Goal: Task Accomplishment & Management: Manage account settings

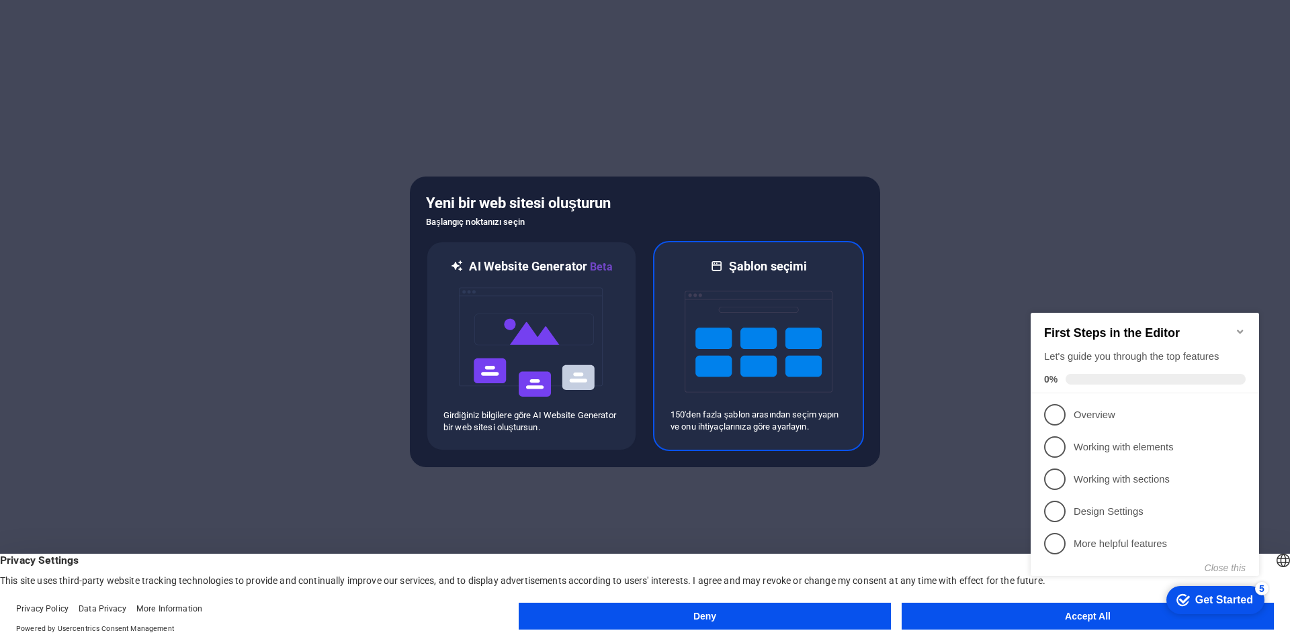
click at [735, 330] on img at bounding box center [758, 342] width 148 height 134
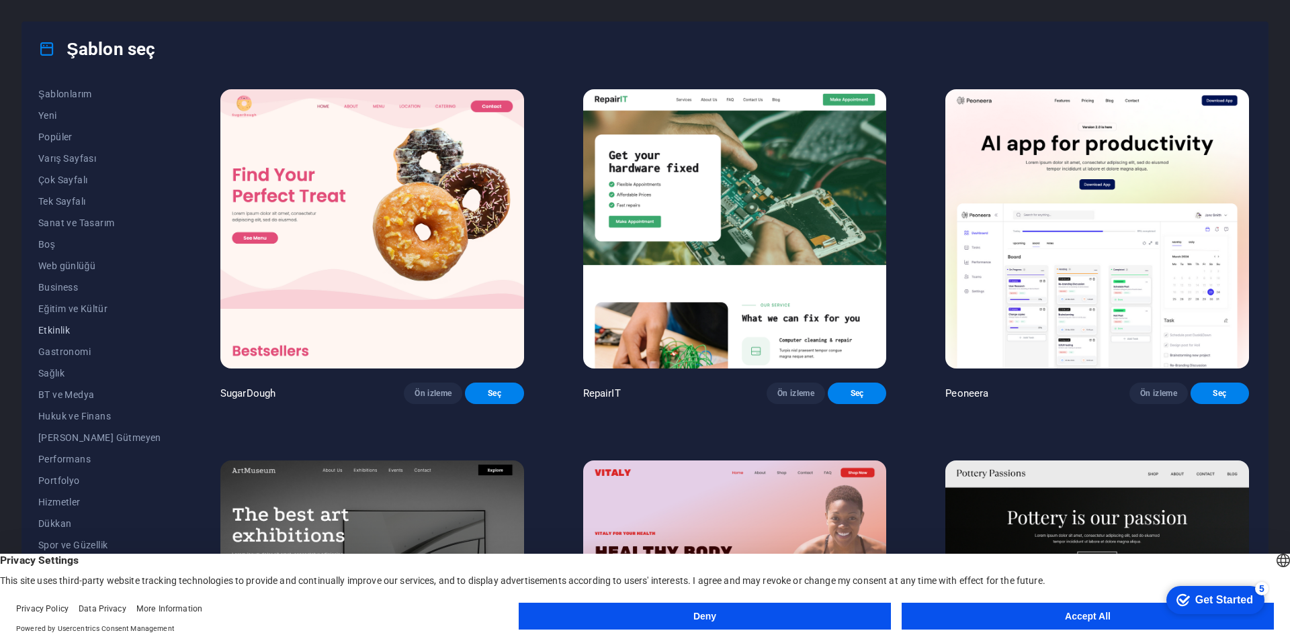
scroll to position [40, 0]
click at [62, 251] on span "Web günlüğü" at bounding box center [99, 250] width 123 height 11
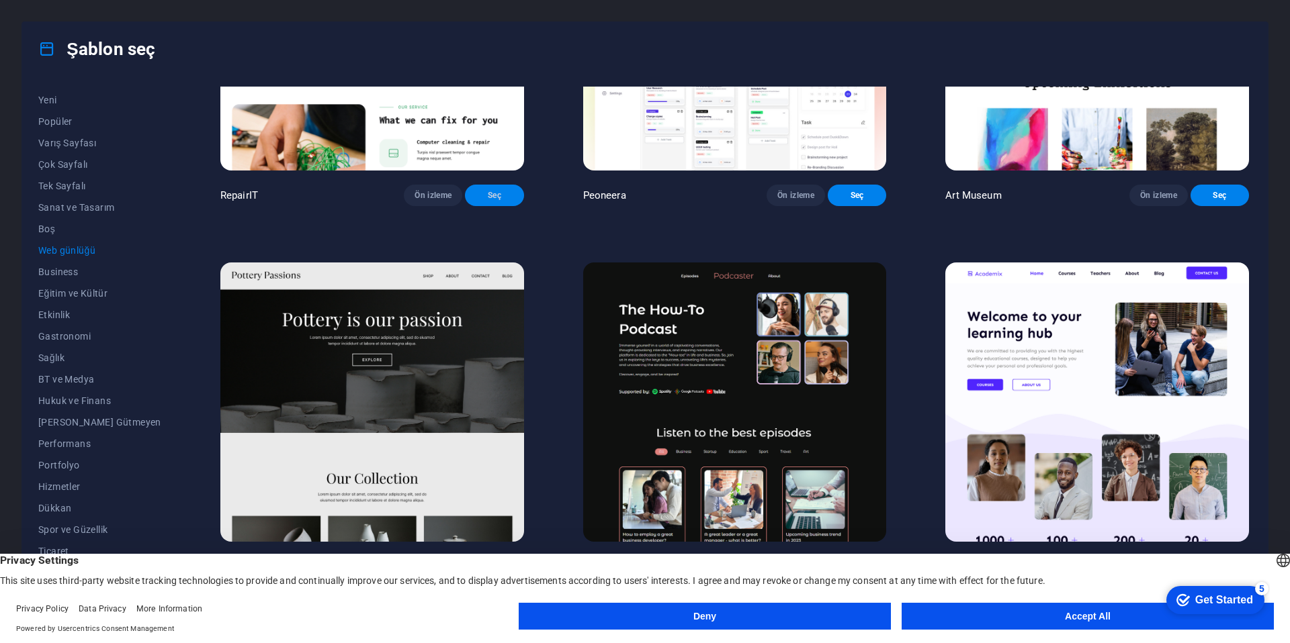
scroll to position [644, 0]
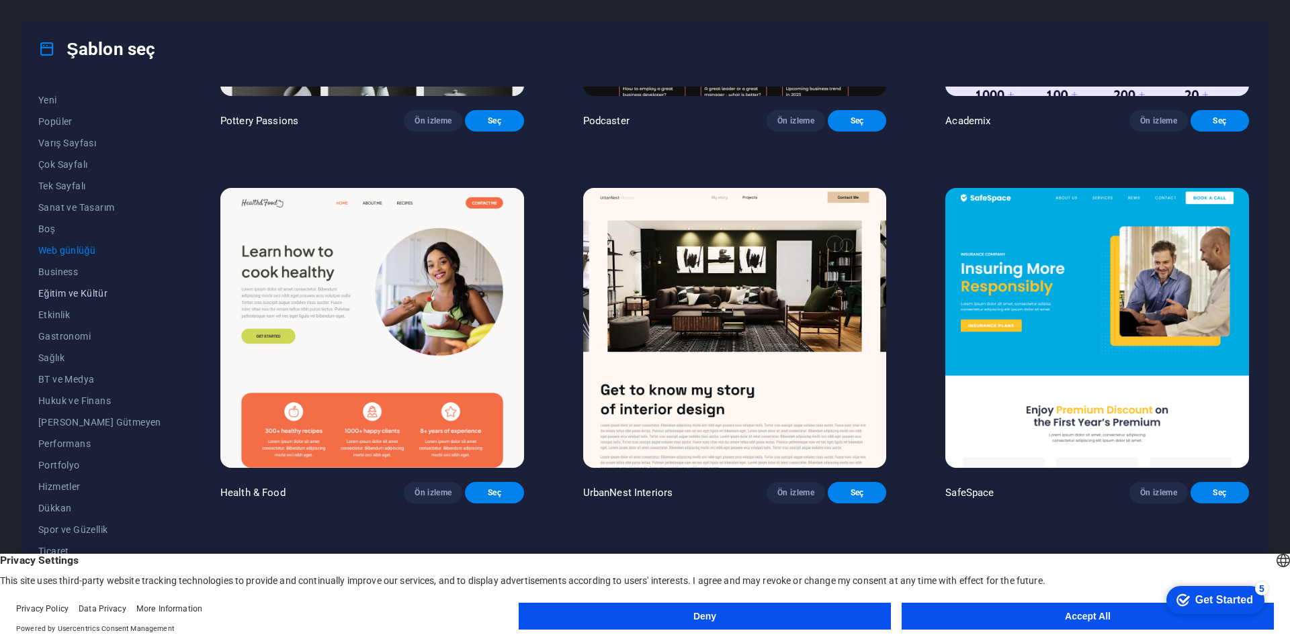
click at [71, 297] on span "Eğitim ve Kültür" at bounding box center [99, 293] width 123 height 11
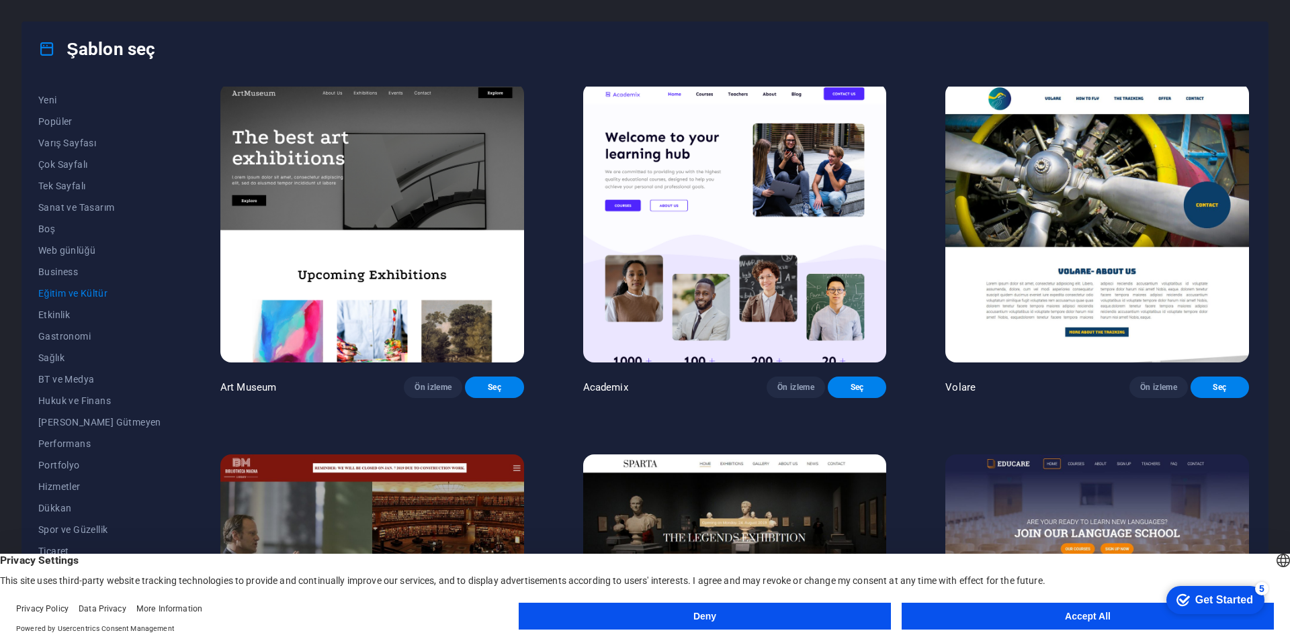
scroll to position [0, 0]
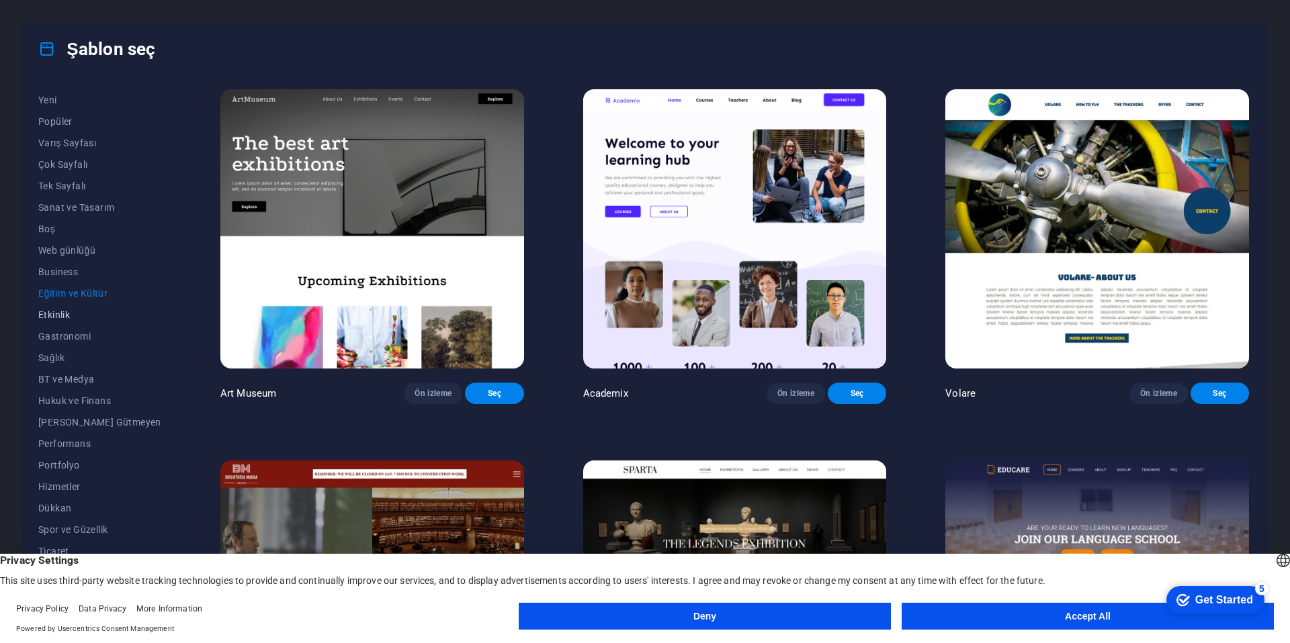
click at [60, 321] on button "Etkinlik" at bounding box center [99, 314] width 123 height 21
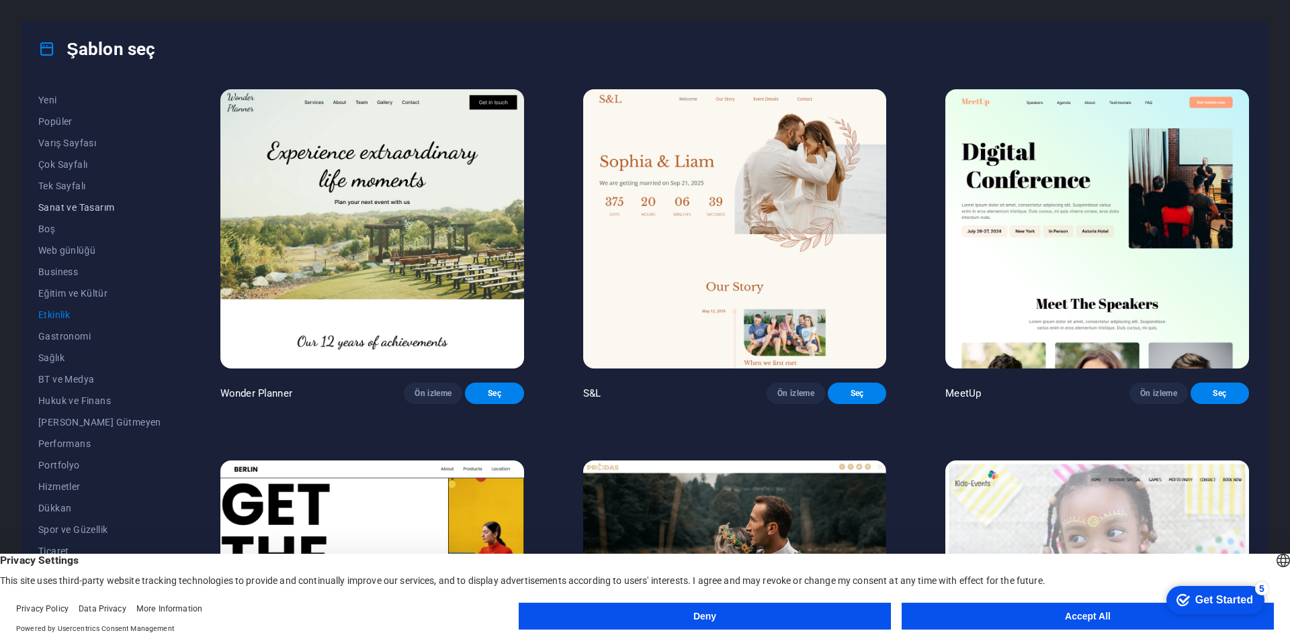
click at [60, 214] on button "Sanat ve Tasarım" at bounding box center [99, 207] width 123 height 21
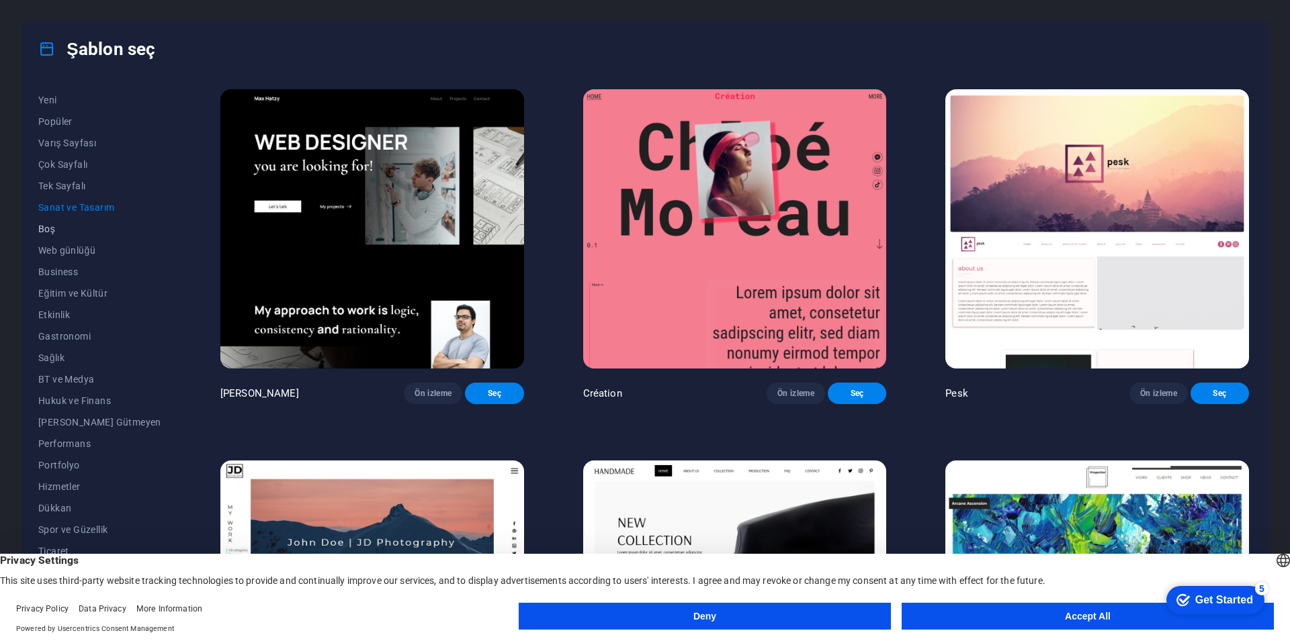
click at [52, 234] on span "Boş" at bounding box center [99, 229] width 123 height 11
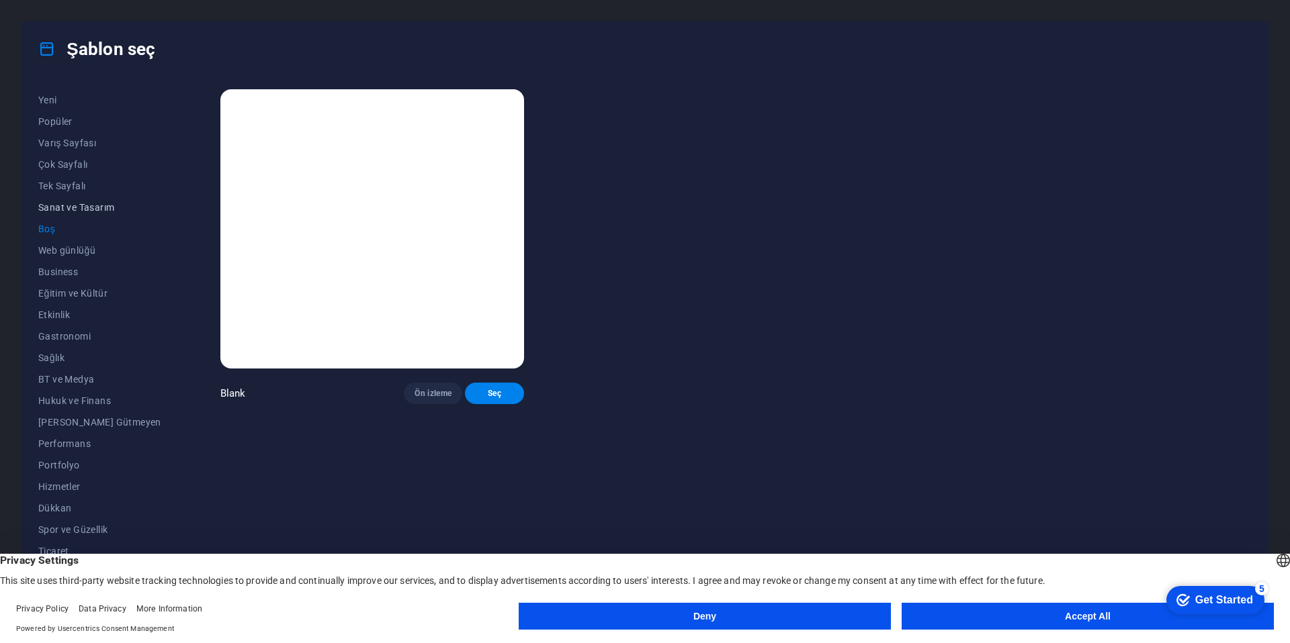
click at [56, 206] on span "Sanat ve Tasarım" at bounding box center [99, 207] width 123 height 11
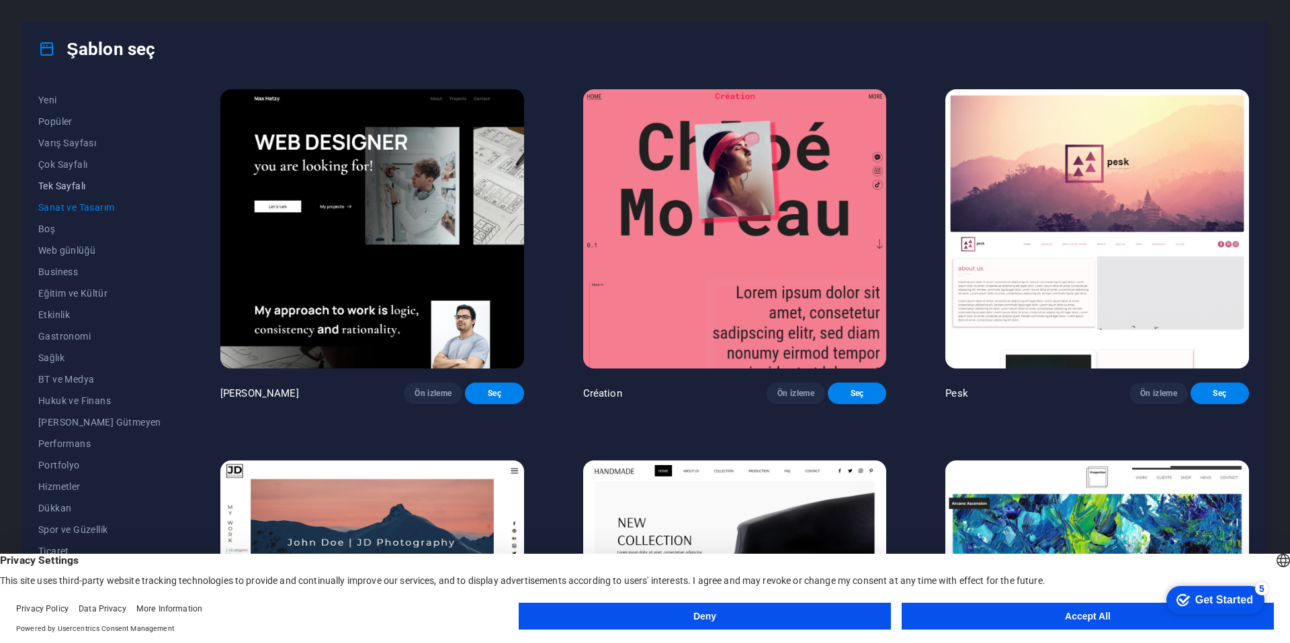
click at [56, 187] on span "Tek Sayfalı" at bounding box center [99, 186] width 123 height 11
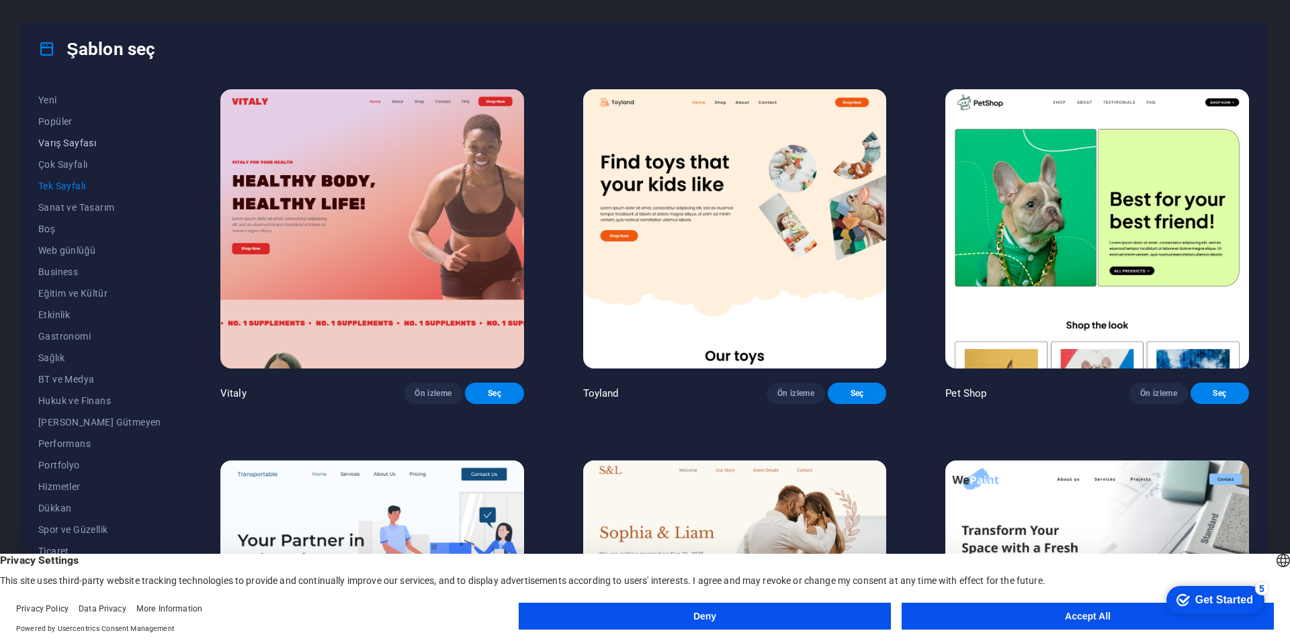
click at [58, 150] on button "Varış Sayfası" at bounding box center [99, 142] width 123 height 21
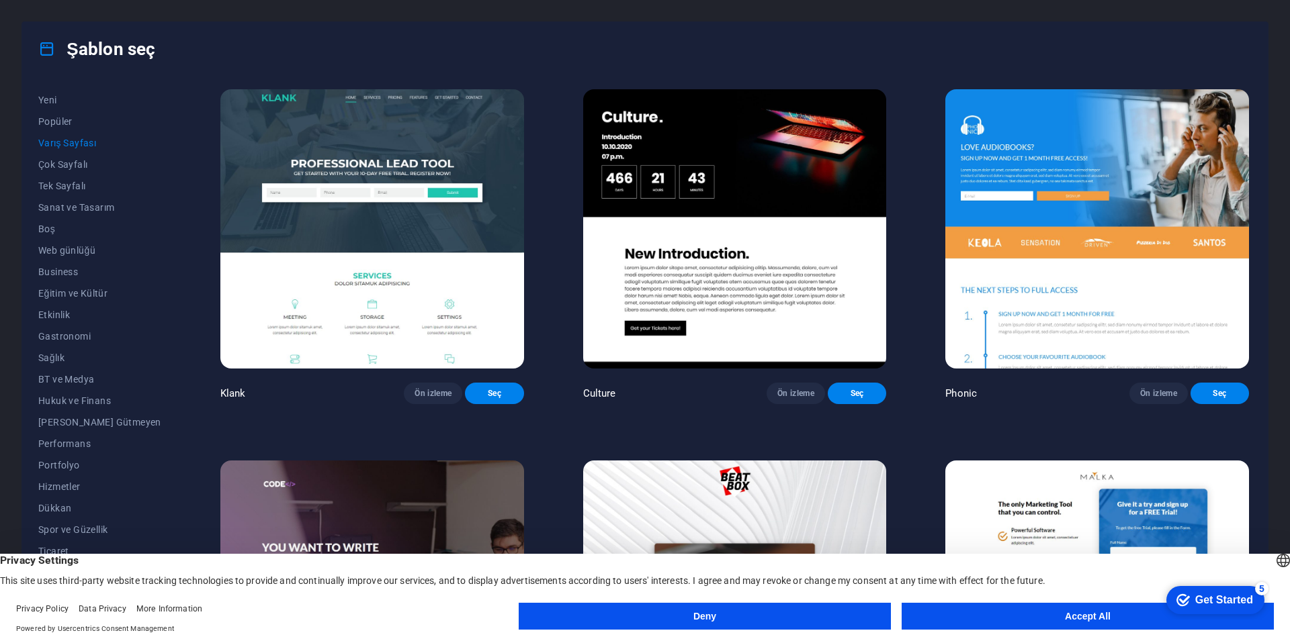
click at [963, 620] on button "Accept All" at bounding box center [1087, 616] width 372 height 27
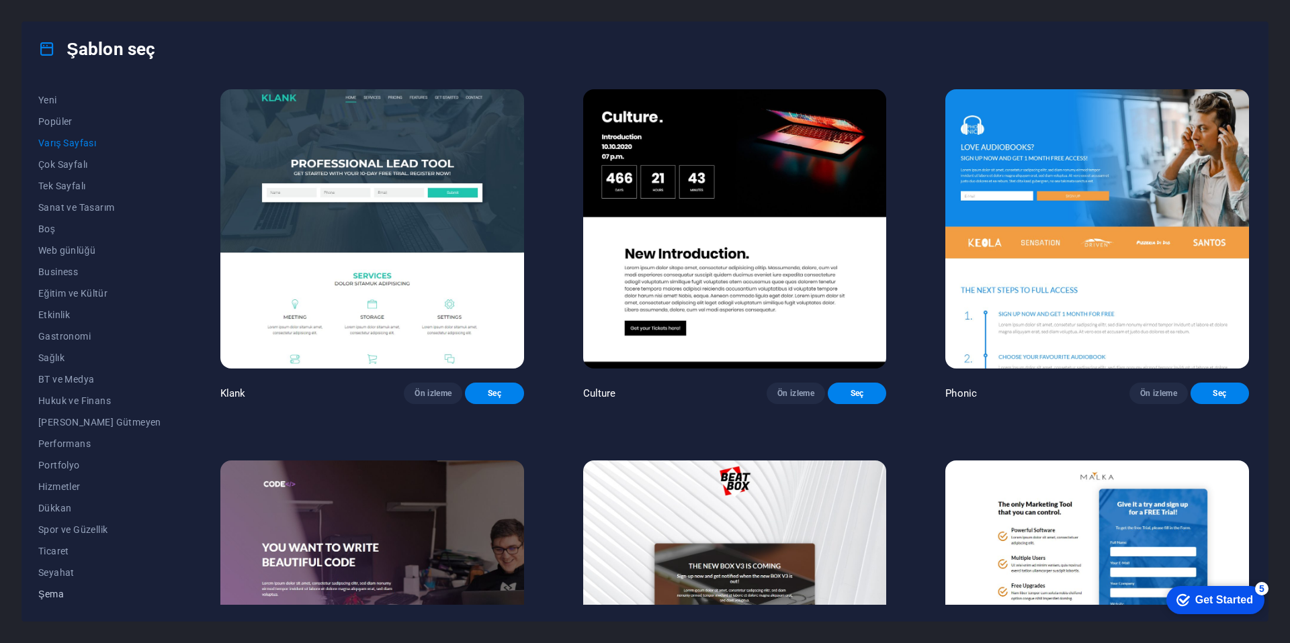
click at [62, 596] on span "Şema" at bounding box center [99, 594] width 123 height 11
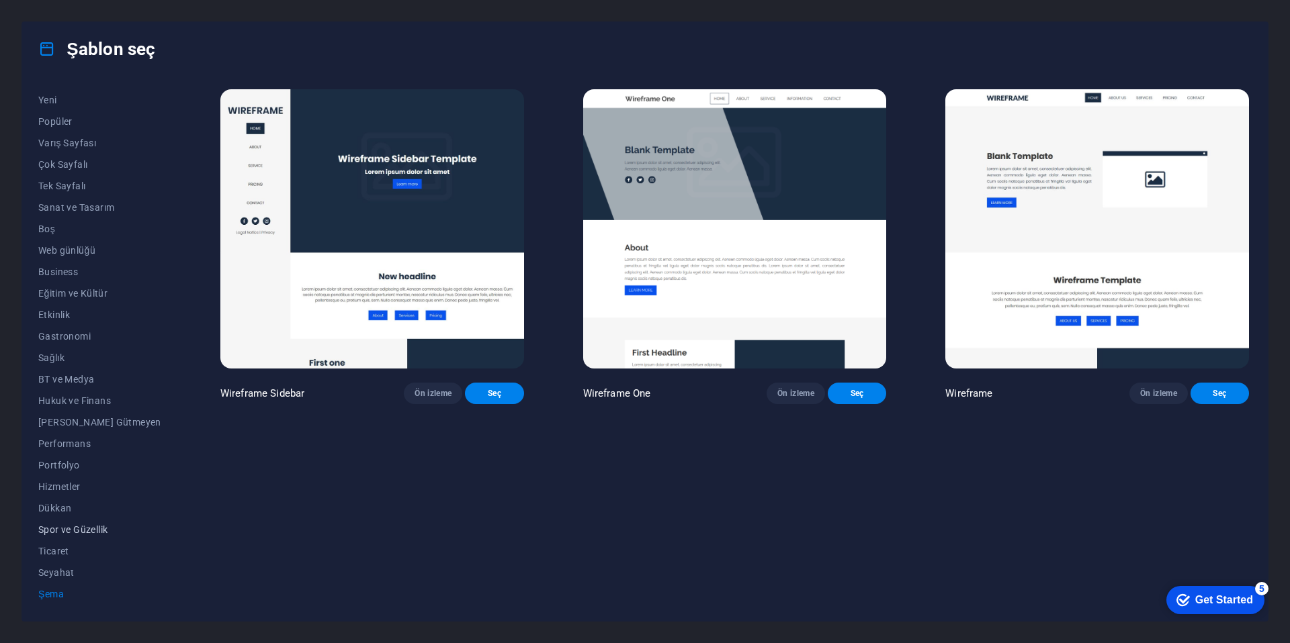
click at [69, 519] on button "Spor ve Güzellik" at bounding box center [99, 529] width 123 height 21
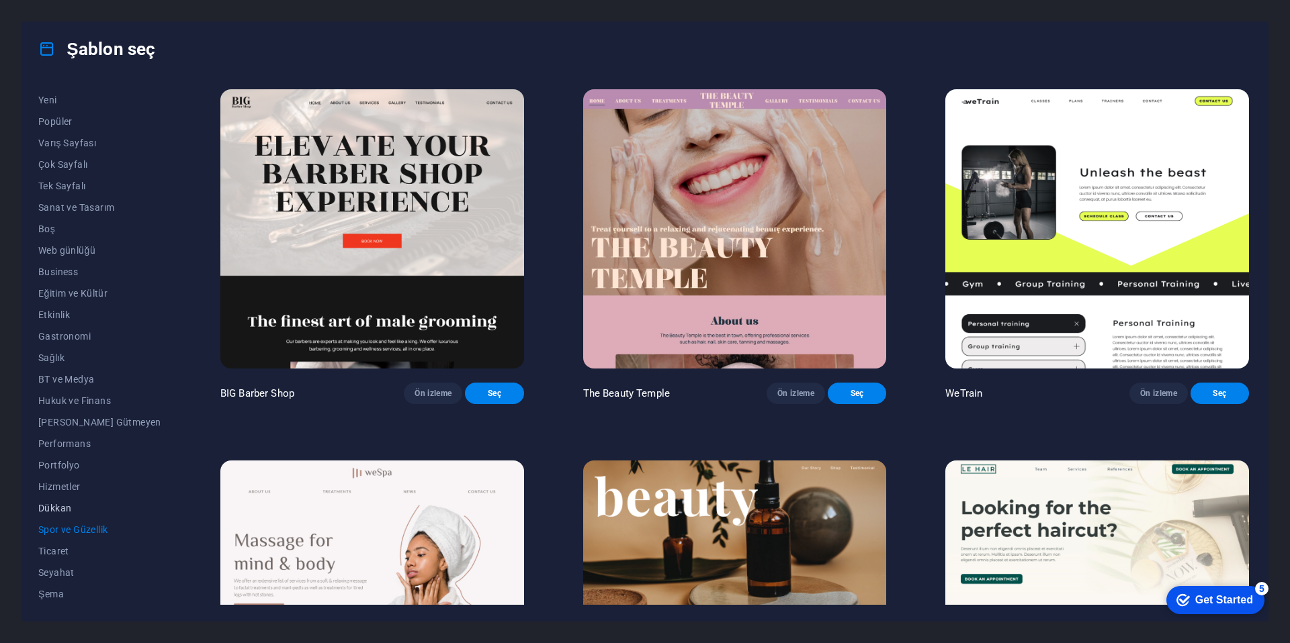
click at [63, 500] on button "Dükkan" at bounding box center [99, 508] width 123 height 21
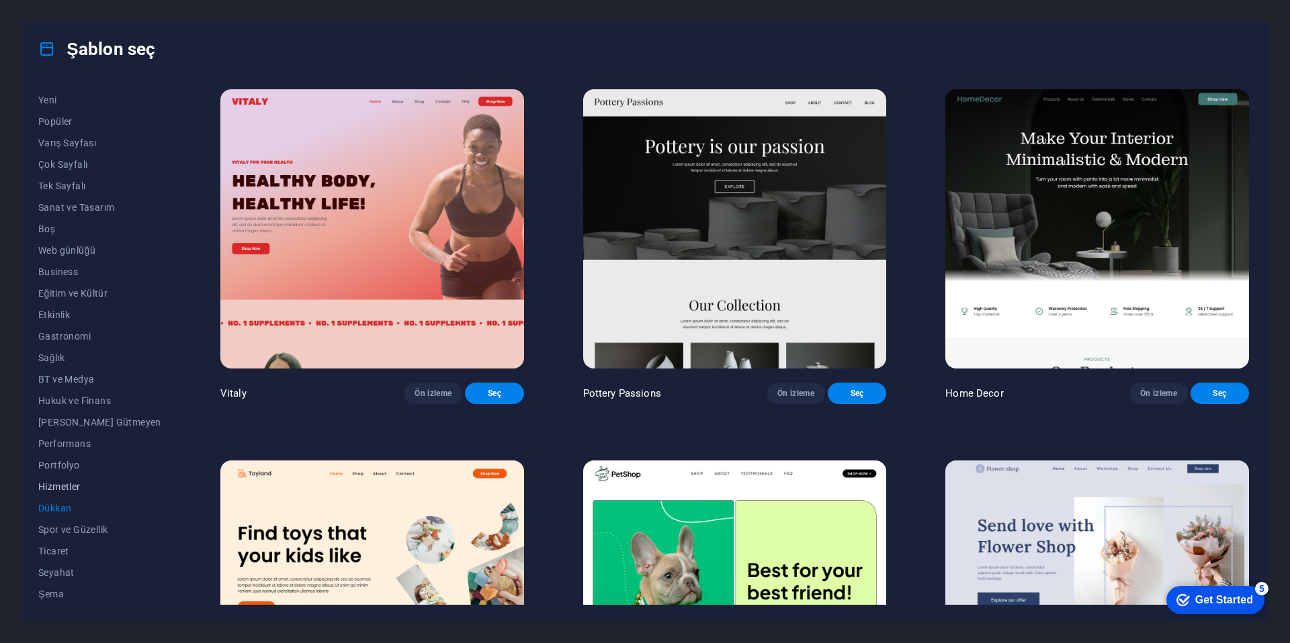
click at [61, 489] on span "Hizmetler" at bounding box center [99, 487] width 123 height 11
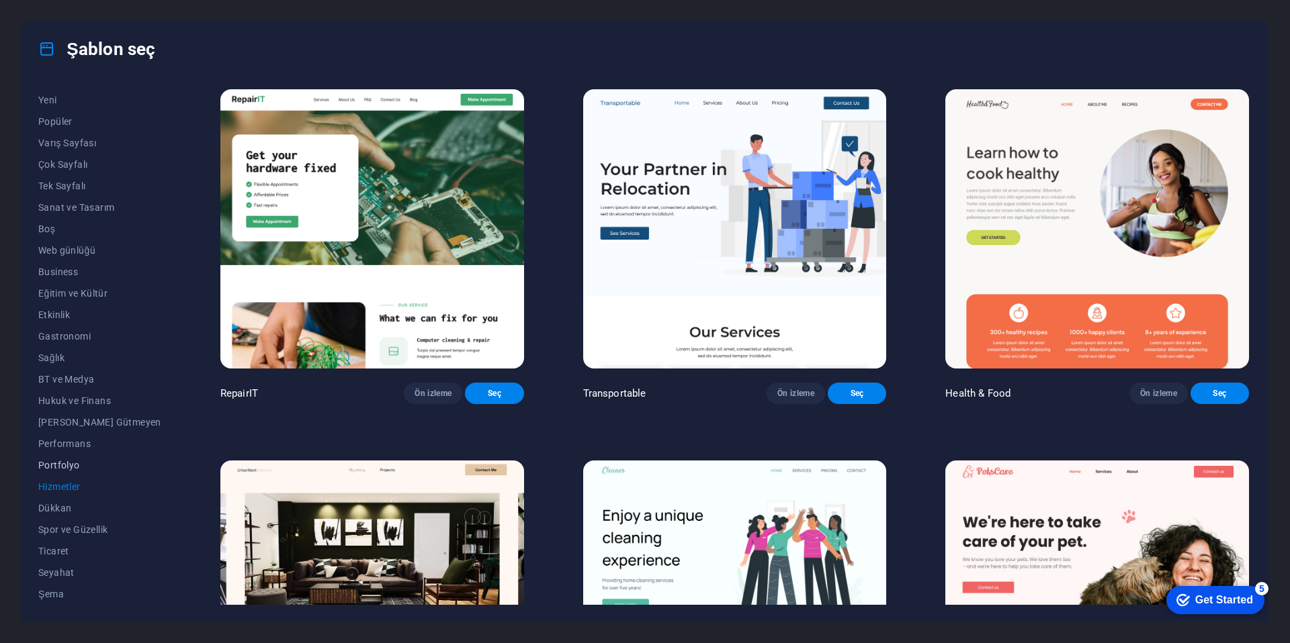
click at [64, 472] on button "Portfolyo" at bounding box center [99, 465] width 123 height 21
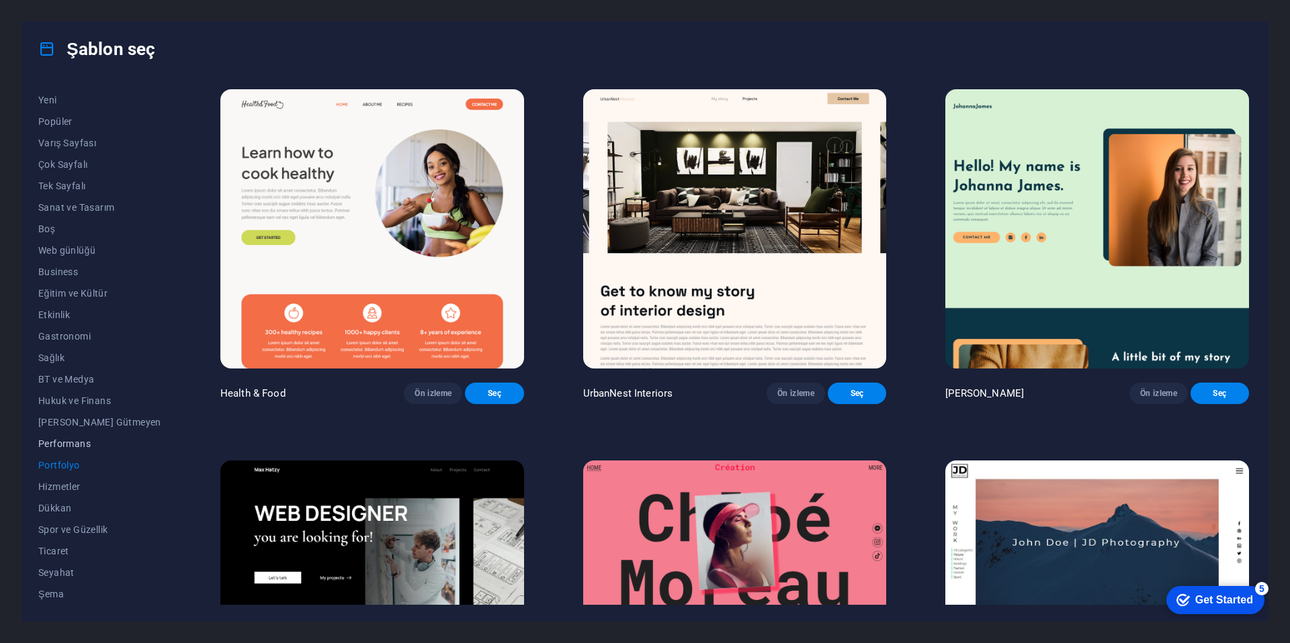
click at [64, 443] on span "Performans" at bounding box center [99, 444] width 123 height 11
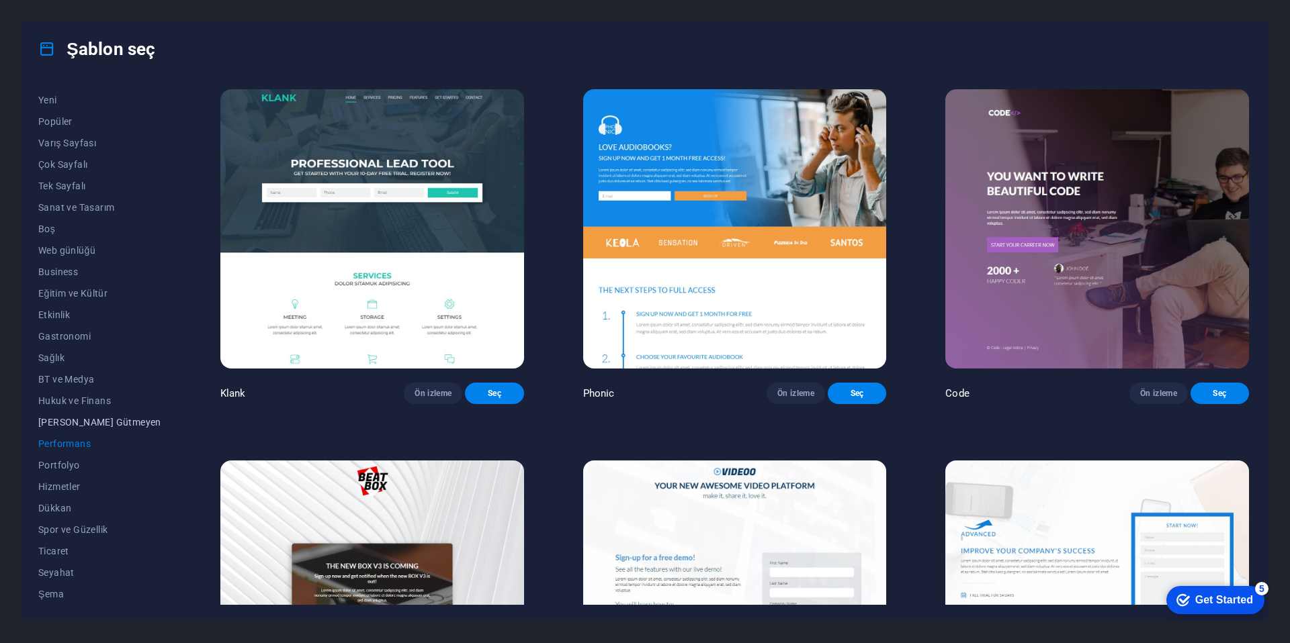
click at [64, 422] on span "Kâr Amacı Gütmeyen" at bounding box center [99, 422] width 123 height 11
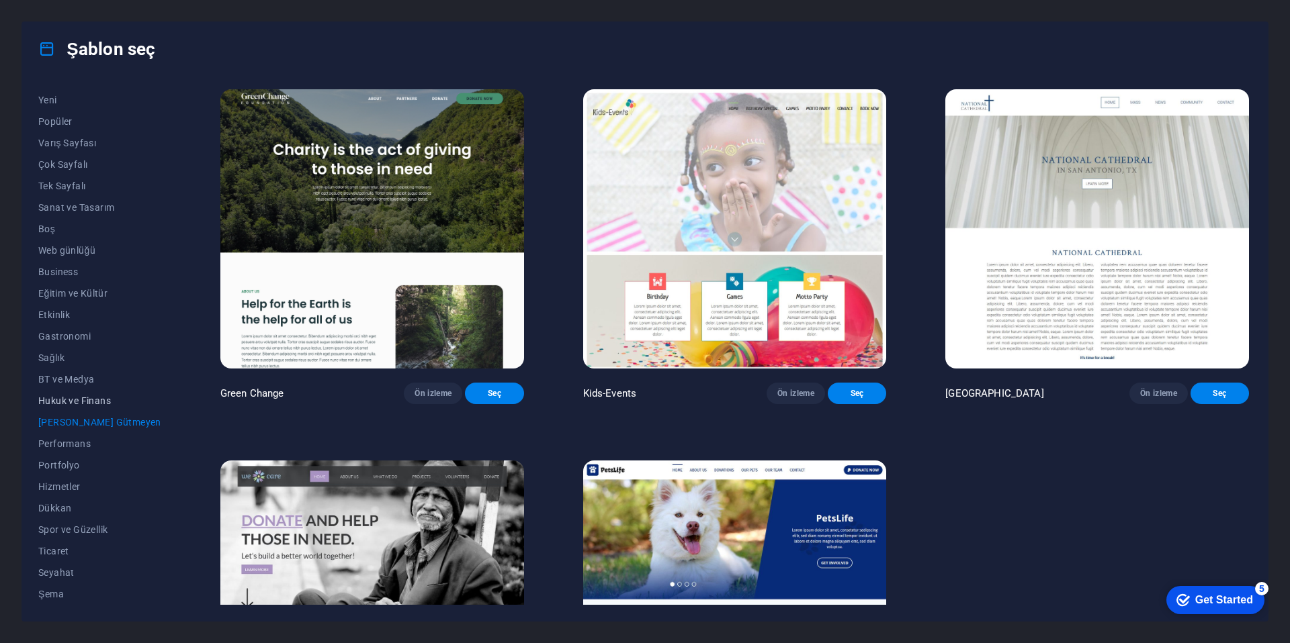
click at [63, 404] on span "Hukuk ve Finans" at bounding box center [99, 401] width 123 height 11
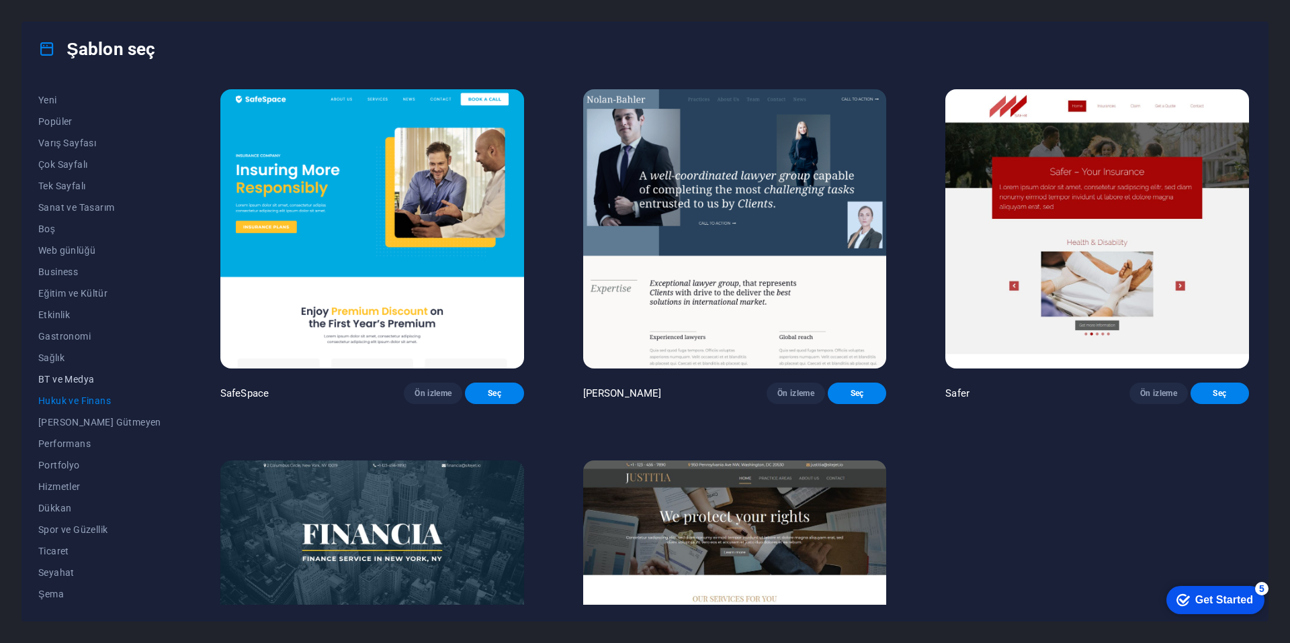
click at [61, 375] on span "BT ve Medya" at bounding box center [99, 379] width 123 height 11
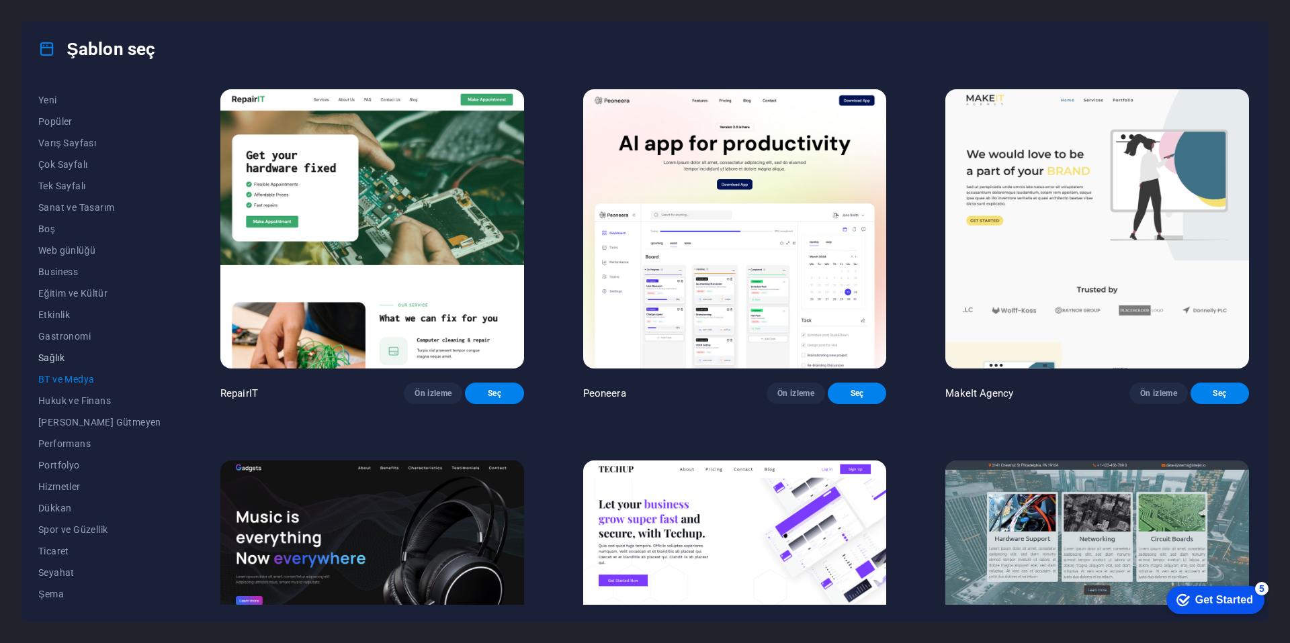
click at [58, 353] on span "Sağlık" at bounding box center [99, 358] width 123 height 11
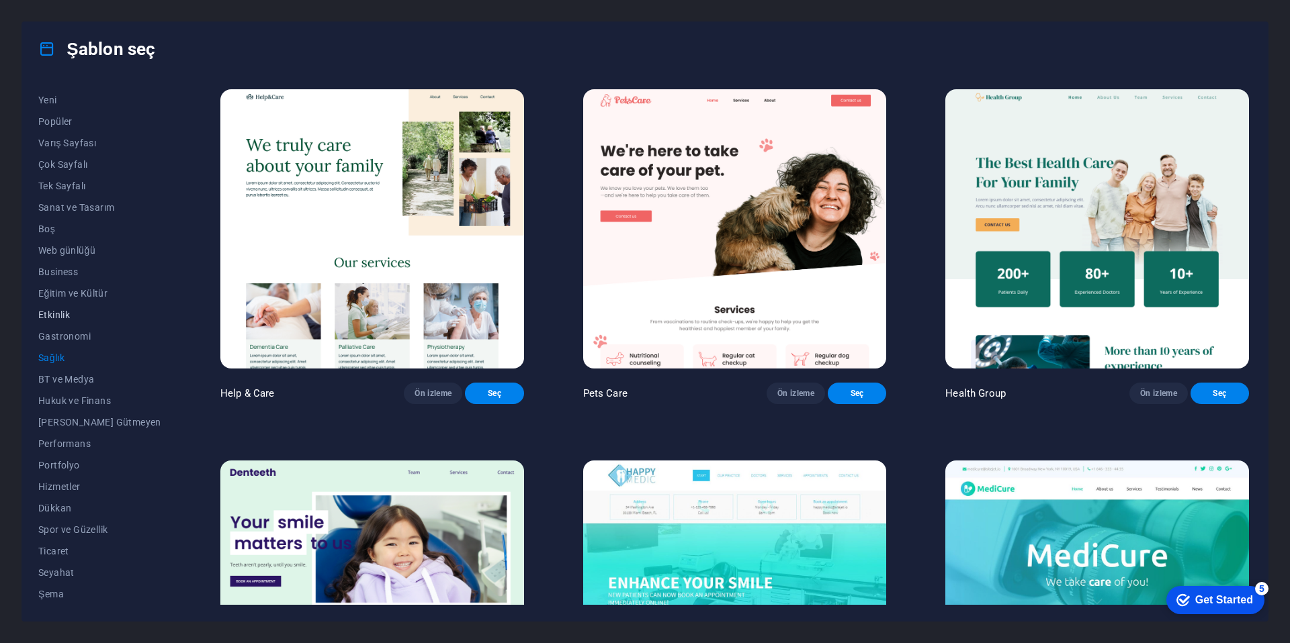
click at [64, 314] on span "Etkinlik" at bounding box center [99, 315] width 123 height 11
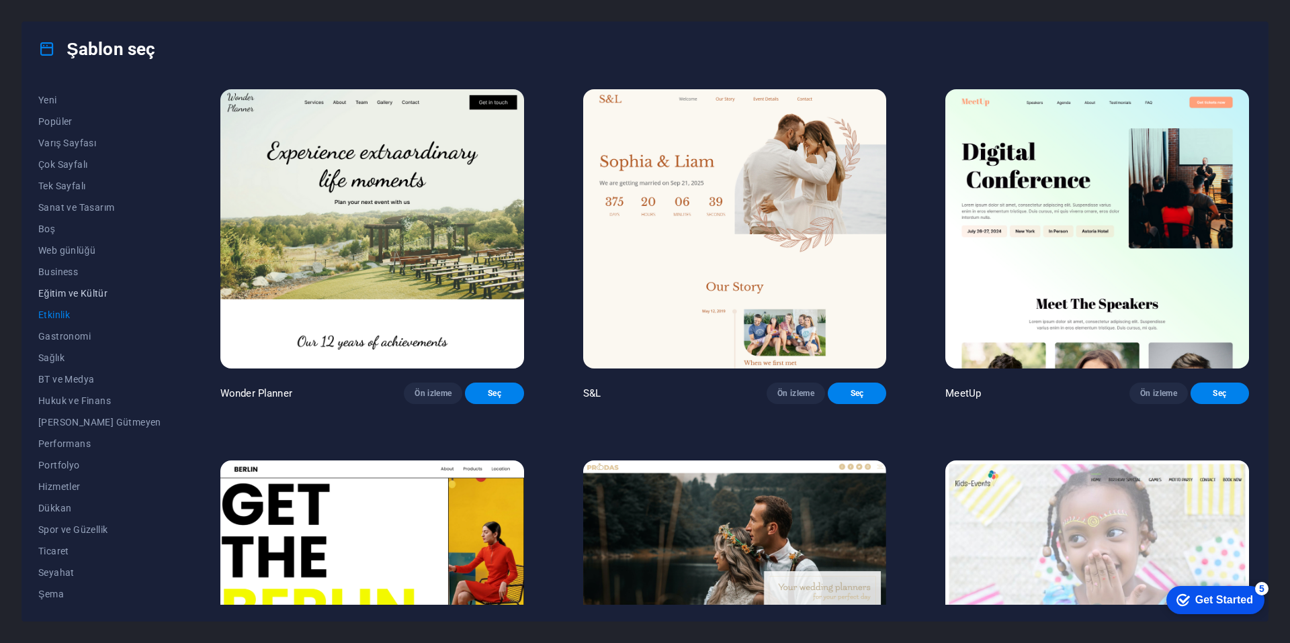
click at [72, 296] on span "Eğitim ve Kültür" at bounding box center [99, 293] width 123 height 11
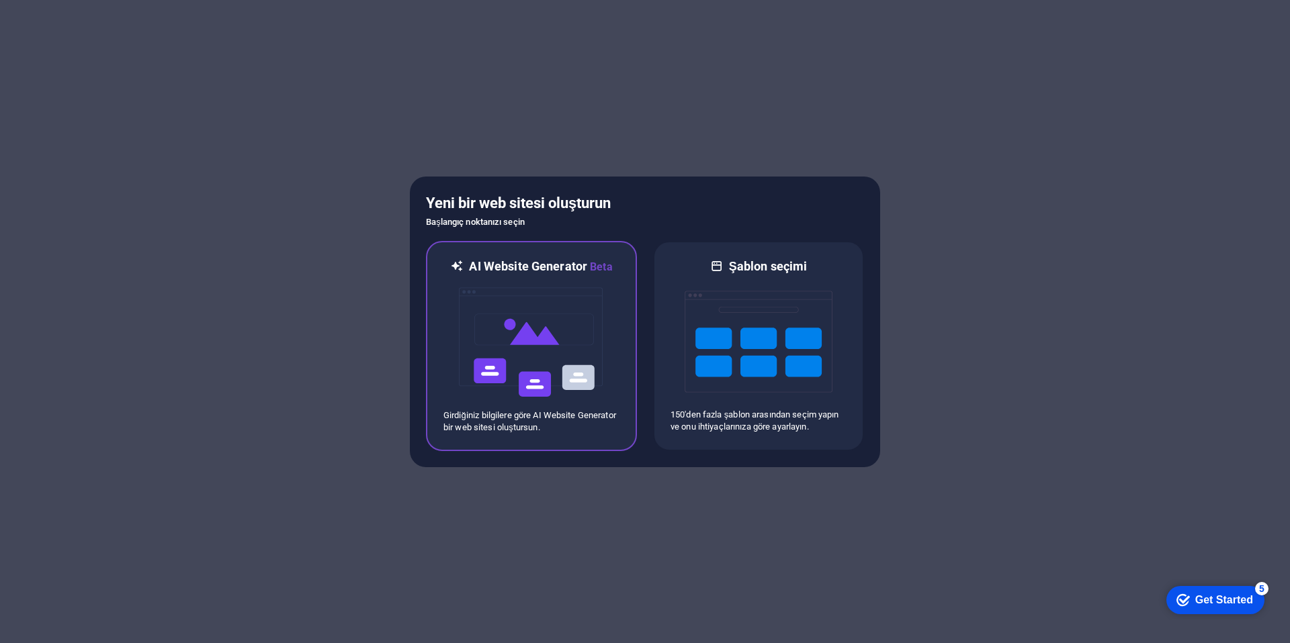
click at [557, 337] on img at bounding box center [531, 342] width 148 height 134
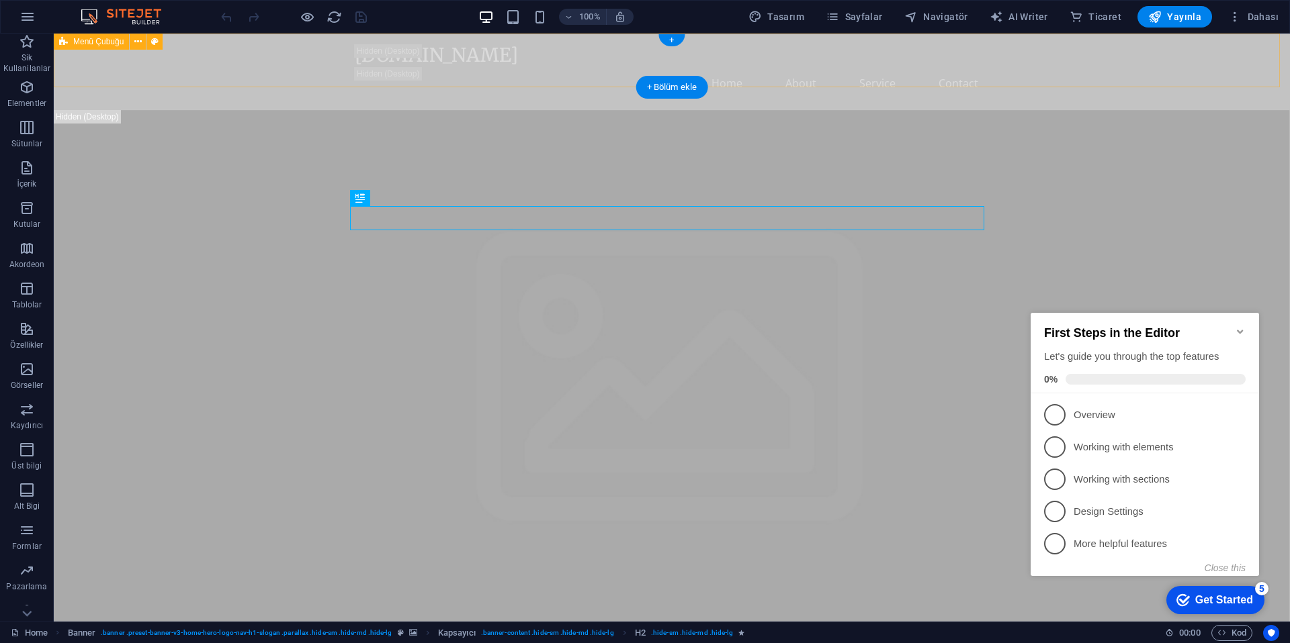
click at [1239, 47] on div "kucurekoyku.com Home About Service Contact" at bounding box center [672, 72] width 1236 height 77
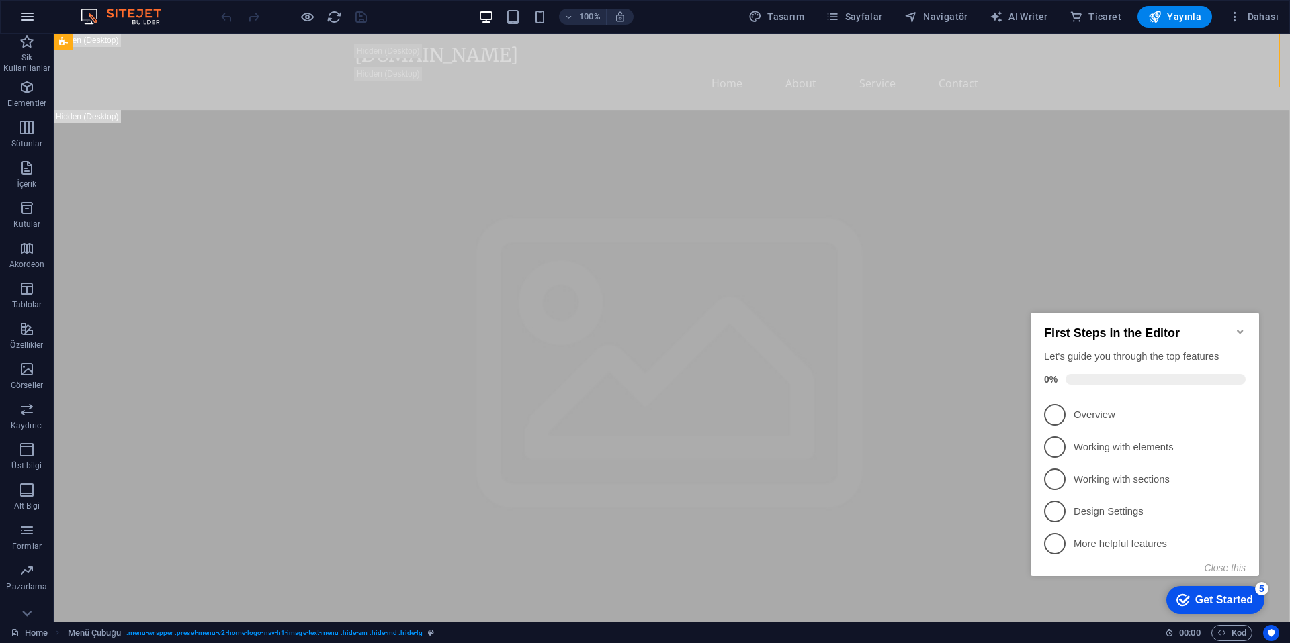
click at [27, 23] on icon "button" at bounding box center [27, 17] width 16 height 16
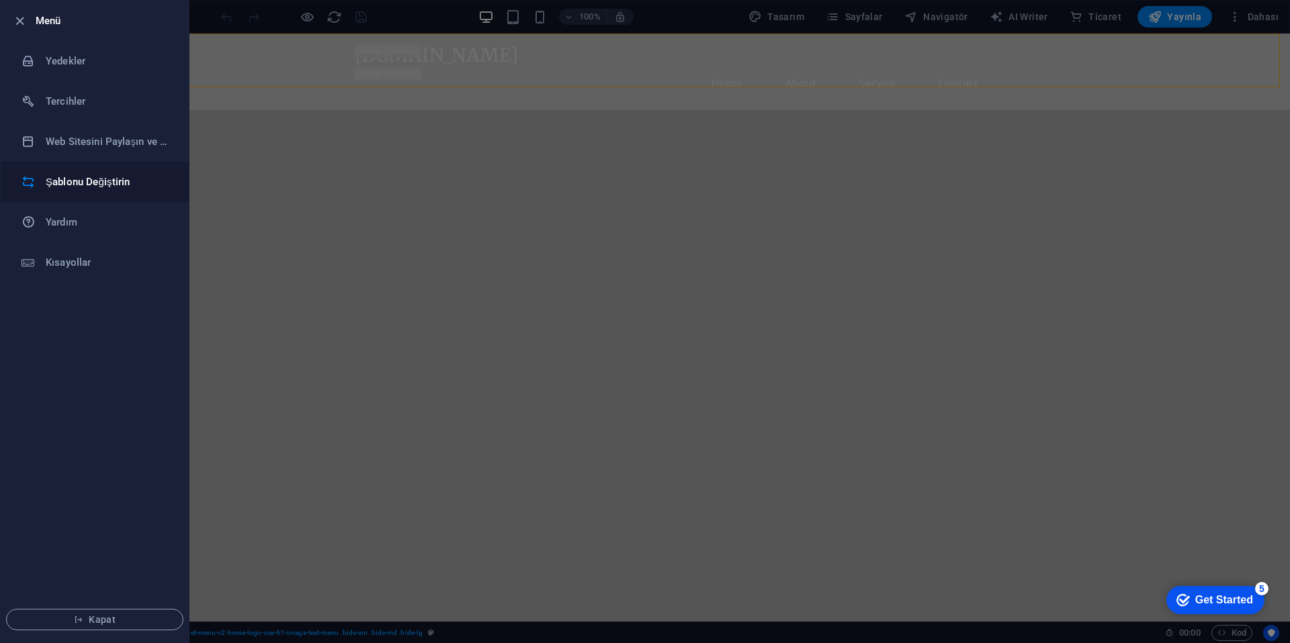
click at [81, 171] on li "Şablonu Değiştirin" at bounding box center [95, 182] width 188 height 40
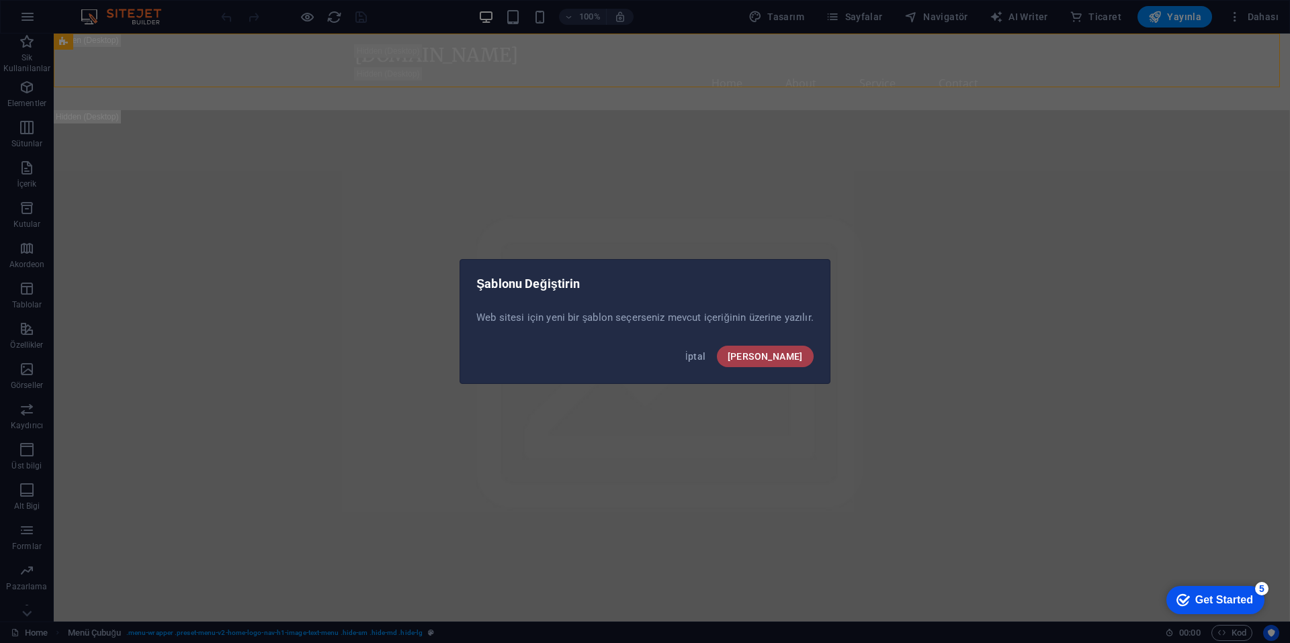
click at [784, 350] on button "Onayla" at bounding box center [765, 356] width 97 height 21
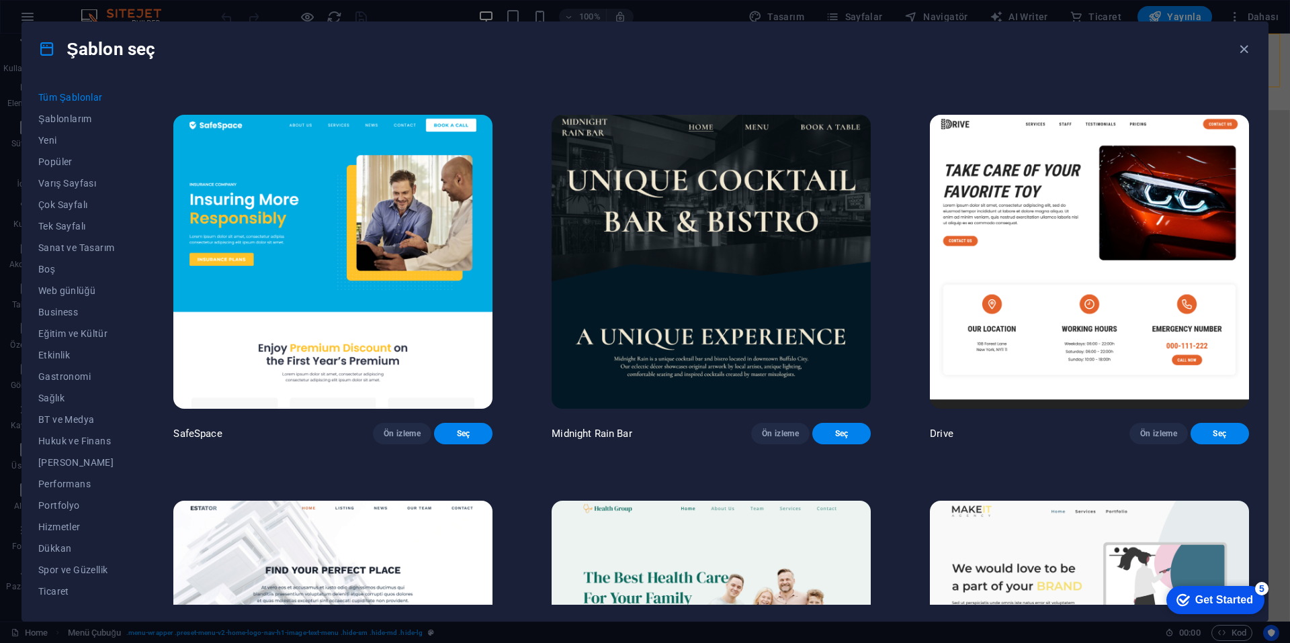
scroll to position [3859, 0]
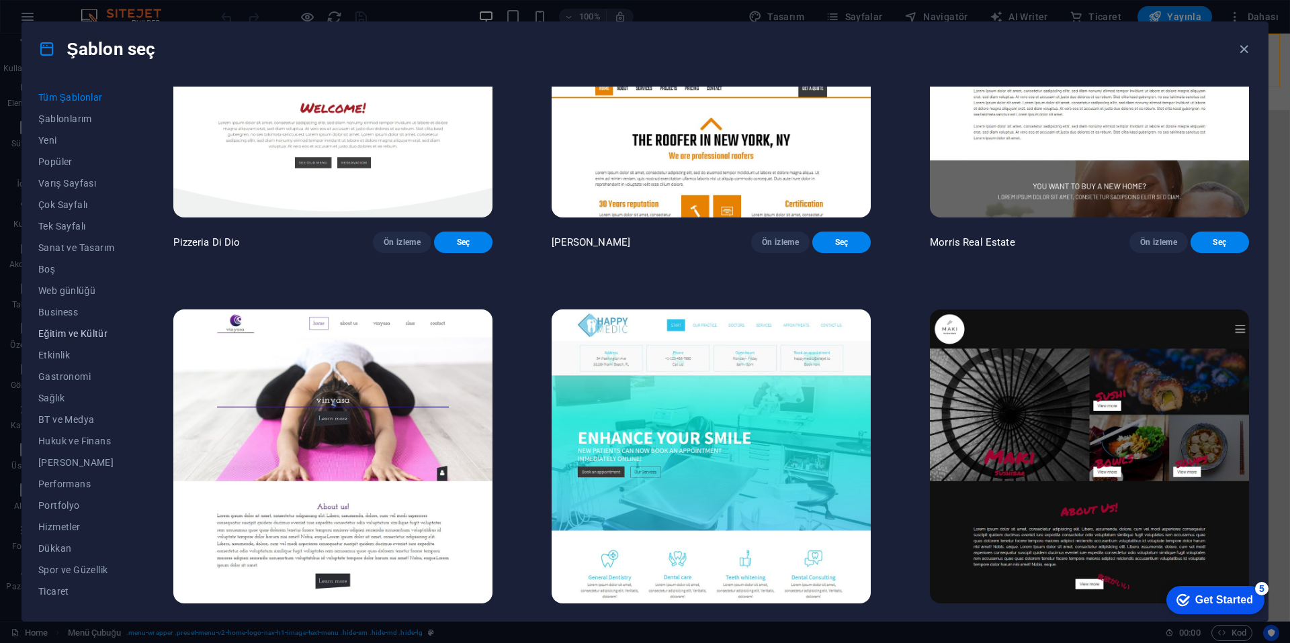
click at [103, 328] on span "Eğitim ve Kültür" at bounding box center [76, 333] width 76 height 11
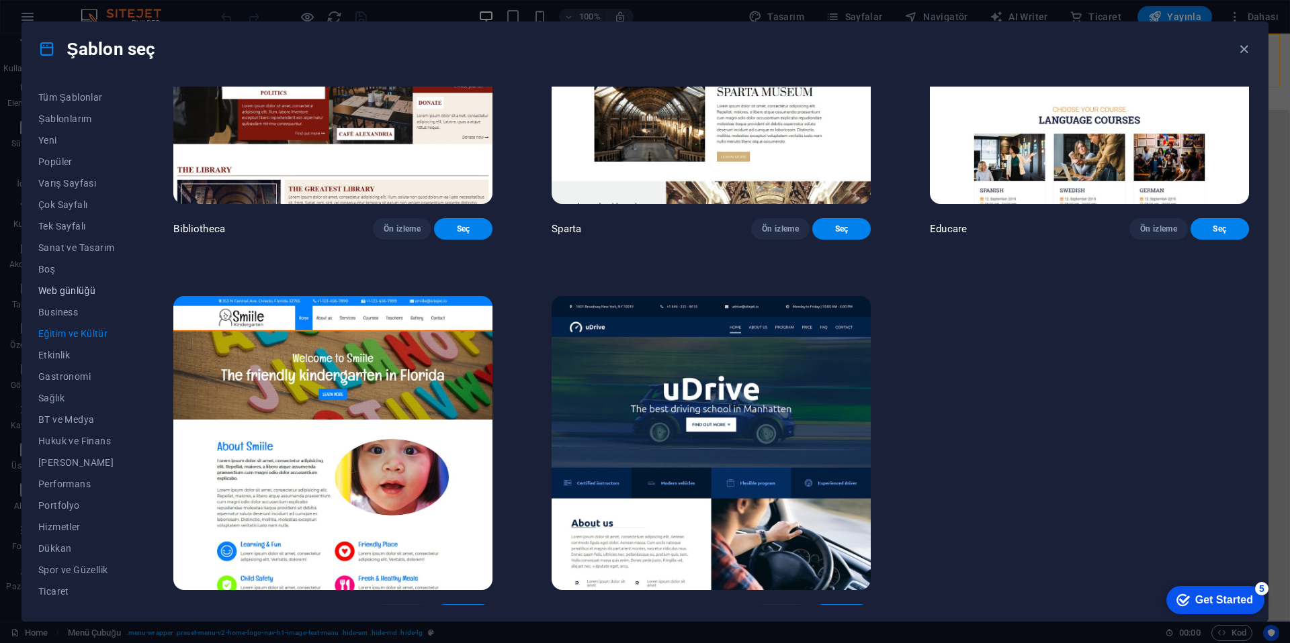
click at [79, 295] on span "Web günlüğü" at bounding box center [76, 290] width 76 height 11
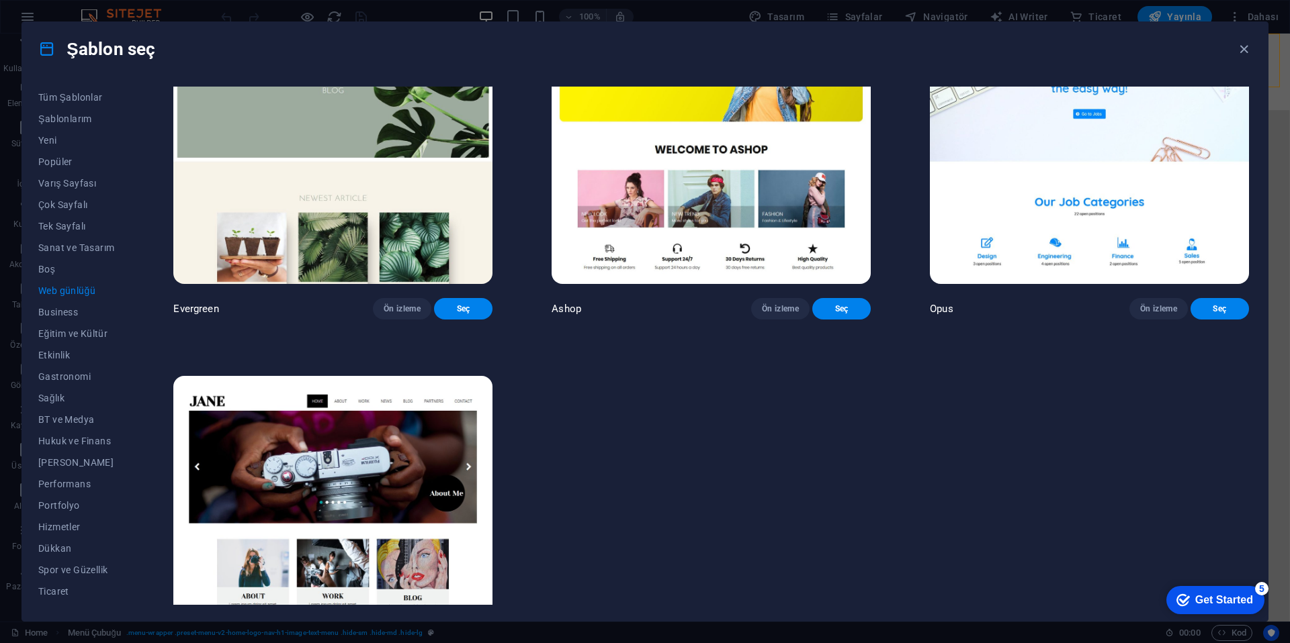
scroll to position [2840, 0]
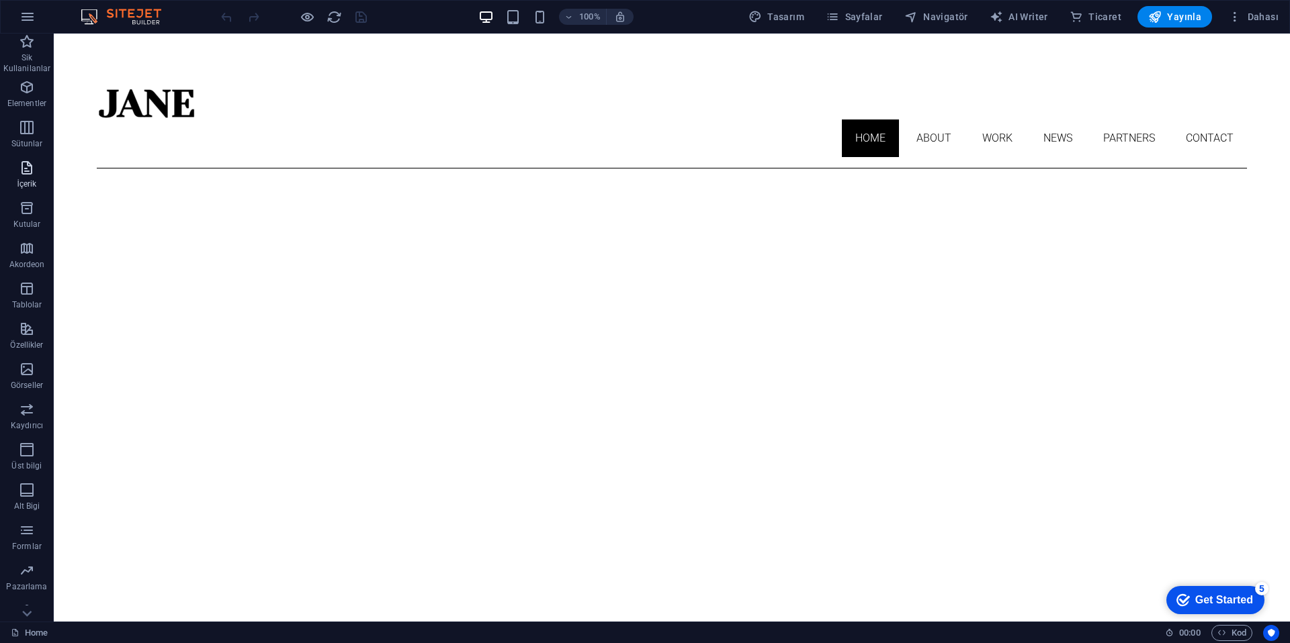
click at [25, 169] on icon "button" at bounding box center [27, 168] width 16 height 16
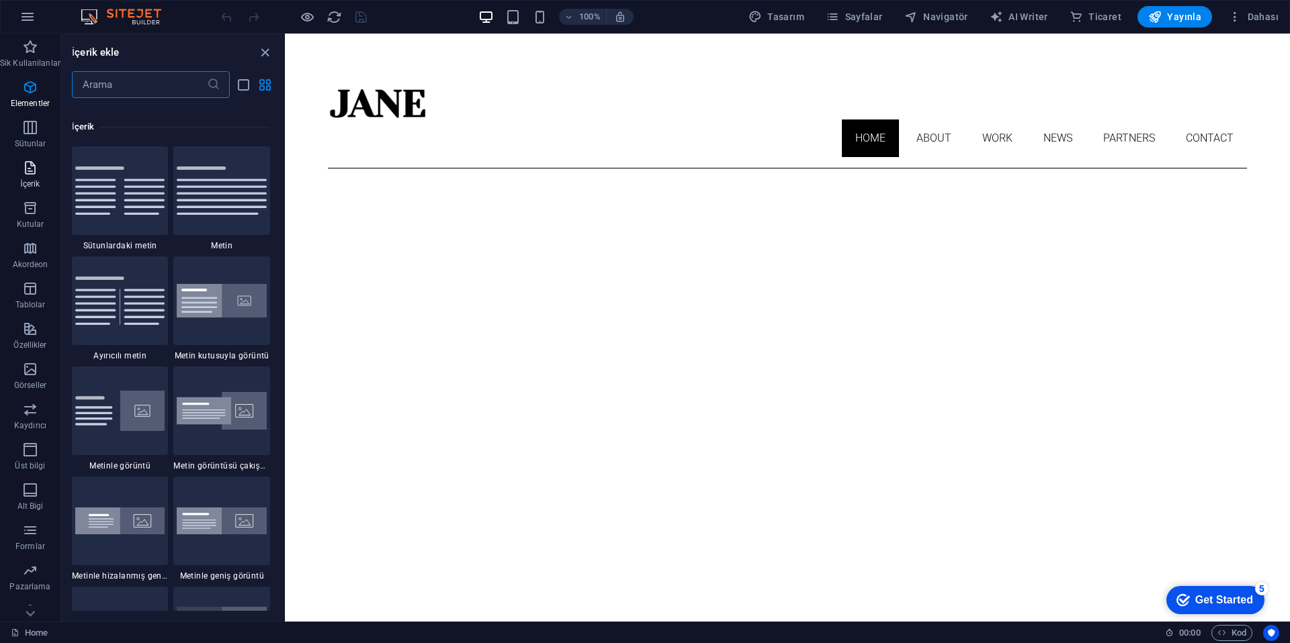
scroll to position [2350, 0]
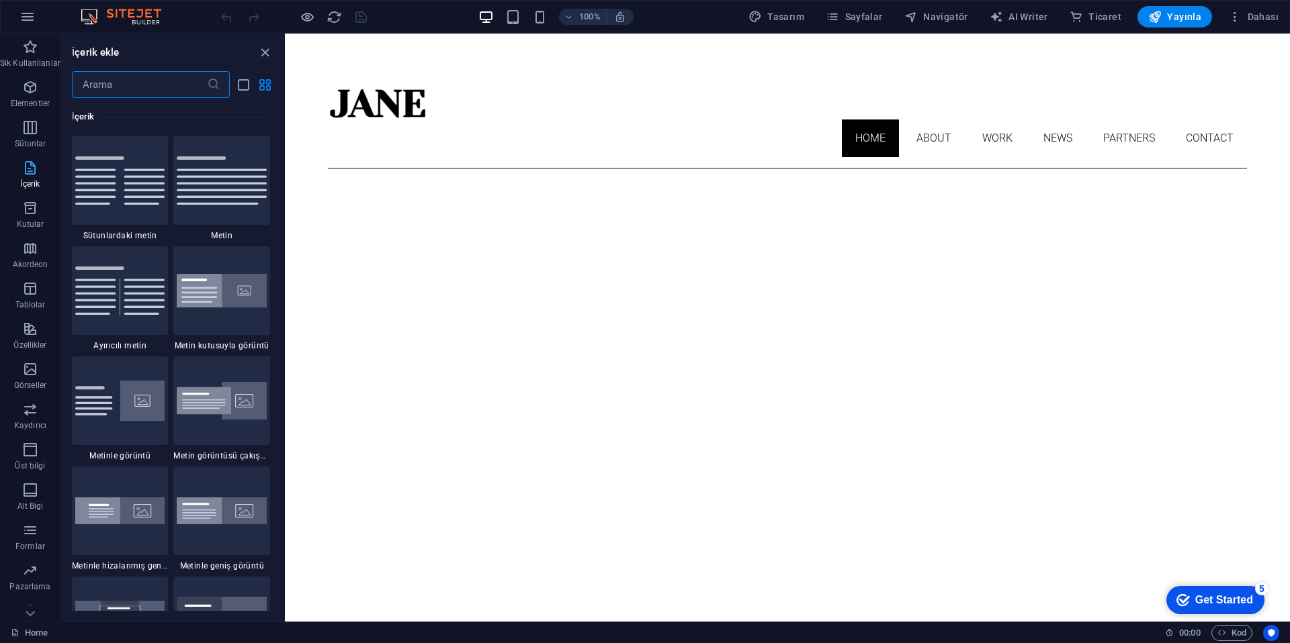
click at [25, 167] on icon "button" at bounding box center [30, 168] width 16 height 16
drag, startPoint x: 268, startPoint y: 48, endPoint x: 214, endPoint y: 15, distance: 63.4
click at [268, 48] on icon "close panel" at bounding box center [264, 52] width 15 height 15
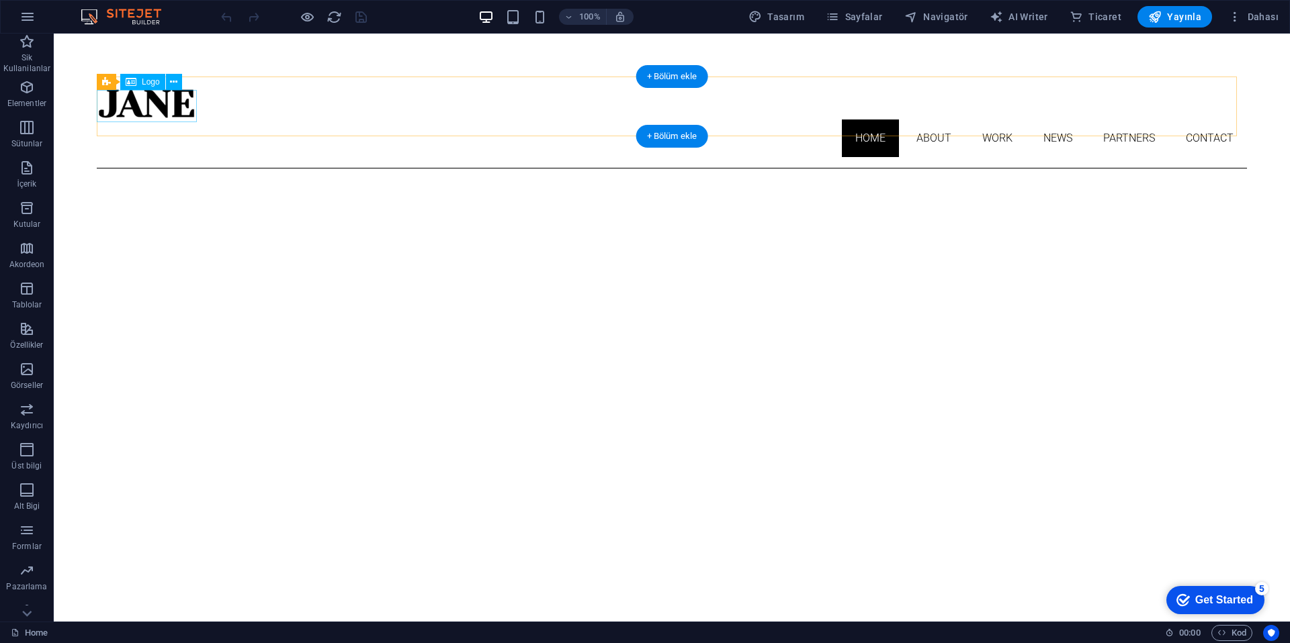
click at [178, 101] on div at bounding box center [672, 103] width 1150 height 32
click at [153, 85] on span "Logo" at bounding box center [151, 82] width 18 height 8
click at [149, 79] on span "Logo" at bounding box center [151, 82] width 18 height 8
click at [169, 82] on button at bounding box center [174, 82] width 16 height 16
click at [126, 84] on icon at bounding box center [131, 82] width 11 height 16
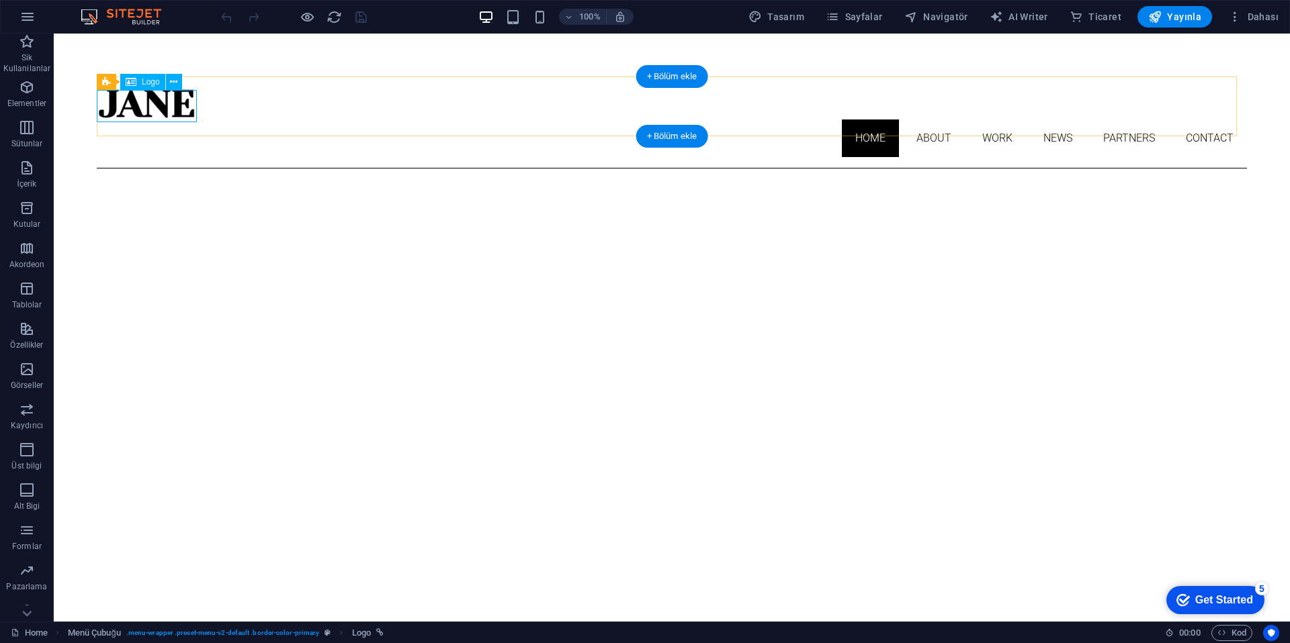
click at [134, 97] on div at bounding box center [672, 103] width 1150 height 32
click at [907, 120] on nav "Home About Work News Partners Contact" at bounding box center [672, 139] width 1150 height 38
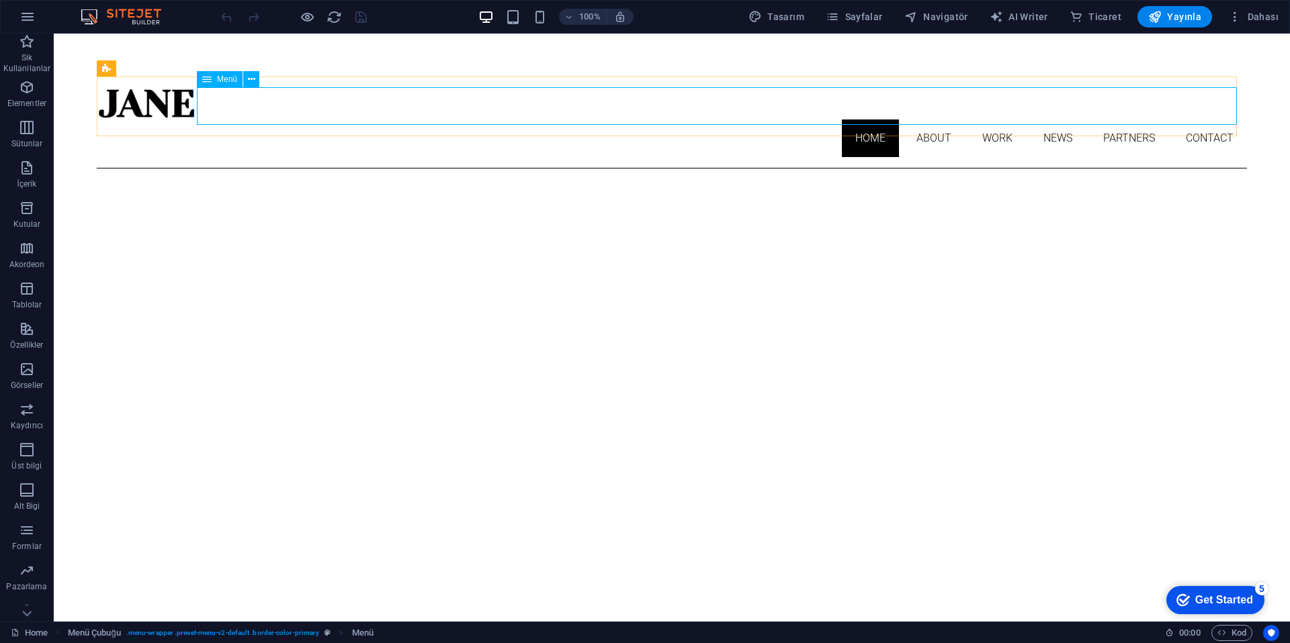
click at [226, 82] on span "Menü" at bounding box center [227, 79] width 20 height 8
click at [261, 81] on div "Menü" at bounding box center [232, 79] width 71 height 17
click at [251, 80] on icon at bounding box center [251, 80] width 7 height 14
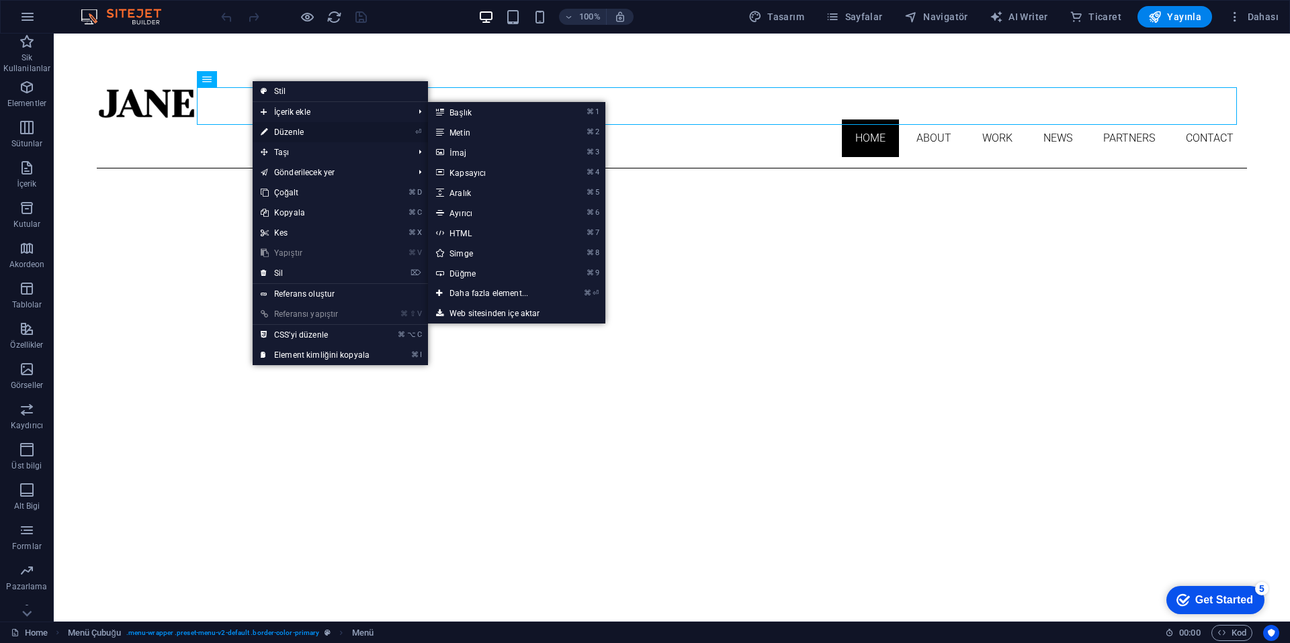
click at [301, 133] on link "⏎ Düzenle" at bounding box center [315, 132] width 125 height 20
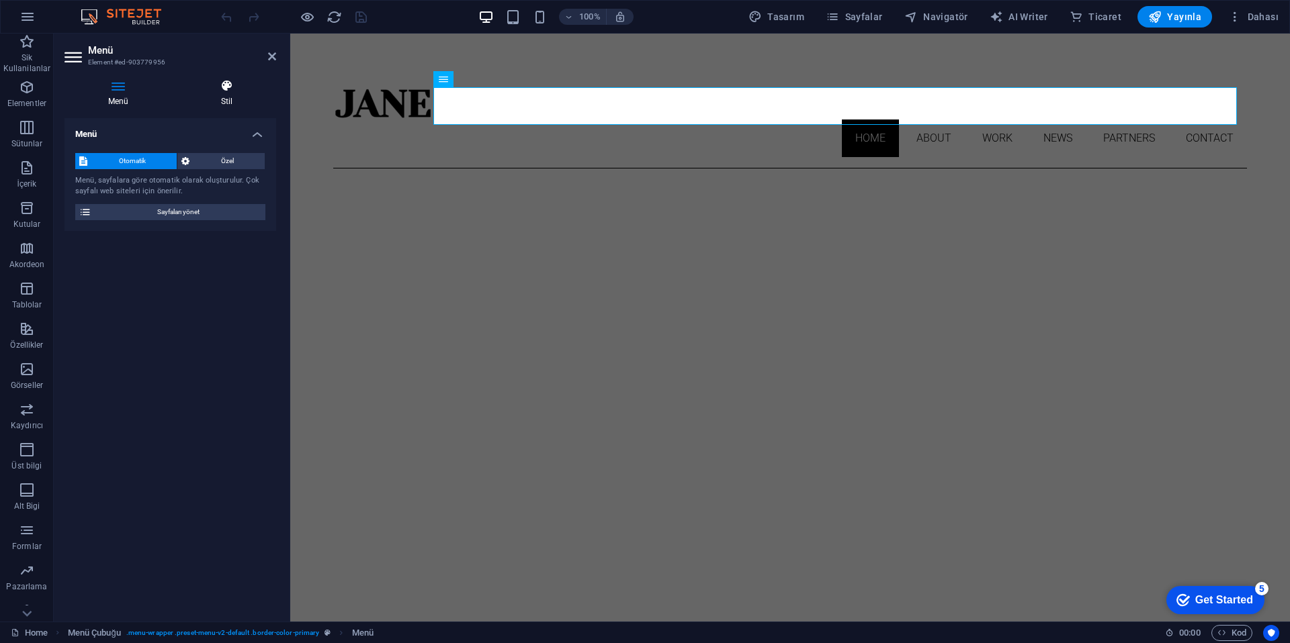
click at [208, 103] on h4 "Stil" at bounding box center [226, 93] width 99 height 28
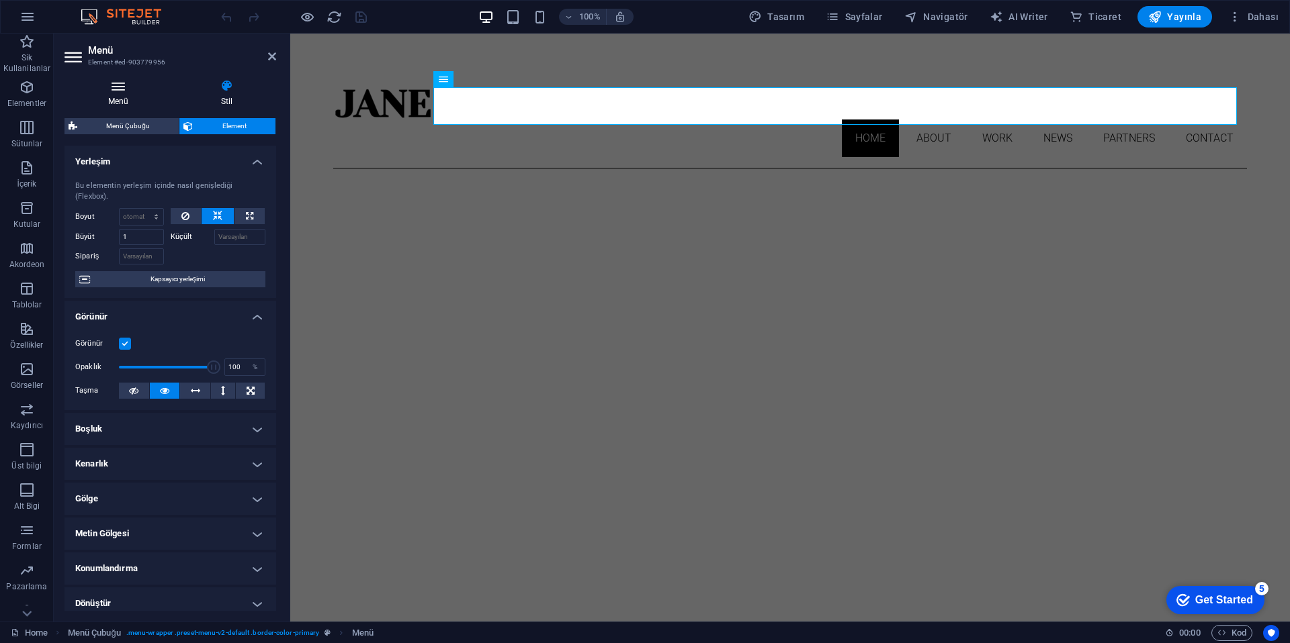
click at [152, 101] on h4 "Menü" at bounding box center [120, 93] width 113 height 28
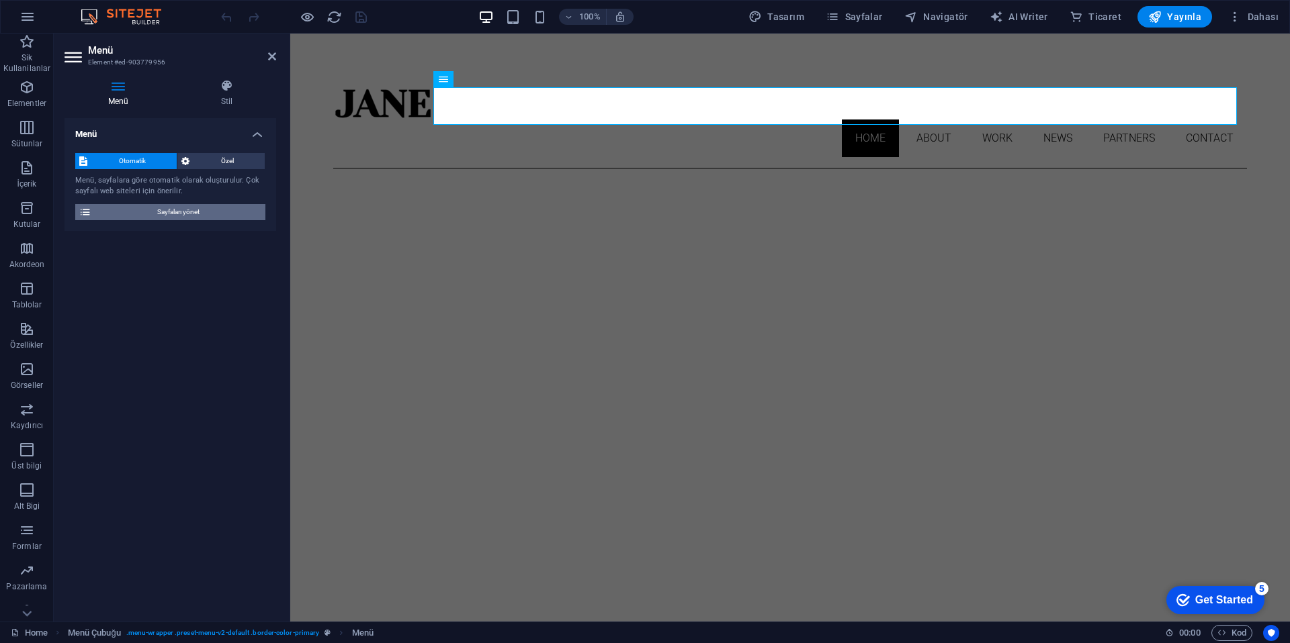
click at [181, 214] on span "Sayfaları yönet" at bounding box center [178, 212] width 166 height 16
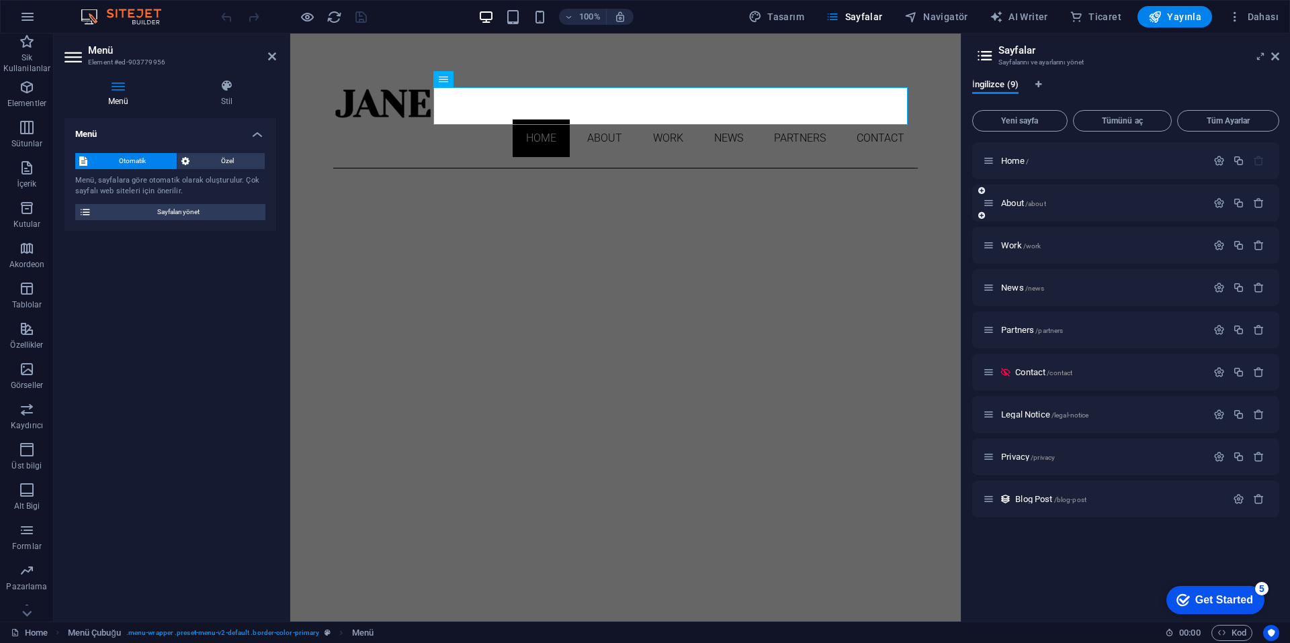
click at [1259, 196] on div at bounding box center [1238, 203] width 59 height 15
click at [1260, 202] on icon "button" at bounding box center [1258, 202] width 11 height 11
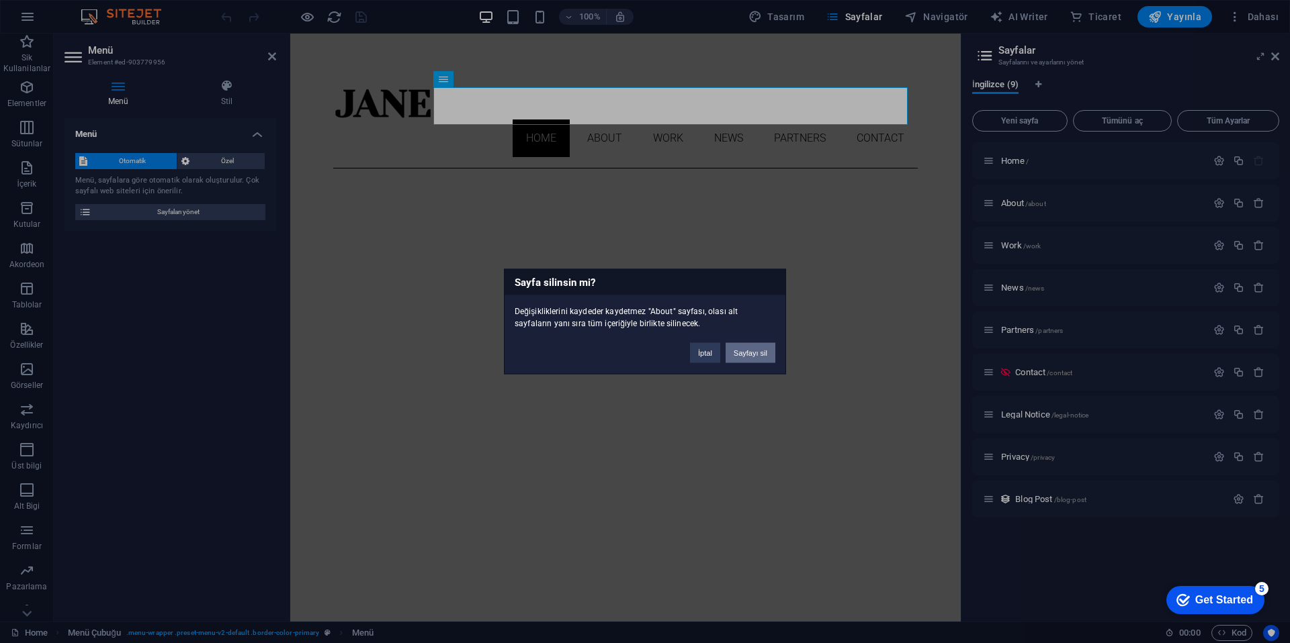
click at [746, 351] on button "Sayfayı sil" at bounding box center [750, 353] width 50 height 20
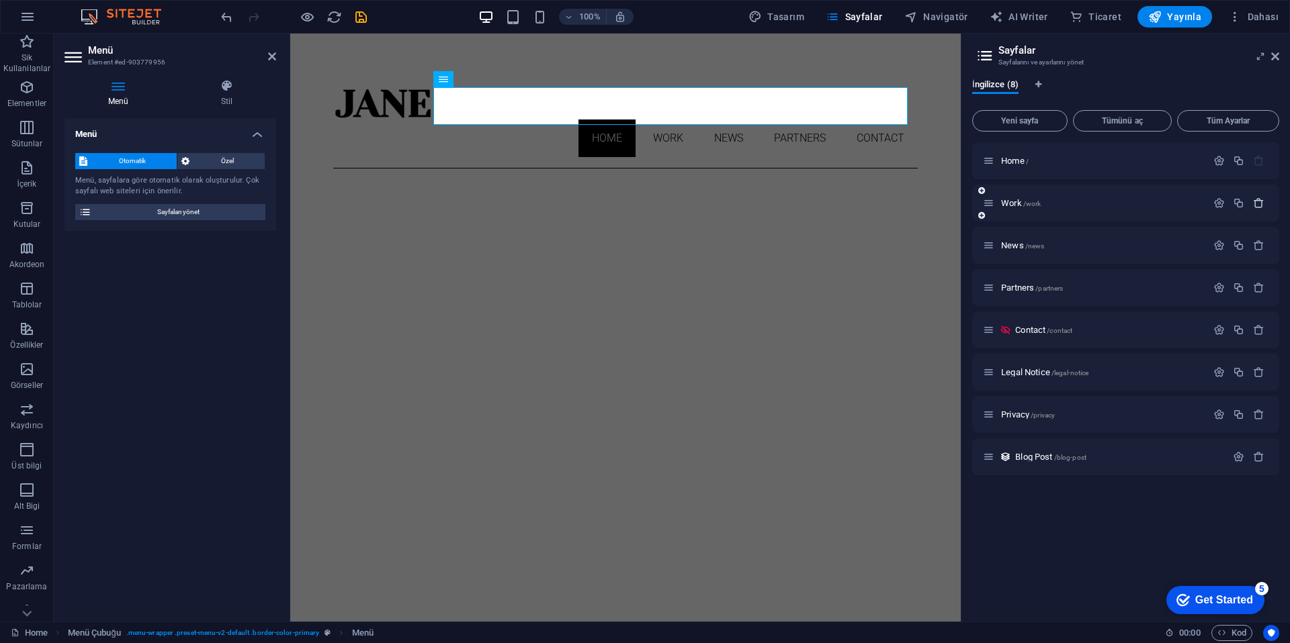
click at [1261, 205] on icon "button" at bounding box center [1258, 202] width 11 height 11
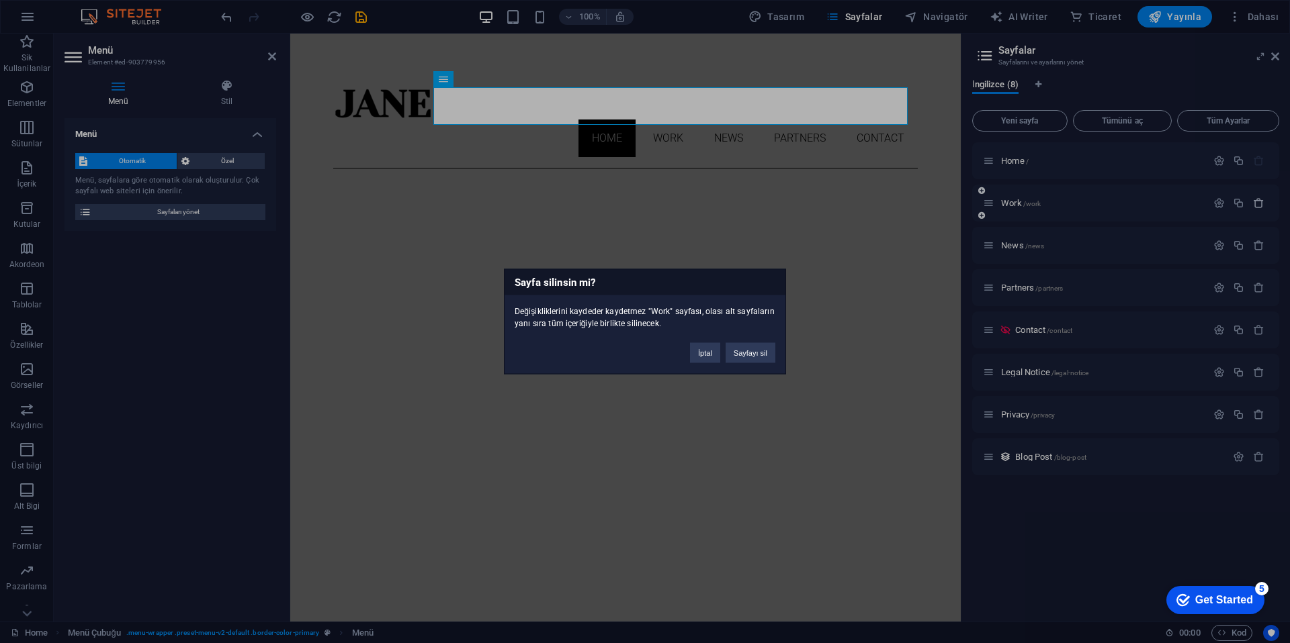
click button "Sayfayı sil" at bounding box center [750, 353] width 50 height 20
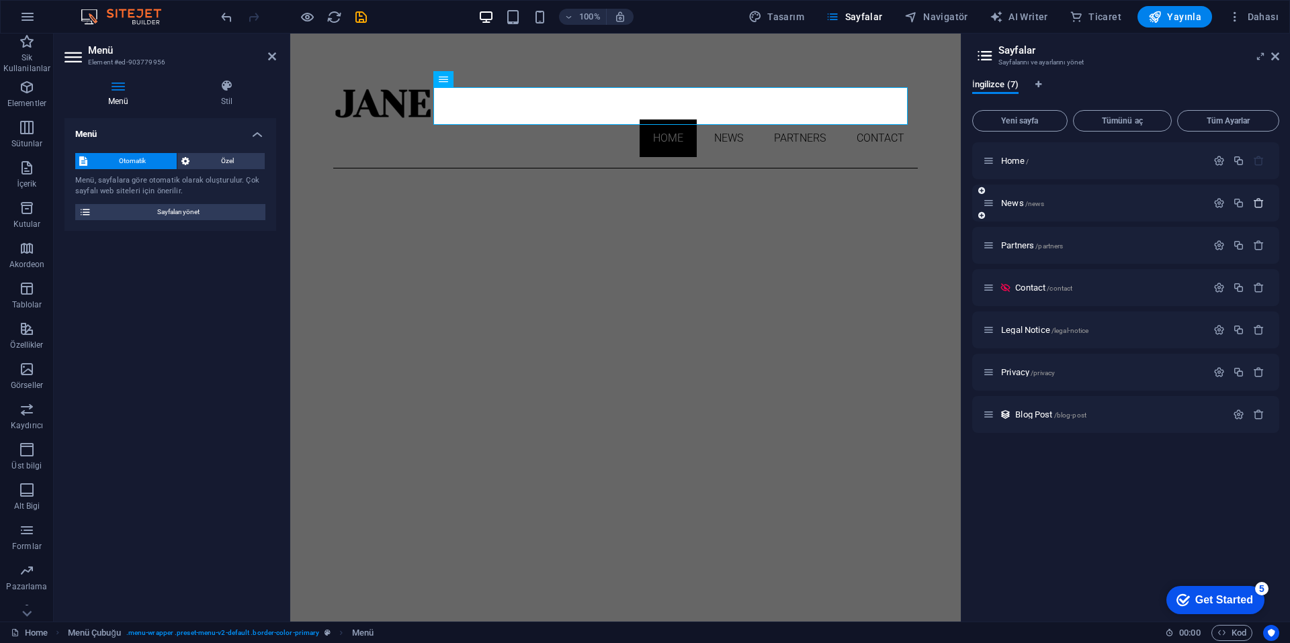
click at [1261, 205] on icon "button" at bounding box center [1258, 202] width 11 height 11
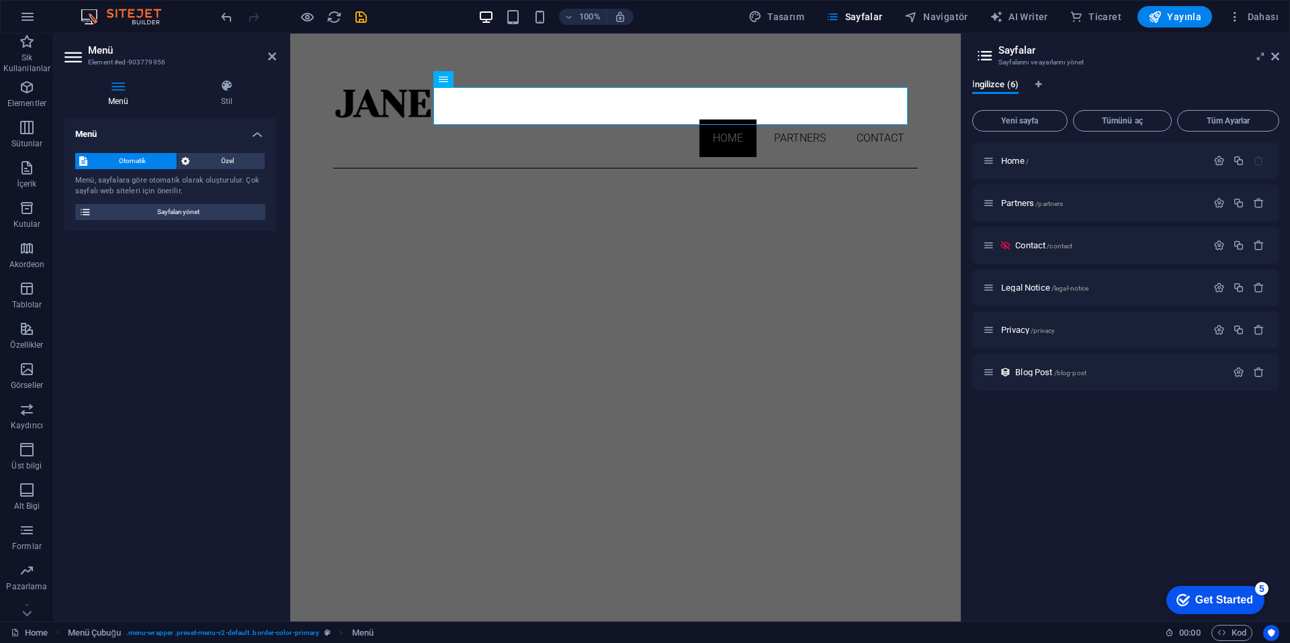
click at [1249, 197] on button "button" at bounding box center [1258, 202] width 19 height 11
click at [1261, 204] on body "kucurekoyku.com Home Sik Kullanilanlar Elementler Sütunlar İçerik Kutular Akord…" at bounding box center [645, 321] width 1290 height 643
click at [1261, 240] on icon "button" at bounding box center [1258, 245] width 11 height 11
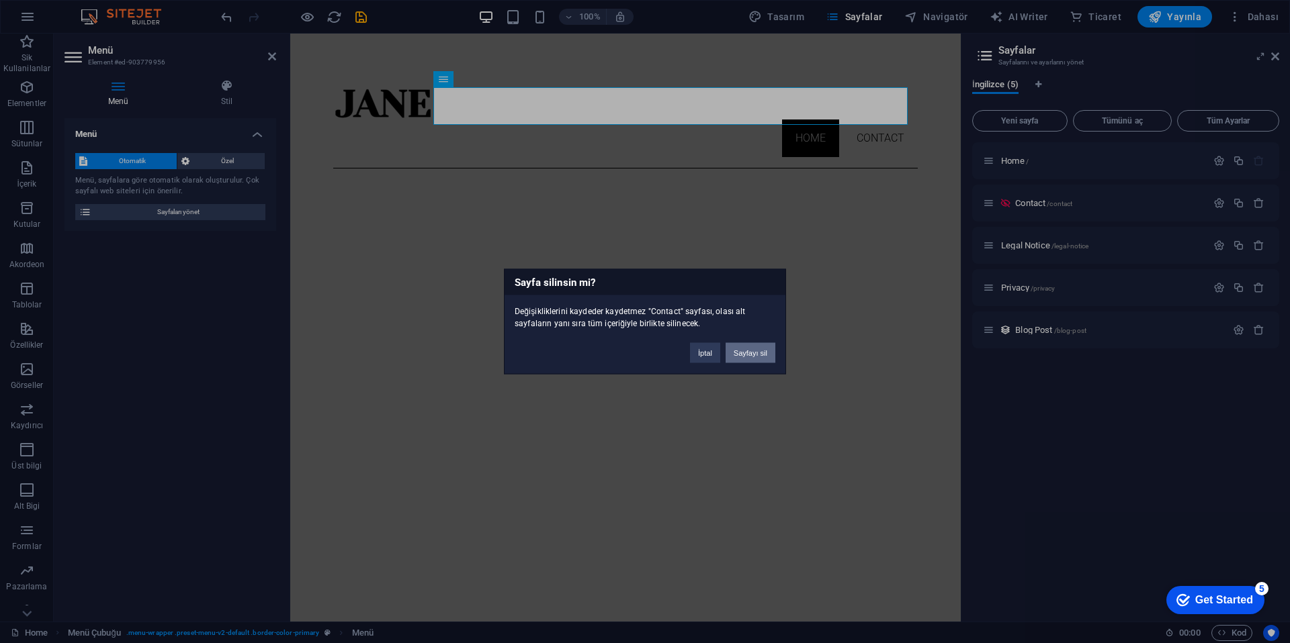
click button "Sayfayı sil" at bounding box center [750, 353] width 50 height 20
click at [1261, 240] on icon "button" at bounding box center [1258, 245] width 11 height 11
click at [1261, 204] on div "Sayfa silinsin mi? Değişikliklerini kaydeder kaydetmez "Legal Notice" sayfası, …" at bounding box center [645, 321] width 1290 height 643
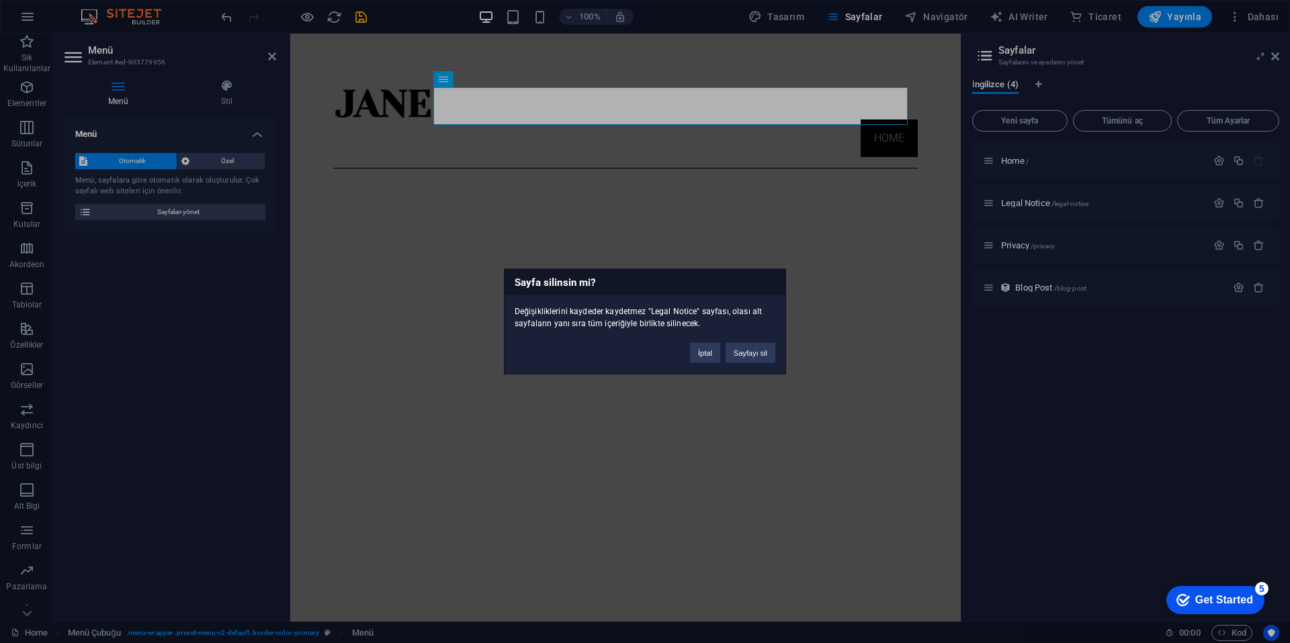
click at [1261, 204] on div "Sayfa silinsin mi? Değişikliklerini kaydeder kaydetmez "Legal Notice" sayfası, …" at bounding box center [645, 321] width 1290 height 643
click at [751, 364] on div "Sayfa silinsin mi? Değişikliklerini kaydeder kaydetmez "Legal Notice" sayfası, …" at bounding box center [645, 321] width 282 height 105
click at [750, 359] on button "Sayfayı sil" at bounding box center [750, 353] width 50 height 20
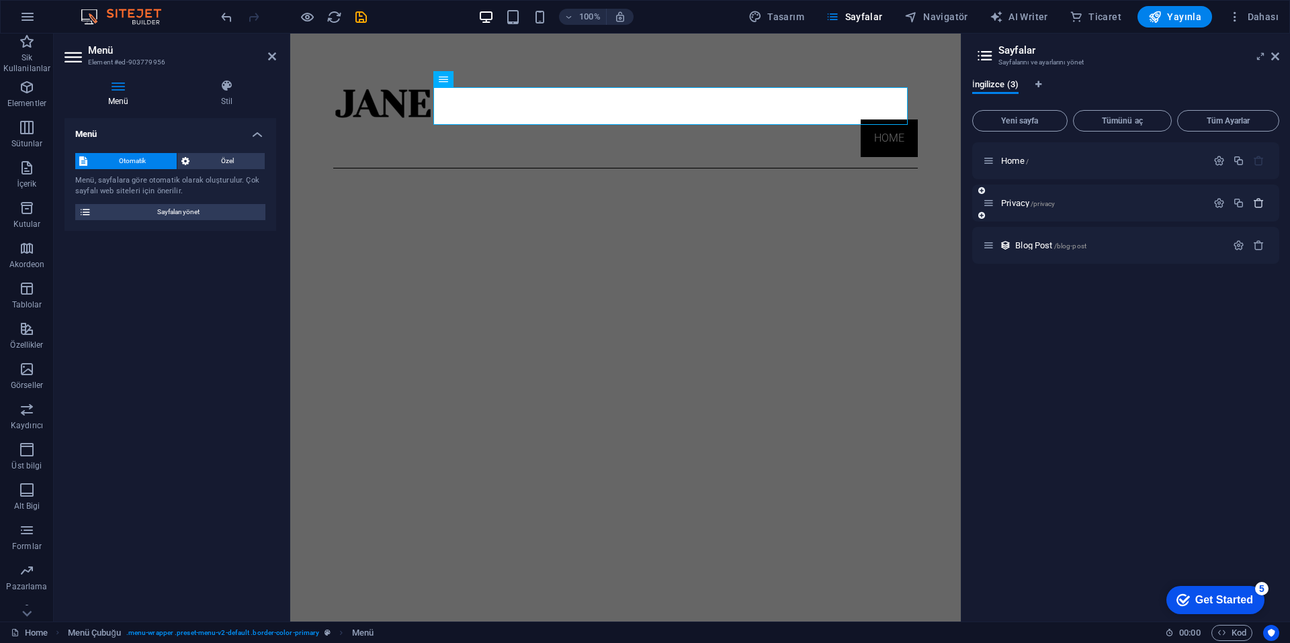
click at [1253, 202] on icon "button" at bounding box center [1258, 202] width 11 height 11
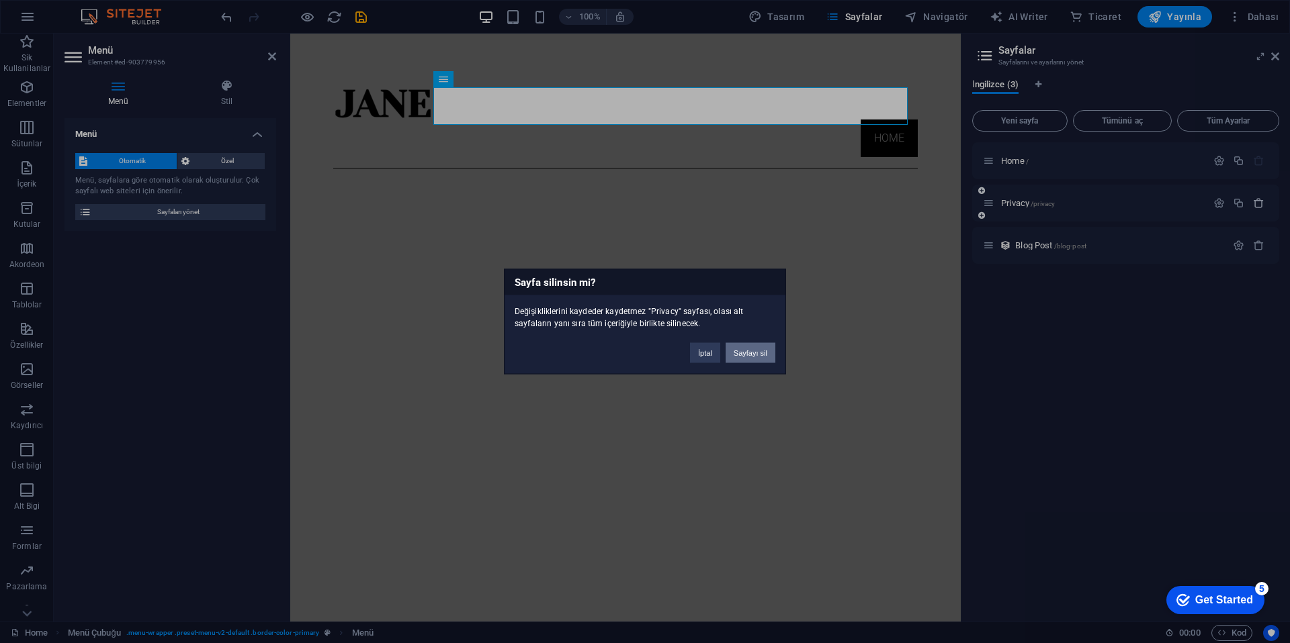
click button "Sayfayı sil" at bounding box center [750, 353] width 50 height 20
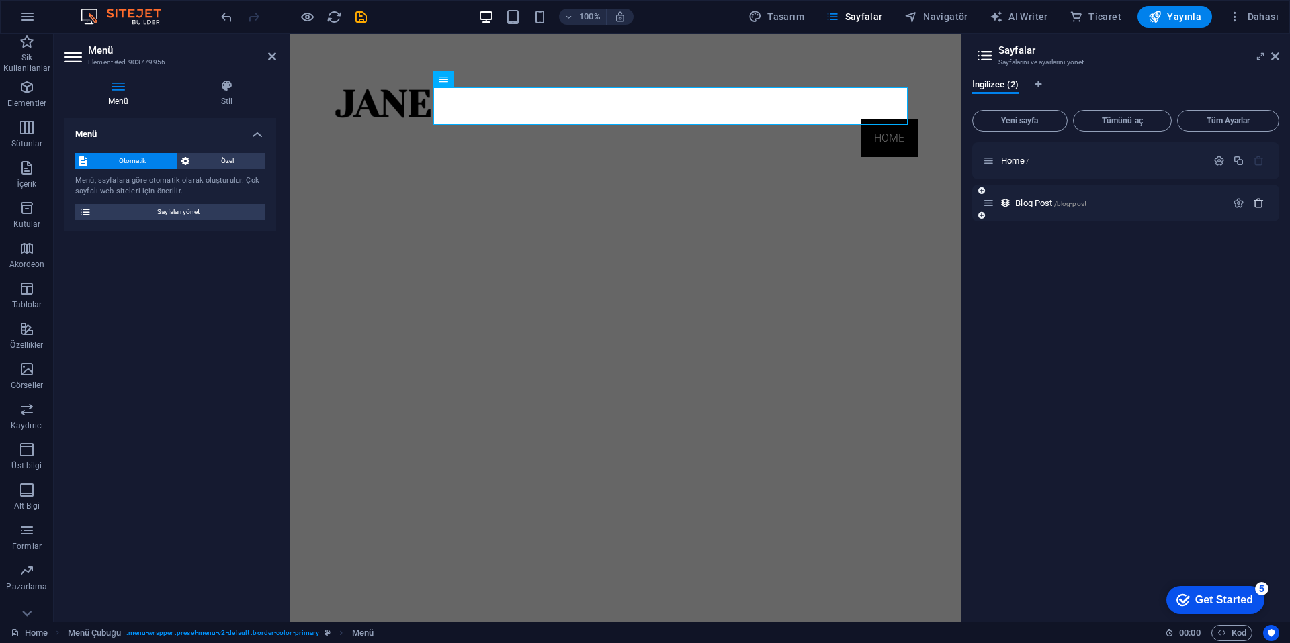
click at [1253, 200] on icon "button" at bounding box center [1258, 202] width 11 height 11
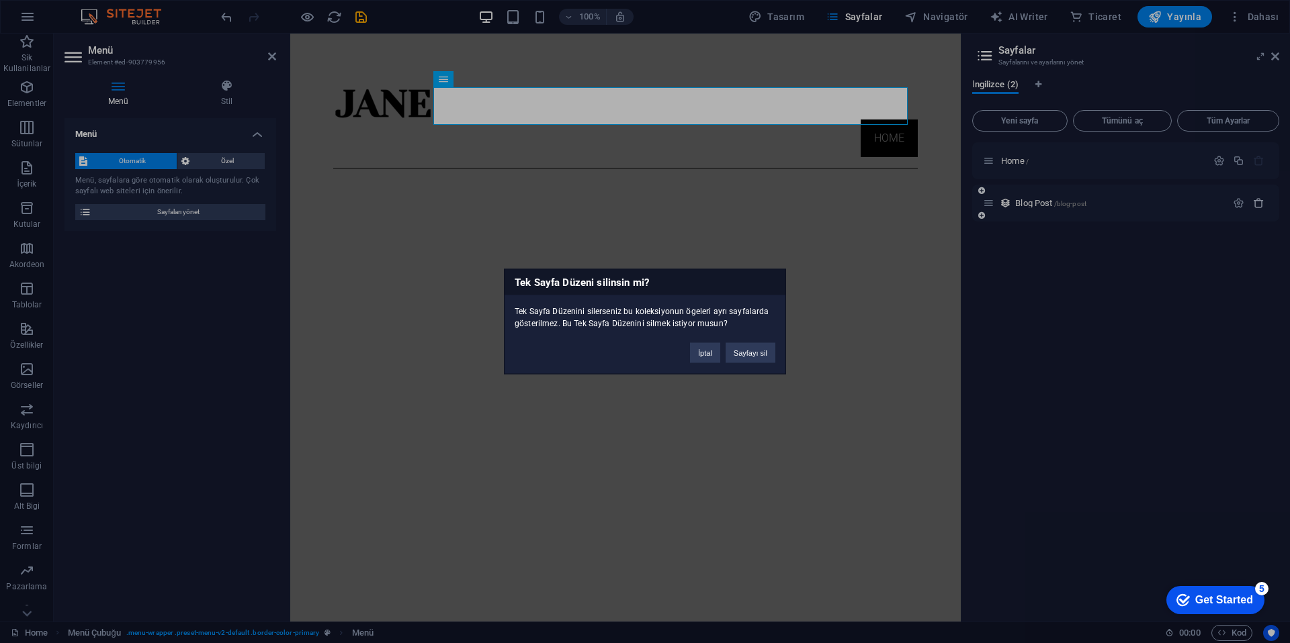
click button "Sayfayı sil" at bounding box center [750, 353] width 50 height 20
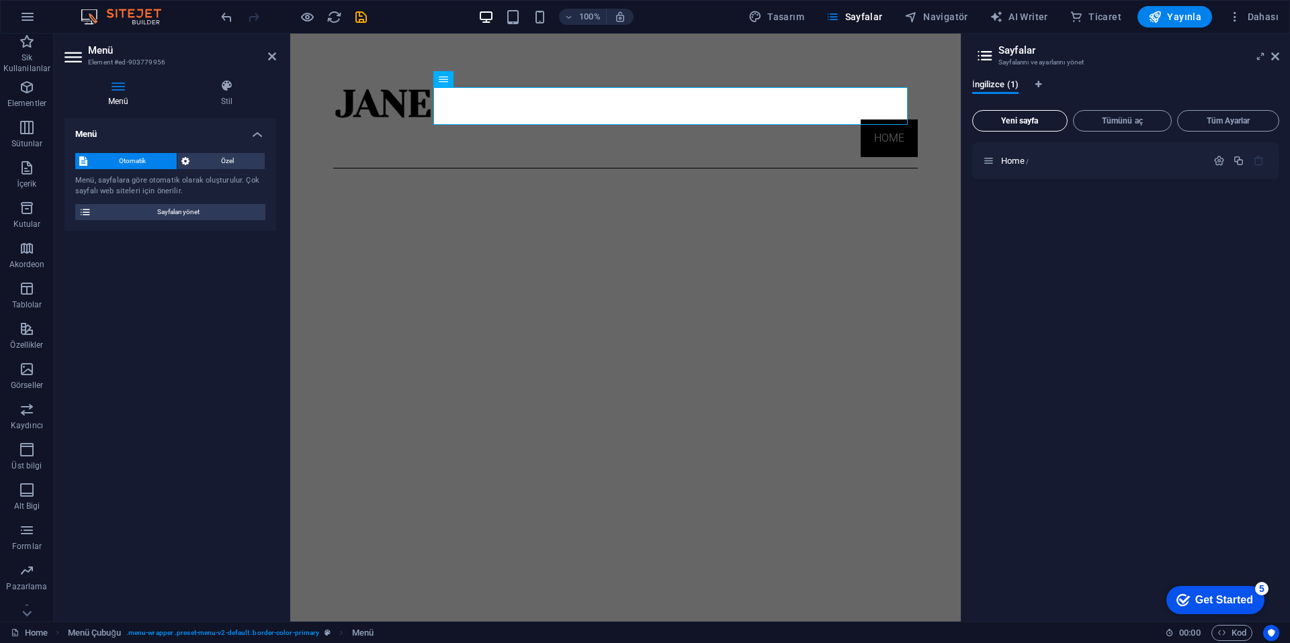
click at [1040, 120] on span "Yeni sayfa" at bounding box center [1019, 121] width 83 height 8
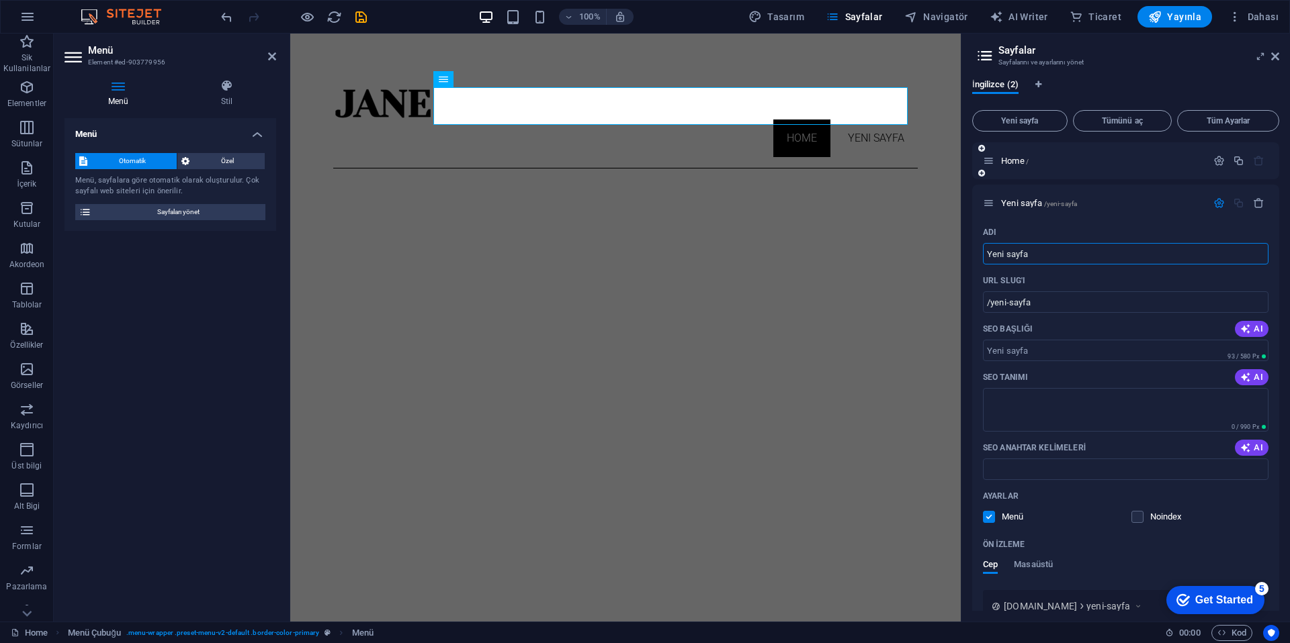
click at [1012, 167] on div "Home /" at bounding box center [1095, 160] width 224 height 15
click at [1014, 163] on span "Home /" at bounding box center [1015, 161] width 28 height 10
click at [1229, 166] on button "button" at bounding box center [1238, 160] width 19 height 11
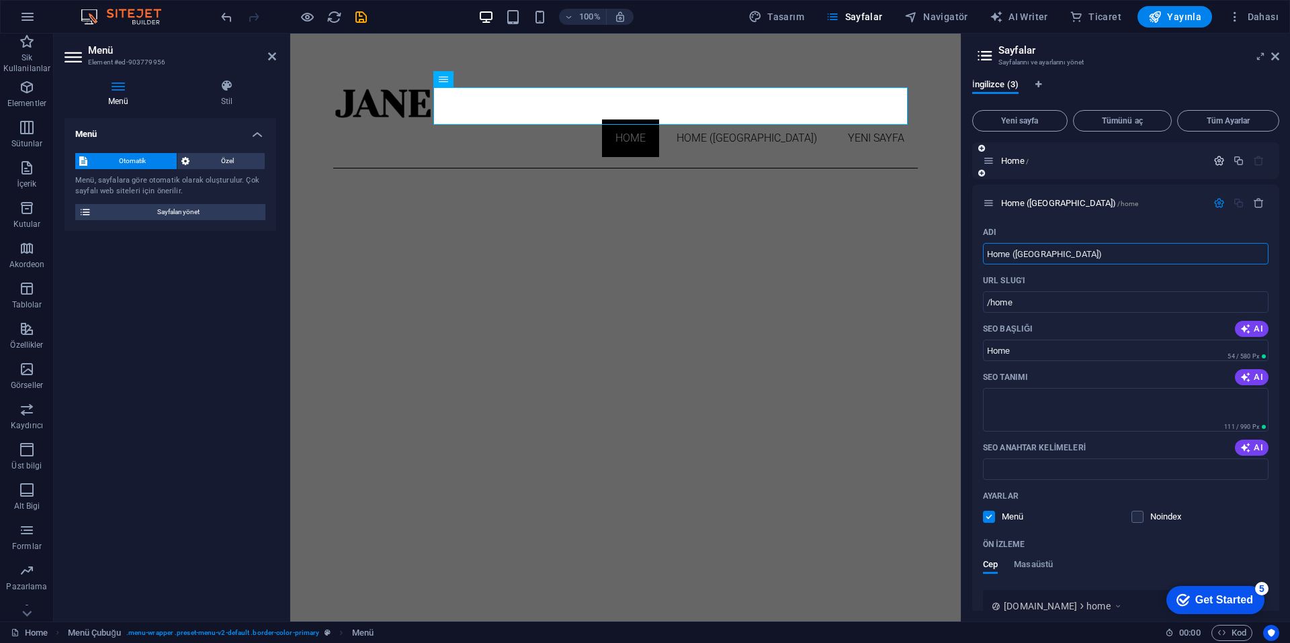
click at [1221, 163] on icon "button" at bounding box center [1218, 160] width 11 height 11
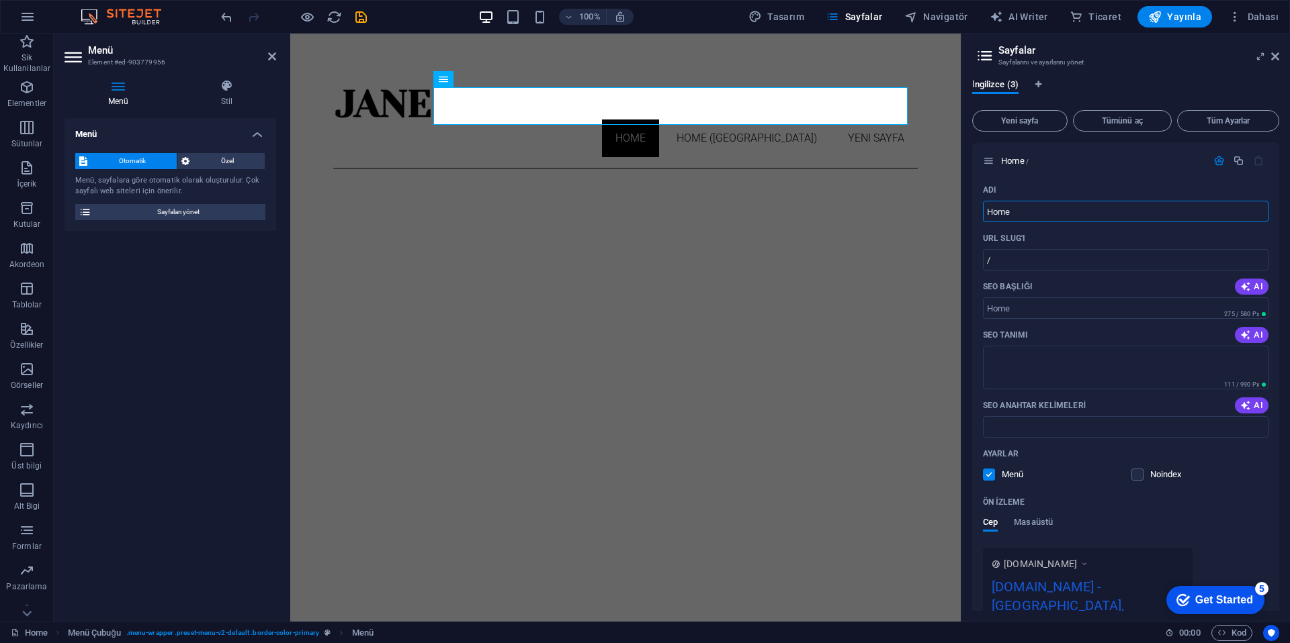
drag, startPoint x: 1304, startPoint y: 246, endPoint x: 829, endPoint y: 215, distance: 476.6
click at [1055, 216] on input "Home" at bounding box center [1125, 211] width 285 height 21
type input "Anasayfa"
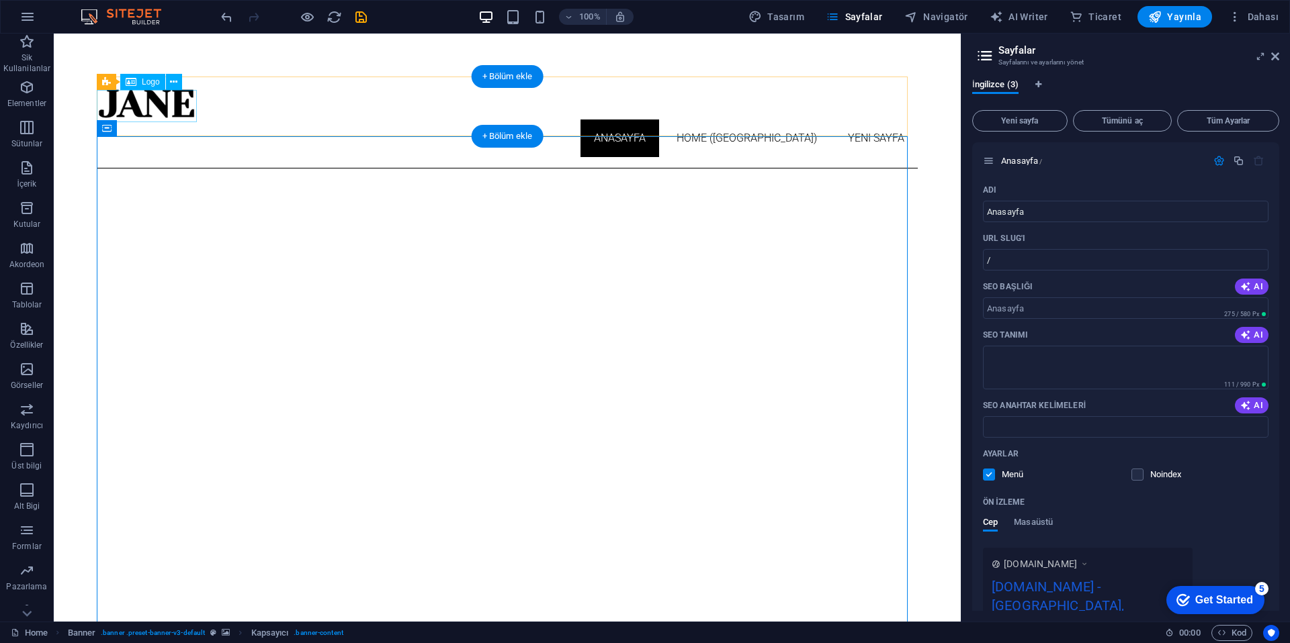
click at [192, 113] on div at bounding box center [507, 103] width 821 height 32
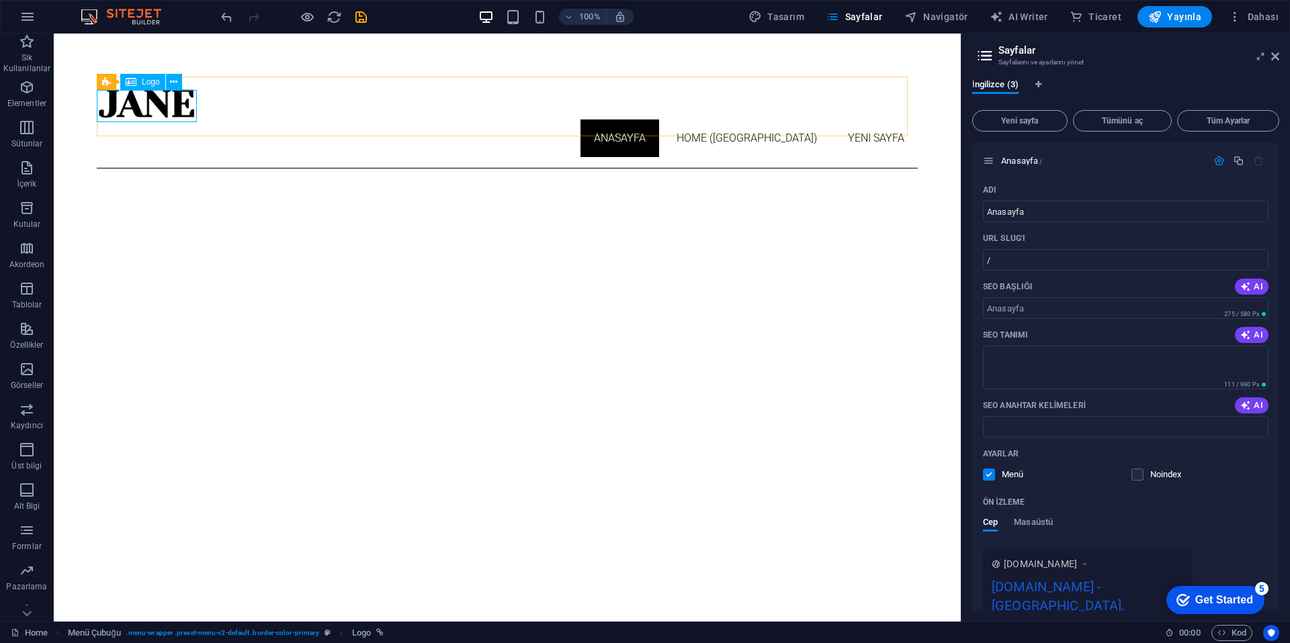
click at [157, 81] on span "Logo" at bounding box center [151, 82] width 18 height 8
click at [169, 83] on button at bounding box center [174, 82] width 16 height 16
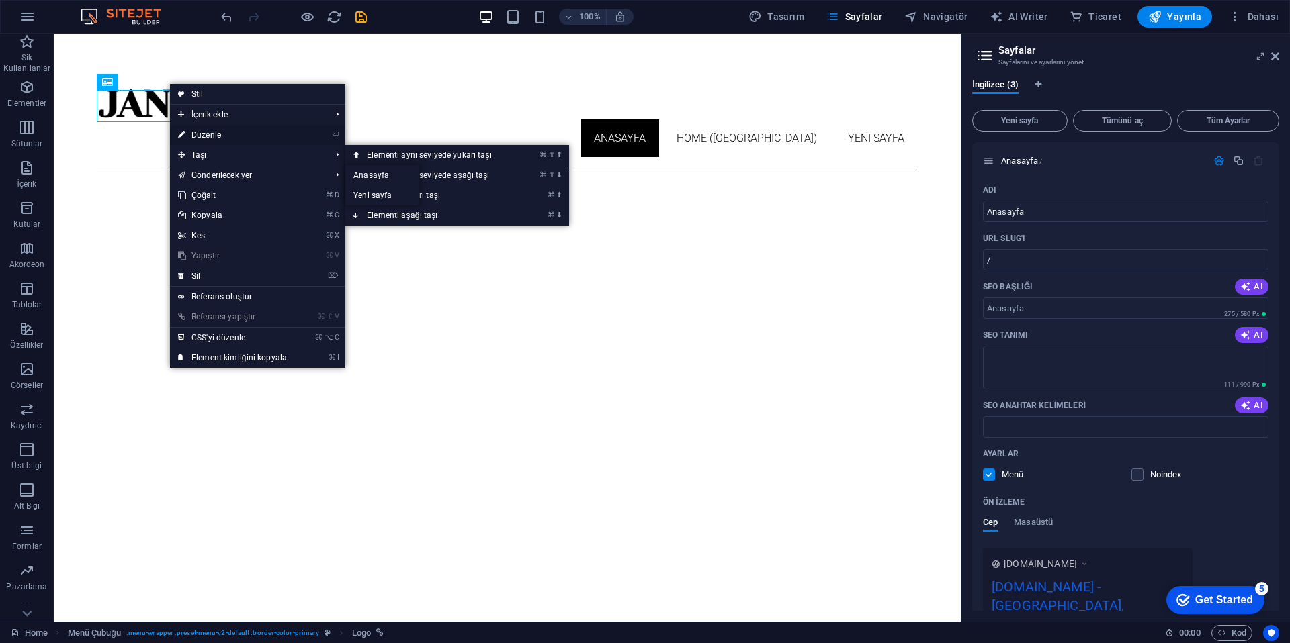
click at [230, 138] on link "⏎ Düzenle" at bounding box center [232, 135] width 125 height 20
select select "px"
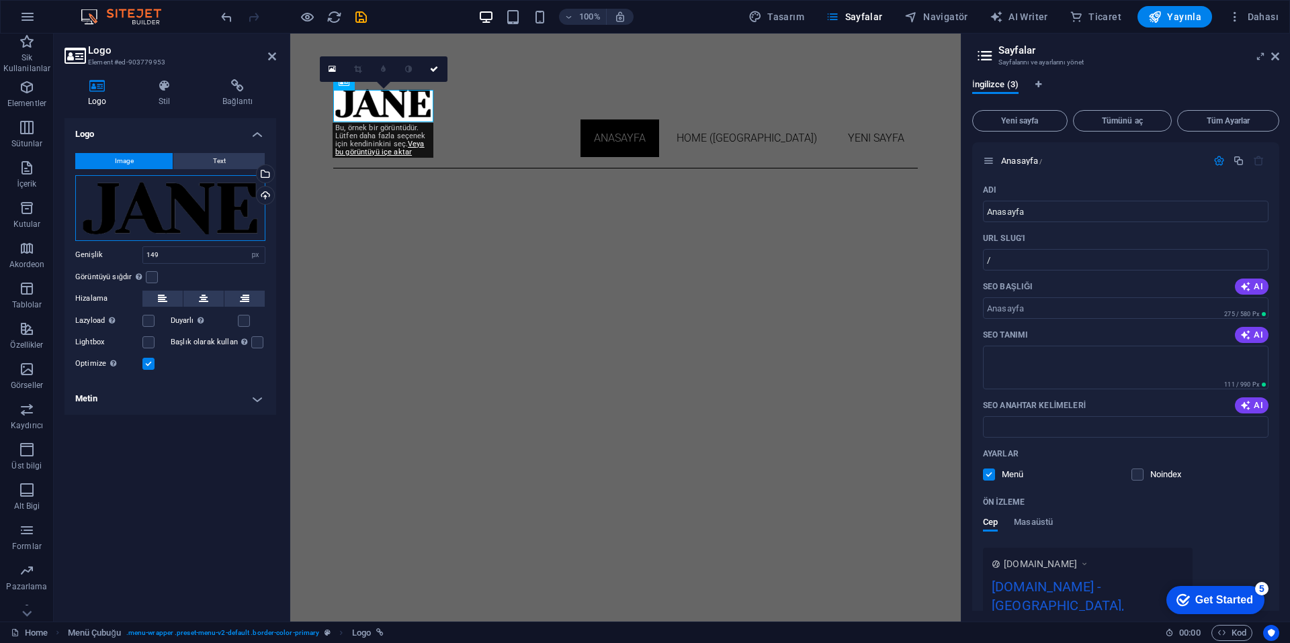
click at [206, 212] on div "Dosyaları buraya sürükleyin, dosyaları seçmek için tıklayın veya Dosyalardan ya…" at bounding box center [170, 208] width 190 height 66
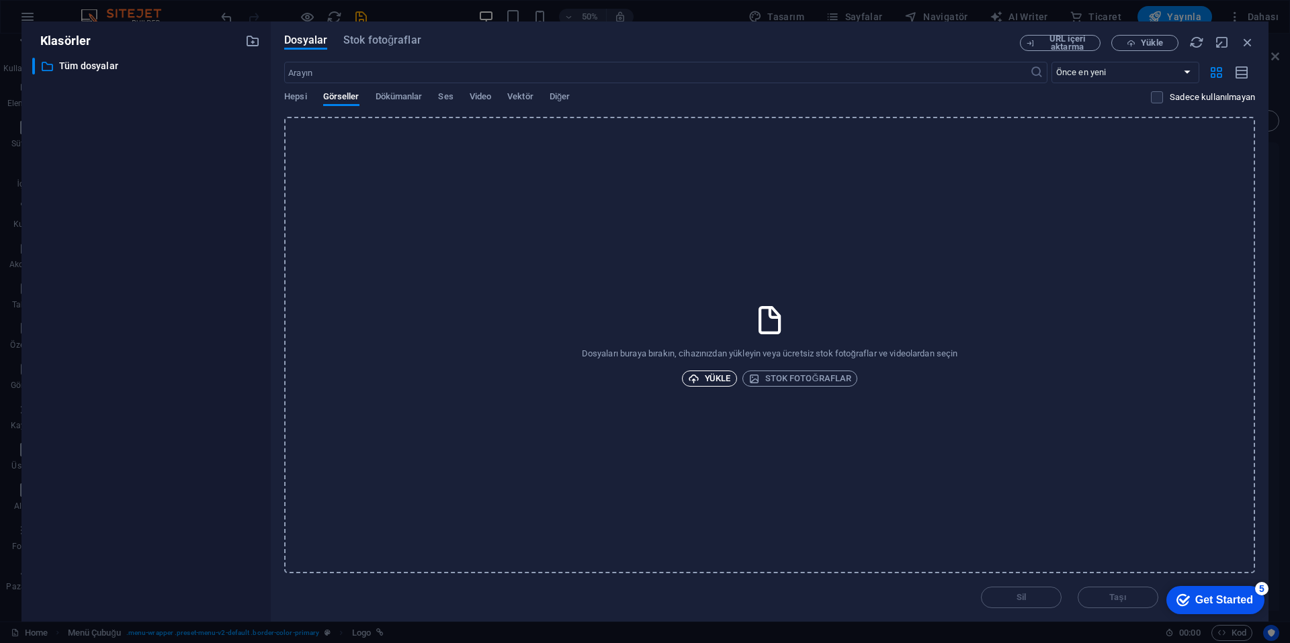
click at [706, 382] on span "Yükle" at bounding box center [709, 379] width 43 height 16
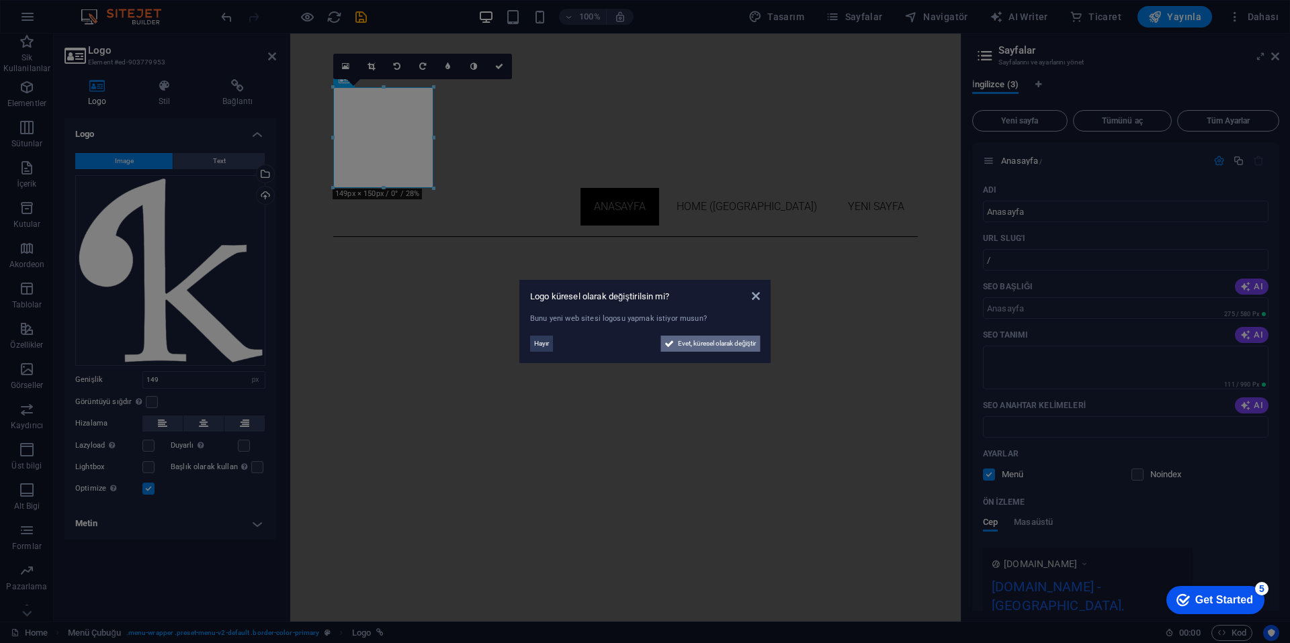
drag, startPoint x: 382, startPoint y: 312, endPoint x: 672, endPoint y: 345, distance: 292.1
click at [672, 345] on button "Evet, küresel olarak değiştir" at bounding box center [709, 344] width 99 height 16
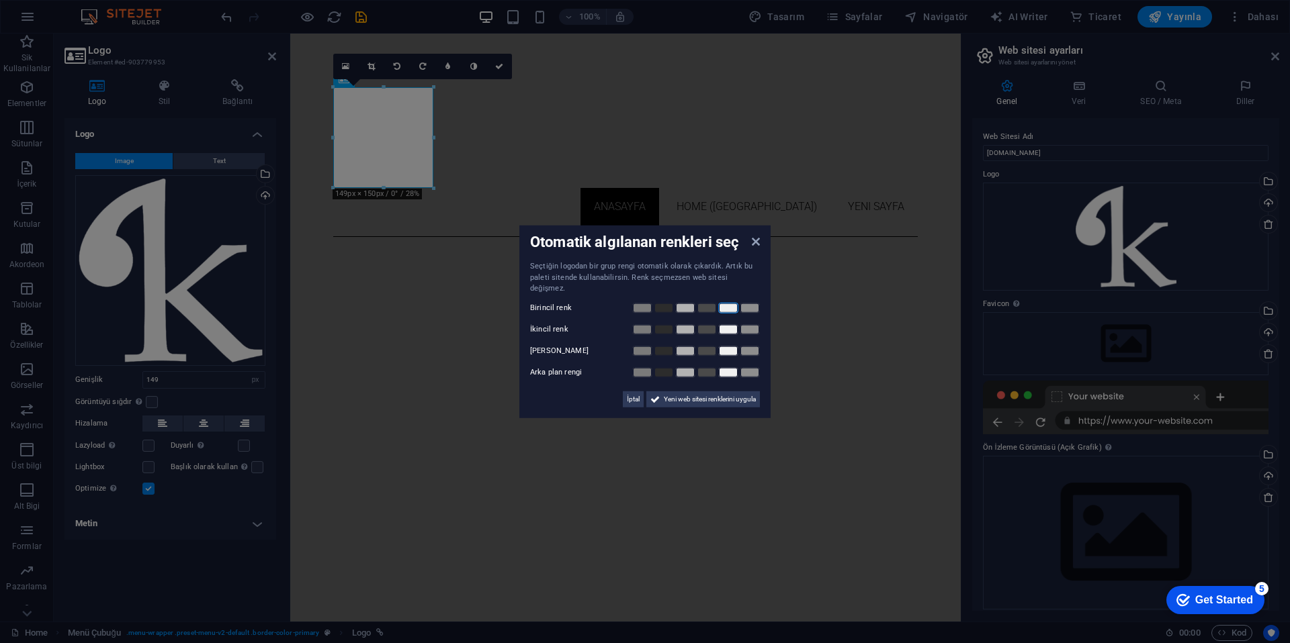
click at [727, 305] on link at bounding box center [728, 307] width 20 height 11
click at [727, 303] on link at bounding box center [728, 307] width 20 height 11
click at [694, 399] on span "Yeni web sitesi renklerini uygula" at bounding box center [710, 399] width 92 height 16
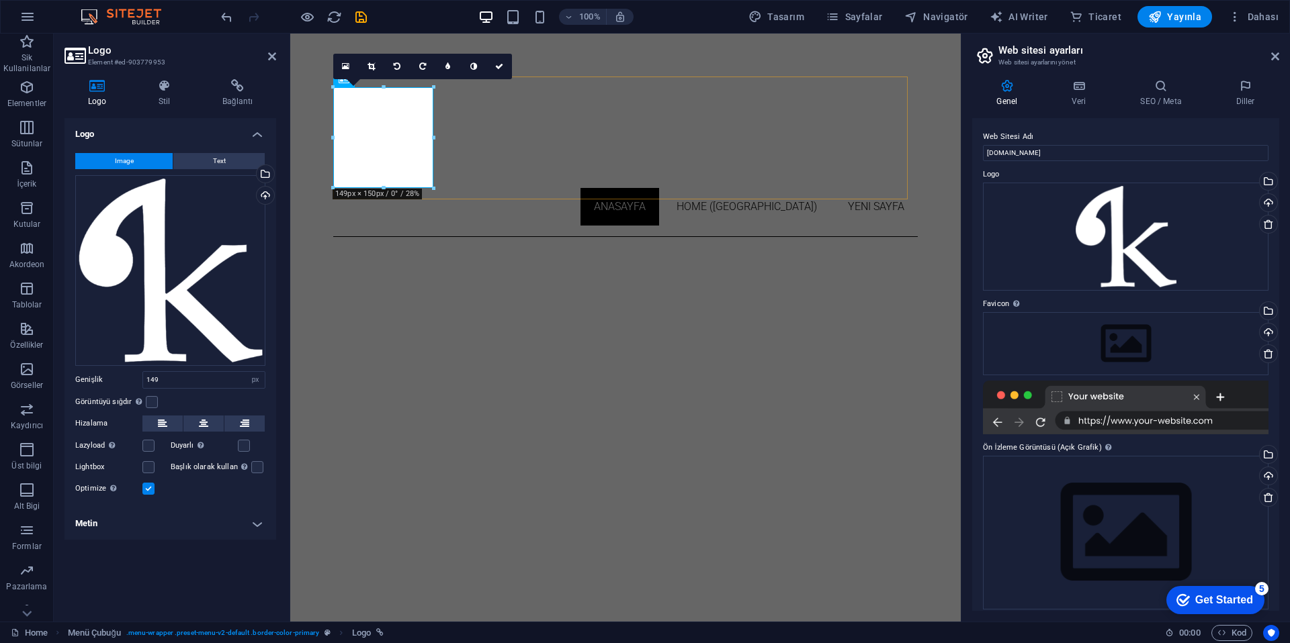
click at [477, 160] on div "Anasayfa Home (Kopyala) Yeni sayfa" at bounding box center [625, 157] width 584 height 161
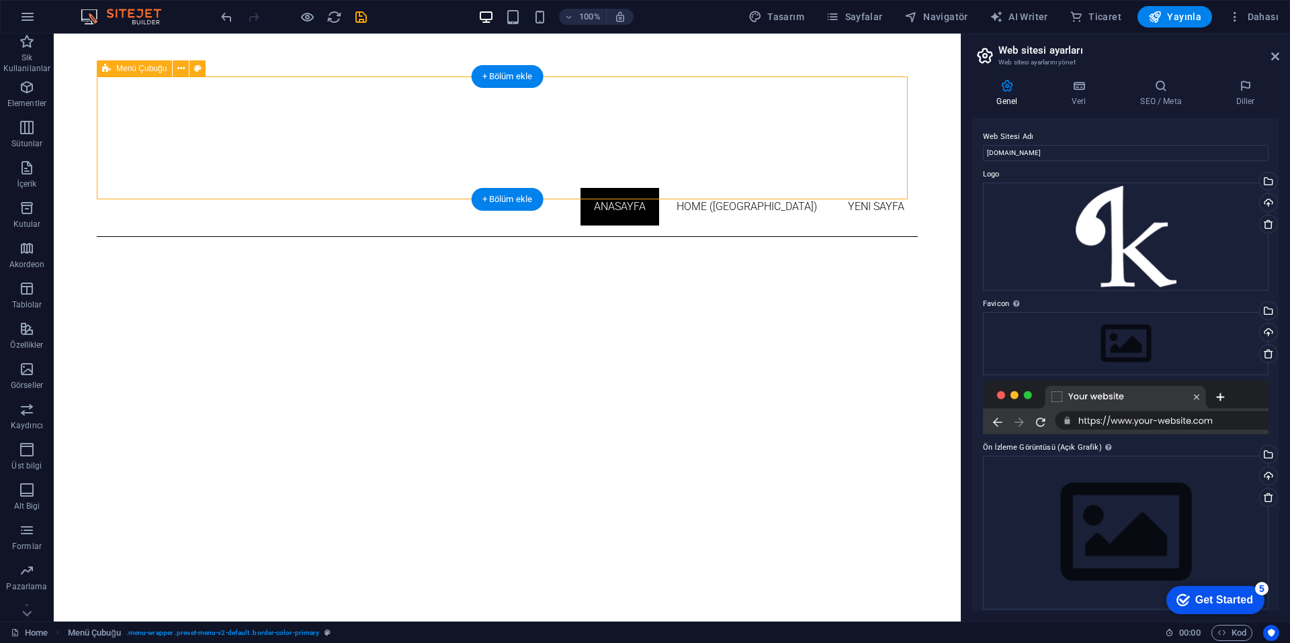
click at [366, 96] on div "Anasayfa Home (Kopyala) Yeni sayfa" at bounding box center [507, 157] width 821 height 161
click at [33, 19] on icon "button" at bounding box center [27, 17] width 16 height 16
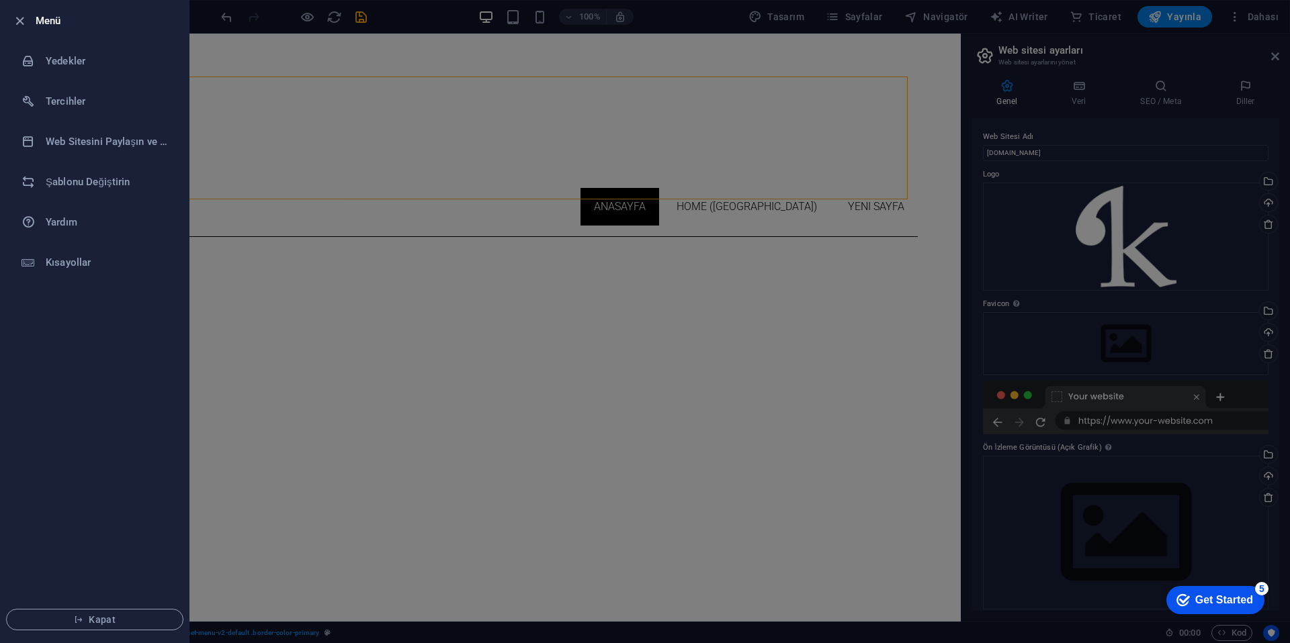
click at [328, 93] on div at bounding box center [645, 321] width 1290 height 643
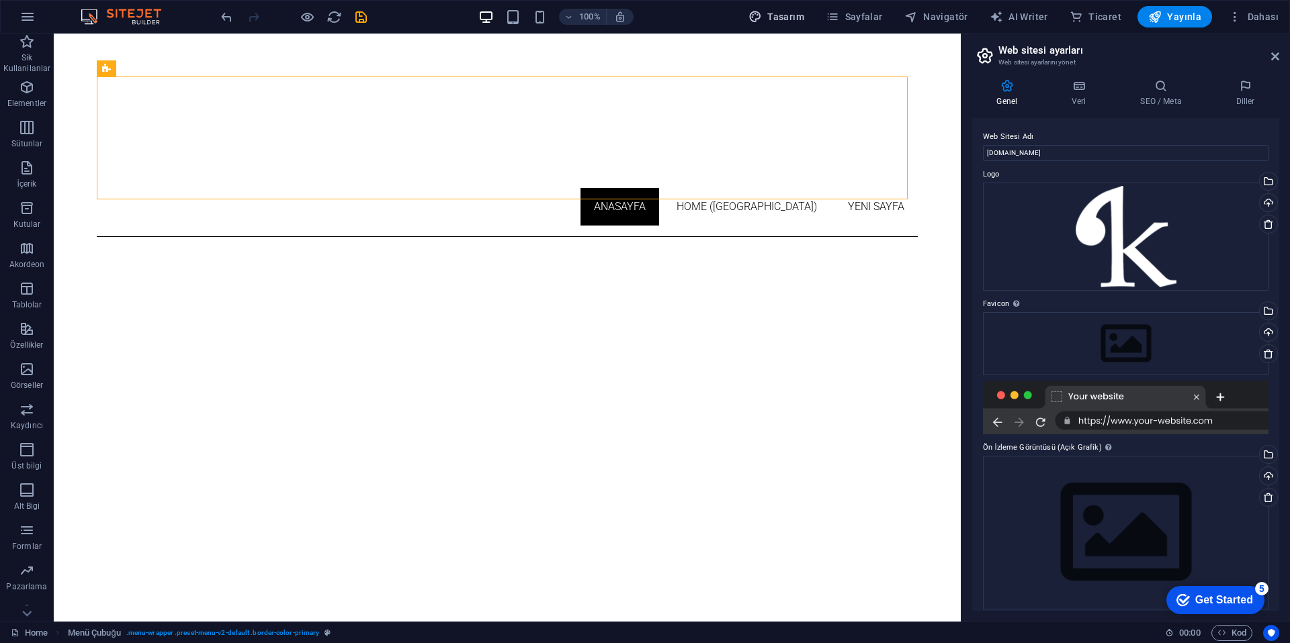
click at [788, 18] on span "Tasarım" at bounding box center [776, 16] width 56 height 13
select select "px"
select select "300"
select select "px"
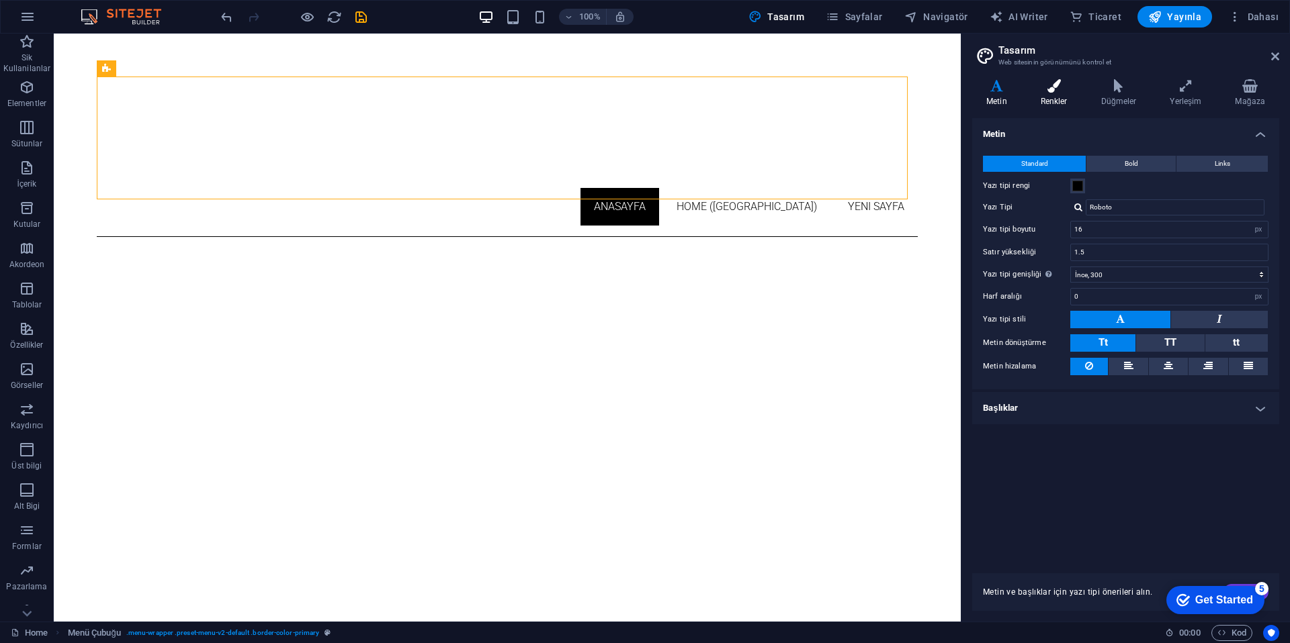
click at [1054, 87] on icon at bounding box center [1053, 85] width 55 height 13
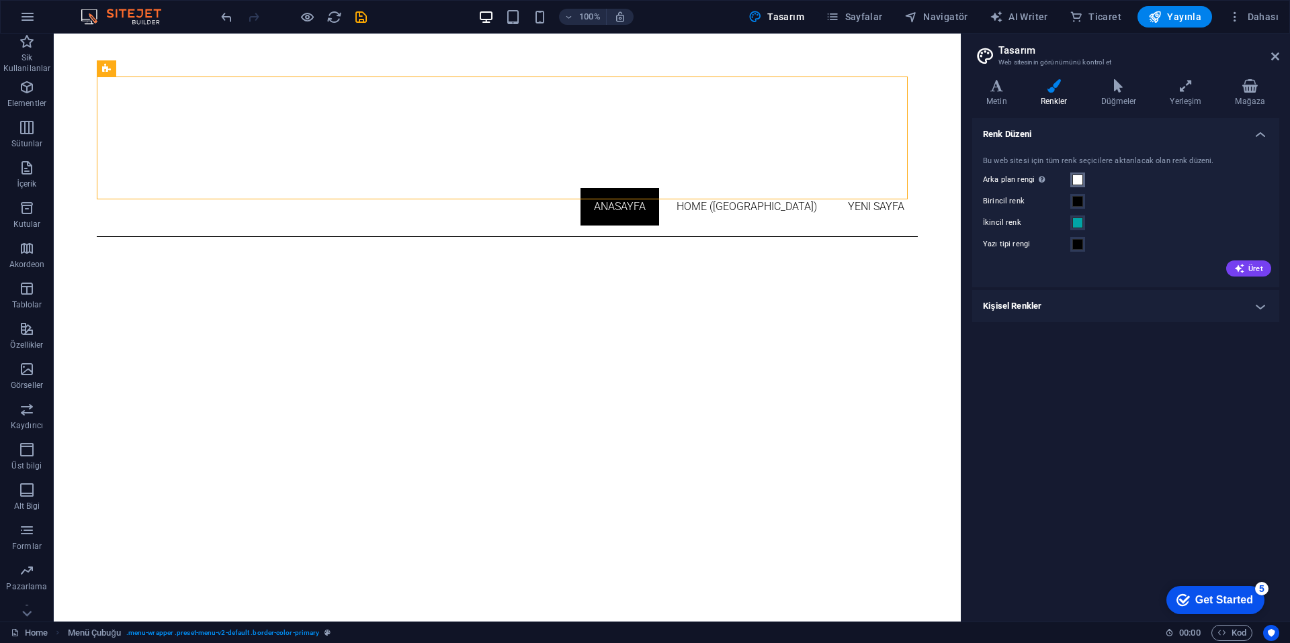
click at [1070, 183] on button "Arka plan rengi Sadece başka arka planlar tarafından kapsanmıyorsa görünür." at bounding box center [1077, 180] width 15 height 15
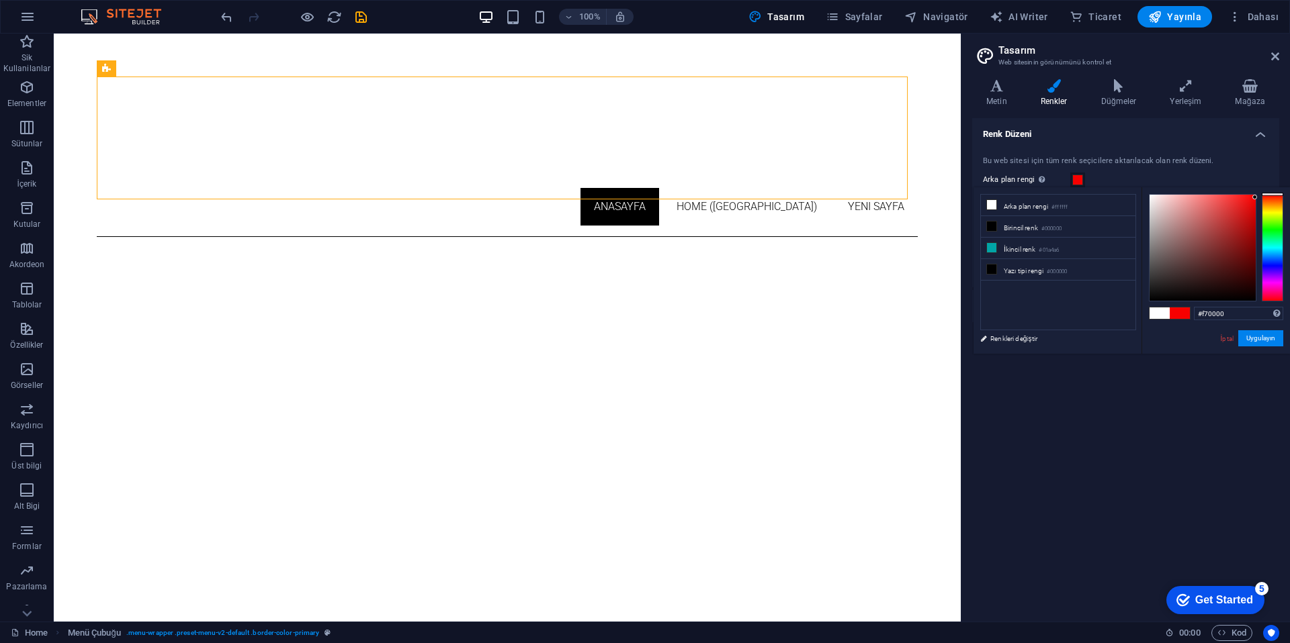
drag, startPoint x: 1221, startPoint y: 218, endPoint x: 1264, endPoint y: 197, distance: 47.8
click at [1264, 197] on div at bounding box center [1216, 247] width 134 height 107
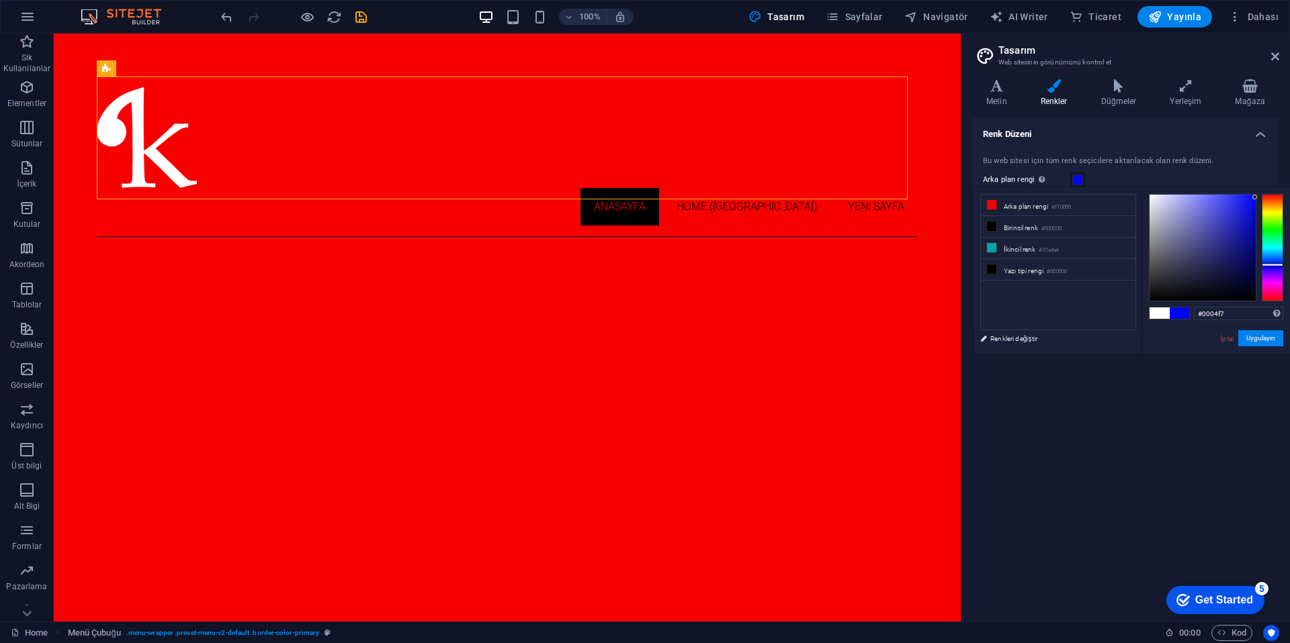
click at [1265, 265] on div at bounding box center [1271, 247] width 21 height 107
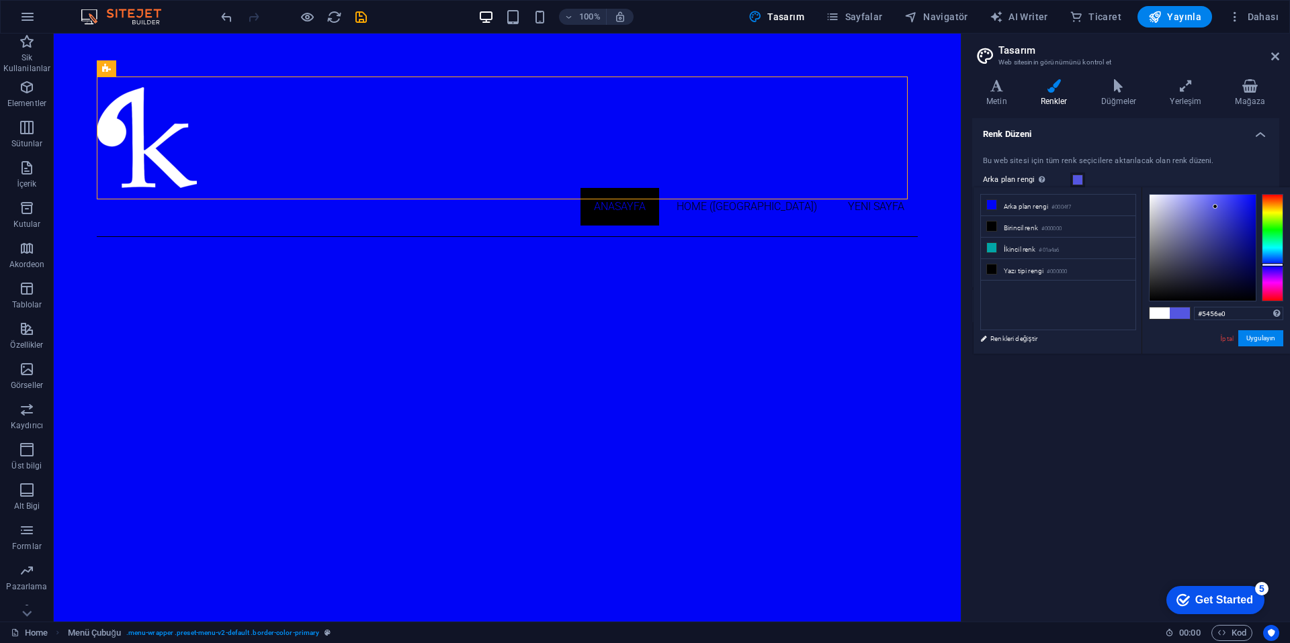
drag, startPoint x: 1230, startPoint y: 250, endPoint x: 1263, endPoint y: 232, distance: 37.6
click at [1215, 207] on div at bounding box center [1202, 248] width 106 height 106
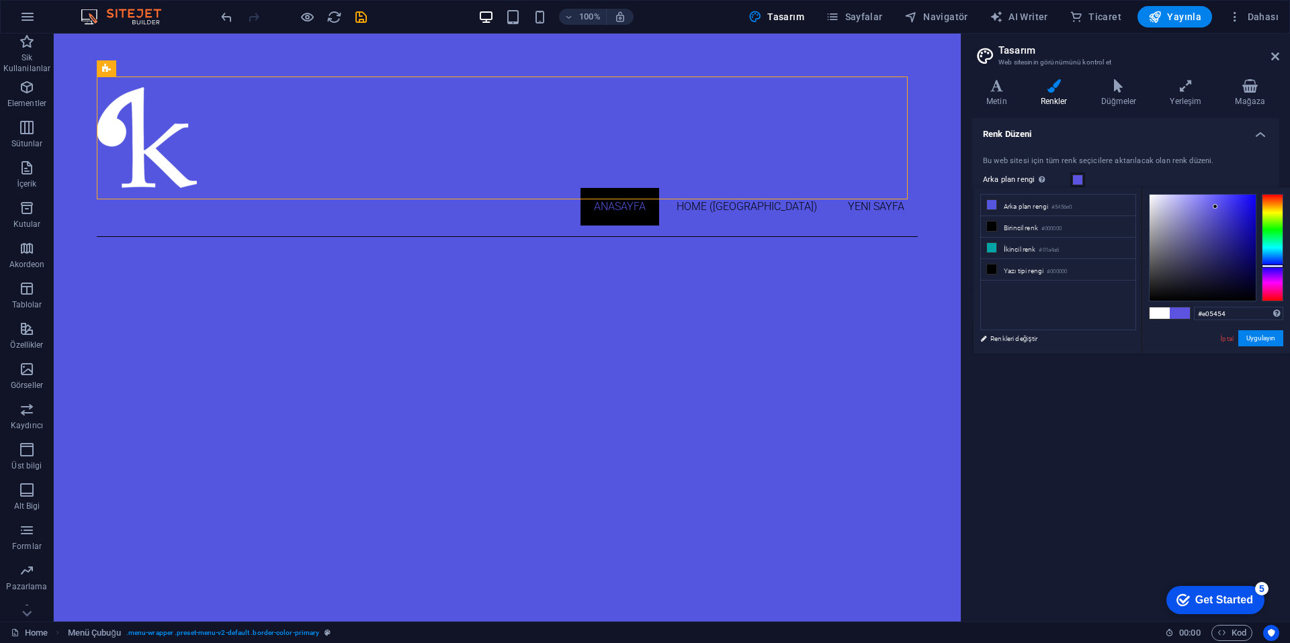
drag, startPoint x: 1276, startPoint y: 266, endPoint x: 1276, endPoint y: 320, distance: 54.4
click at [1276, 320] on div "#e05454 Desteklenen biçimler #0852ed rgb(8, 82, 237) rgba(8, 82, 237, %90) hsv(…" at bounding box center [1215, 367] width 148 height 361
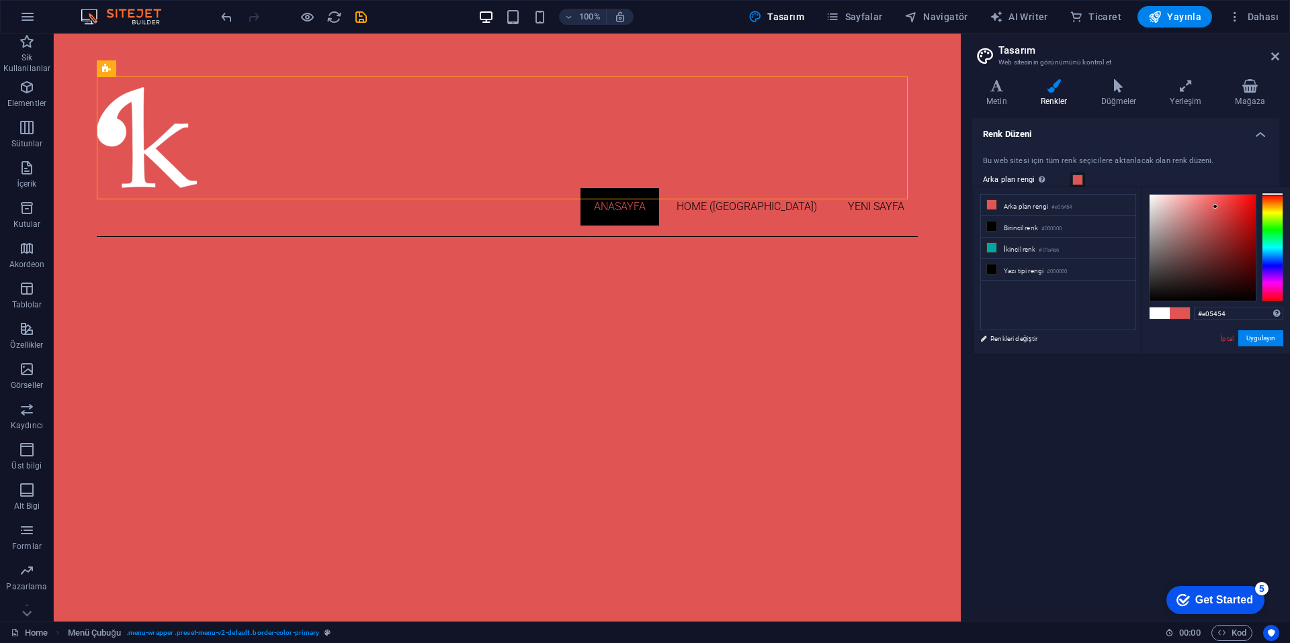
drag, startPoint x: 1237, startPoint y: 222, endPoint x: 1264, endPoint y: 206, distance: 31.9
click at [1264, 206] on div at bounding box center [1216, 247] width 134 height 107
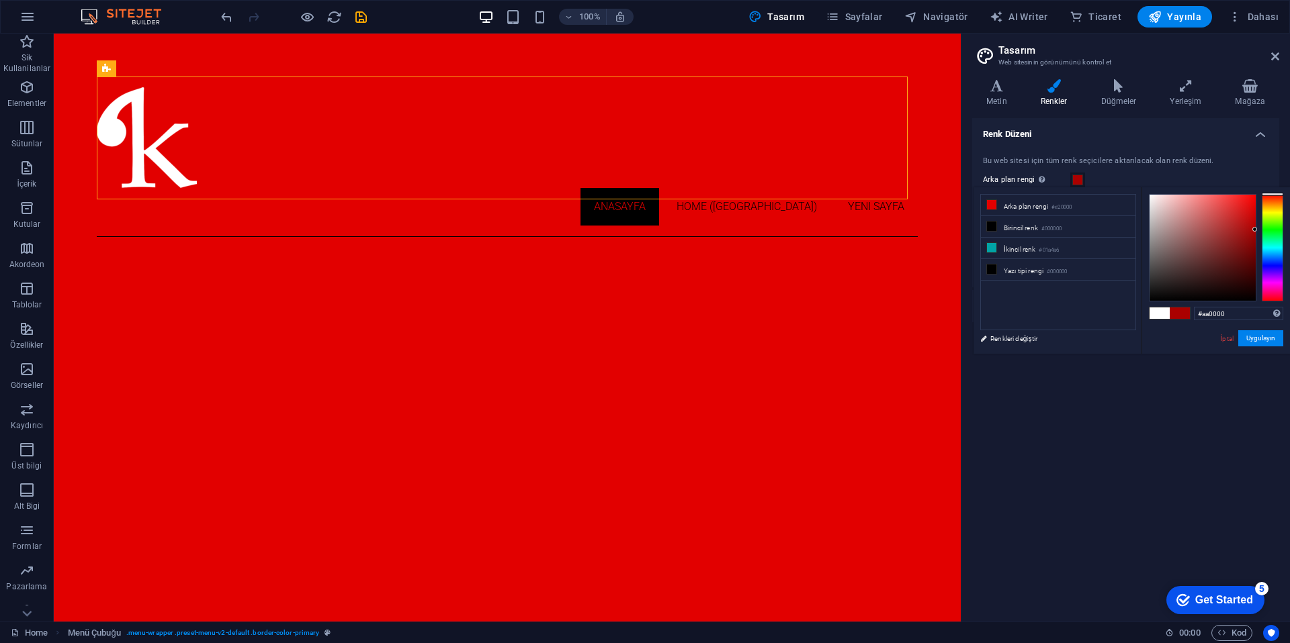
drag, startPoint x: 1245, startPoint y: 212, endPoint x: 1255, endPoint y: 230, distance: 21.1
click at [1255, 230] on div at bounding box center [1202, 248] width 106 height 106
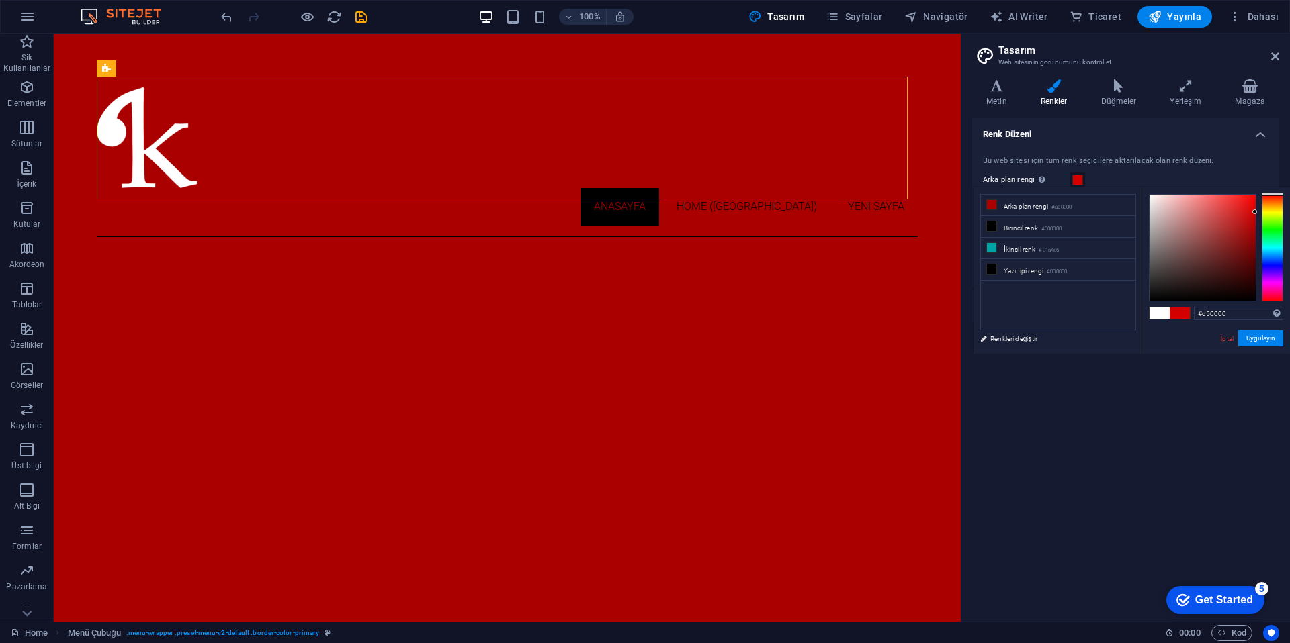
drag, startPoint x: 1239, startPoint y: 221, endPoint x: 1261, endPoint y: 212, distance: 23.5
click at [1261, 212] on div at bounding box center [1216, 247] width 134 height 107
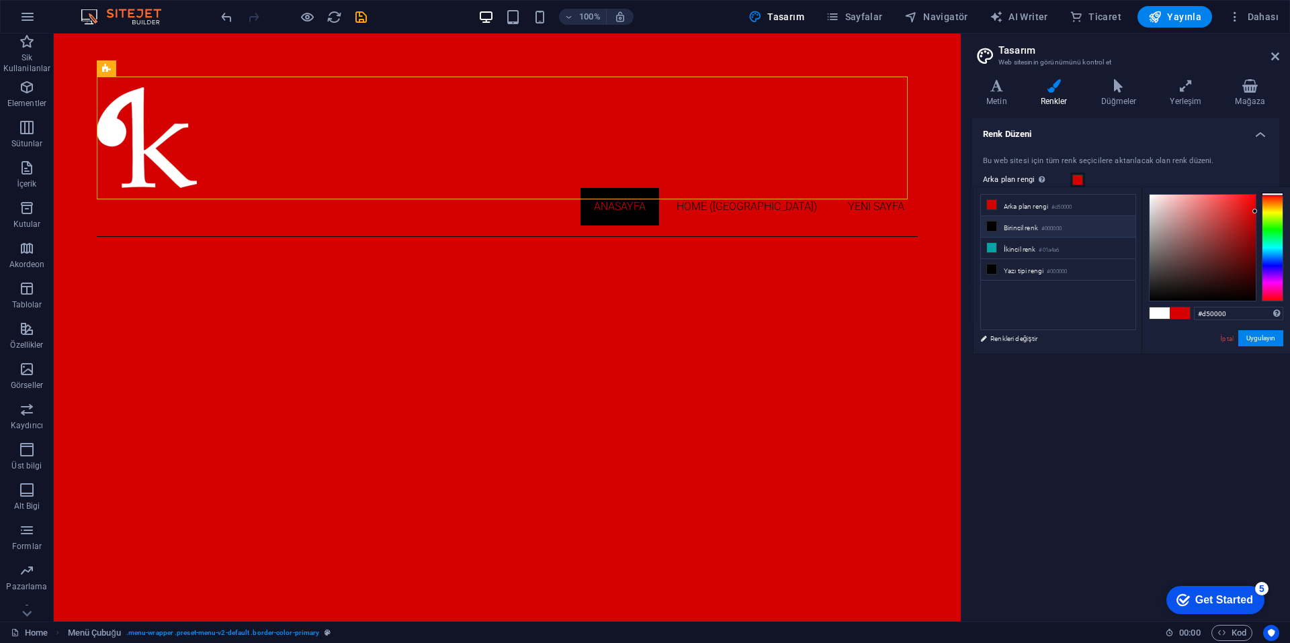
click at [1026, 229] on li "Birincil renk #000000" at bounding box center [1058, 226] width 154 height 21
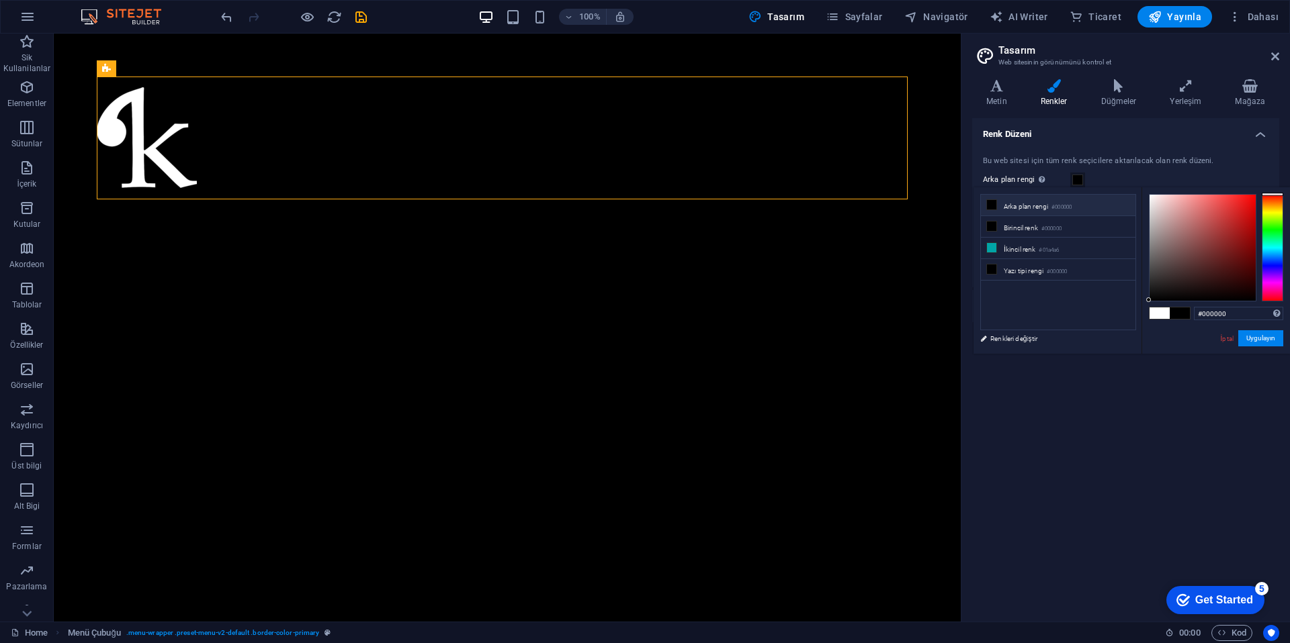
click at [1031, 209] on li "Arka plan rengi #000000" at bounding box center [1058, 205] width 154 height 21
click at [993, 206] on icon at bounding box center [991, 204] width 9 height 9
drag, startPoint x: 1232, startPoint y: 228, endPoint x: 1277, endPoint y: 212, distance: 47.8
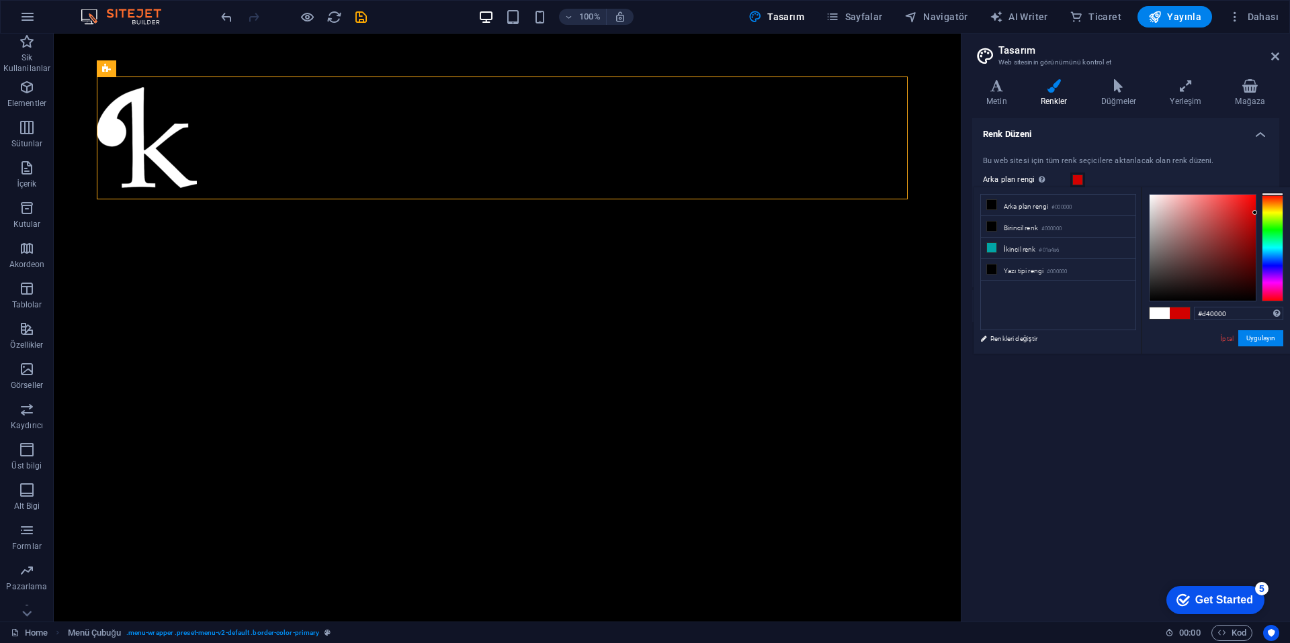
click at [1277, 212] on div at bounding box center [1216, 247] width 134 height 107
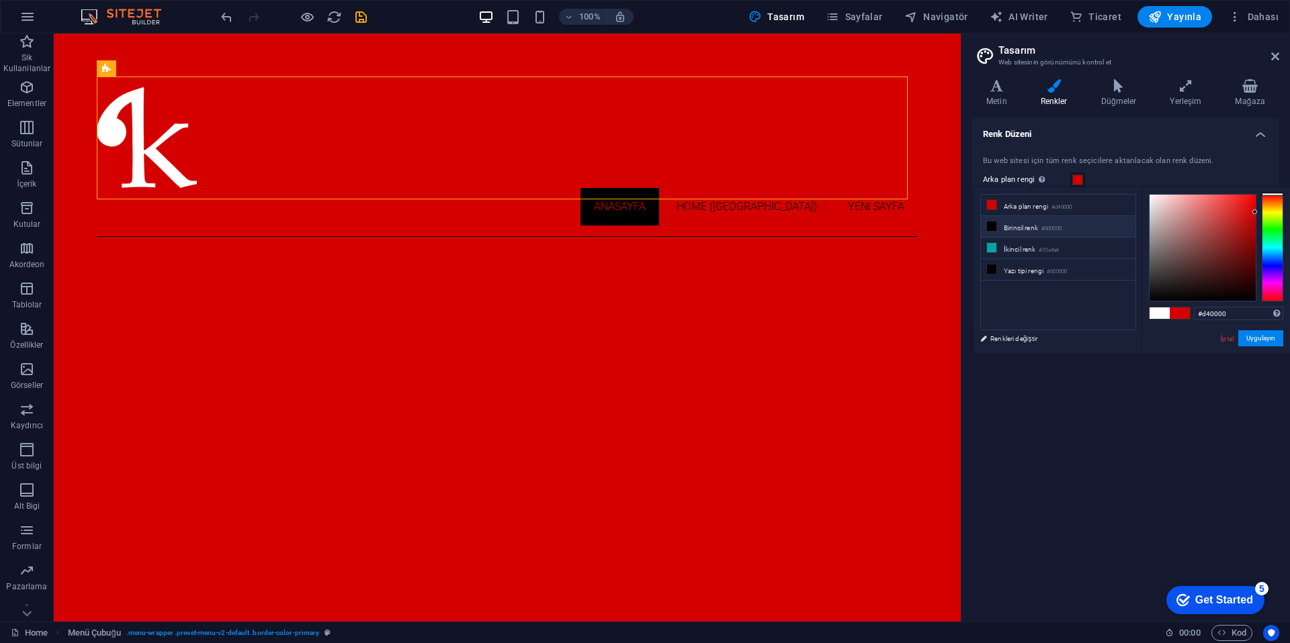
click at [1036, 231] on li "Birincil renk #000000" at bounding box center [1058, 226] width 154 height 21
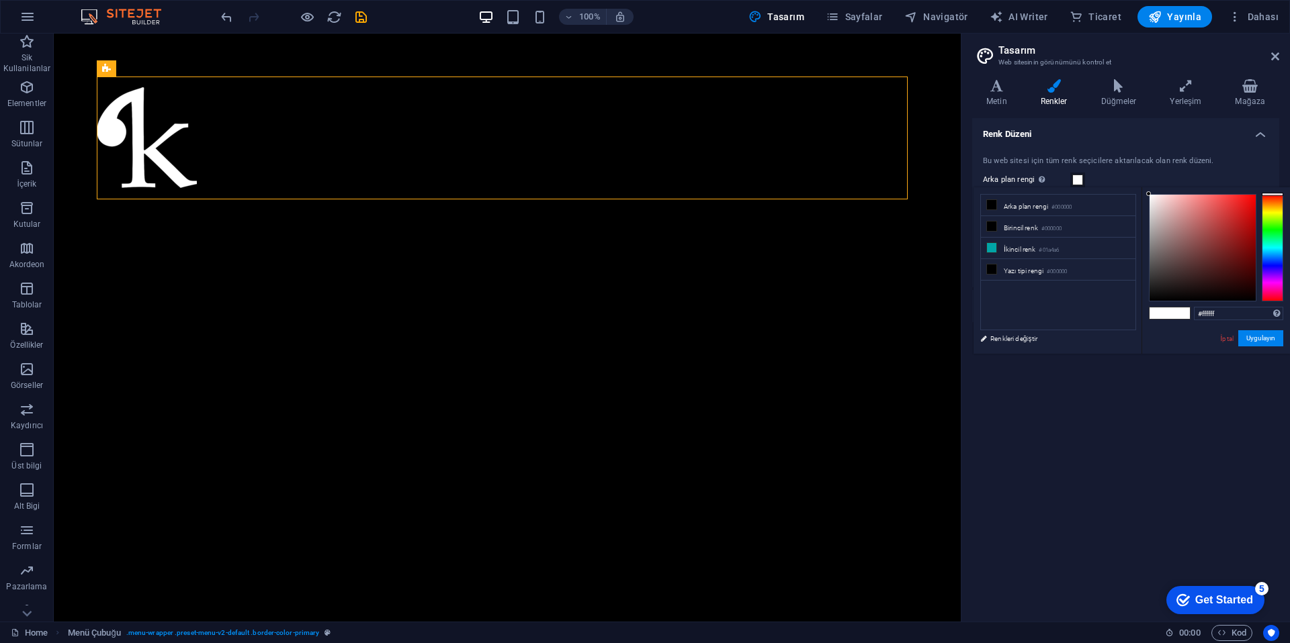
drag, startPoint x: 1170, startPoint y: 242, endPoint x: 1108, endPoint y: 154, distance: 107.9
click at [1108, 154] on body "kucurekoyku.com Home Sik Kullanilanlar Elementler Sütunlar İçerik Kutular Akord…" at bounding box center [645, 321] width 1290 height 643
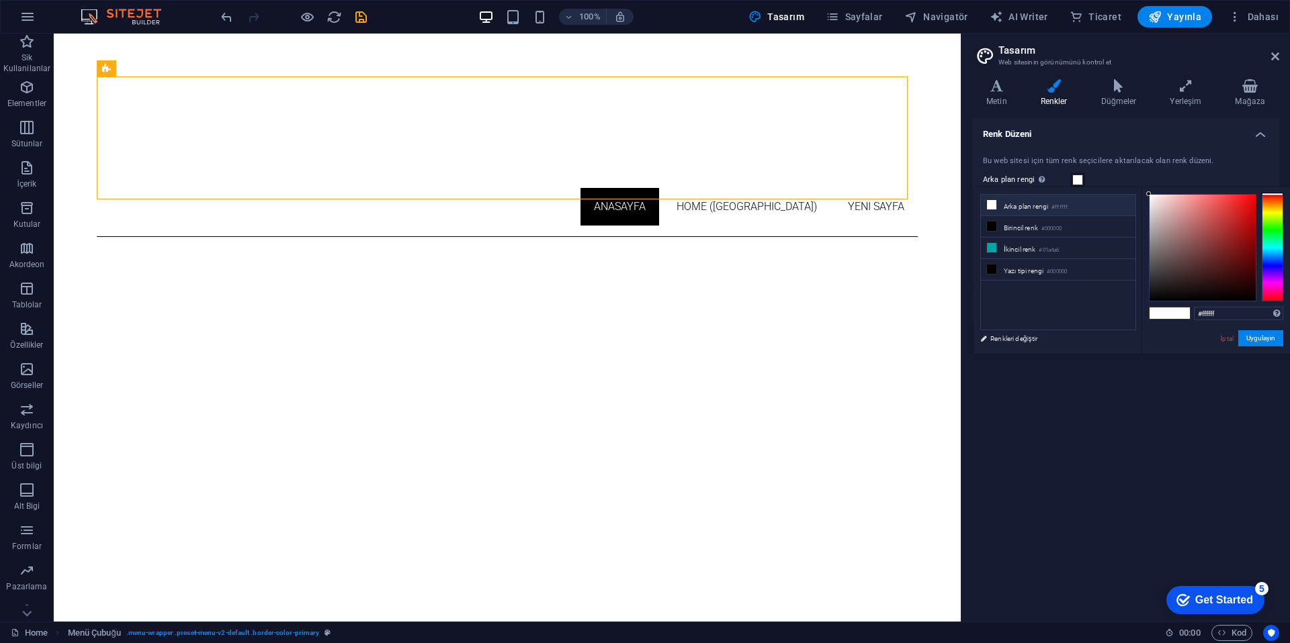
click at [1055, 204] on small "#ffffff" at bounding box center [1059, 207] width 16 height 9
click at [1033, 204] on li "Arka plan rengi #ffffff" at bounding box center [1058, 205] width 154 height 21
type input "#f20000"
drag, startPoint x: 1244, startPoint y: 242, endPoint x: 1274, endPoint y: 199, distance: 51.6
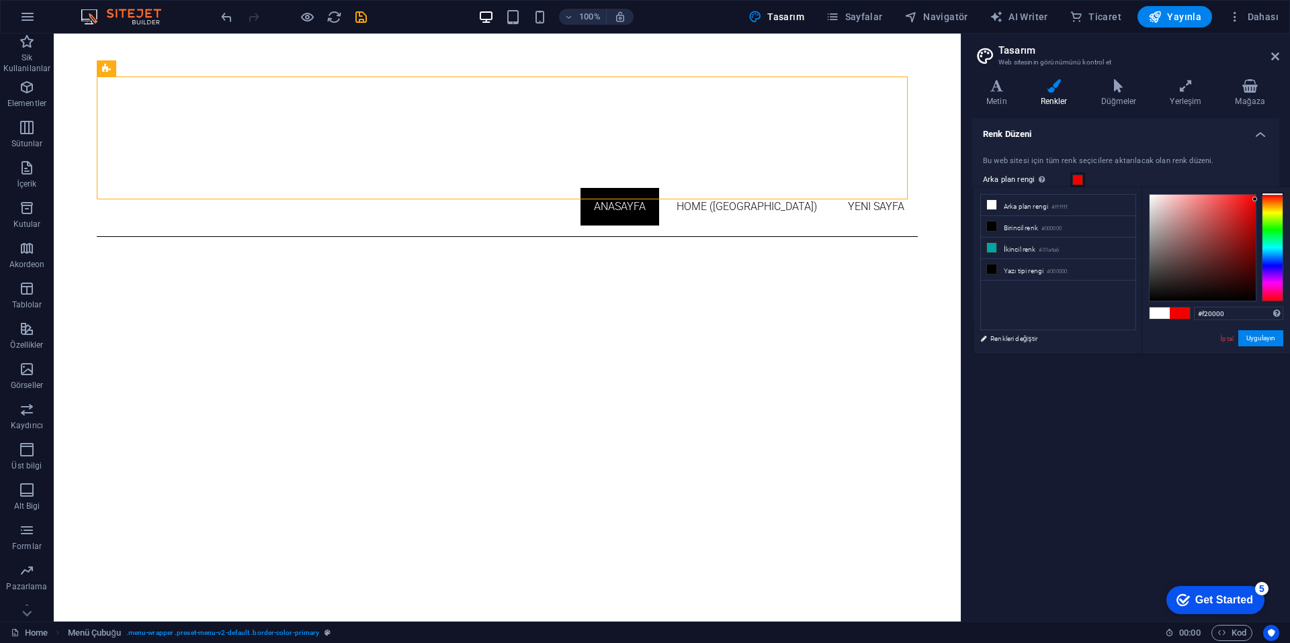
click at [1274, 199] on div at bounding box center [1216, 247] width 134 height 107
click at [1265, 337] on button "Uygulayın" at bounding box center [1260, 338] width 45 height 16
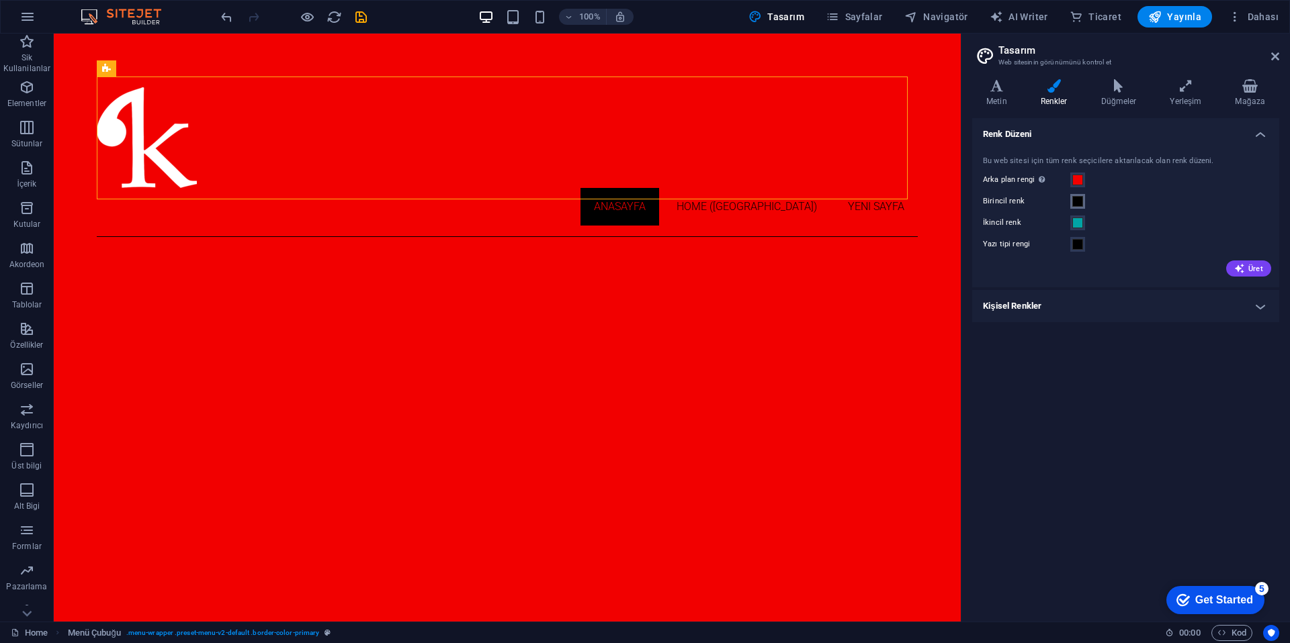
click at [1080, 198] on span at bounding box center [1077, 201] width 11 height 11
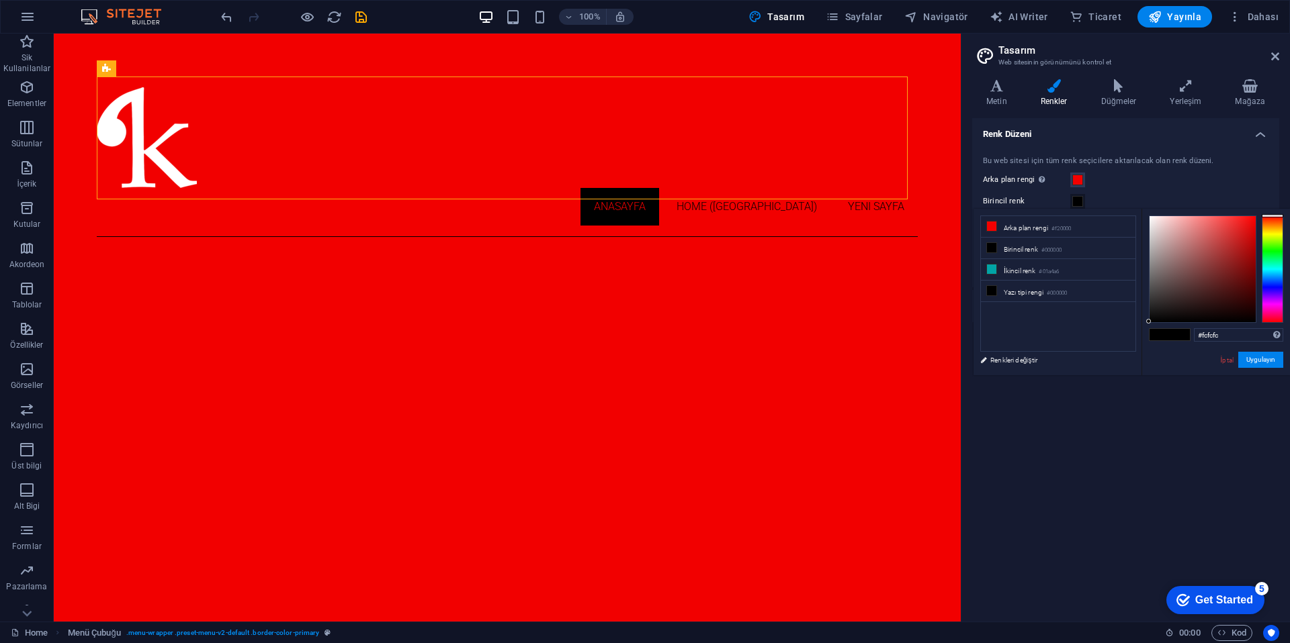
type input "#ffffff"
drag, startPoint x: 1108, startPoint y: 192, endPoint x: 1077, endPoint y: 178, distance: 34.0
click at [1078, 178] on body "kucurekoyku.com Home Sik Kullanilanlar Elementler Sütunlar İçerik Kutular Akord…" at bounding box center [645, 321] width 1290 height 643
click at [1255, 361] on button "Uygulayın" at bounding box center [1260, 360] width 45 height 16
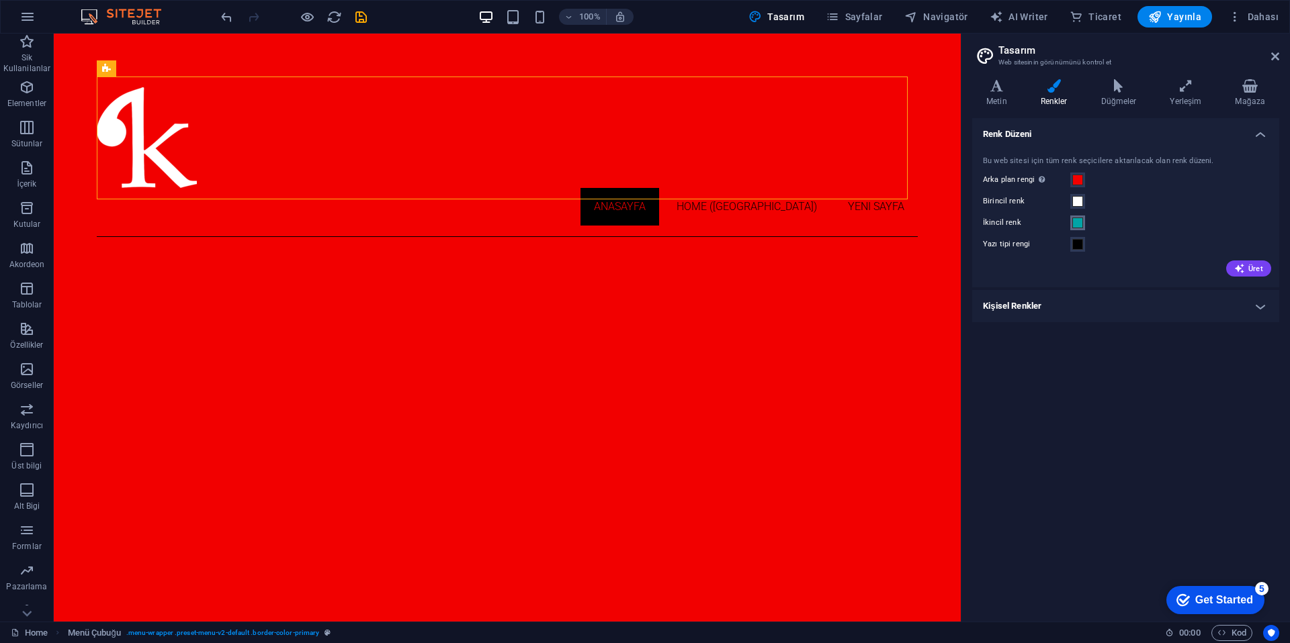
click at [1078, 228] on span at bounding box center [1077, 223] width 11 height 11
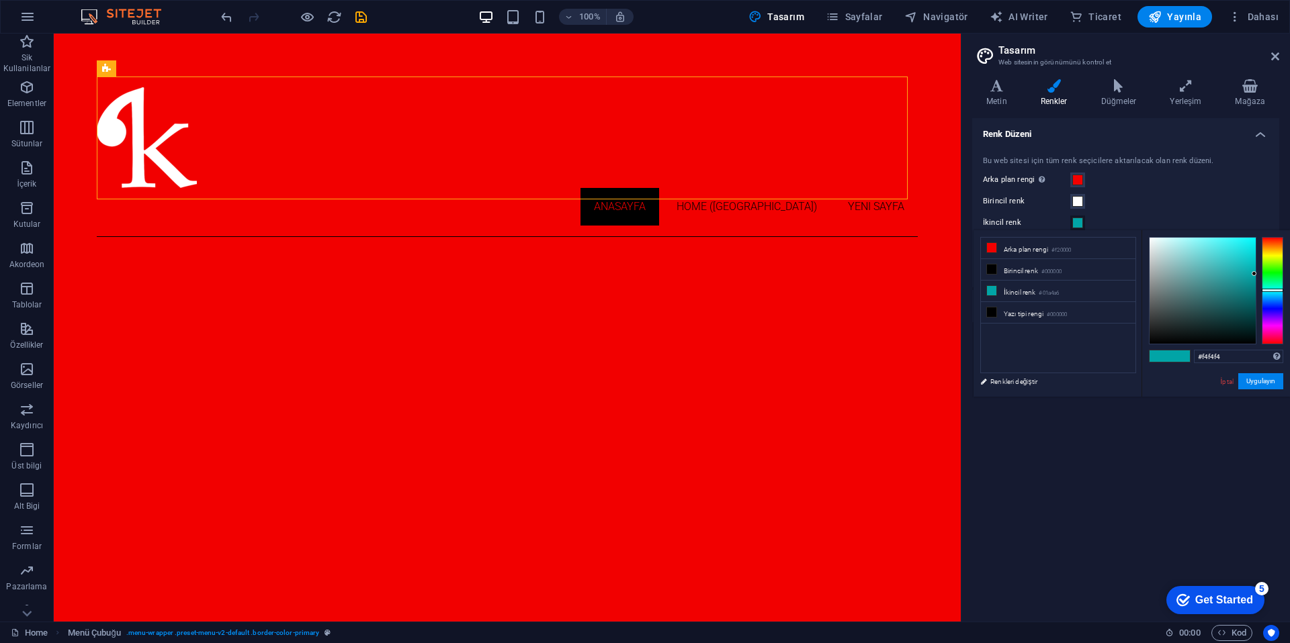
type input "#ffffff"
drag, startPoint x: 1119, startPoint y: 230, endPoint x: 1047, endPoint y: 195, distance: 79.6
click at [1027, 183] on body "kucurekoyku.com Home Sik Kullanilanlar Elementler Sütunlar İçerik Kutular Akord…" at bounding box center [645, 321] width 1290 height 643
click at [1249, 384] on button "Uygulayın" at bounding box center [1260, 381] width 45 height 16
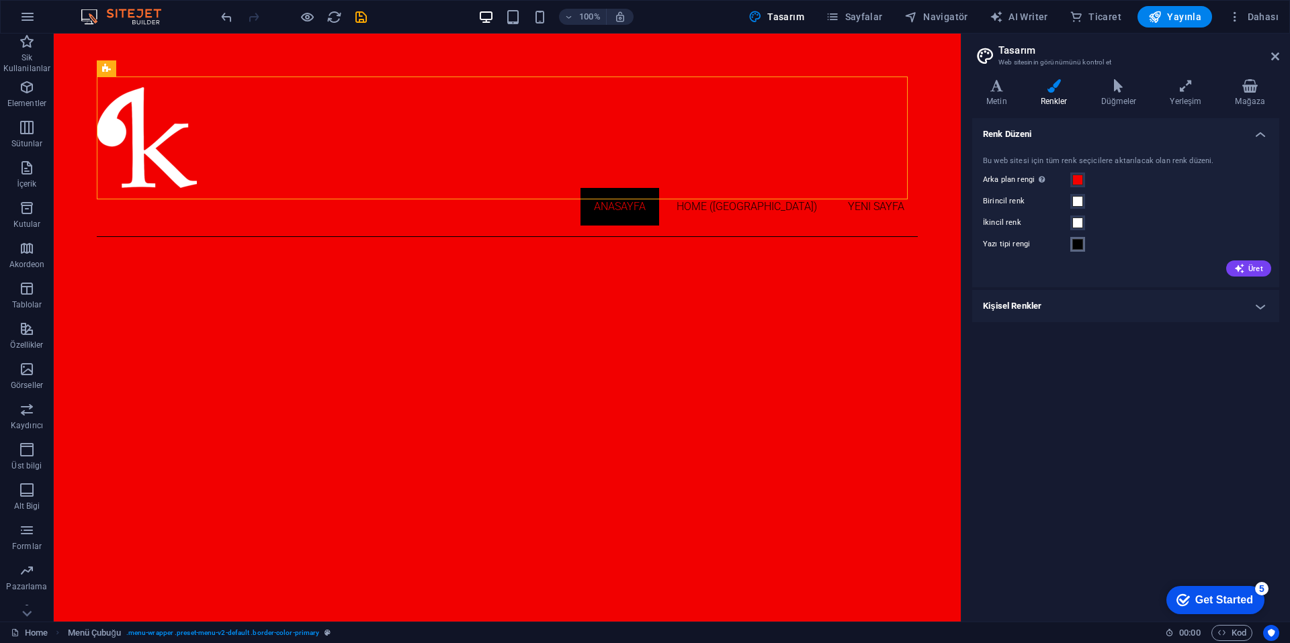
click at [1075, 245] on span at bounding box center [1077, 244] width 11 height 11
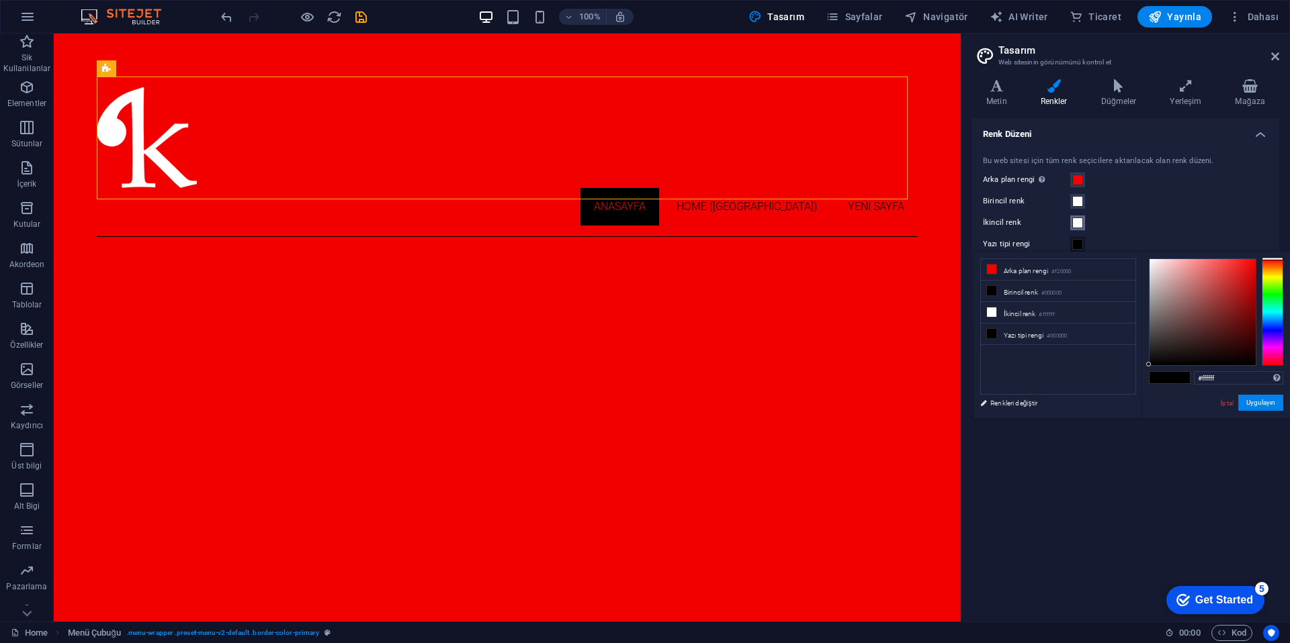
type input "#ffffff"
drag, startPoint x: 1188, startPoint y: 293, endPoint x: 1059, endPoint y: 216, distance: 150.3
click at [1018, 193] on body "kucurekoyku.com Home Sik Kullanilanlar Elementler Sütunlar İçerik Kutular Akord…" at bounding box center [645, 321] width 1290 height 643
click at [1256, 408] on button "Uygulayın" at bounding box center [1260, 403] width 45 height 16
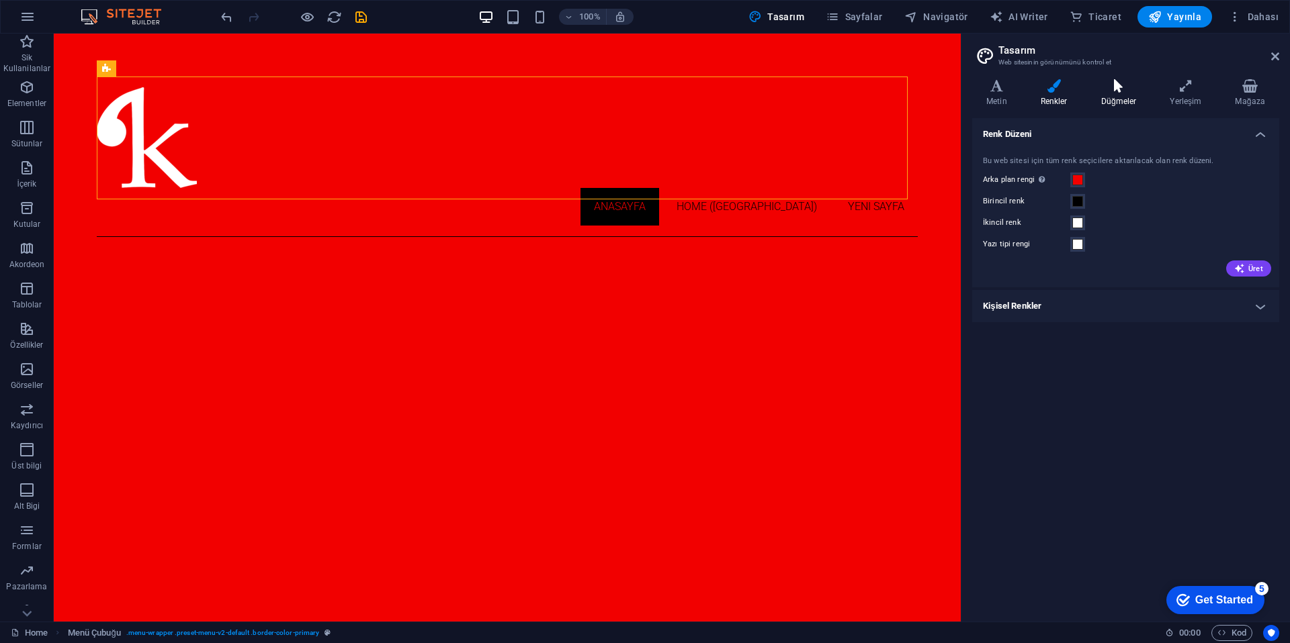
click at [1113, 97] on h4 "Düğmeler" at bounding box center [1121, 93] width 69 height 28
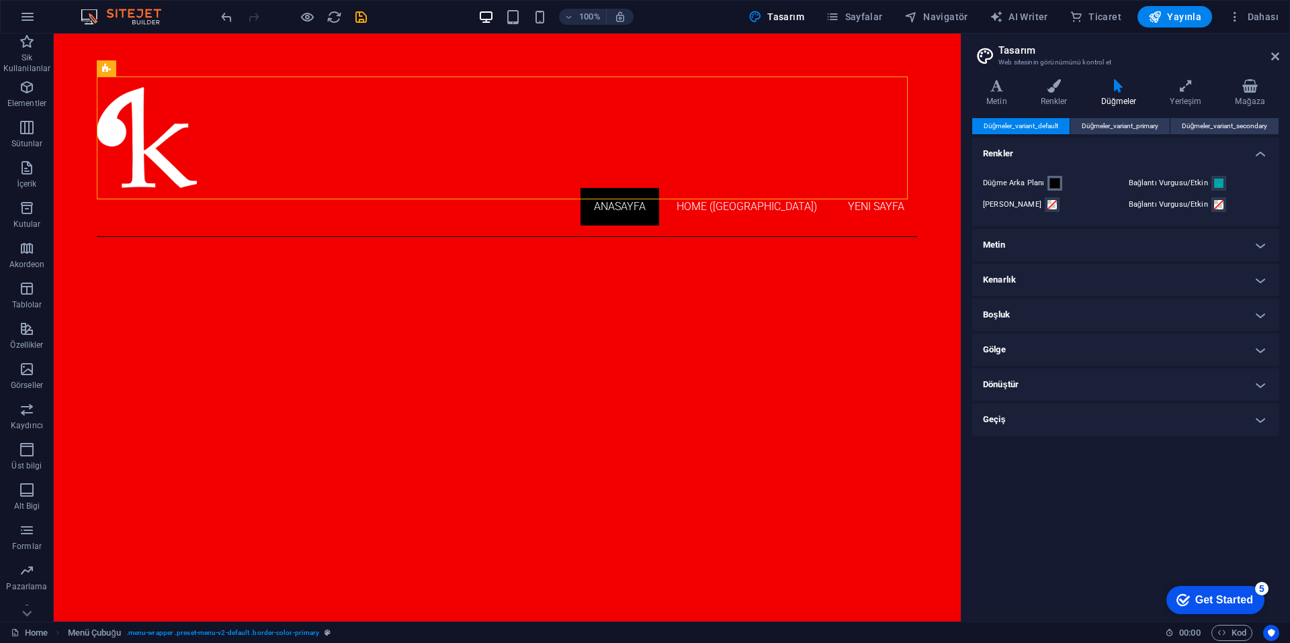
click at [1053, 187] on span at bounding box center [1054, 183] width 11 height 11
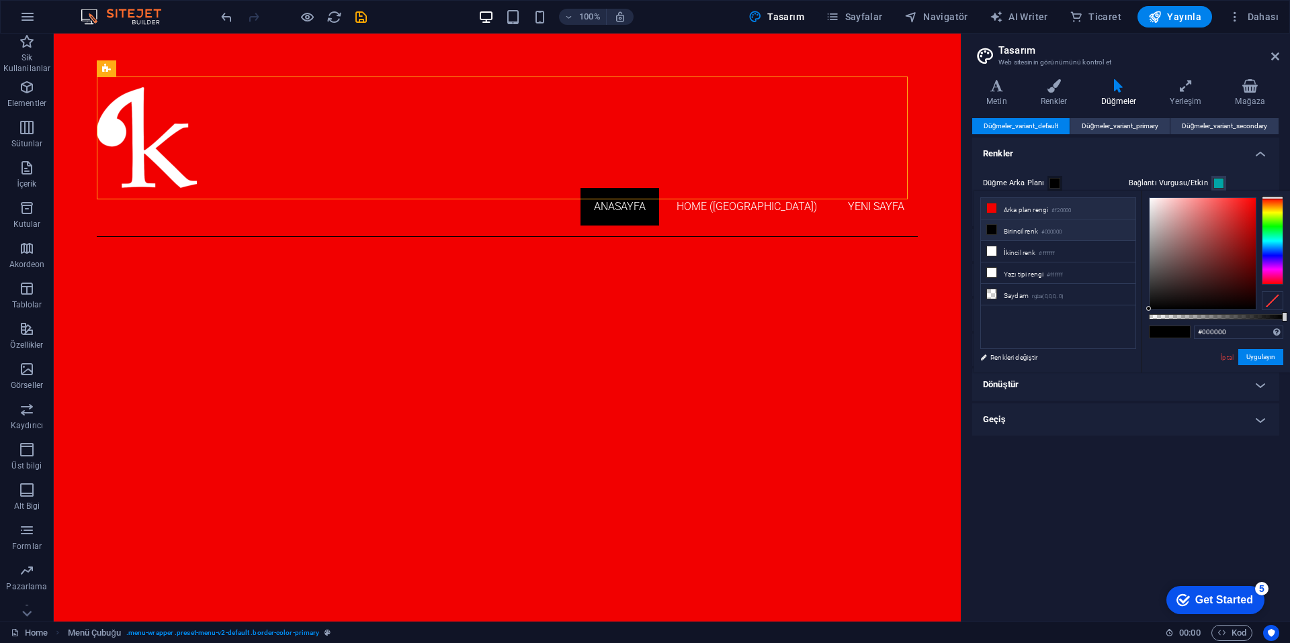
click at [1038, 211] on li "Arka plan rengi #f20000" at bounding box center [1058, 208] width 154 height 21
type input "#f20000"
click at [1249, 359] on button "Uygulayın" at bounding box center [1260, 357] width 45 height 16
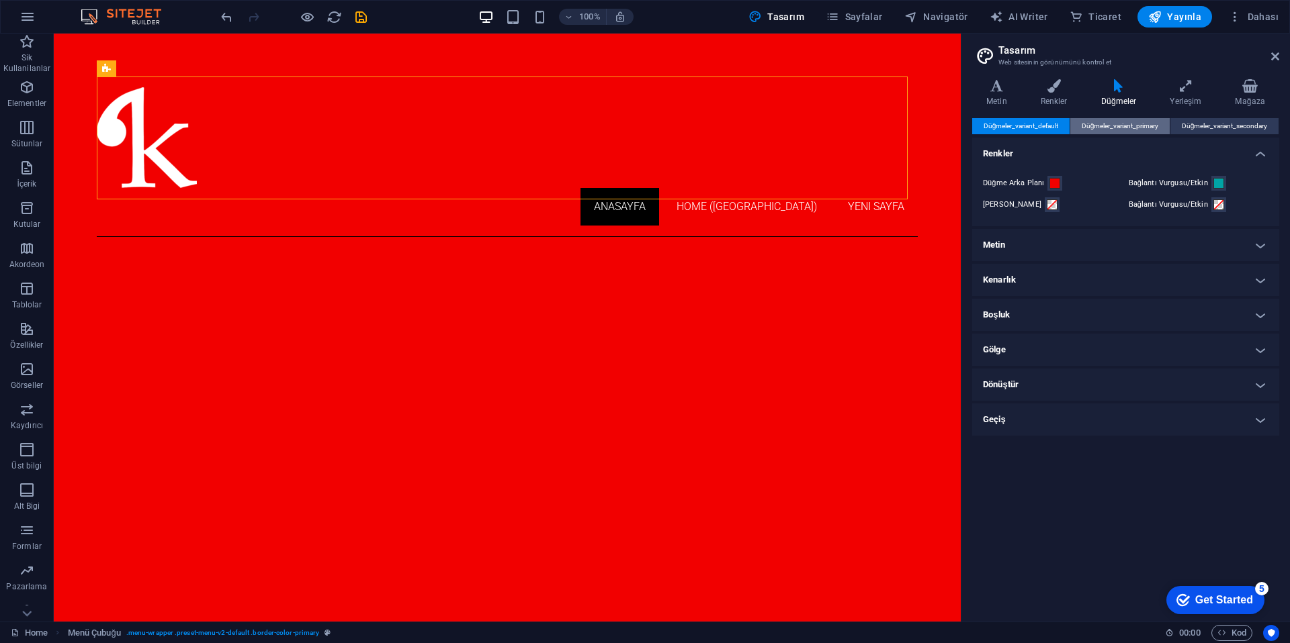
click at [1145, 119] on span "Düğmeler_variant_primary" at bounding box center [1119, 126] width 77 height 16
click at [1187, 124] on span "Düğmeler_variant_secondary" at bounding box center [1224, 126] width 86 height 16
click at [1046, 120] on span "Düğmeler_variant_default" at bounding box center [1020, 126] width 75 height 16
click at [1053, 240] on h4 "Metin" at bounding box center [1125, 245] width 307 height 32
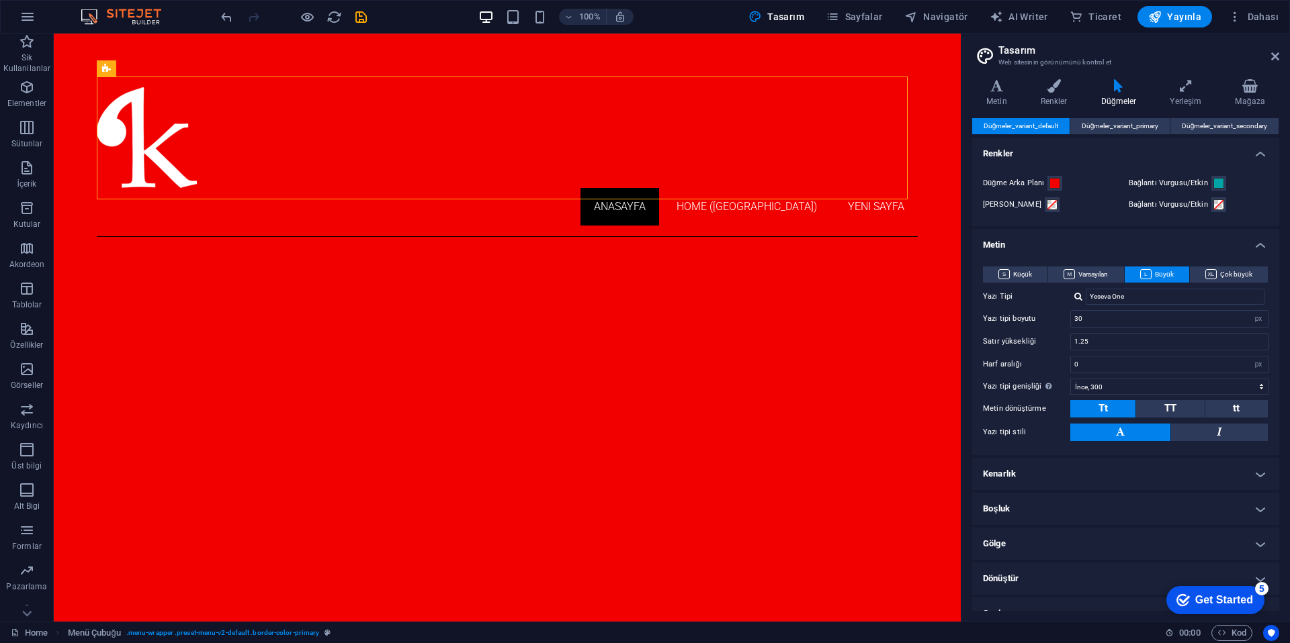
click at [1051, 236] on h4 "Metin" at bounding box center [1125, 241] width 307 height 24
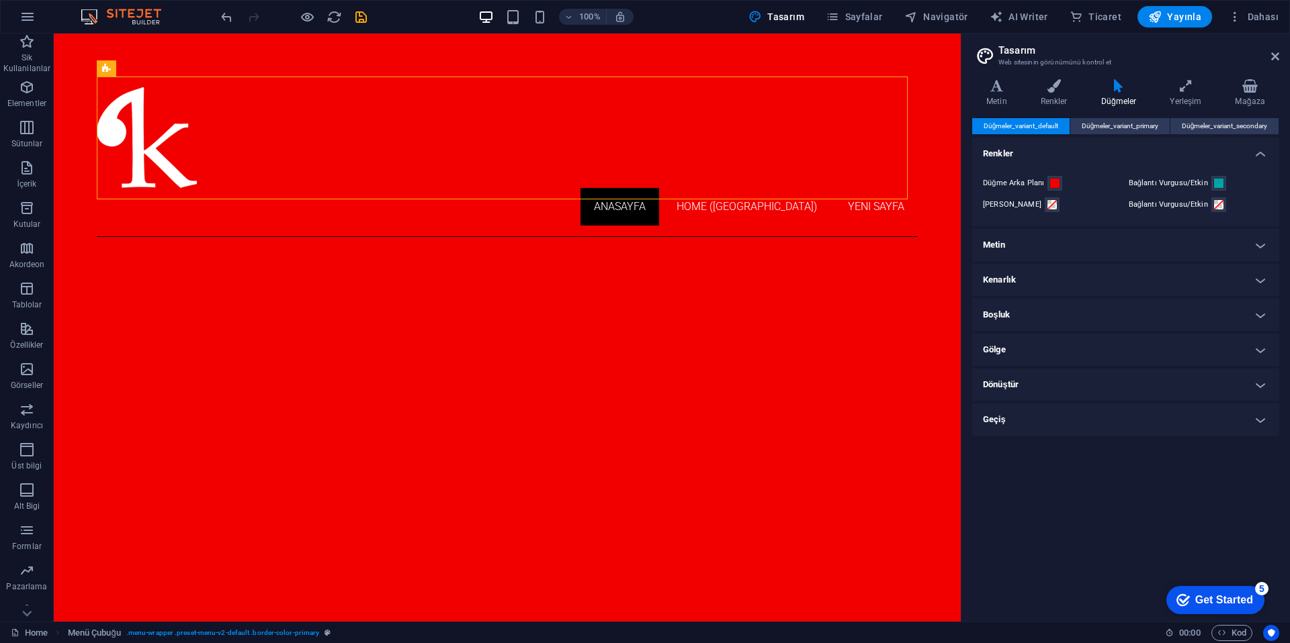
click at [1057, 277] on h4 "Kenarlık" at bounding box center [1125, 280] width 307 height 32
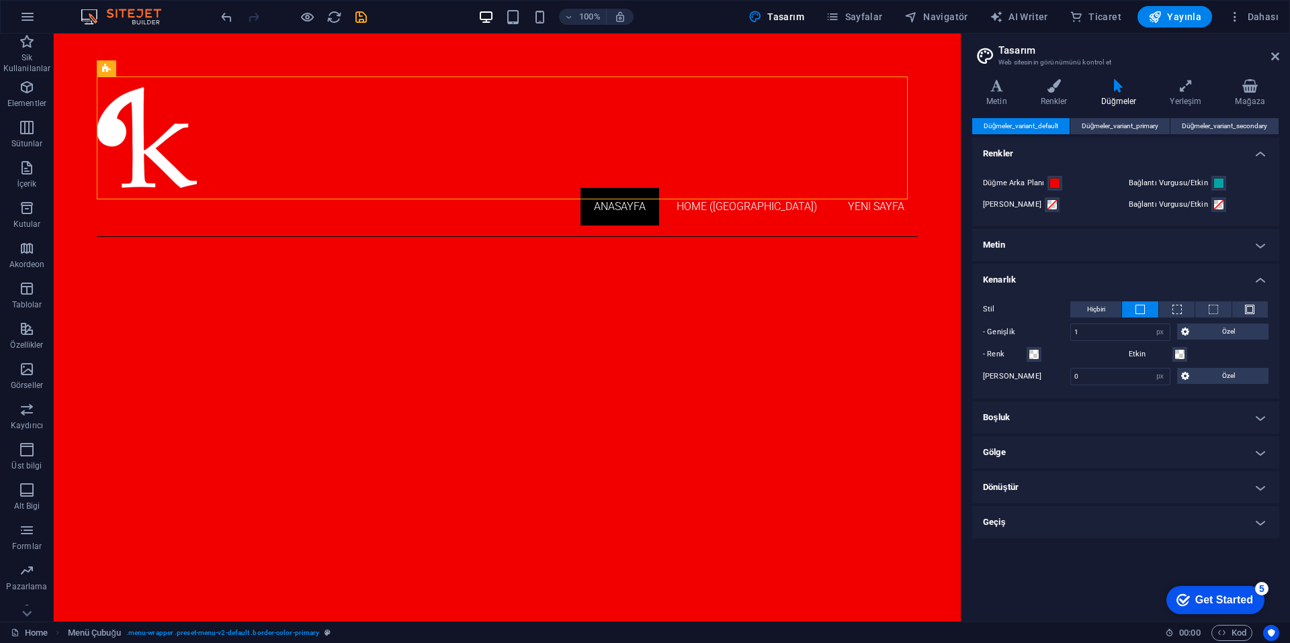
click at [1055, 276] on h4 "Kenarlık" at bounding box center [1125, 276] width 307 height 24
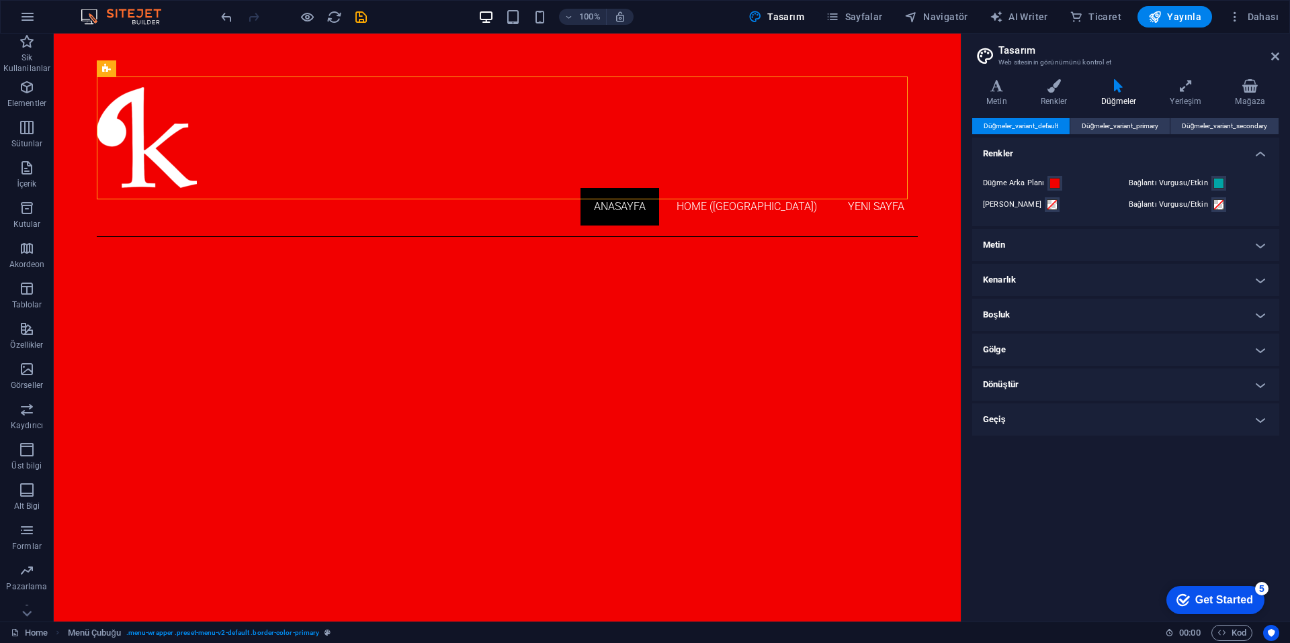
click at [1073, 361] on h4 "Gölge" at bounding box center [1125, 350] width 307 height 32
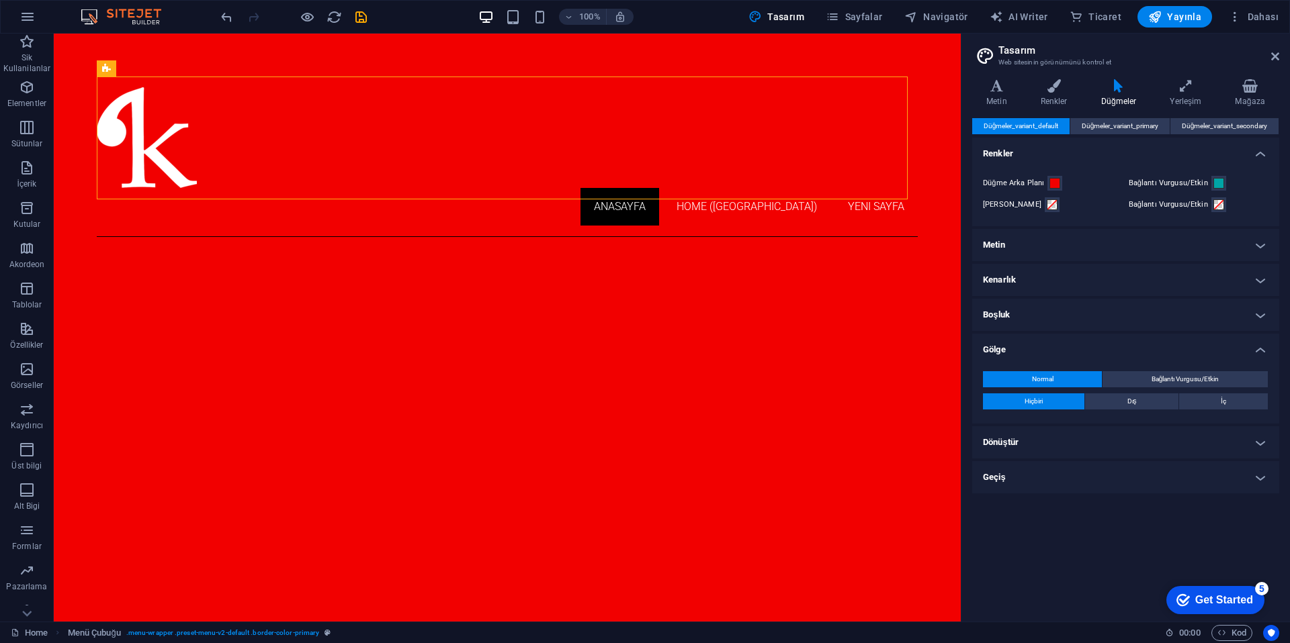
click at [1072, 355] on h4 "Gölge" at bounding box center [1125, 346] width 307 height 24
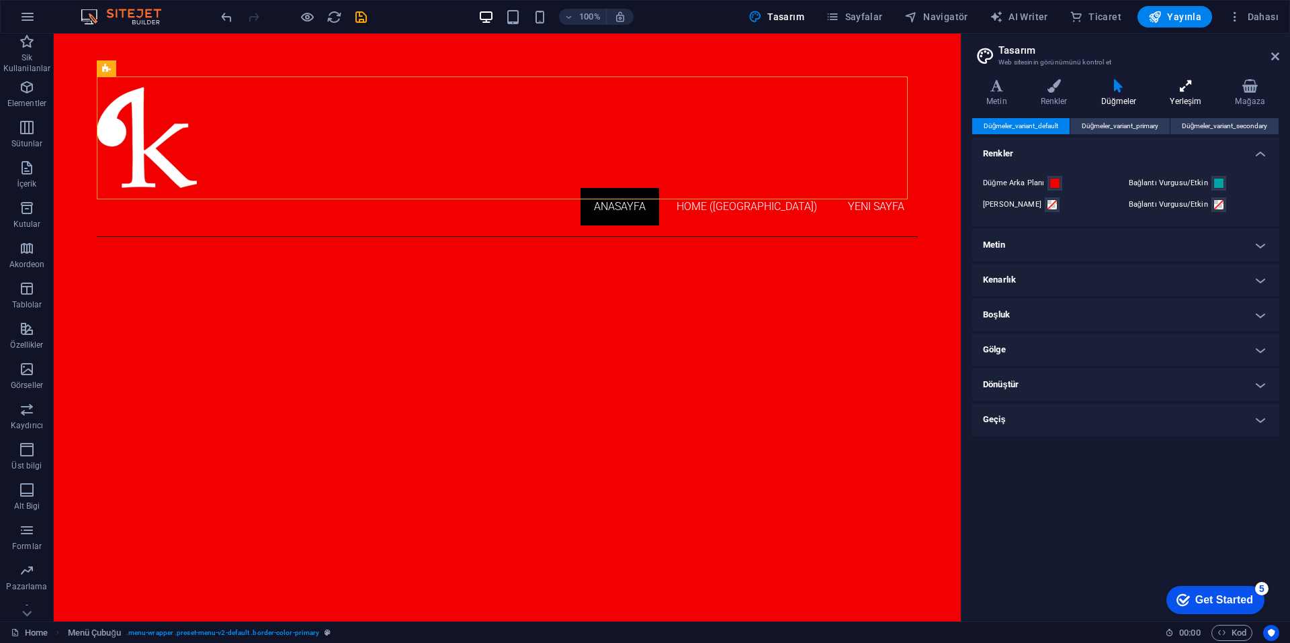
click at [1181, 95] on h4 "Yerleşim" at bounding box center [1187, 93] width 65 height 28
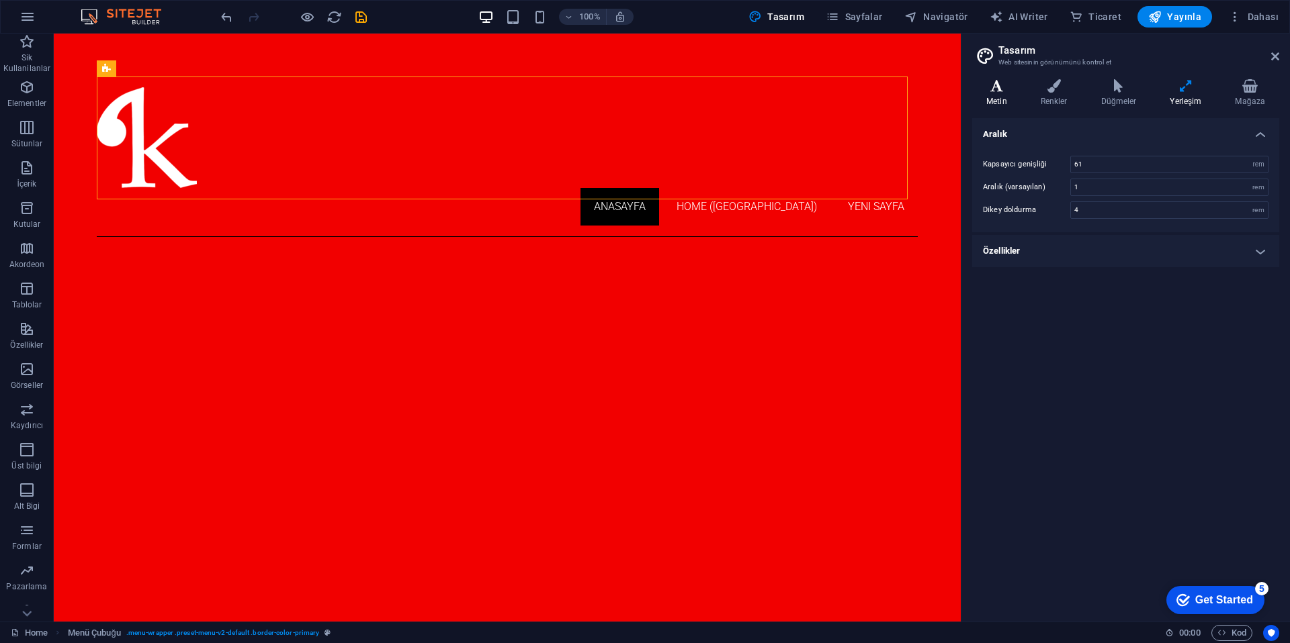
click at [1001, 94] on h4 "Metin" at bounding box center [999, 93] width 54 height 28
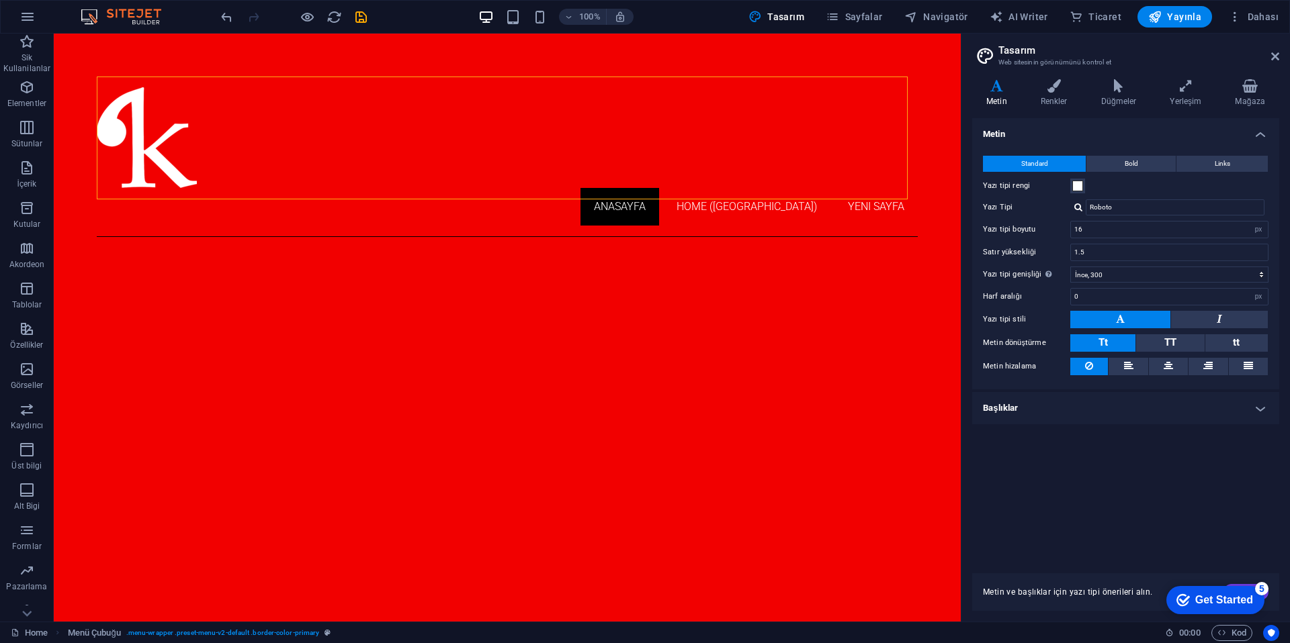
click at [135, 156] on div at bounding box center [507, 137] width 821 height 101
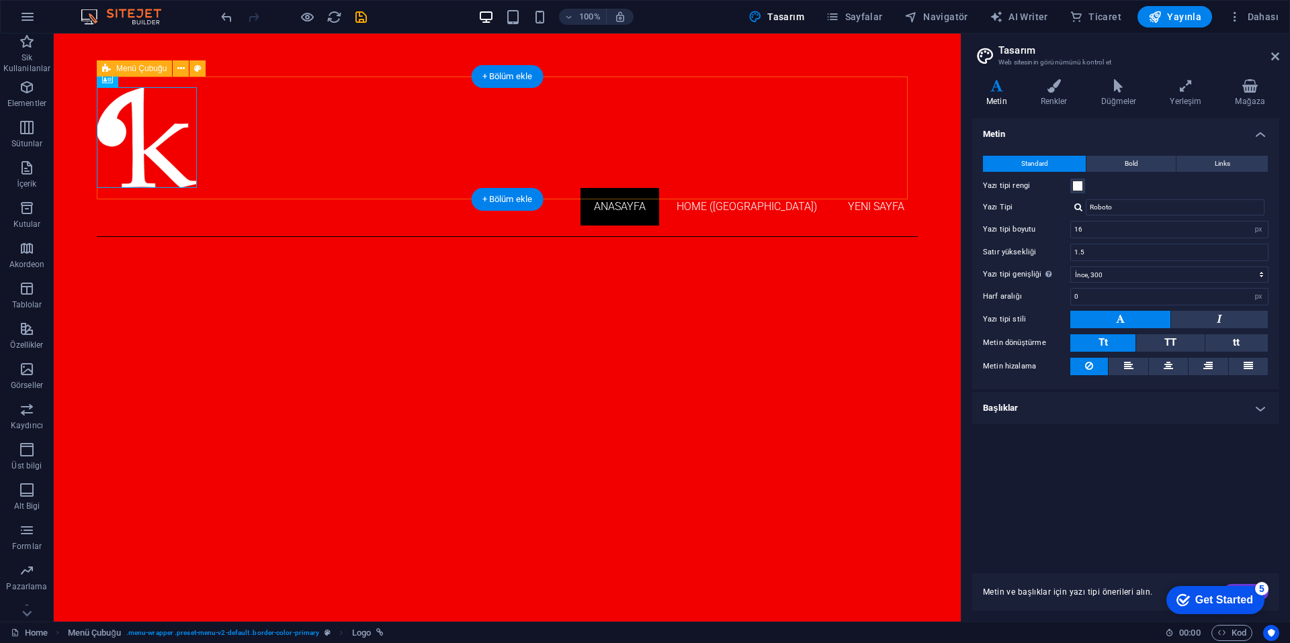
click at [195, 189] on div "Anasayfa Home (Kopyala) Yeni sayfa" at bounding box center [507, 157] width 821 height 161
click at [152, 73] on div "Logo" at bounding box center [142, 79] width 45 height 16
click at [150, 82] on span "Logo" at bounding box center [151, 79] width 18 height 8
click at [172, 81] on icon at bounding box center [173, 80] width 7 height 14
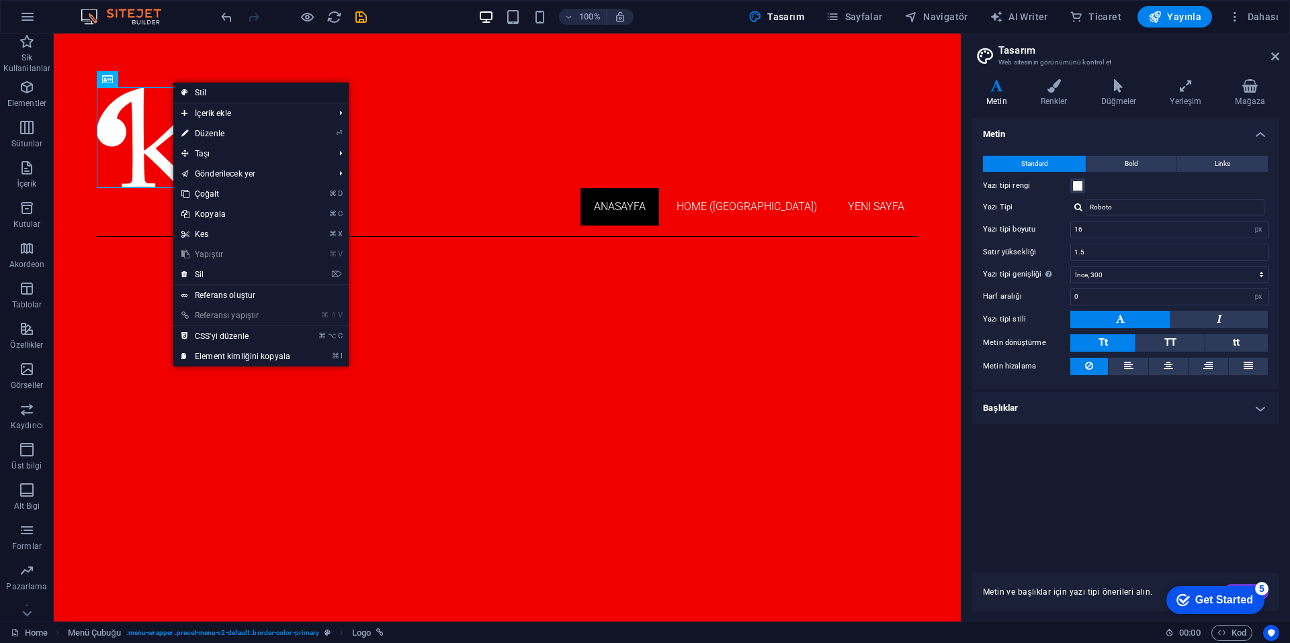
click at [226, 97] on link "Stil" at bounding box center [260, 93] width 175 height 20
select select "rem"
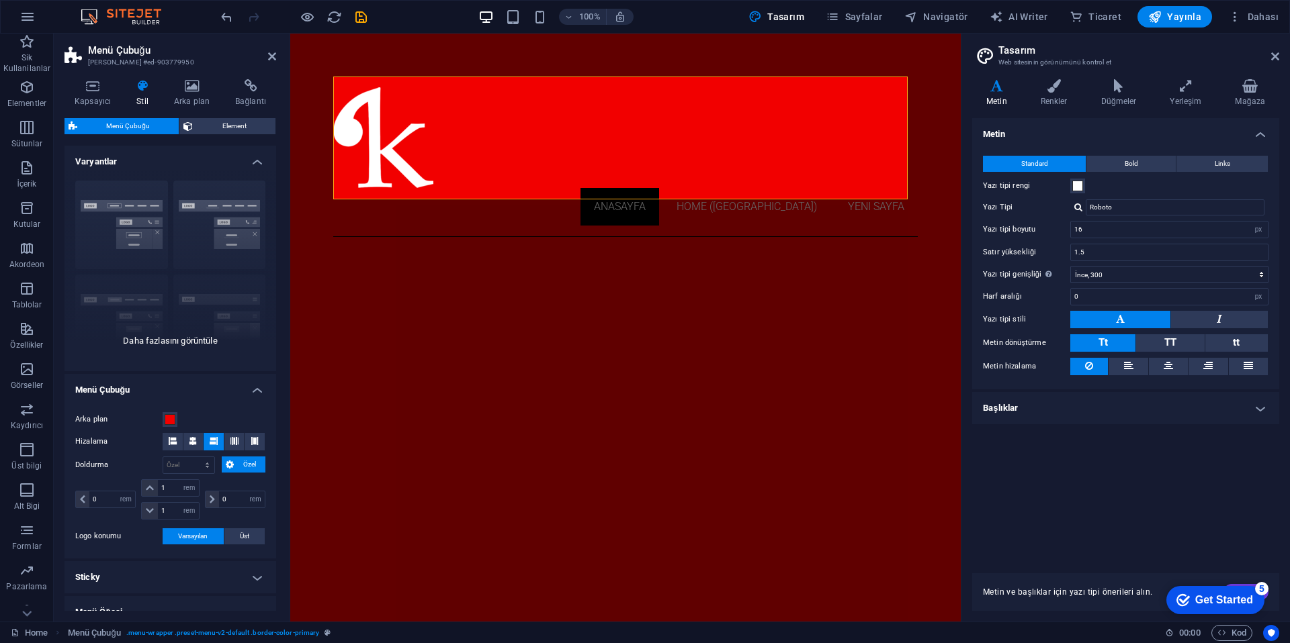
click at [129, 196] on div "Kenarlık Ortalandı Varsayılan Sabit Loki Tetikleyici Geniş XXL" at bounding box center [170, 271] width 212 height 202
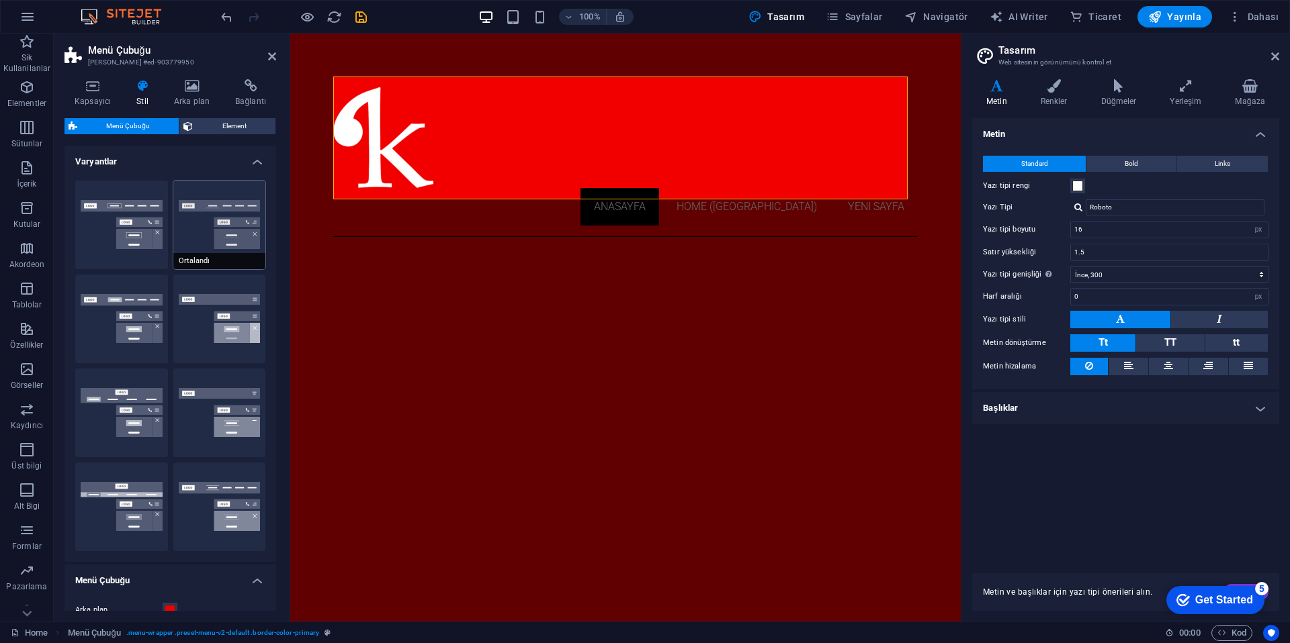
click at [187, 220] on button "Ortalandı" at bounding box center [219, 225] width 93 height 89
type input "1"
select select "rem"
type input "1"
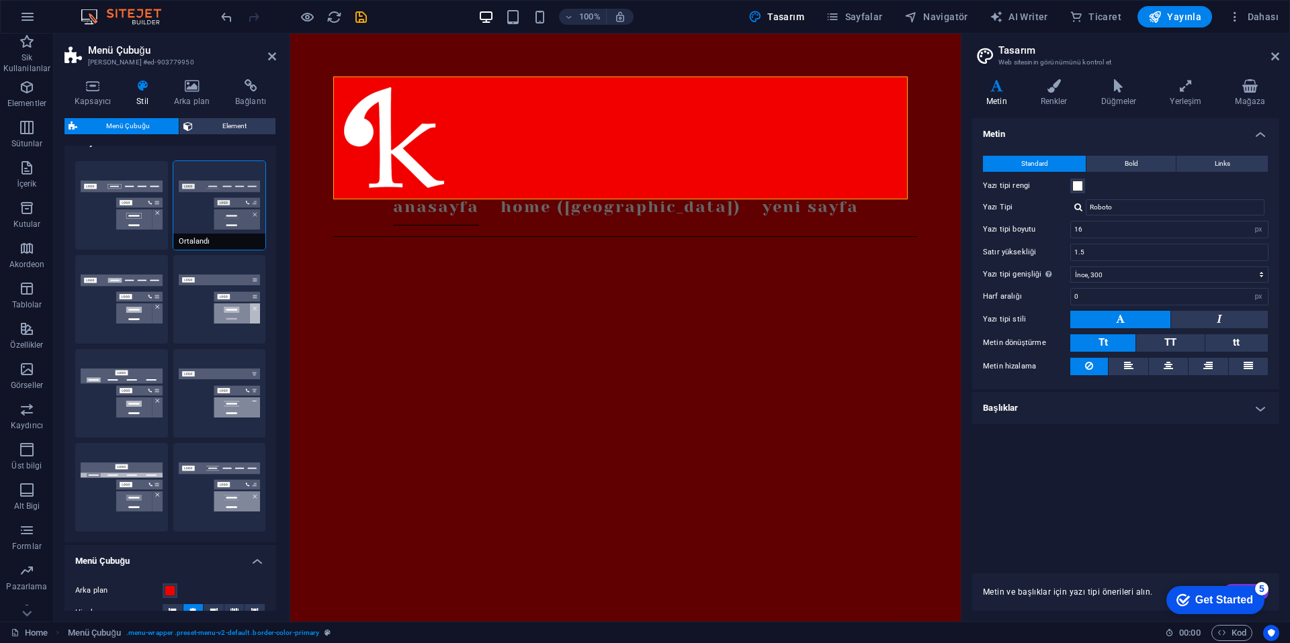
scroll to position [0, 0]
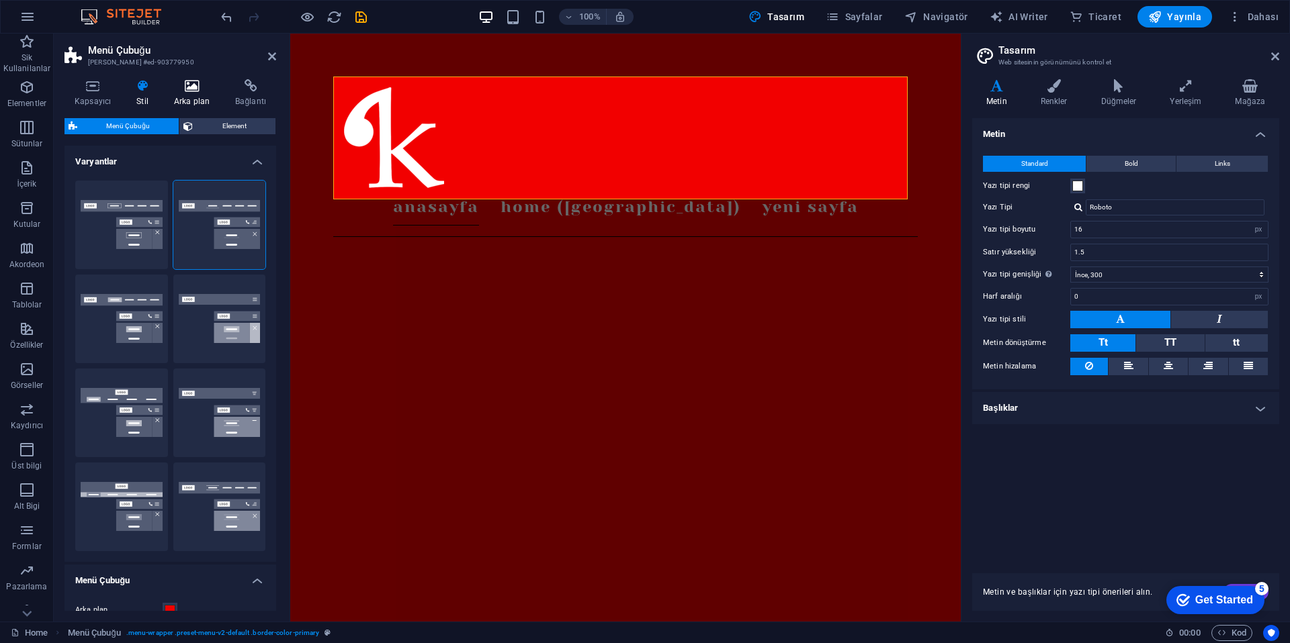
click at [189, 80] on icon at bounding box center [192, 85] width 56 height 13
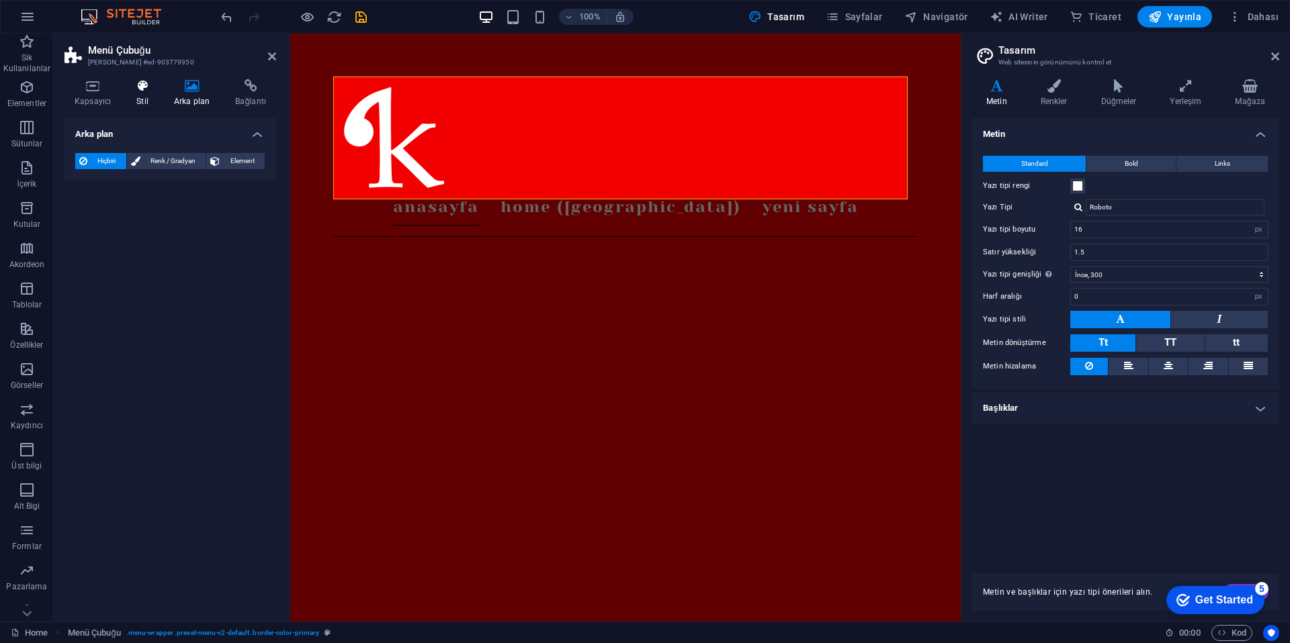
click at [156, 84] on icon at bounding box center [142, 85] width 32 height 13
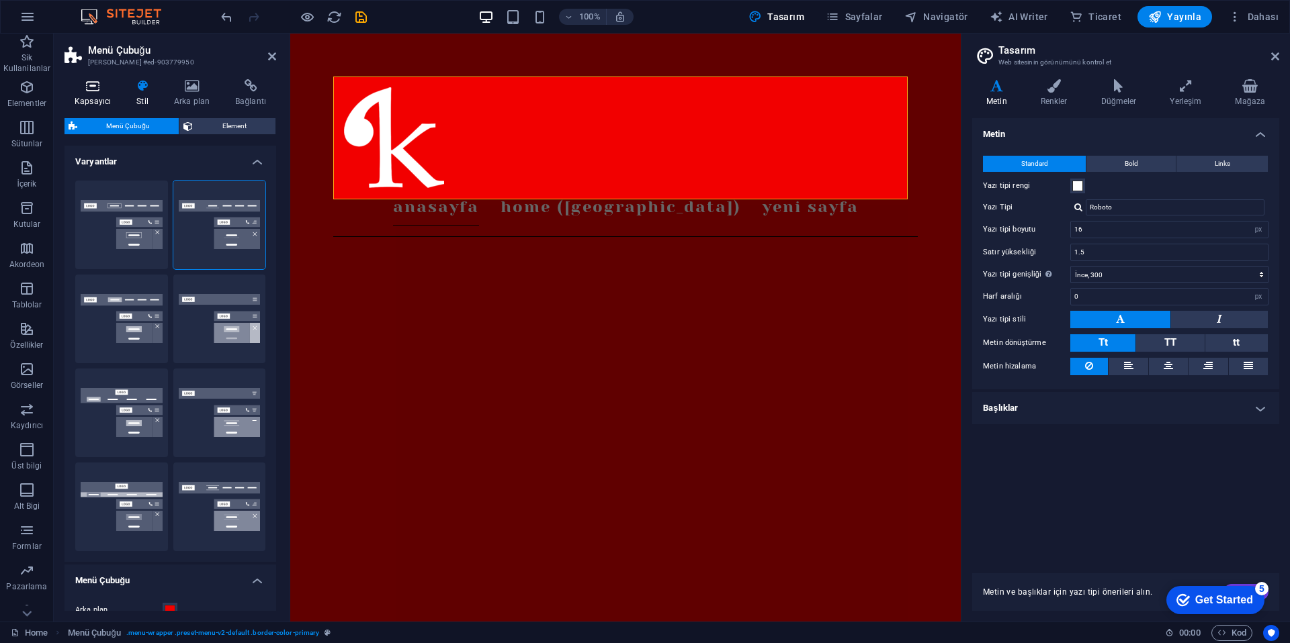
click at [89, 81] on icon at bounding box center [92, 85] width 56 height 13
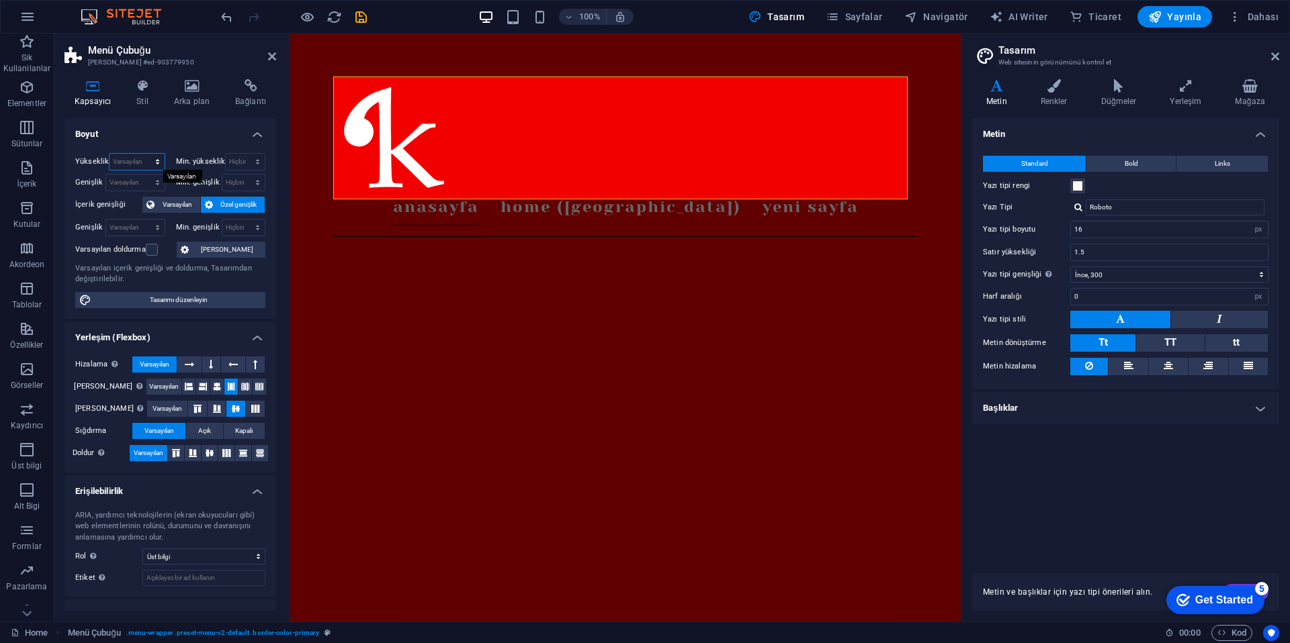
click at [141, 161] on select "Varsayılan px rem % vh vw" at bounding box center [136, 162] width 54 height 16
click at [152, 227] on select "Varsayılan px rem % em vh vw" at bounding box center [135, 228] width 58 height 16
select select "px"
click at [144, 220] on select "Varsayılan px rem % em vh vw" at bounding box center [135, 228] width 58 height 16
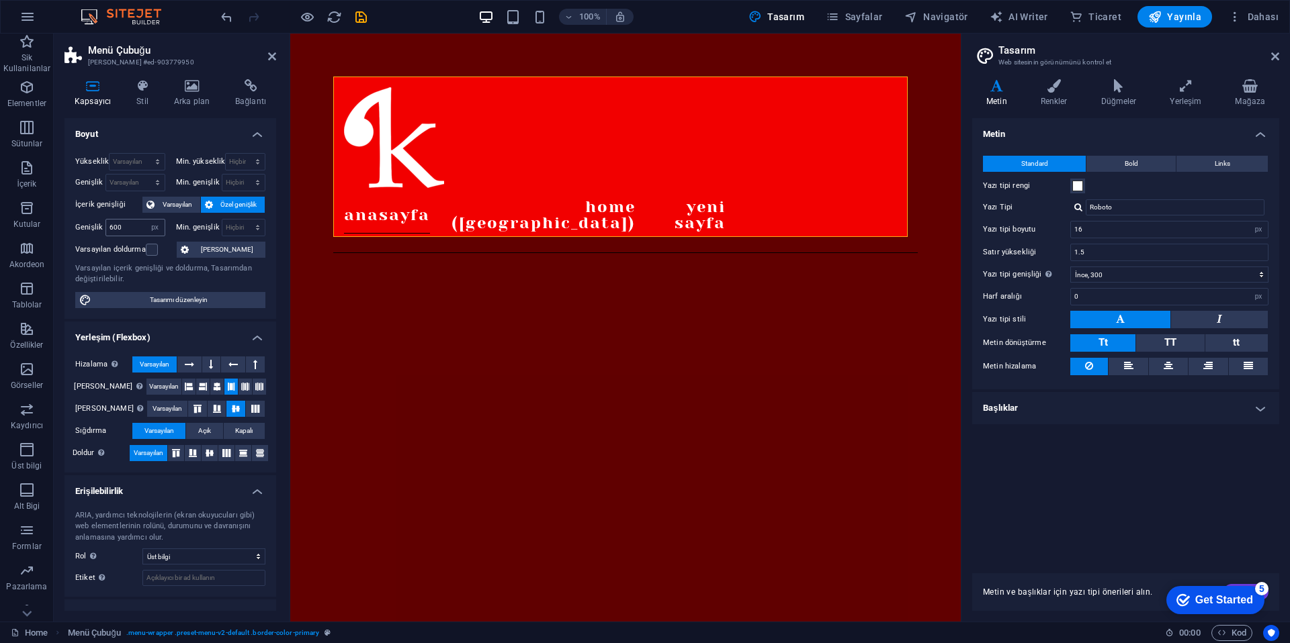
type input "855"
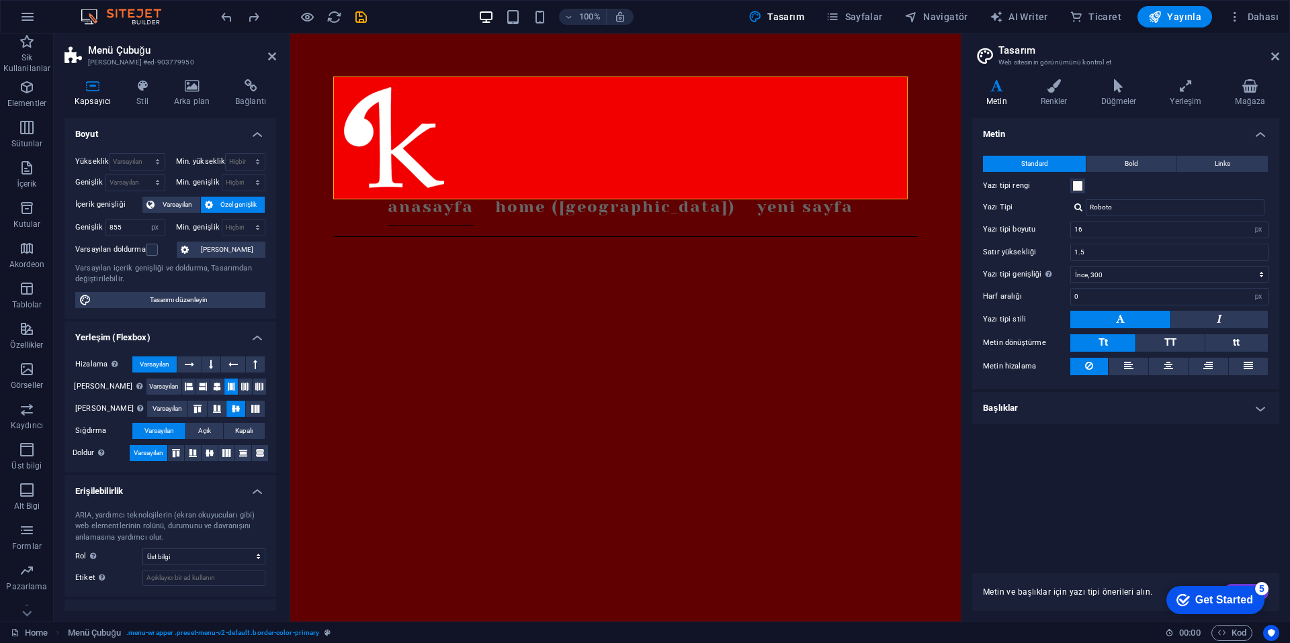
click at [265, 54] on h2 "Menü Çubuğu" at bounding box center [182, 50] width 188 height 12
click at [269, 54] on icon at bounding box center [272, 56] width 8 height 11
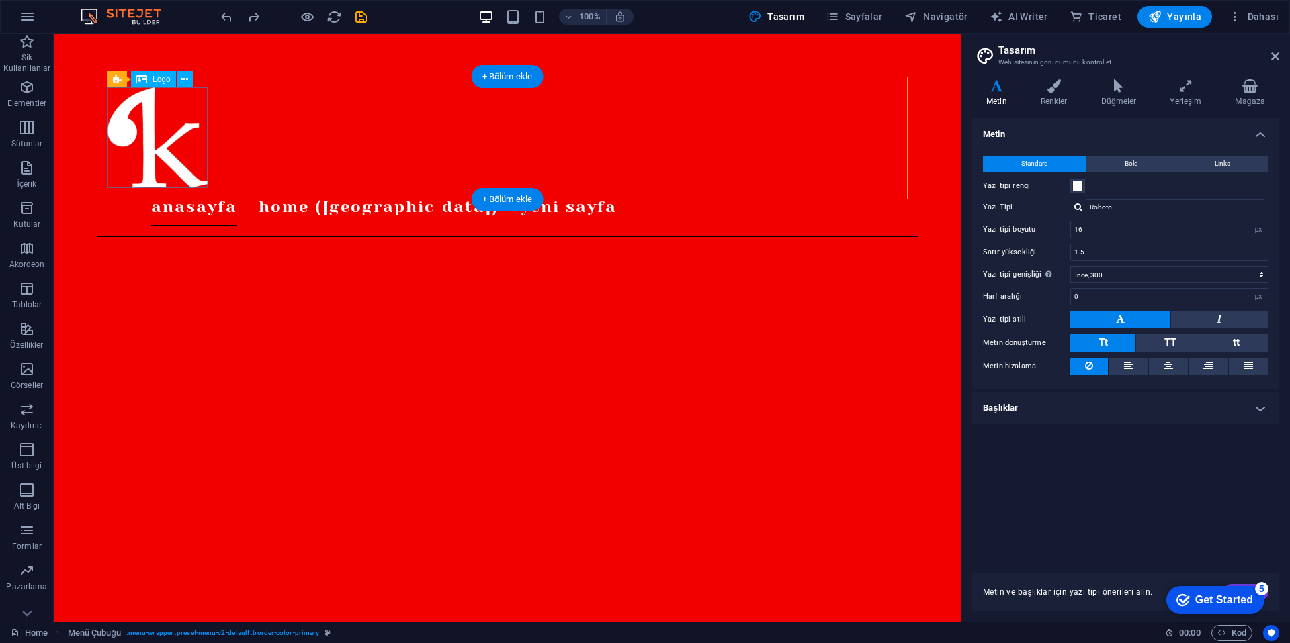
click at [188, 152] on div at bounding box center [383, 137] width 553 height 101
click at [183, 81] on div "Anasayfa Home (Kopyala) Yeni sayfa" at bounding box center [507, 157] width 821 height 161
click at [184, 101] on div at bounding box center [383, 137] width 553 height 101
click at [186, 83] on icon at bounding box center [184, 80] width 7 height 14
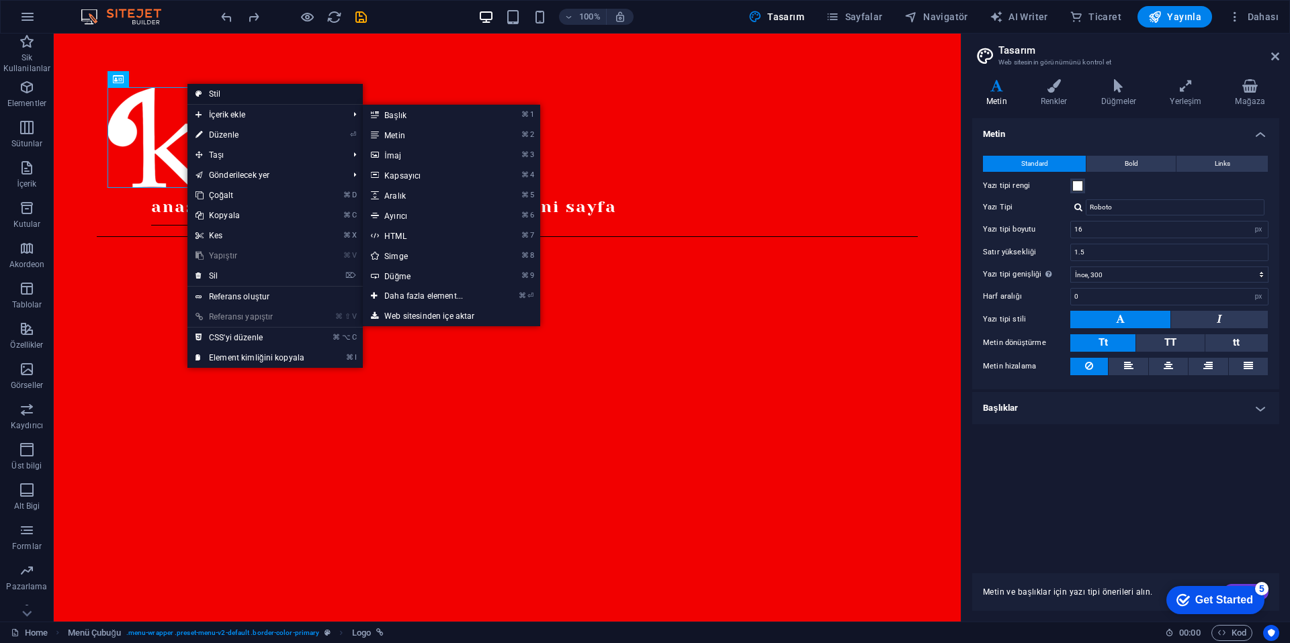
click at [219, 97] on link "Stil" at bounding box center [274, 94] width 175 height 20
select select "rem"
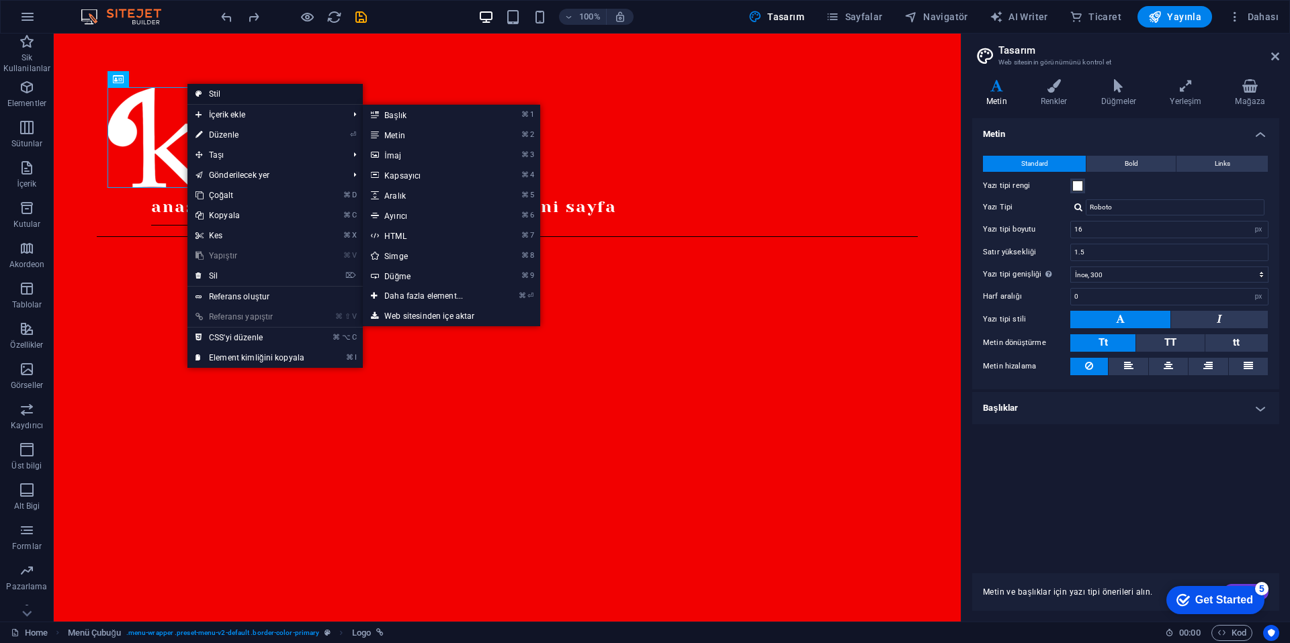
select select "rem"
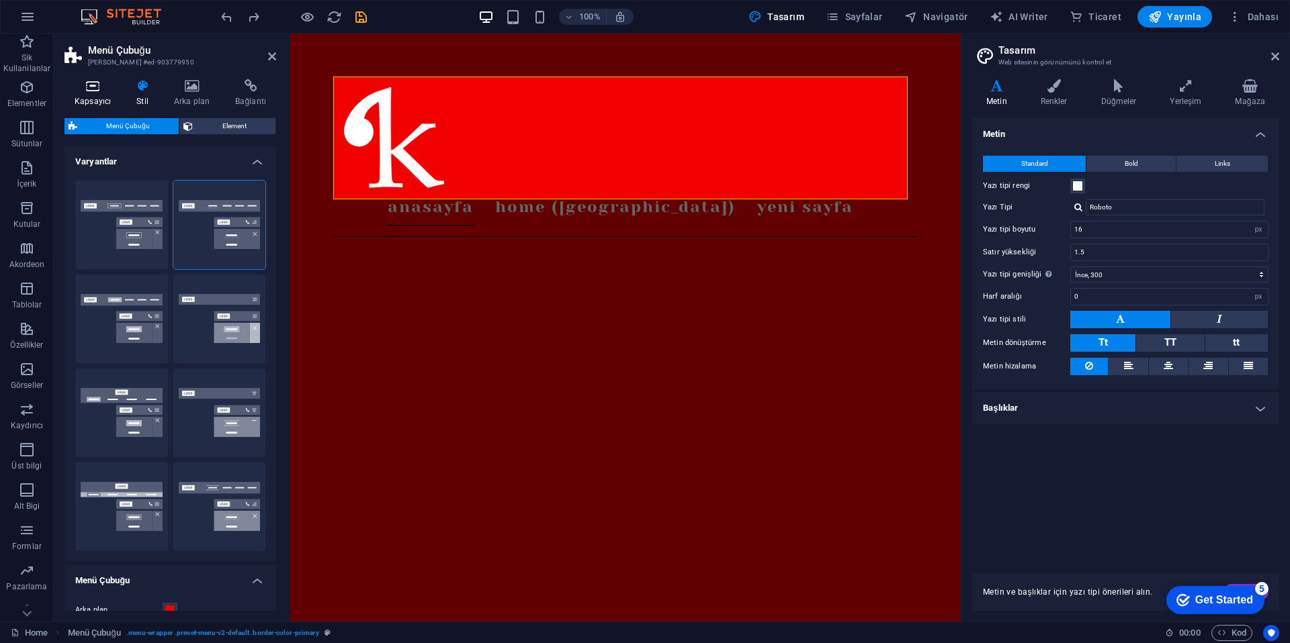
click at [96, 90] on icon at bounding box center [92, 85] width 56 height 13
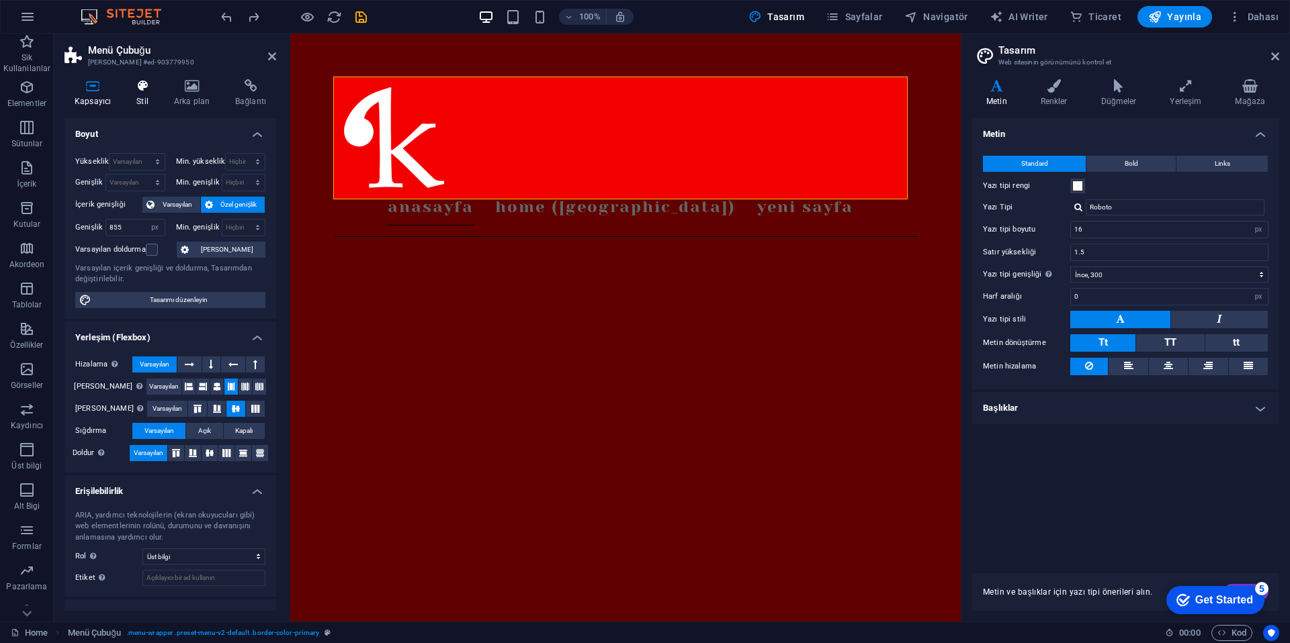
click at [135, 91] on icon at bounding box center [142, 85] width 32 height 13
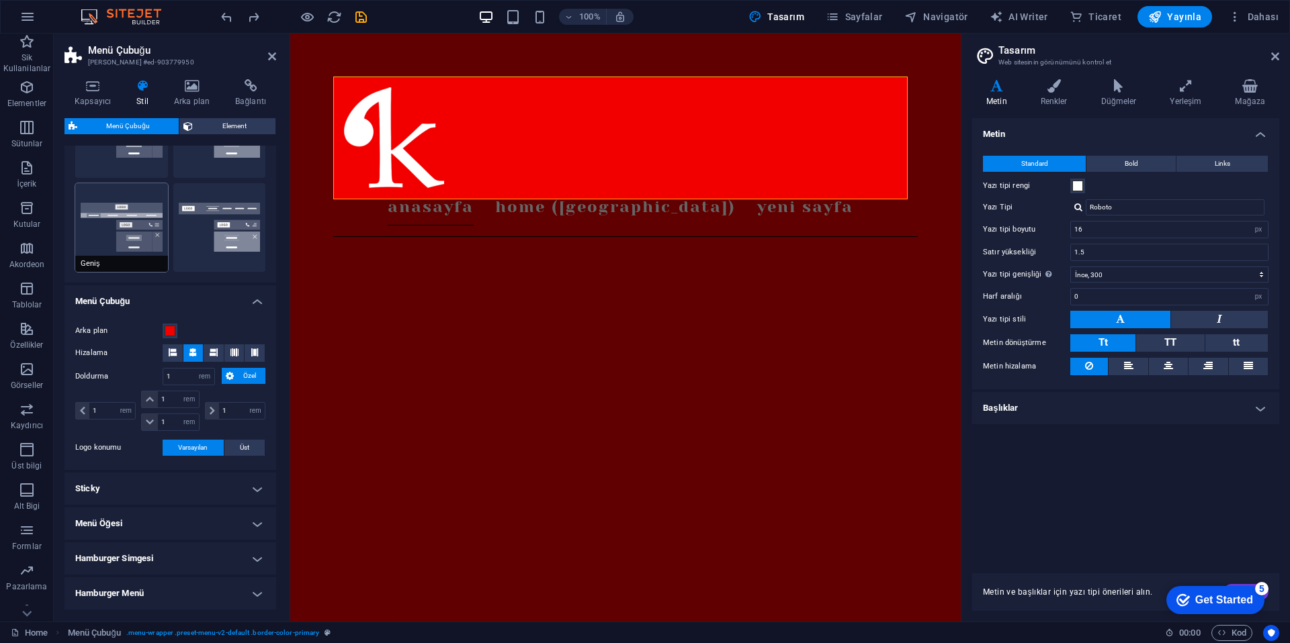
scroll to position [272, 0]
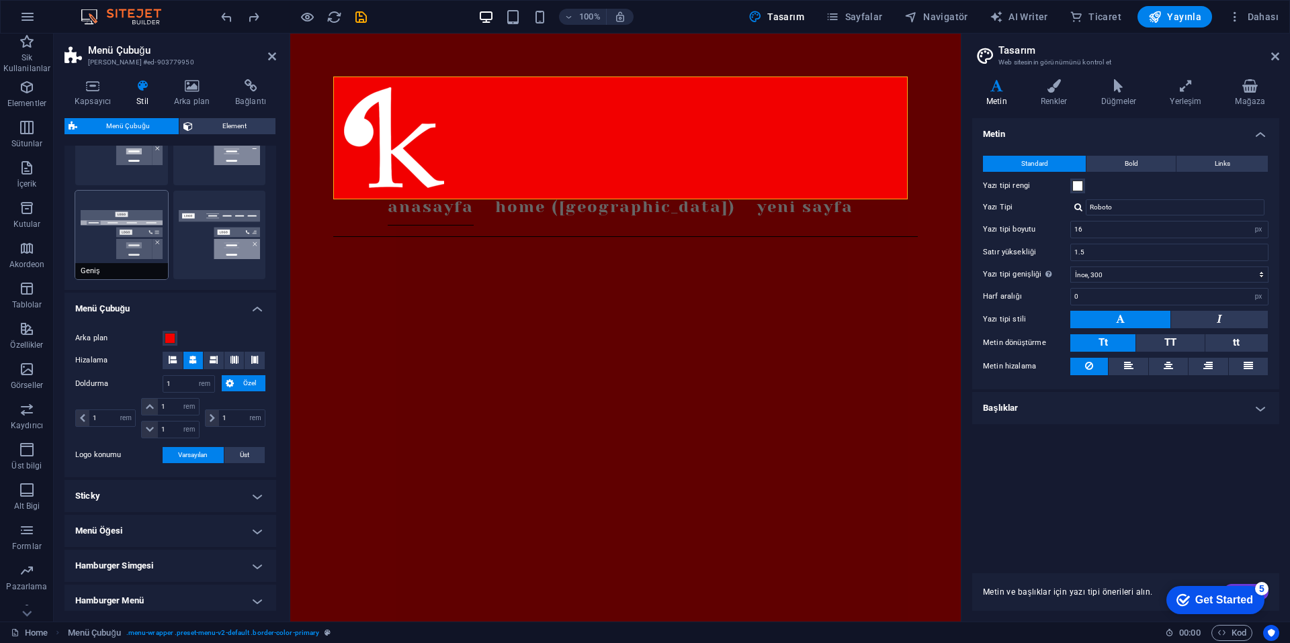
click at [127, 220] on button "Geniş" at bounding box center [121, 235] width 93 height 89
type input "0"
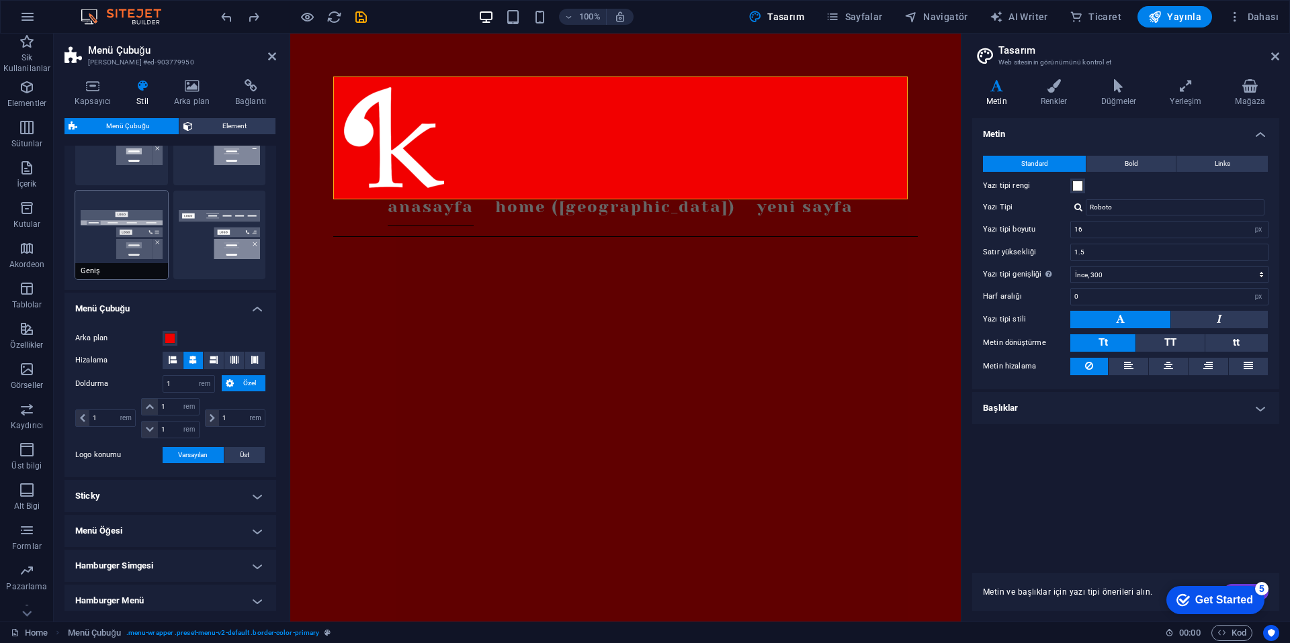
type input "0"
type input "2"
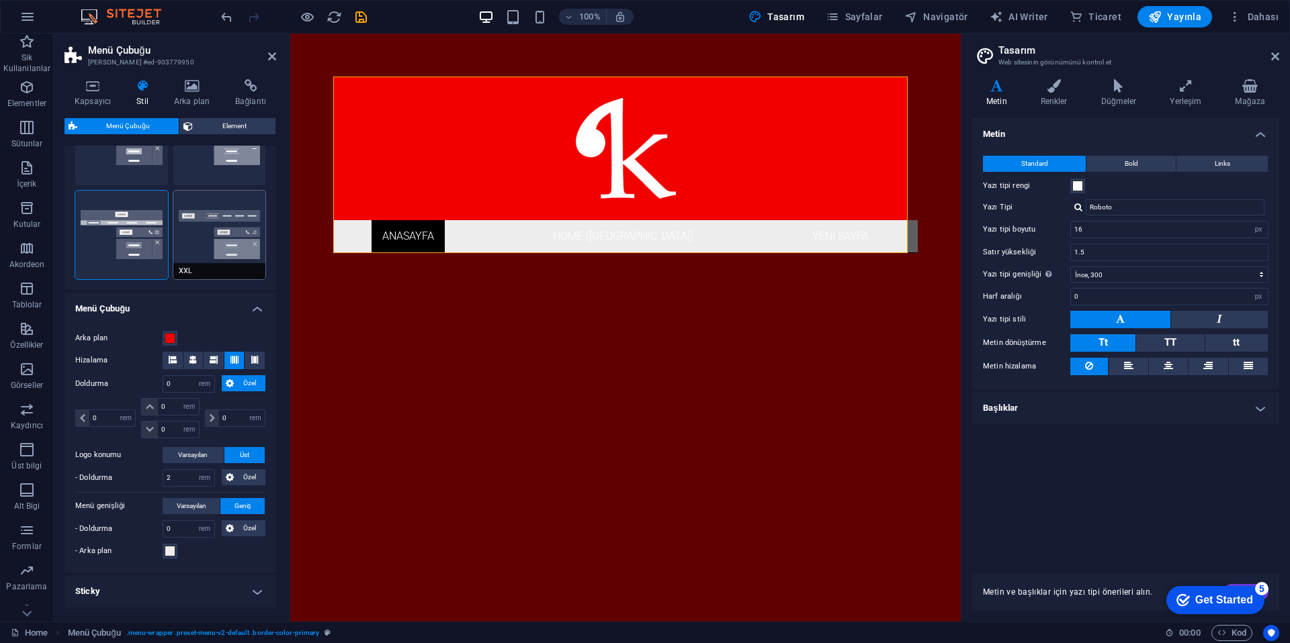
click at [243, 225] on button "XXL" at bounding box center [219, 235] width 93 height 89
type input "1"
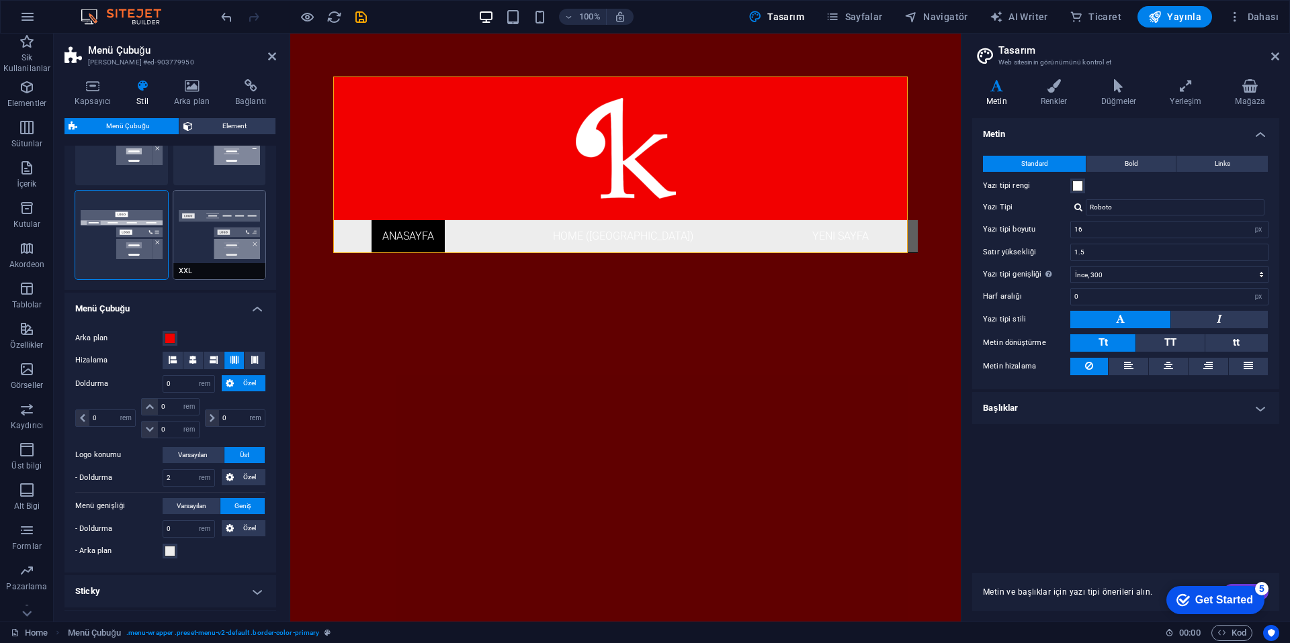
type input "1"
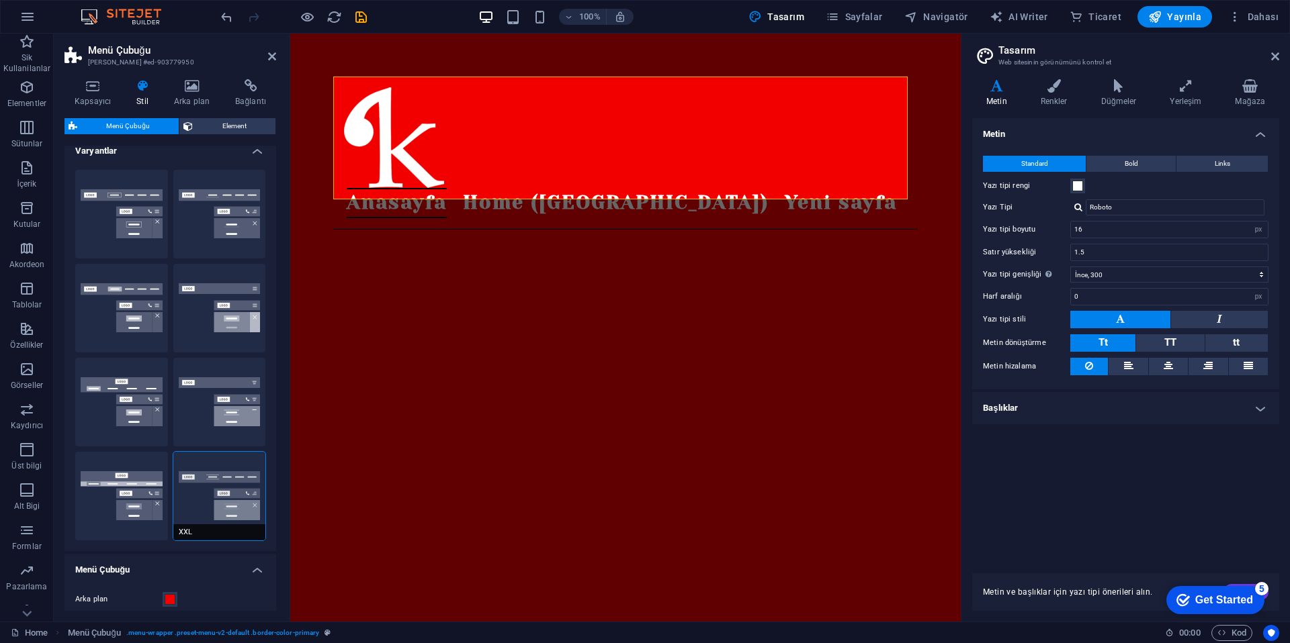
scroll to position [3, 0]
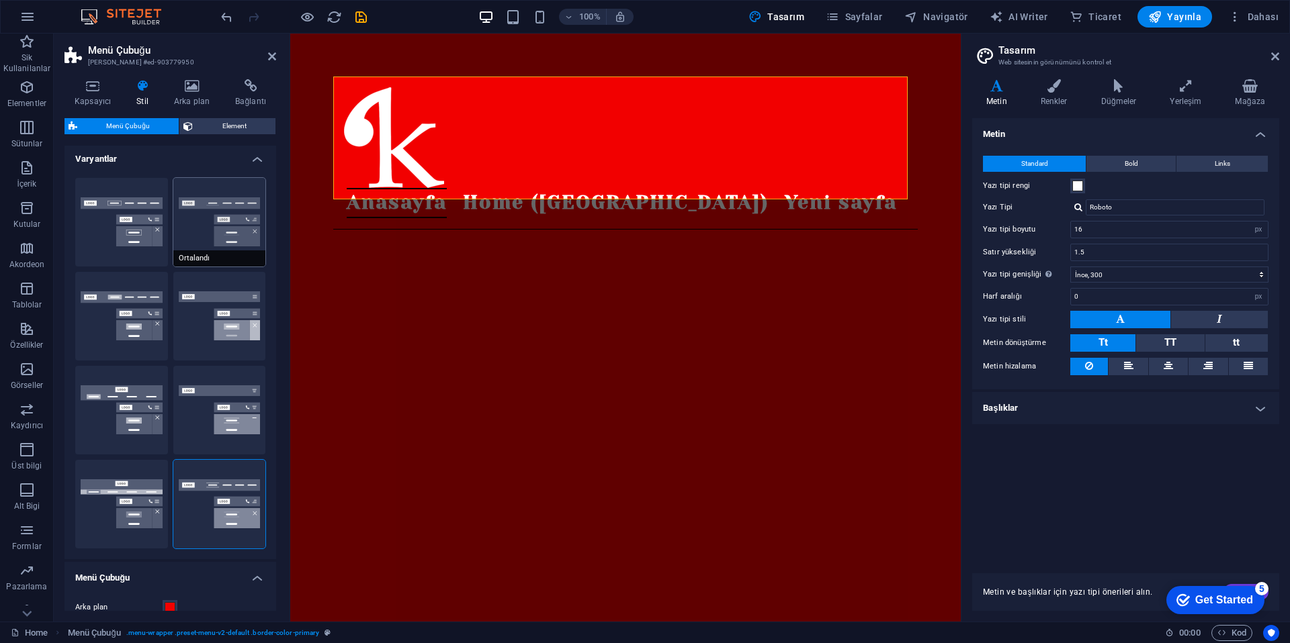
click at [231, 226] on button "Ortalandı" at bounding box center [219, 222] width 93 height 89
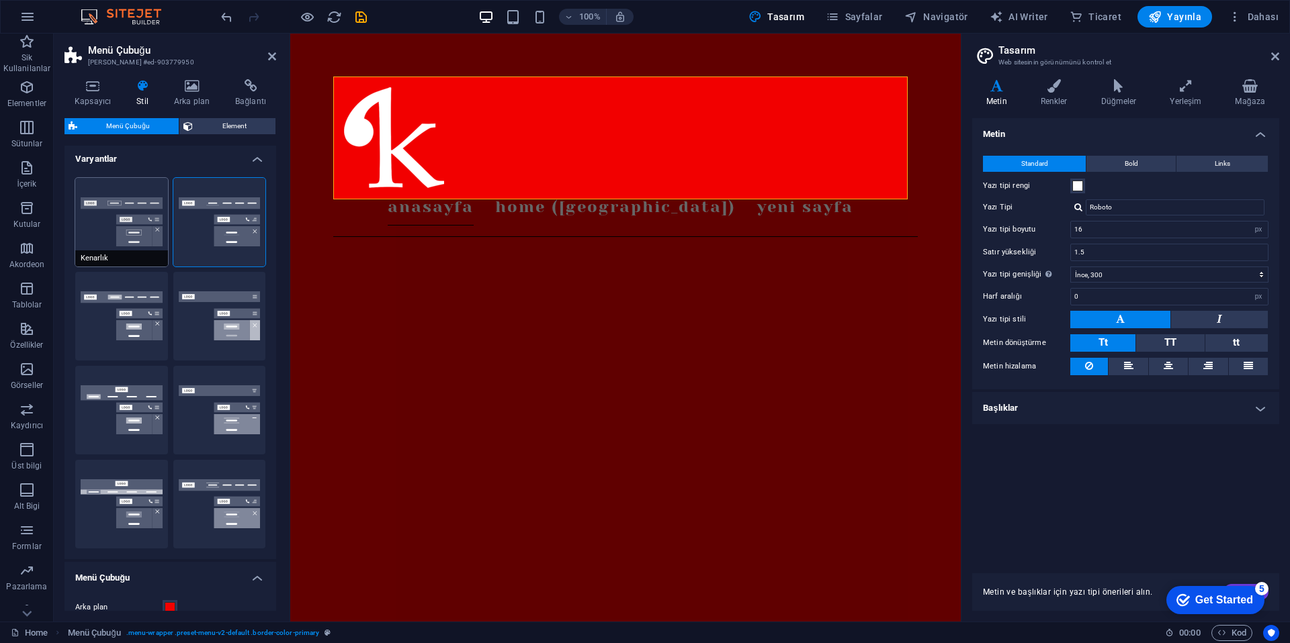
click at [151, 225] on button "Kenarlık" at bounding box center [121, 222] width 93 height 89
click at [196, 100] on h4 "Arka plan" at bounding box center [194, 93] width 61 height 28
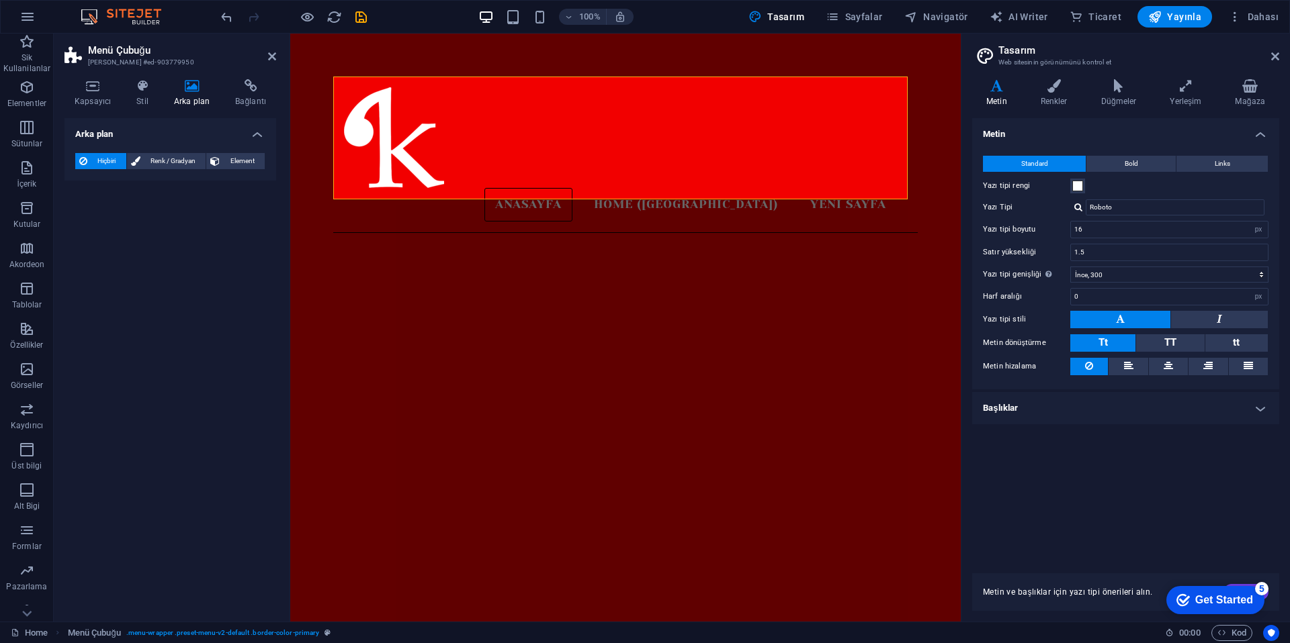
click at [277, 55] on aside "Menü Çubuğu Ön ayar #ed-903779950 Kapsayıcı Stil Arka plan Bağlantı Boyut Yükse…" at bounding box center [172, 328] width 236 height 588
click at [273, 61] on icon at bounding box center [272, 56] width 8 height 11
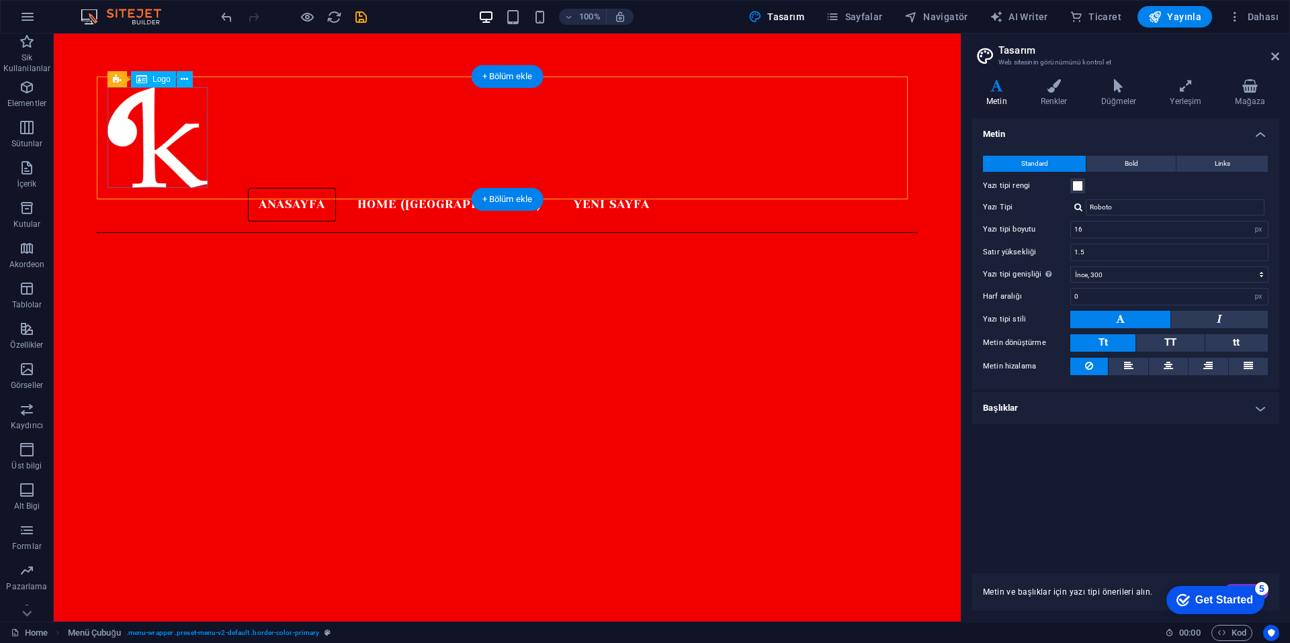
click at [128, 157] on div at bounding box center [383, 137] width 553 height 101
click at [208, 188] on div "Anasayfa Home (Kopyala) Yeni sayfa" at bounding box center [507, 155] width 821 height 157
click at [192, 173] on div at bounding box center [383, 137] width 553 height 101
select select "px"
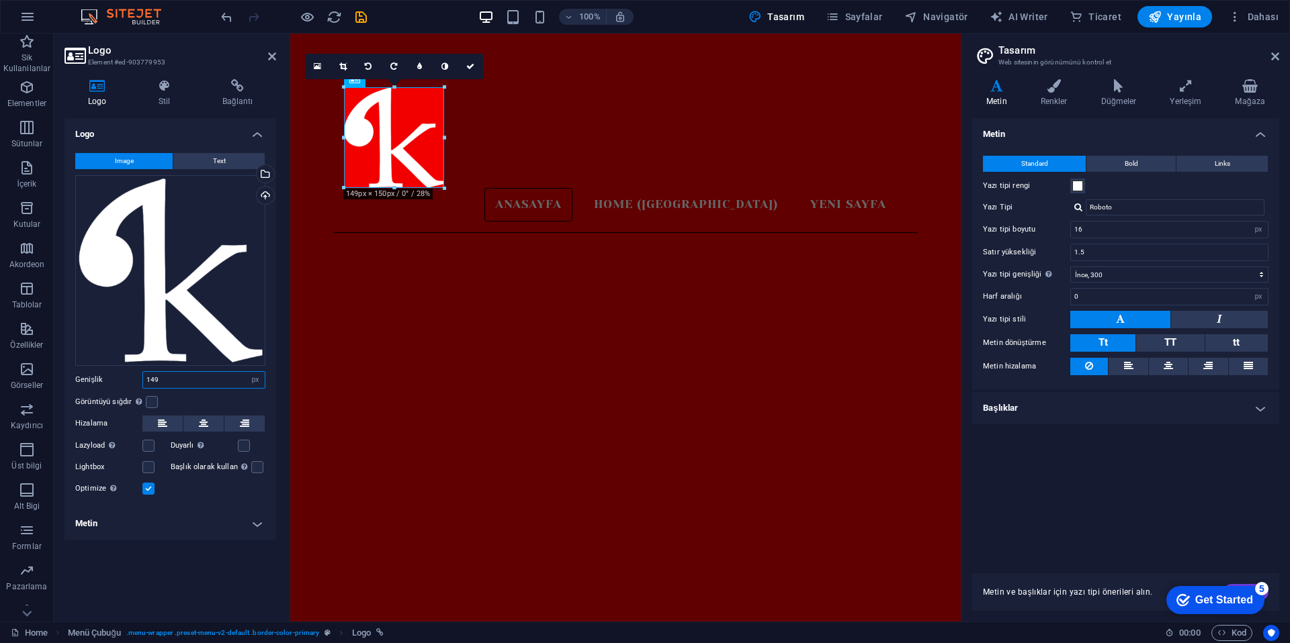
click at [230, 382] on input "149" at bounding box center [204, 380] width 122 height 16
type input "89"
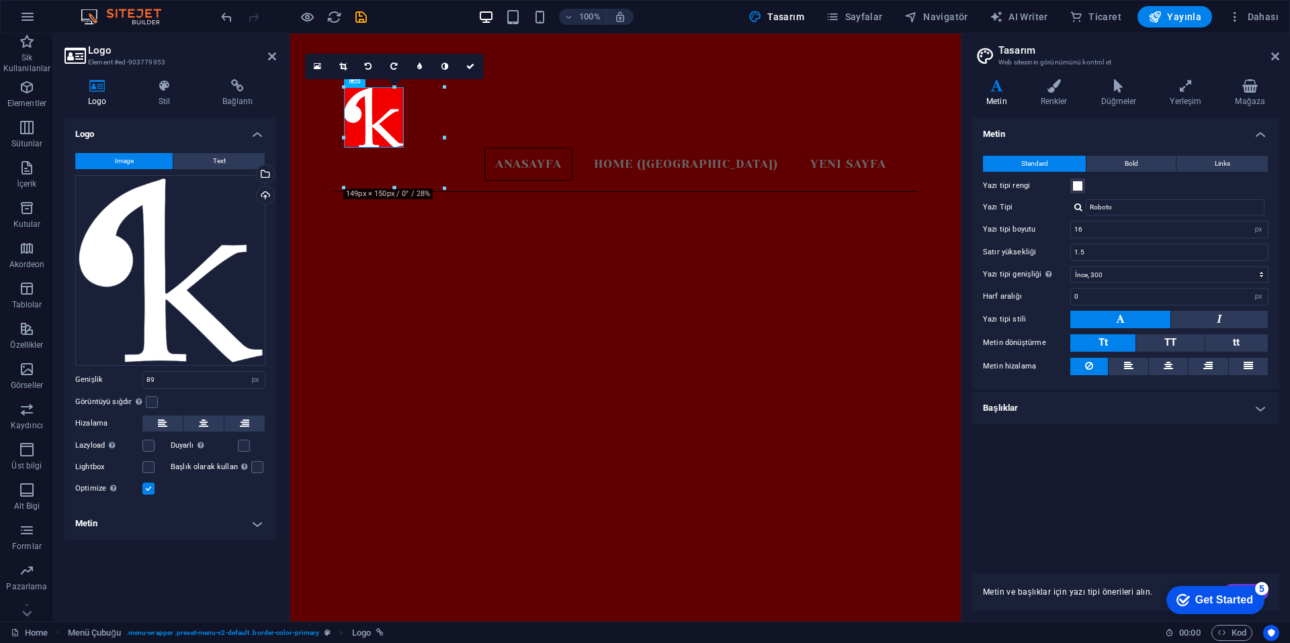
click at [267, 54] on h2 "Logo" at bounding box center [182, 50] width 188 height 12
click at [231, 161] on div "Dosya yöneticisinden, stok fotoğraflardan dosyalar seçin veya dosya(lar) yükley…" at bounding box center [210, 175] width 87 height 50
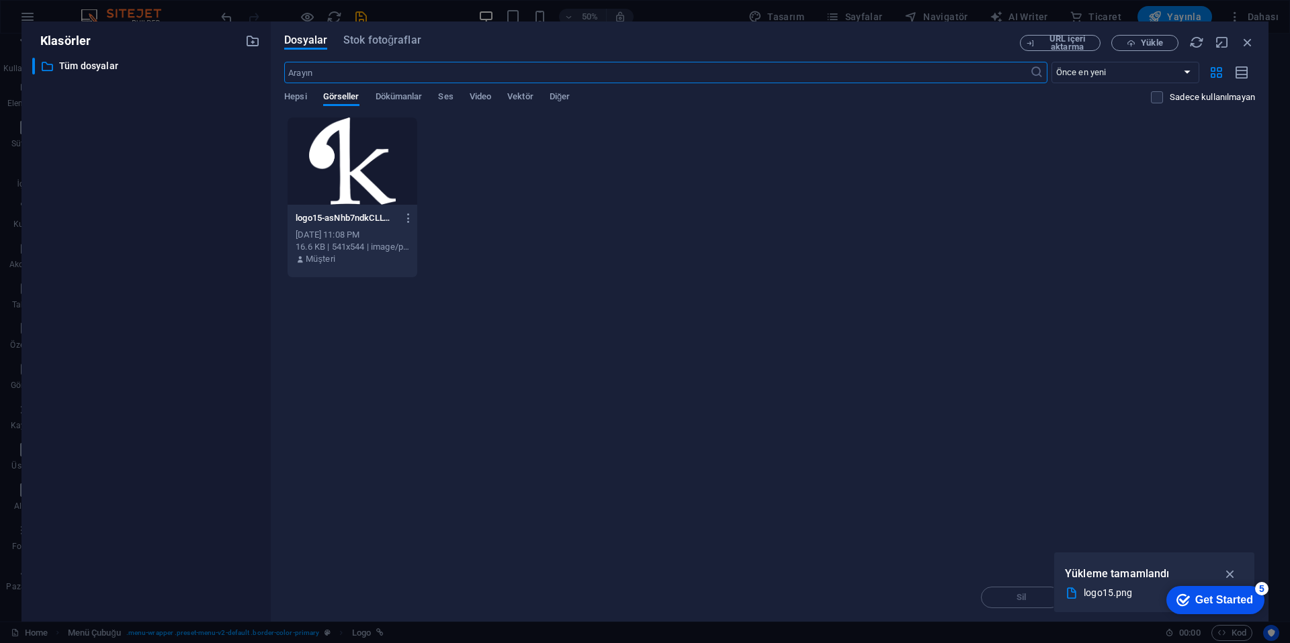
click at [1252, 50] on div "URL içeri aktarma Yükle" at bounding box center [1137, 43] width 235 height 16
click at [1249, 46] on icon "button" at bounding box center [1247, 42] width 15 height 15
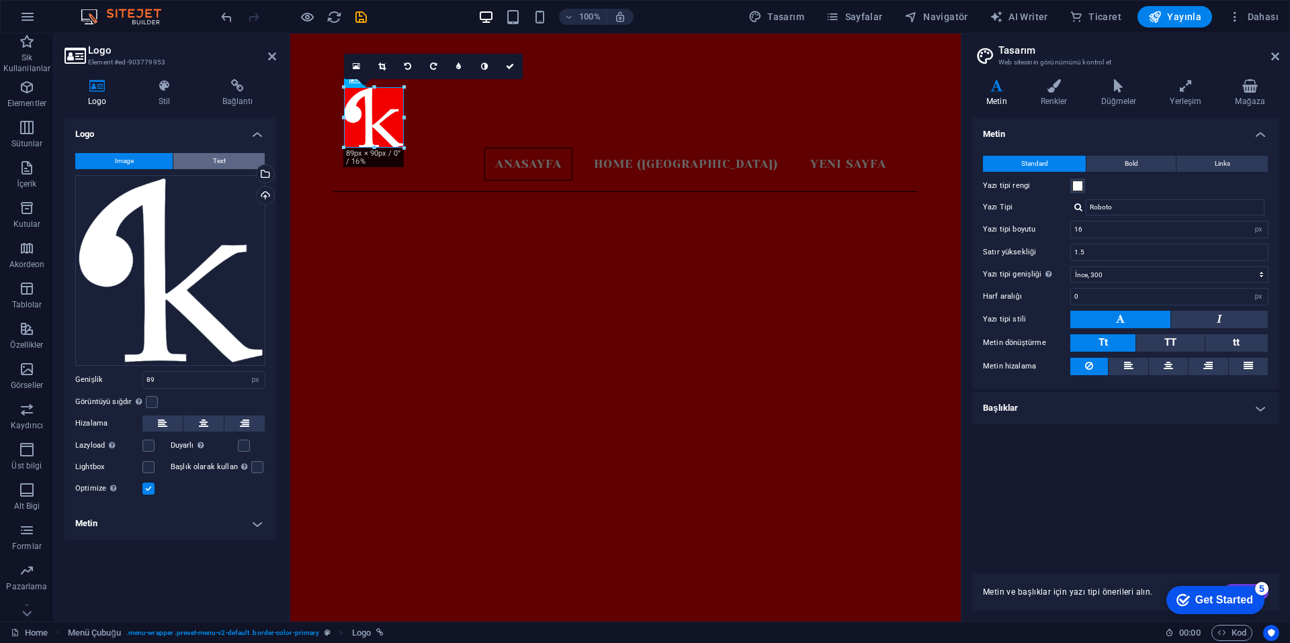
click at [228, 165] on button "Text" at bounding box center [218, 161] width 91 height 16
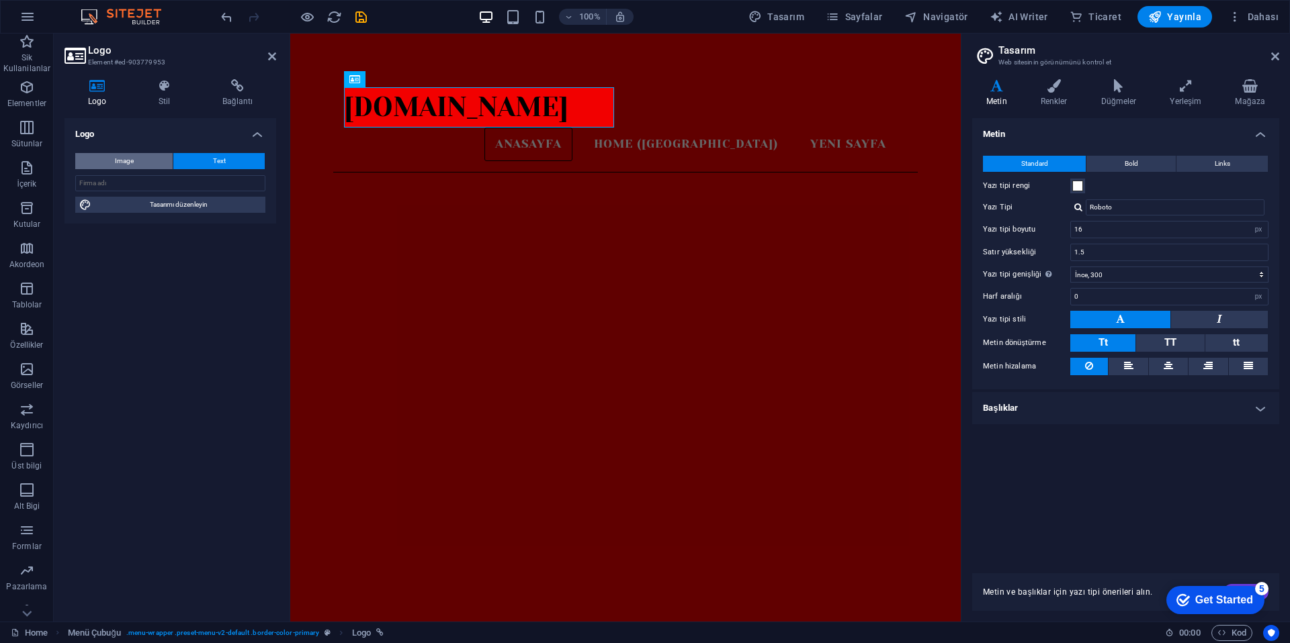
click at [142, 166] on button "Image" at bounding box center [123, 161] width 97 height 16
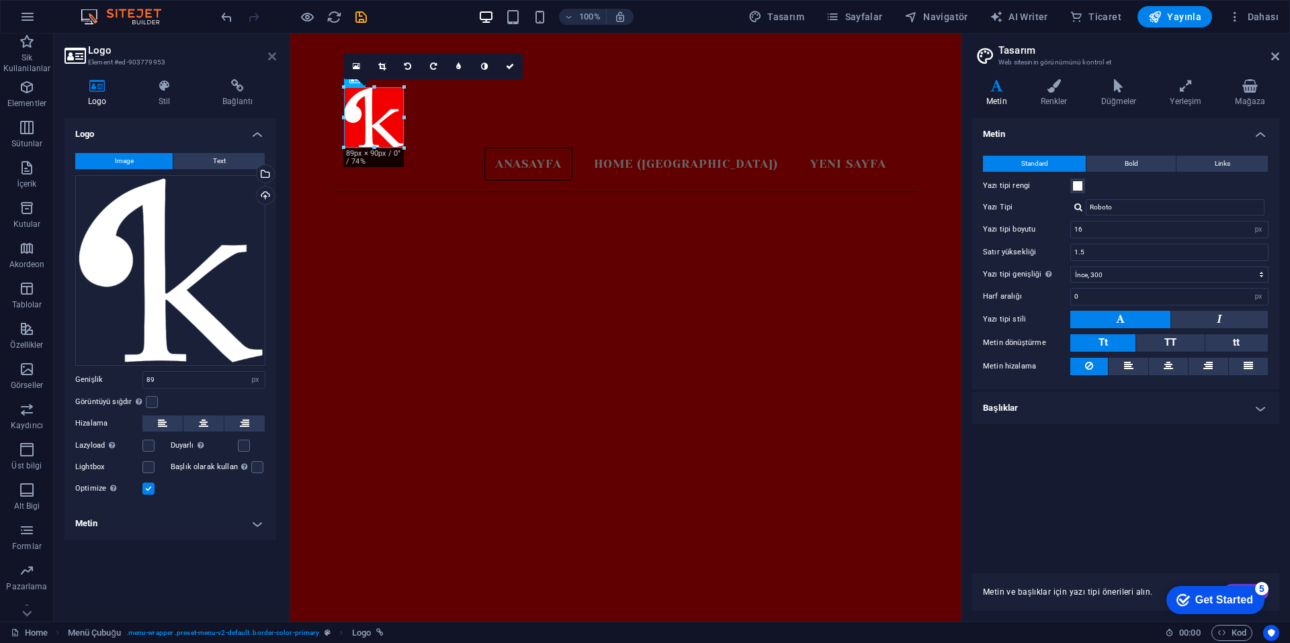
click at [269, 51] on icon at bounding box center [272, 56] width 8 height 11
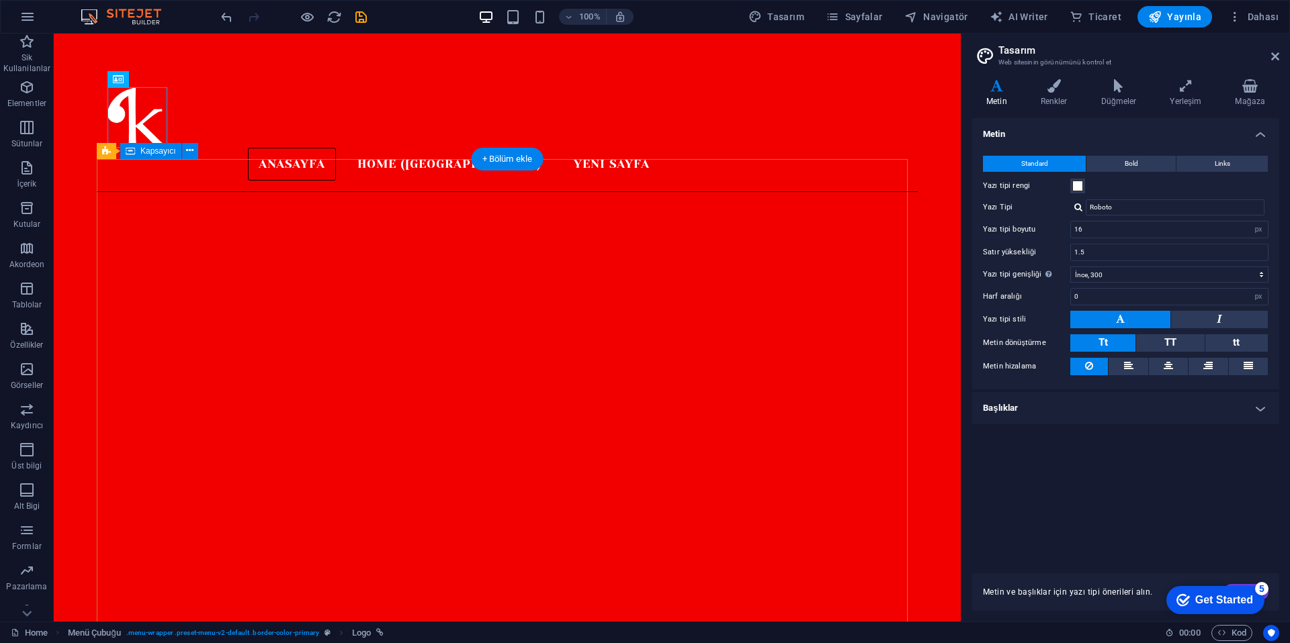
click at [292, 148] on nav "Anasayfa Home (Kopyala) Yeni sayfa" at bounding box center [383, 165] width 553 height 34
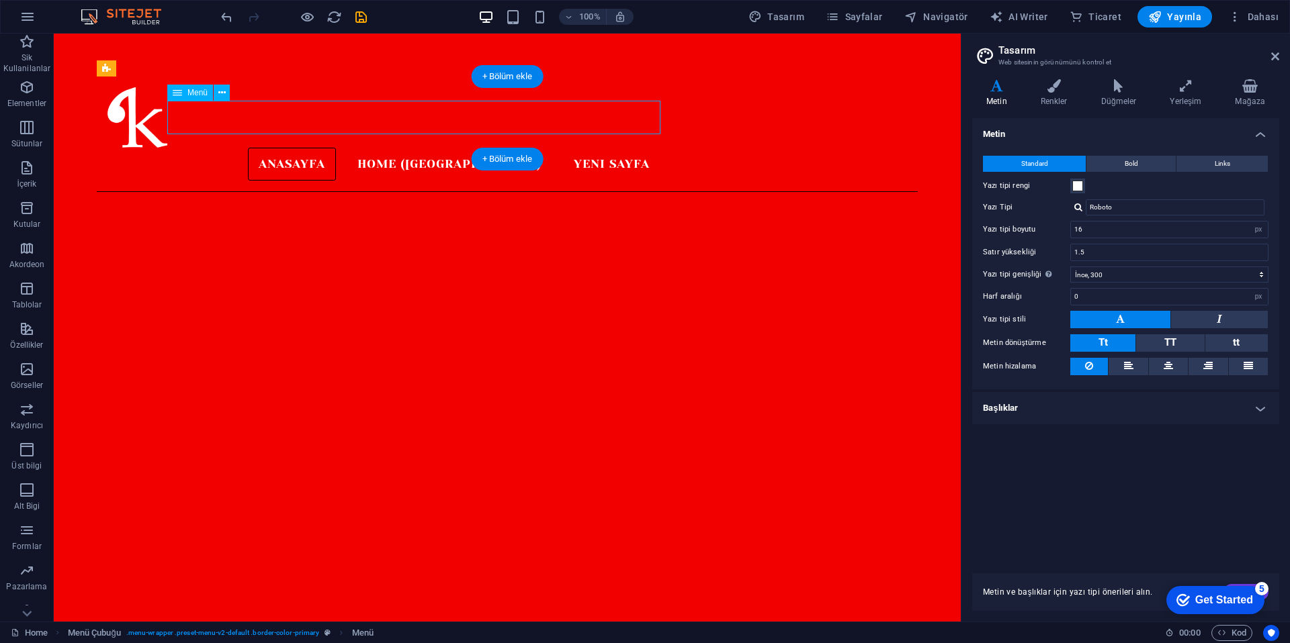
drag, startPoint x: 379, startPoint y: 112, endPoint x: 343, endPoint y: 114, distance: 36.3
click at [343, 148] on nav "Anasayfa Home (Kopyala) Yeni sayfa" at bounding box center [383, 165] width 553 height 34
click at [355, 148] on nav "Anasayfa Home (Kopyala) Yeni sayfa" at bounding box center [383, 165] width 553 height 34
click at [349, 148] on nav "Anasayfa Home (Kopyala) Yeni sayfa" at bounding box center [383, 165] width 553 height 34
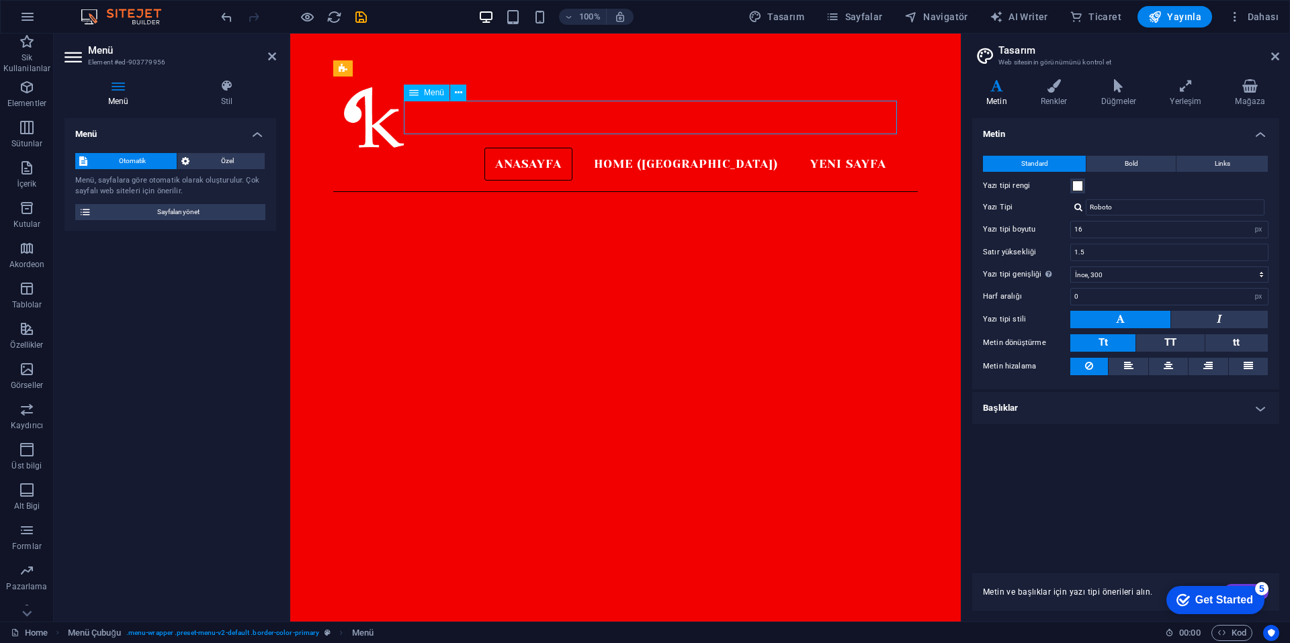
drag, startPoint x: 563, startPoint y: 120, endPoint x: 551, endPoint y: 118, distance: 12.2
click at [536, 148] on nav "Anasayfa Home (Kopyala) Yeni sayfa" at bounding box center [620, 165] width 553 height 34
click at [560, 148] on nav "Anasayfa Home (Kopyala) Yeni sayfa" at bounding box center [620, 165] width 553 height 34
click at [220, 159] on span "Özel" at bounding box center [226, 161] width 67 height 16
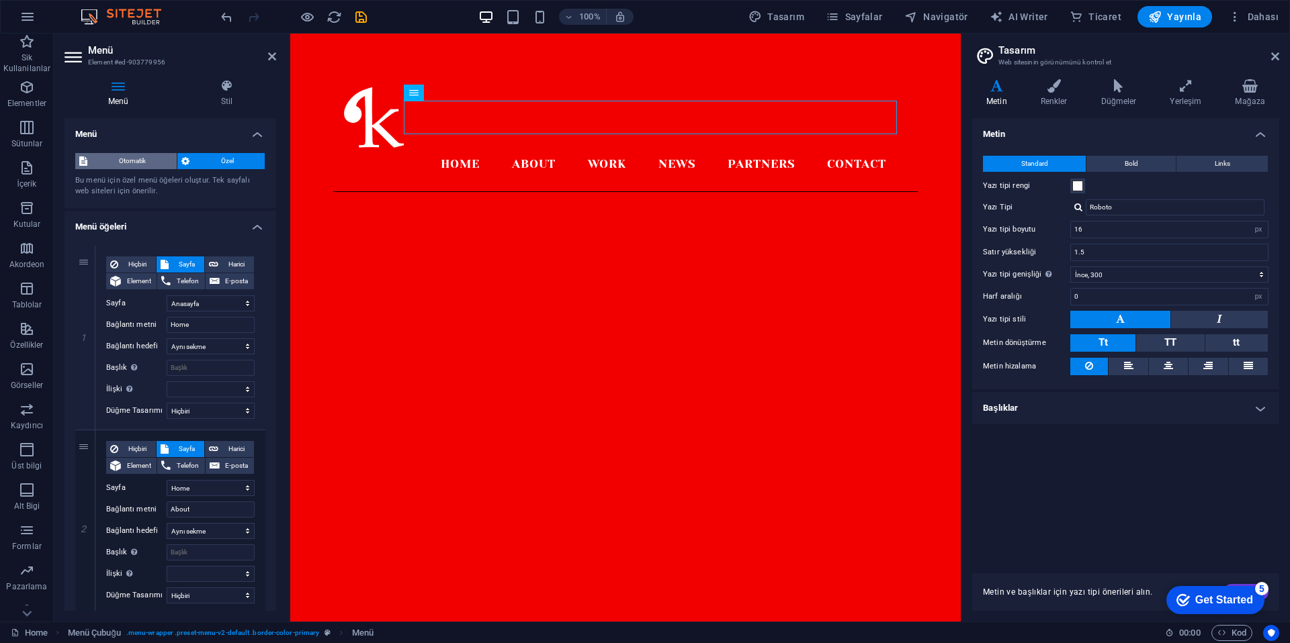
click at [144, 159] on span "Otomatik" at bounding box center [131, 161] width 81 height 16
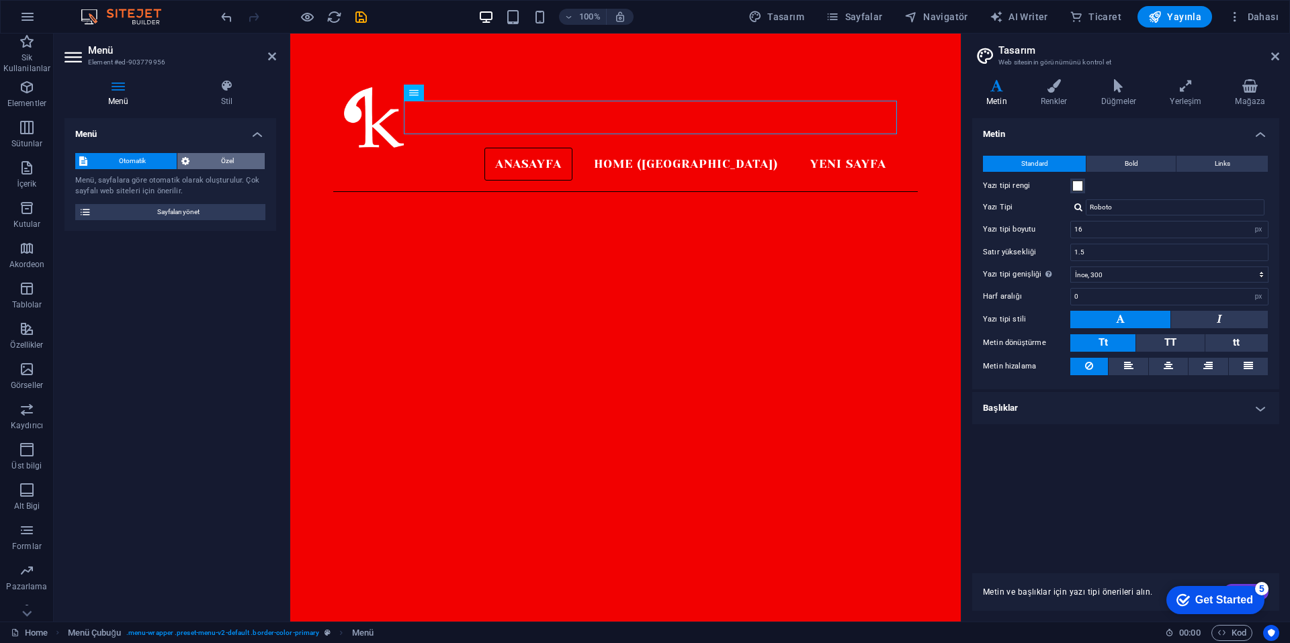
click at [195, 165] on span "Özel" at bounding box center [226, 161] width 67 height 16
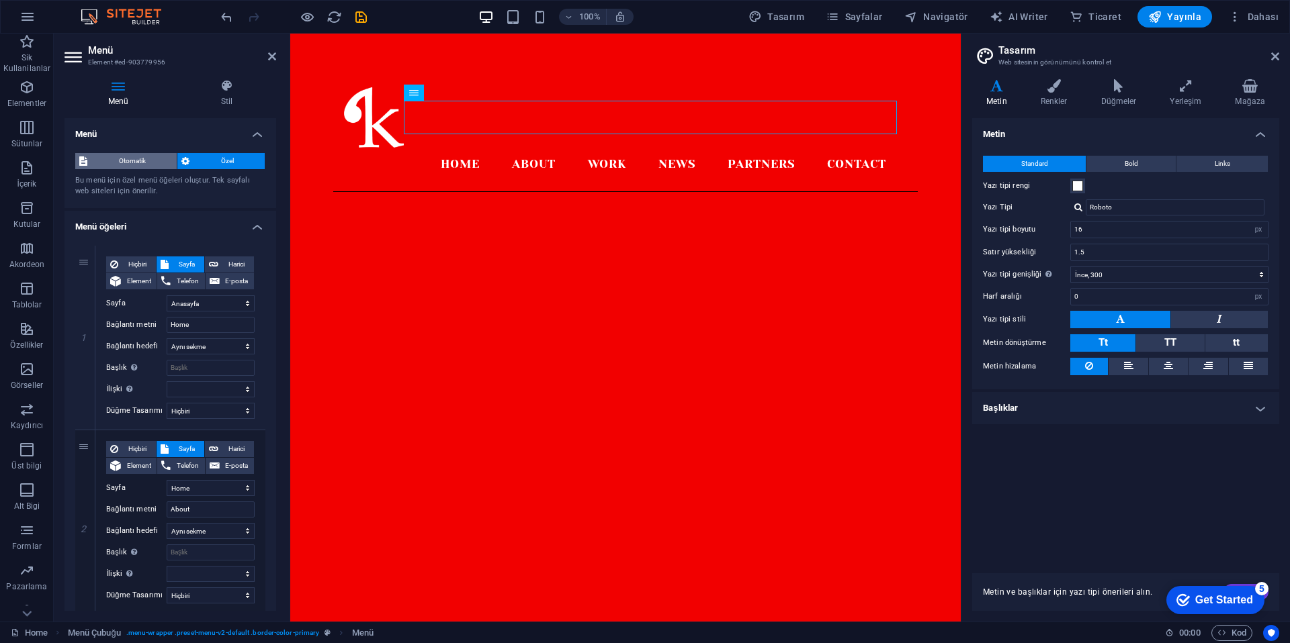
click at [150, 163] on span "Otomatik" at bounding box center [131, 161] width 81 height 16
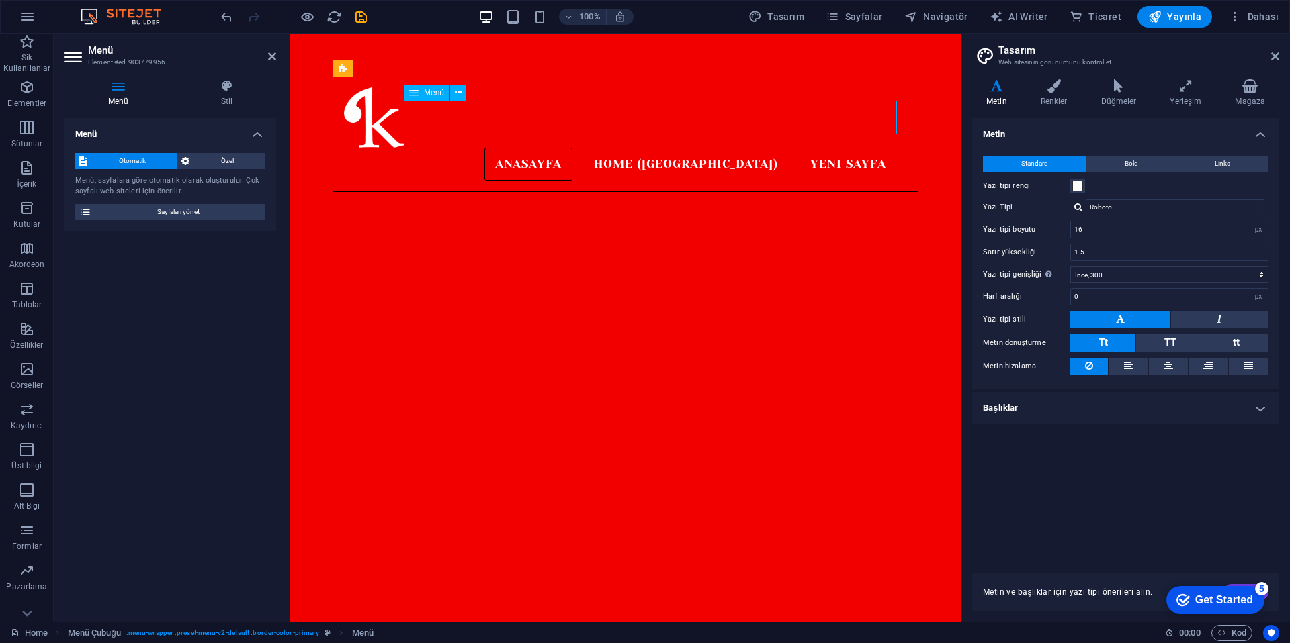
drag, startPoint x: 587, startPoint y: 125, endPoint x: 552, endPoint y: 124, distance: 35.0
click at [552, 148] on nav "Anasayfa Home (Kopyala) Yeni sayfa" at bounding box center [620, 165] width 553 height 34
click at [238, 95] on h4 "Stil" at bounding box center [226, 93] width 99 height 28
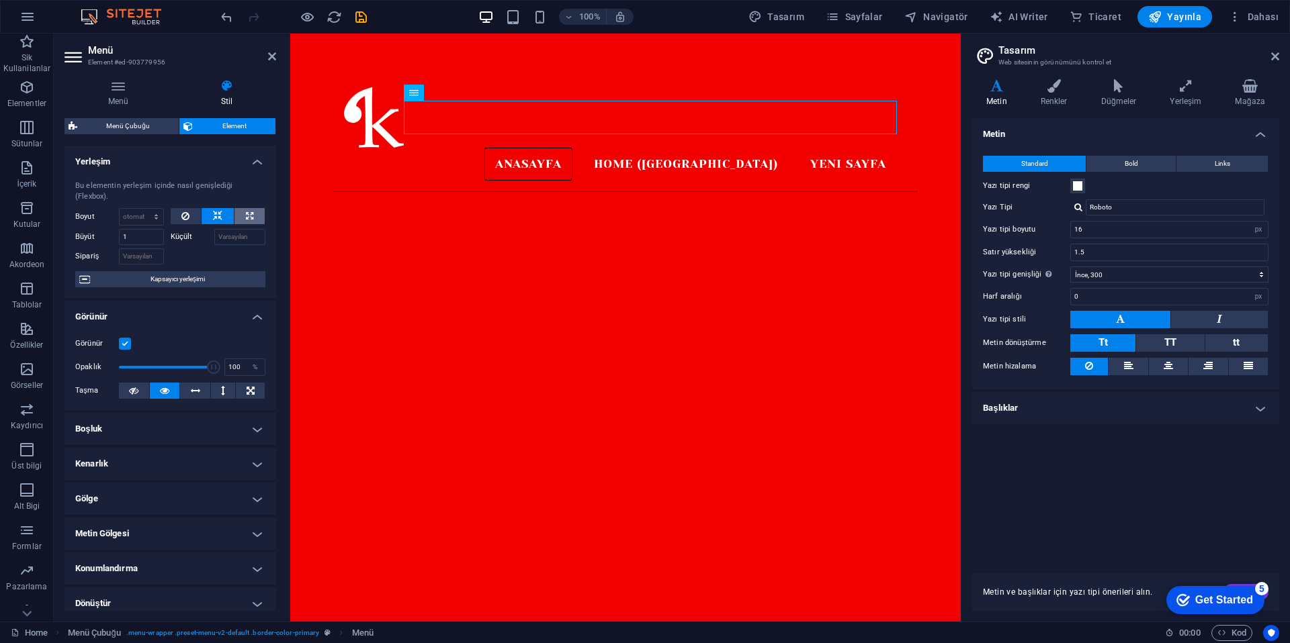
click at [242, 214] on button at bounding box center [249, 216] width 30 height 16
type input "100"
select select "%"
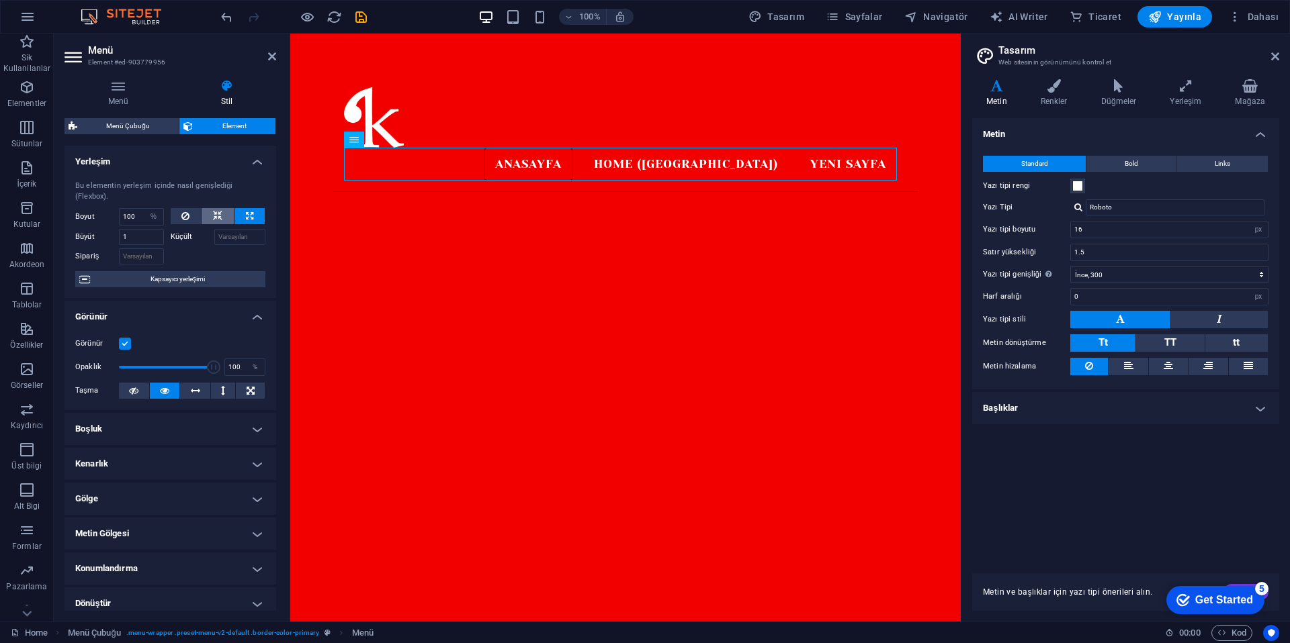
click at [222, 215] on button at bounding box center [218, 216] width 32 height 16
select select "DISABLED_OPTION_VALUE"
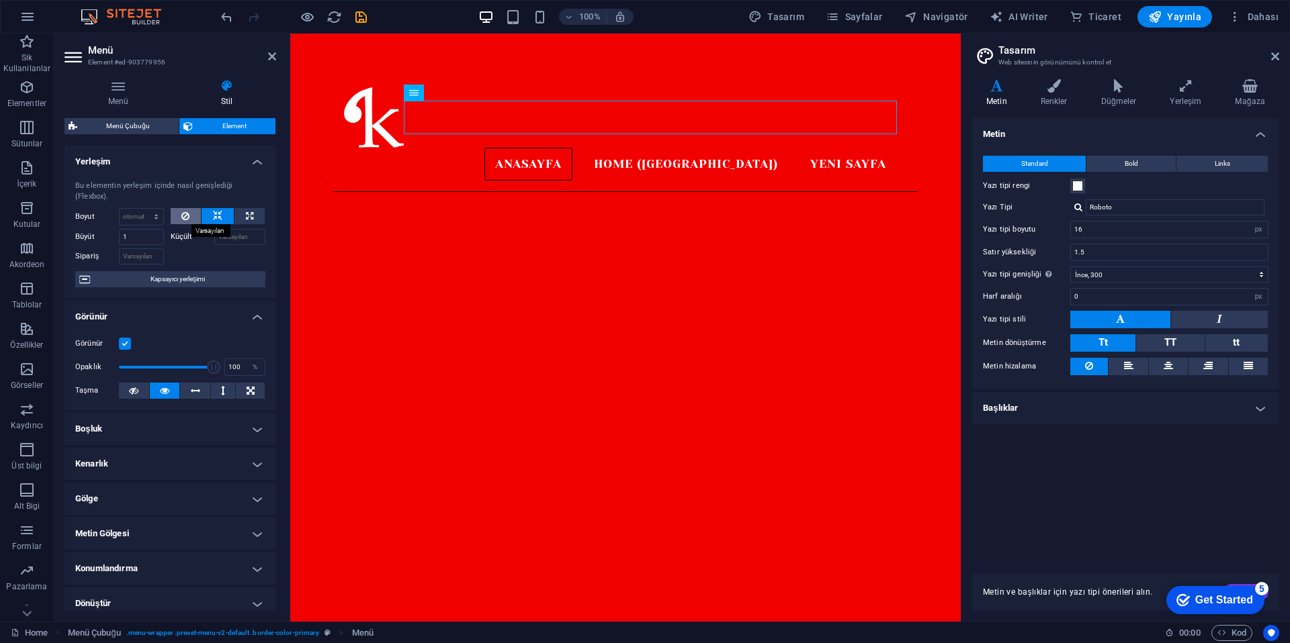
click at [188, 215] on button at bounding box center [186, 216] width 31 height 16
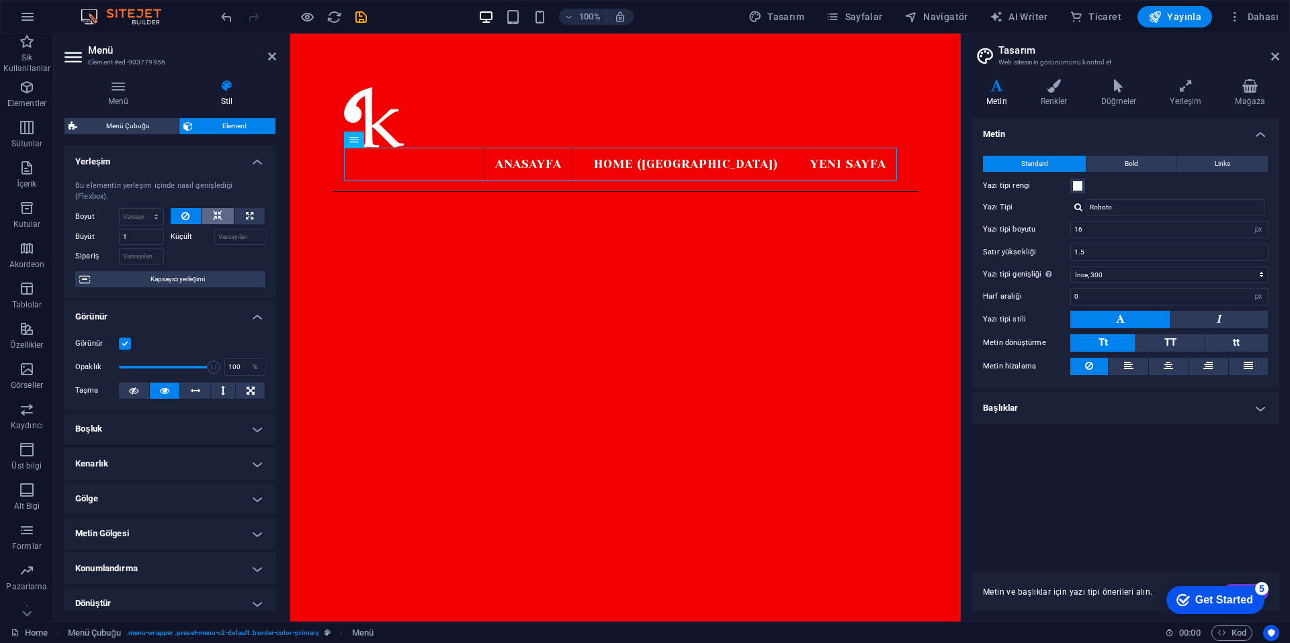
click at [210, 216] on button at bounding box center [218, 216] width 32 height 16
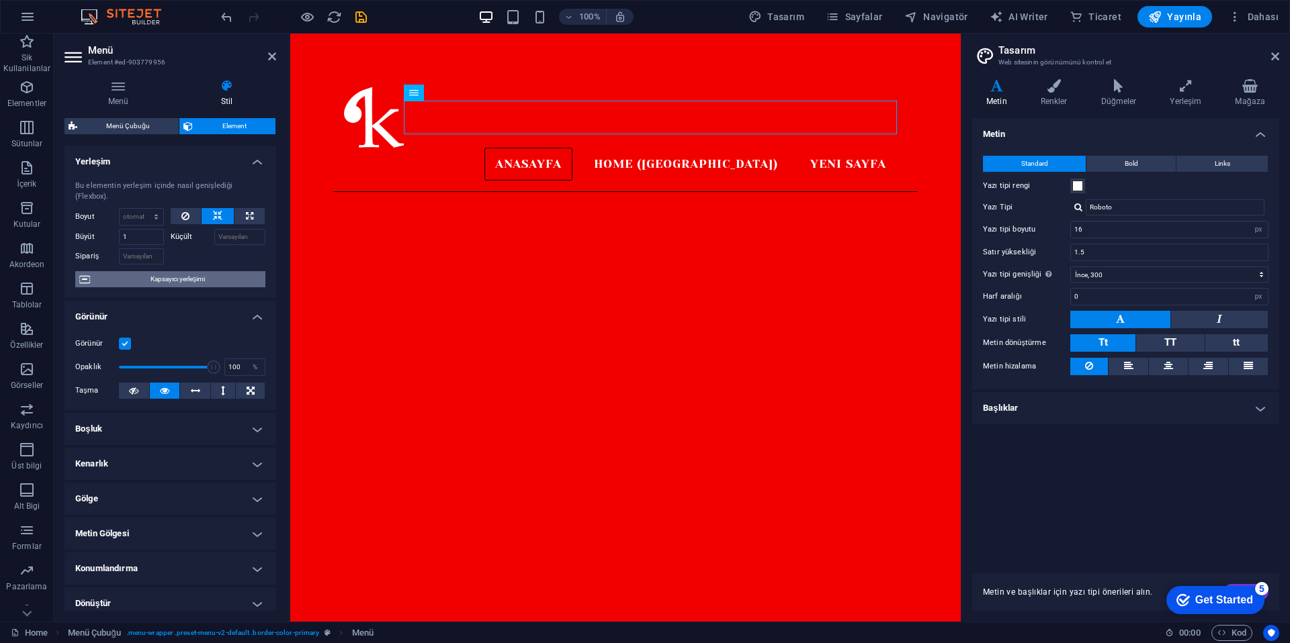
click at [178, 280] on span "Kapsayıcı yerleşimi" at bounding box center [177, 279] width 167 height 16
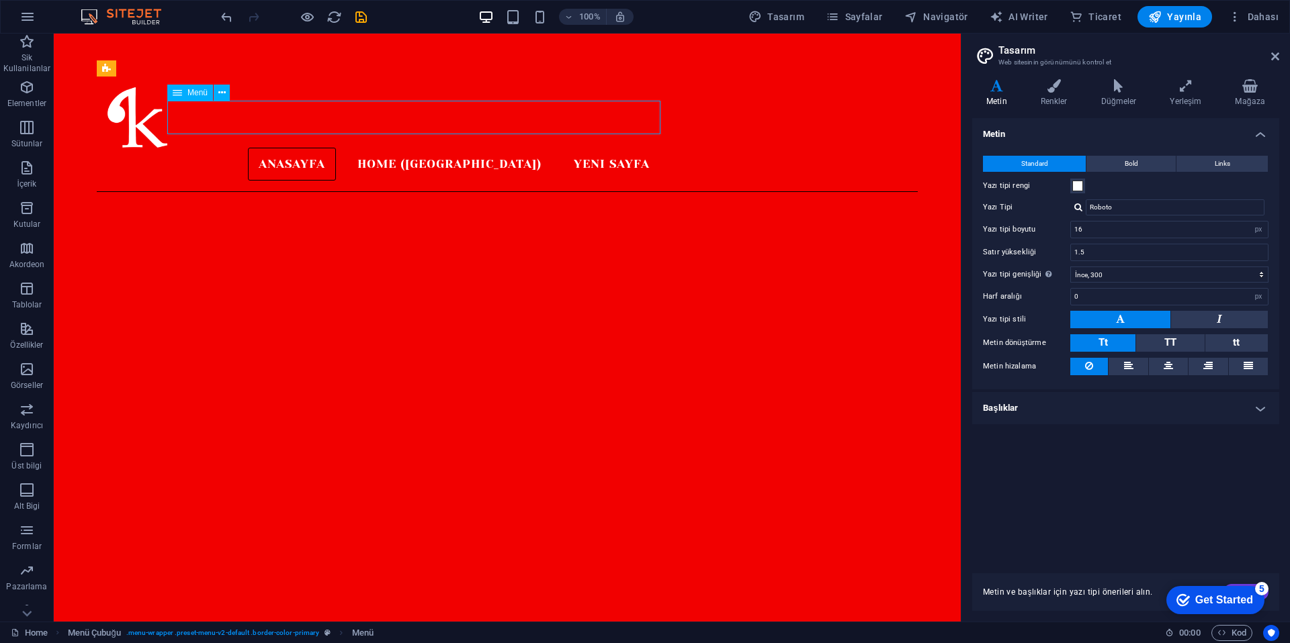
drag, startPoint x: 343, startPoint y: 113, endPoint x: 431, endPoint y: 116, distance: 87.4
click at [431, 148] on nav "Anasayfa Home (Kopyala) Yeni sayfa" at bounding box center [383, 165] width 553 height 34
drag, startPoint x: 431, startPoint y: 116, endPoint x: 316, endPoint y: 111, distance: 114.3
click at [382, 148] on nav "Anasayfa Home (Kopyala) Yeni sayfa" at bounding box center [383, 165] width 553 height 34
click at [219, 148] on nav "Anasayfa Home (Kopyala) Yeni sayfa" at bounding box center [383, 165] width 553 height 34
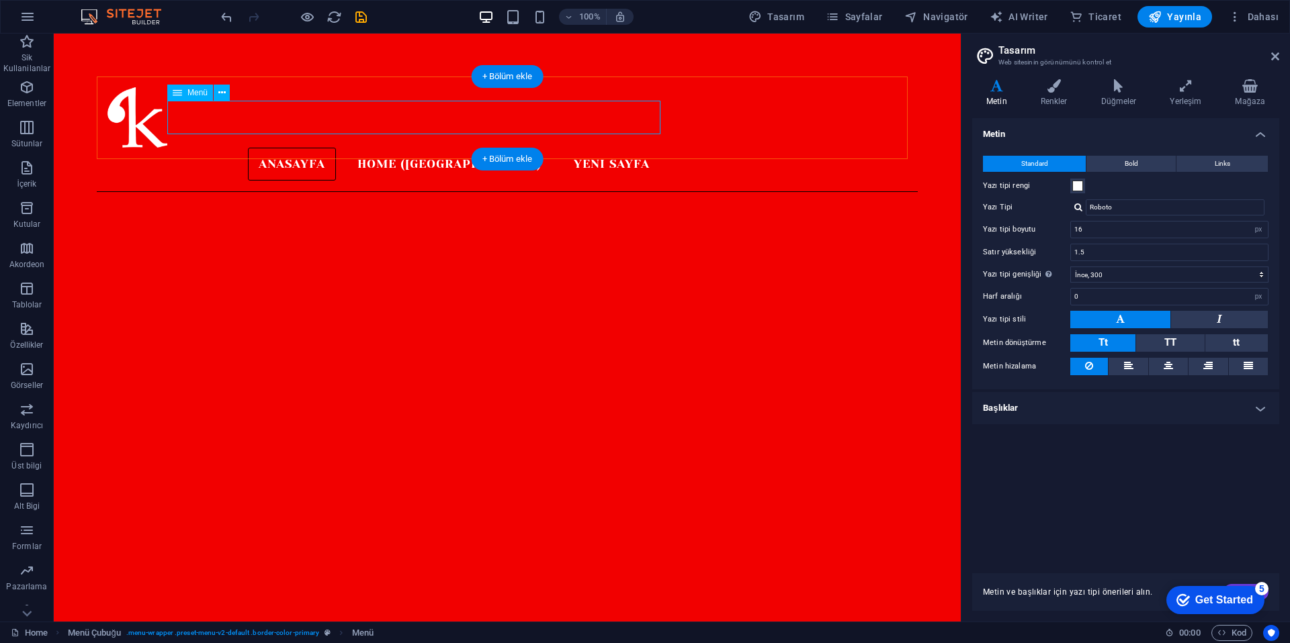
click at [220, 148] on nav "Anasayfa Home (Kopyala) Yeni sayfa" at bounding box center [383, 165] width 553 height 34
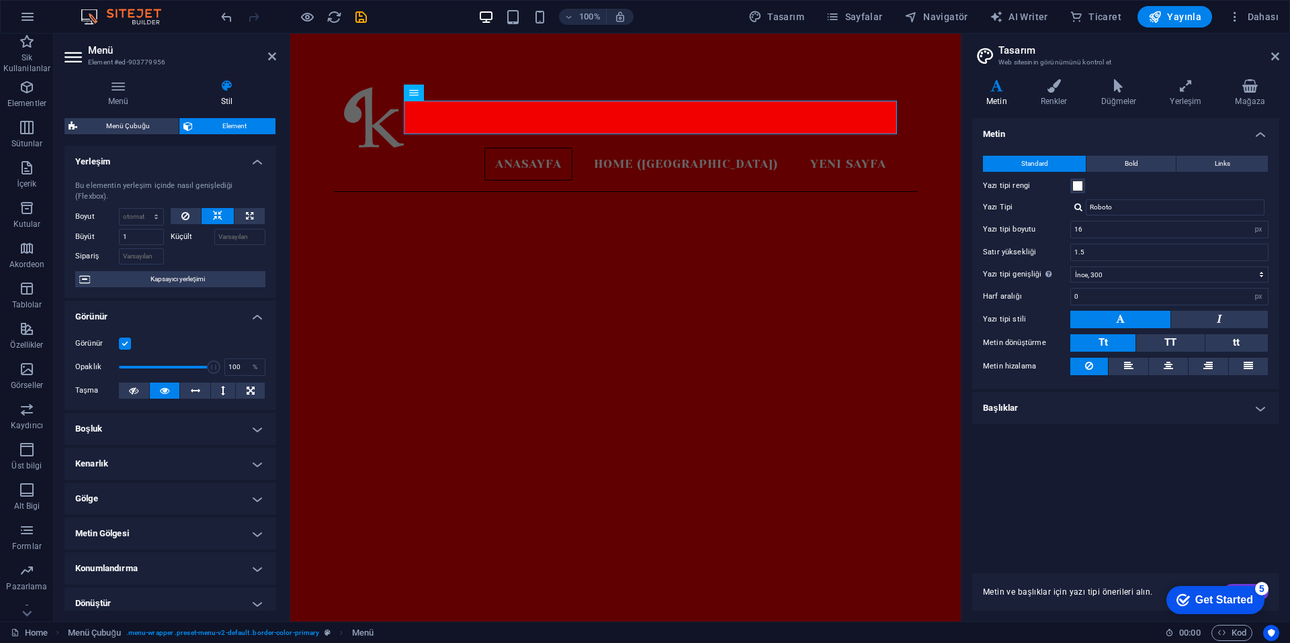
click at [202, 427] on h4 "Boşluk" at bounding box center [170, 429] width 212 height 32
click at [221, 454] on span "Özel" at bounding box center [241, 456] width 41 height 16
click at [171, 448] on div "Kenar boşluğu Varsayılan otomatik px % rem vw vh Özel Özel otomatik px % rem vw…" at bounding box center [170, 492] width 212 height 111
click at [171, 453] on select "Varsayılan otomatik px % rem vw vh Özel" at bounding box center [164, 457] width 68 height 16
click at [130, 449] on select "Varsayılan otomatik px % rem vw vh Özel" at bounding box center [164, 457] width 68 height 16
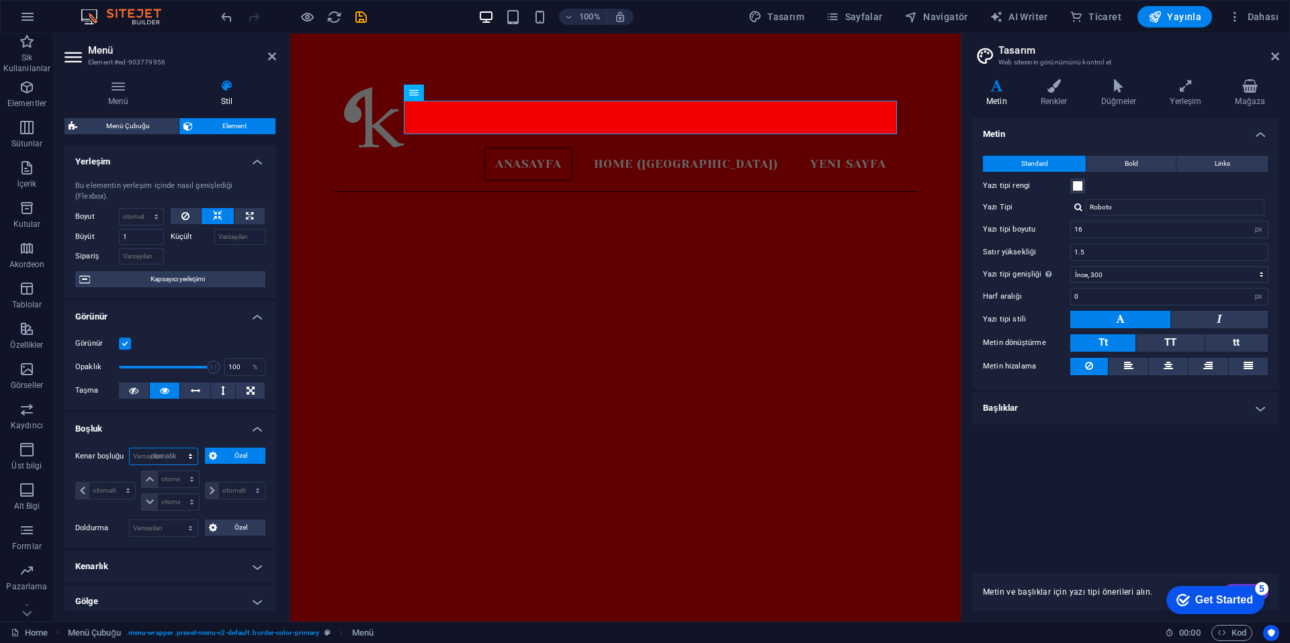
select select "DISABLED_OPTION_VALUE"
click at [172, 477] on select "Varsayılan px rem % vh vw Özel" at bounding box center [164, 480] width 68 height 16
select select "px"
click at [177, 472] on select "Varsayılan px rem % vh vw Özel" at bounding box center [164, 480] width 68 height 16
type input "0"
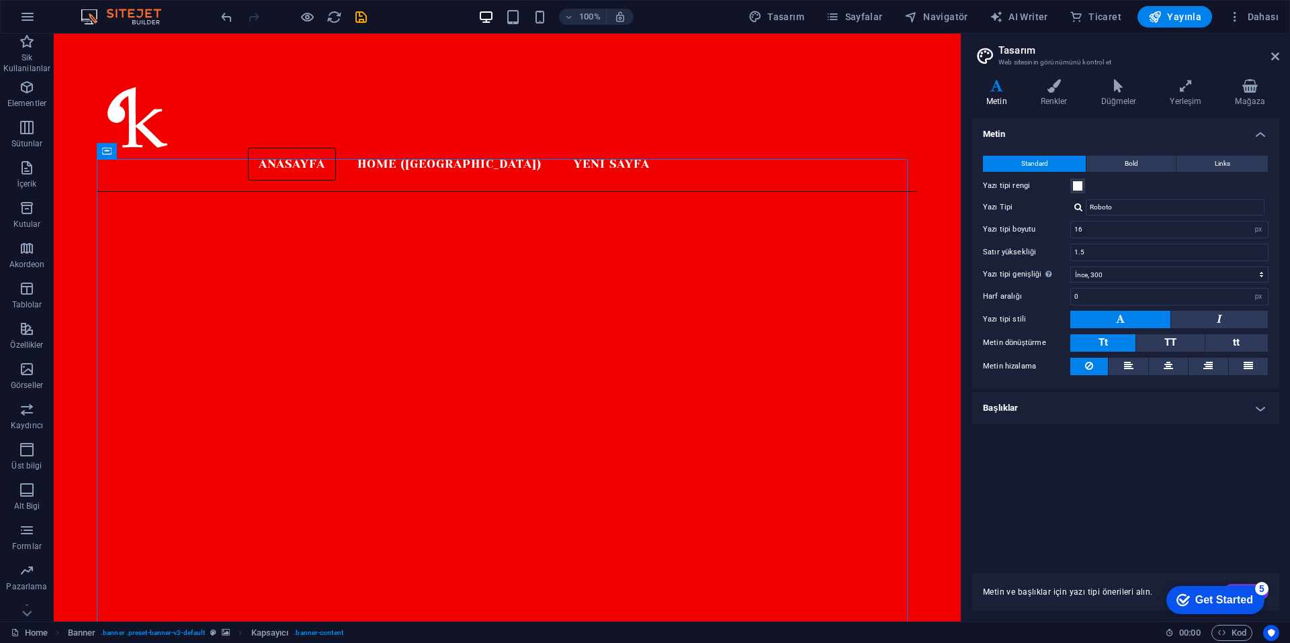
click at [195, 152] on button at bounding box center [190, 151] width 16 height 16
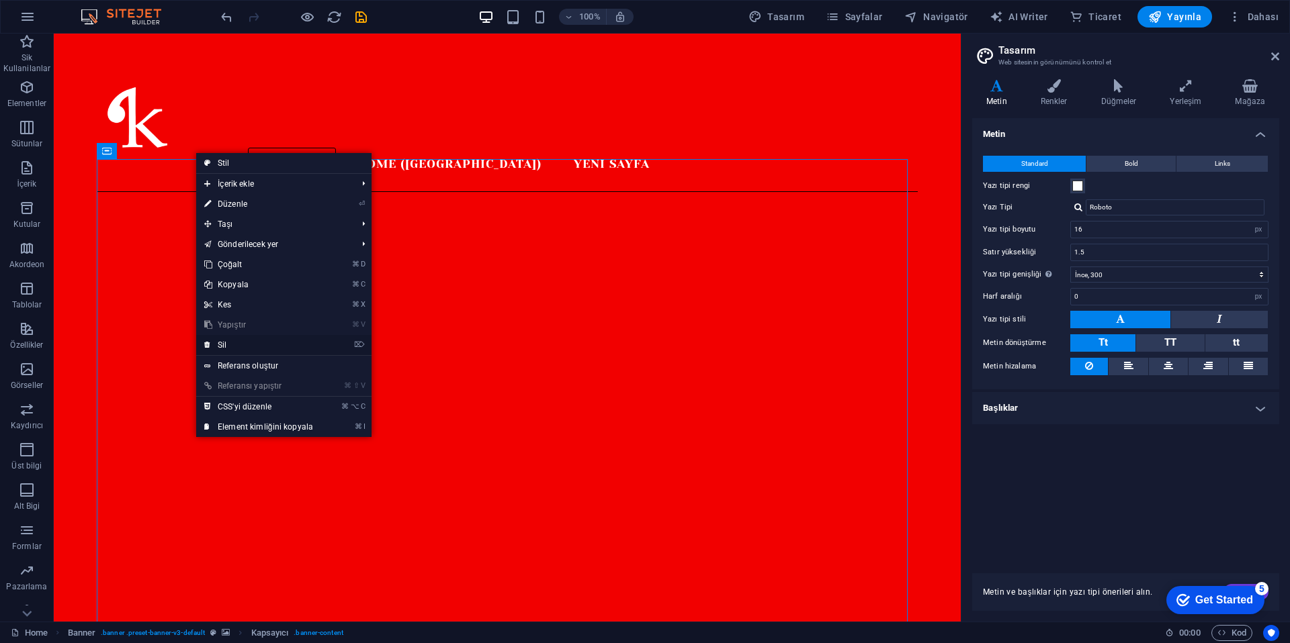
click at [246, 343] on link "⌦ Sil" at bounding box center [258, 345] width 125 height 20
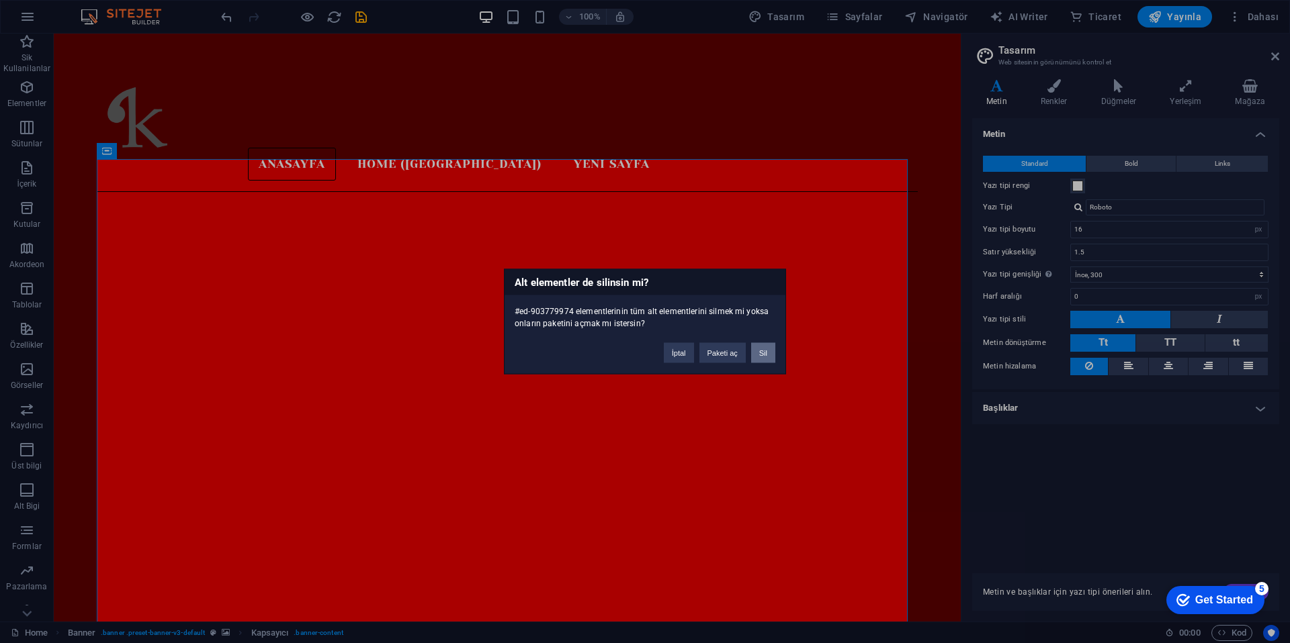
click at [762, 353] on button "Sil" at bounding box center [763, 353] width 24 height 20
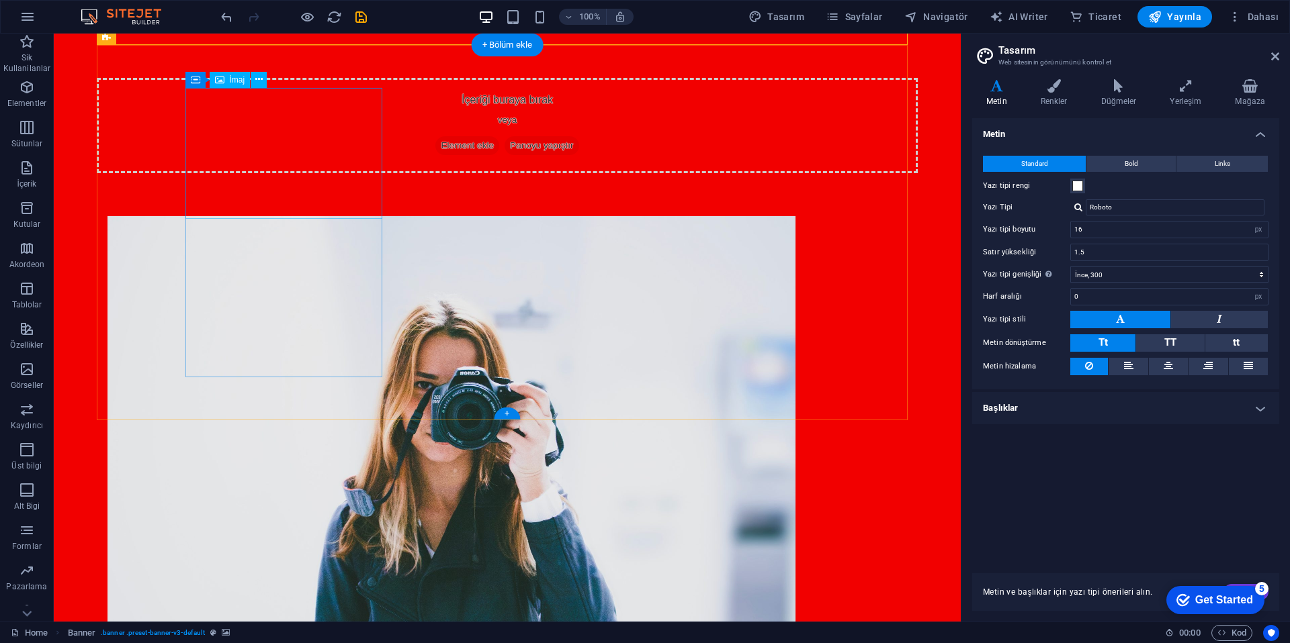
scroll to position [298, 0]
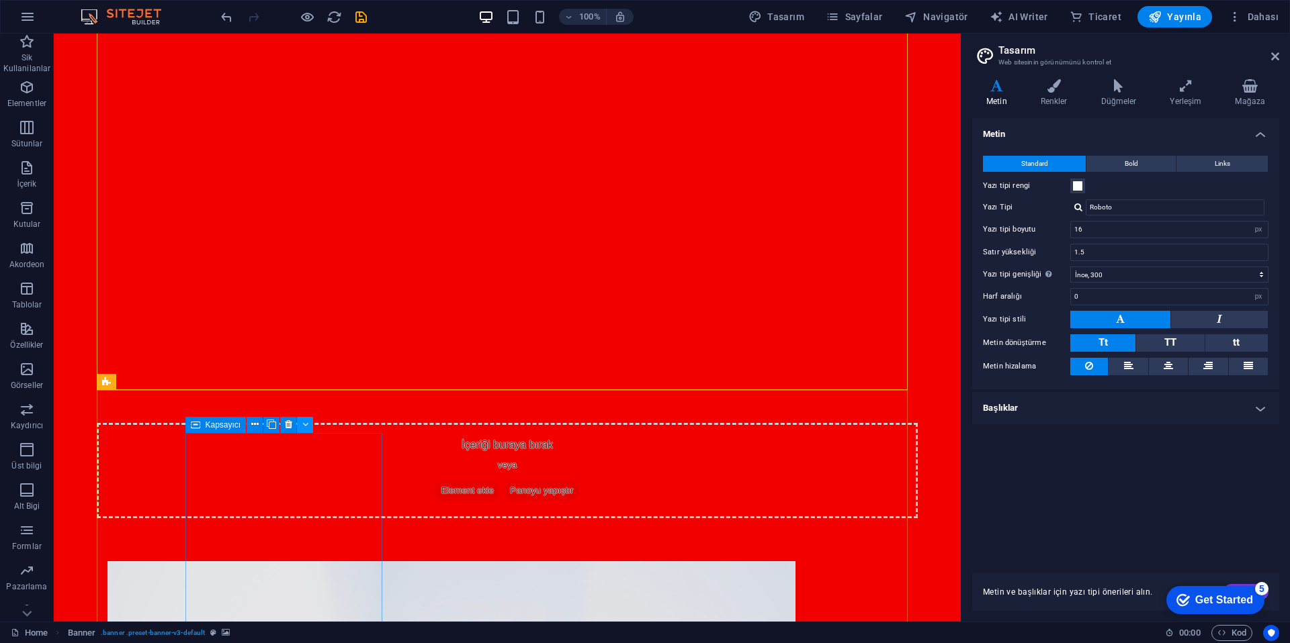
click at [301, 428] on button at bounding box center [305, 425] width 16 height 16
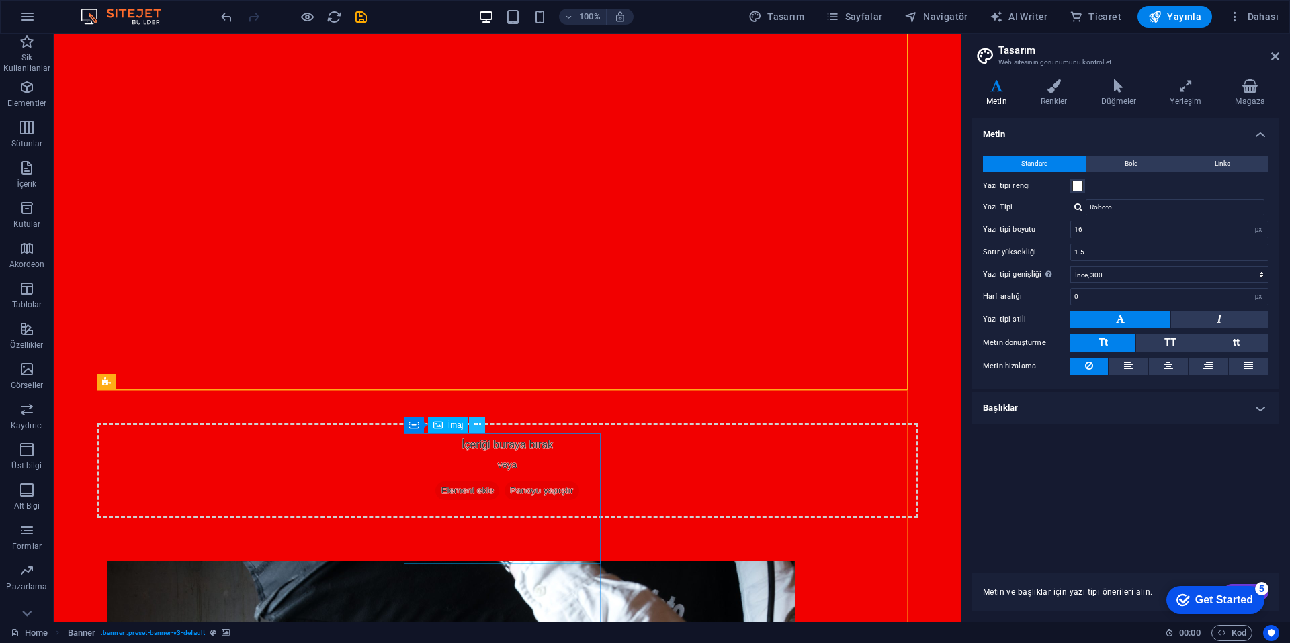
click at [475, 427] on icon at bounding box center [477, 425] width 7 height 14
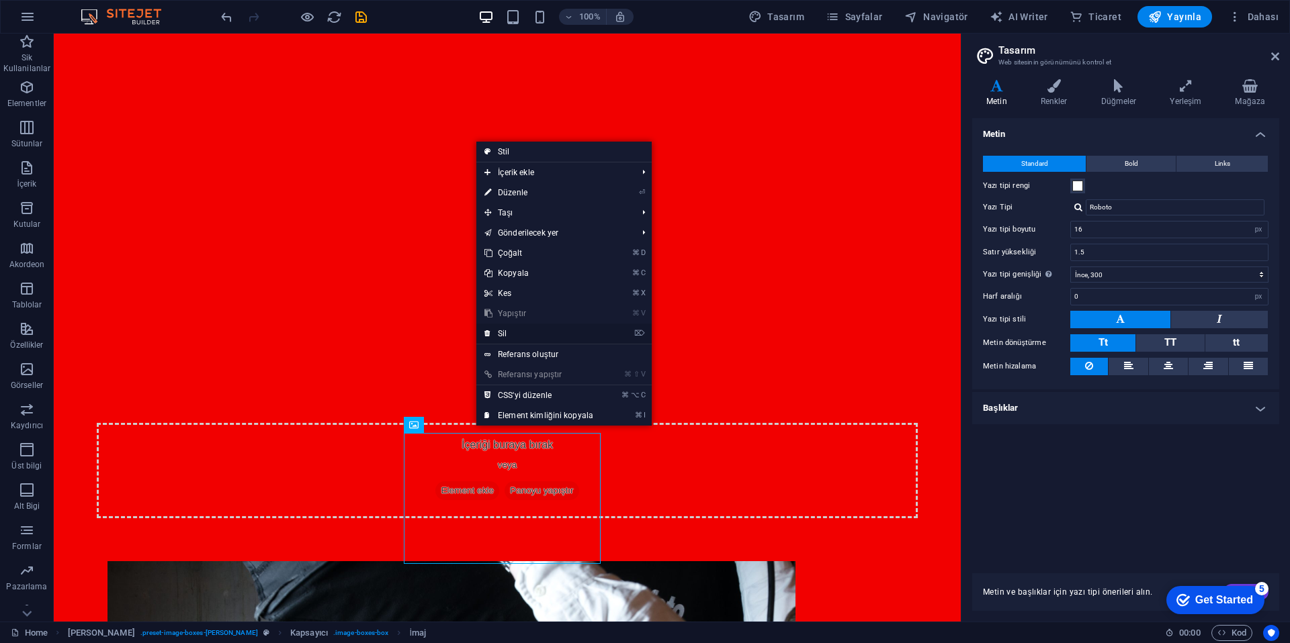
click at [531, 336] on link "⌦ Sil" at bounding box center [538, 334] width 125 height 20
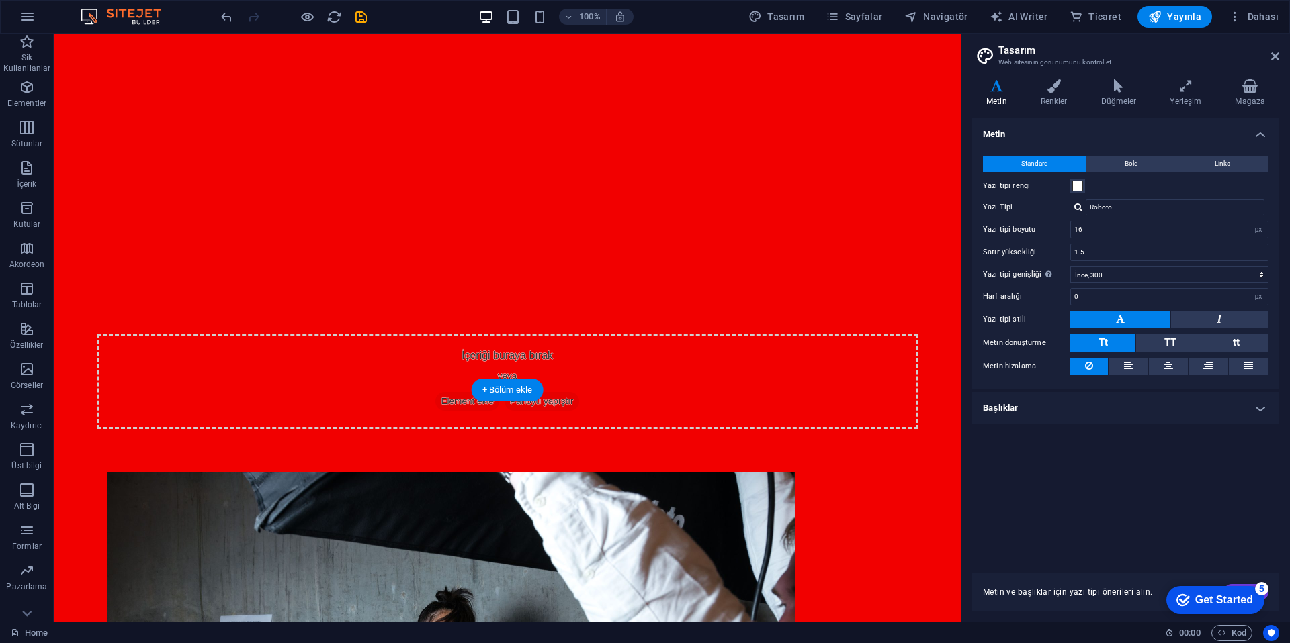
scroll to position [643, 0]
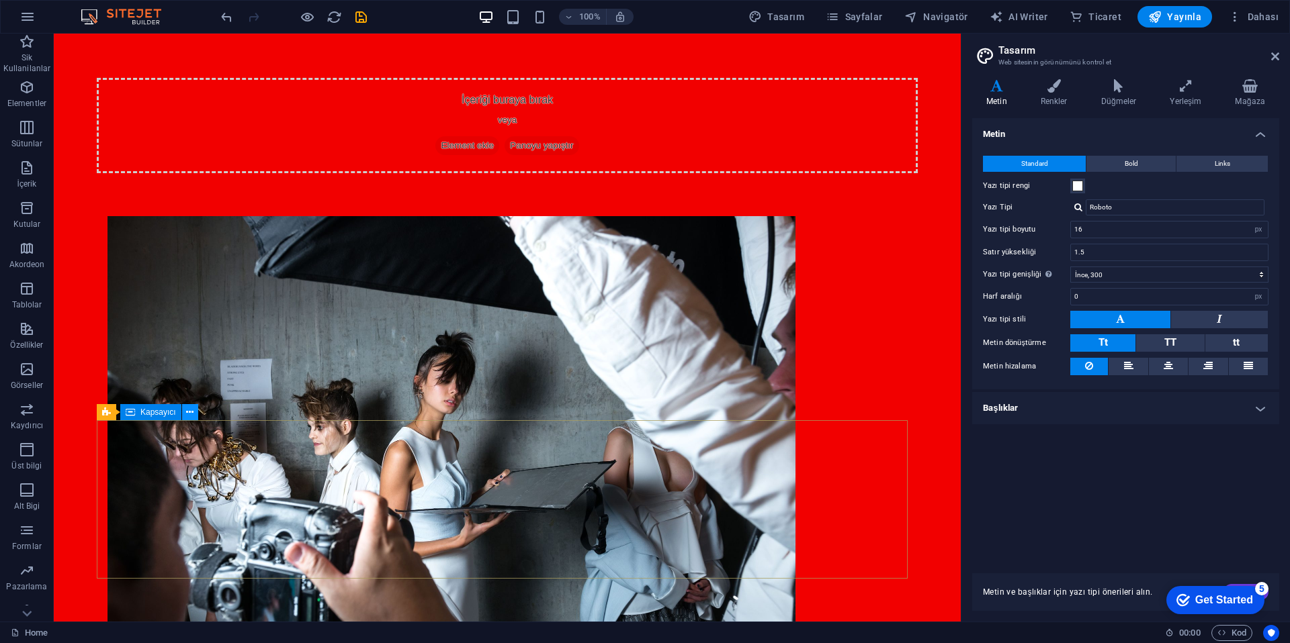
click at [193, 414] on button at bounding box center [190, 412] width 16 height 16
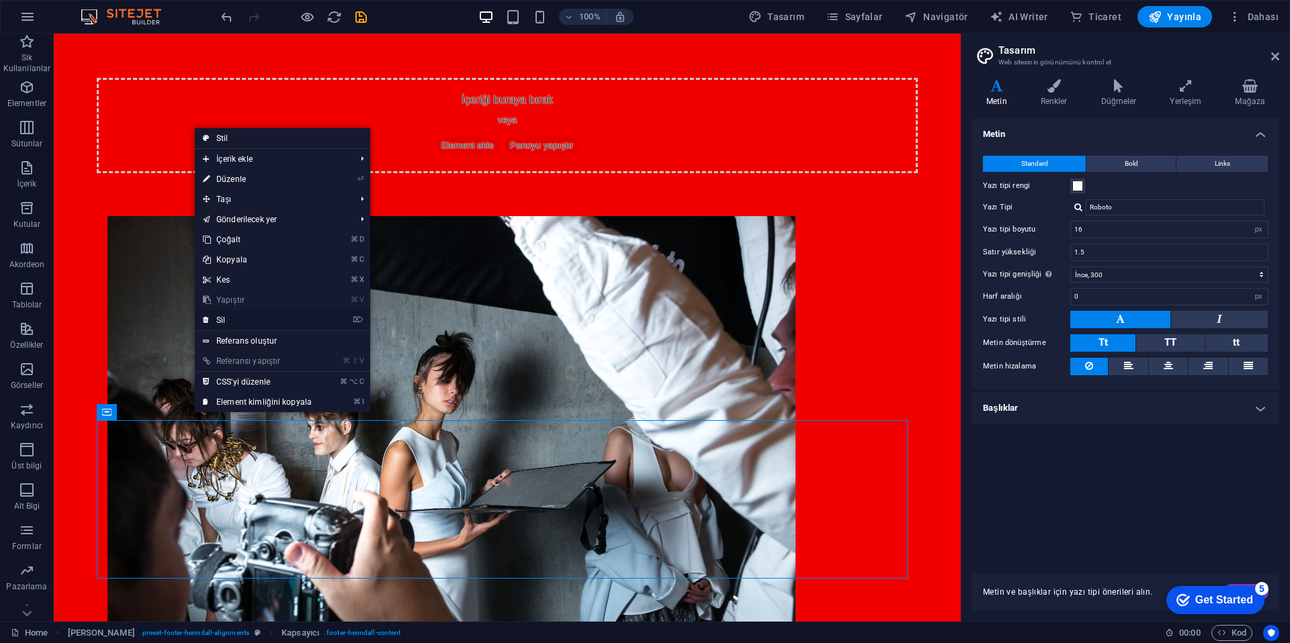
click at [234, 321] on link "⌦ Sil" at bounding box center [257, 320] width 125 height 20
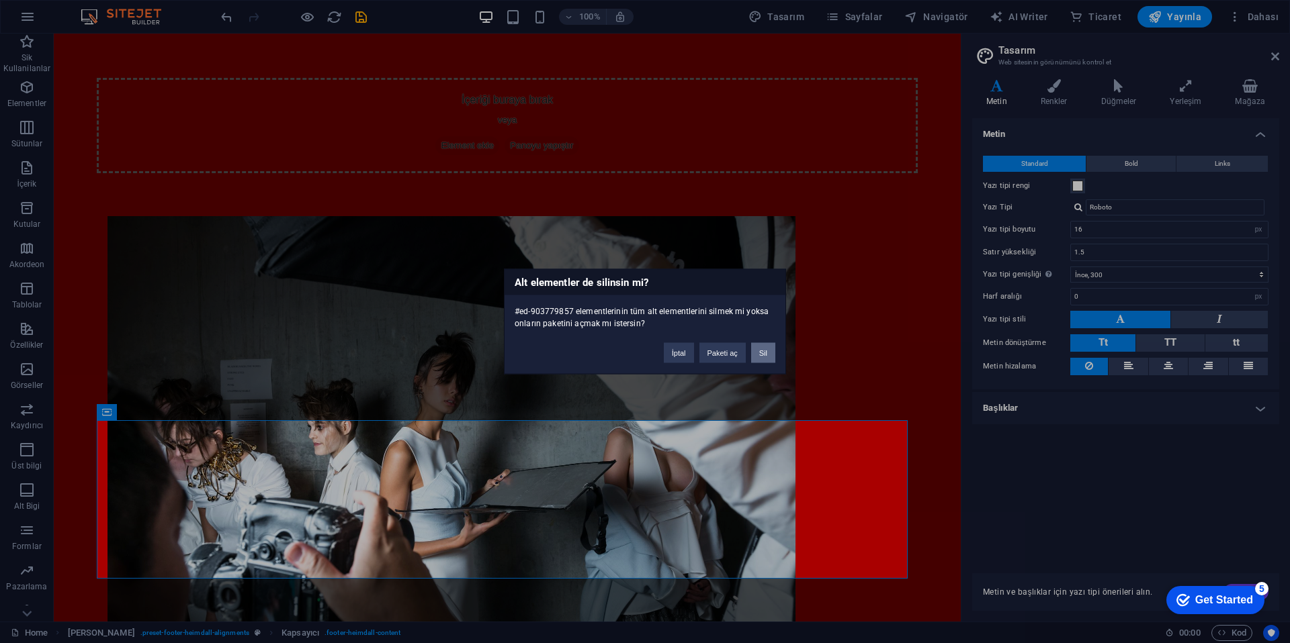
click at [769, 355] on button "Sil" at bounding box center [763, 353] width 24 height 20
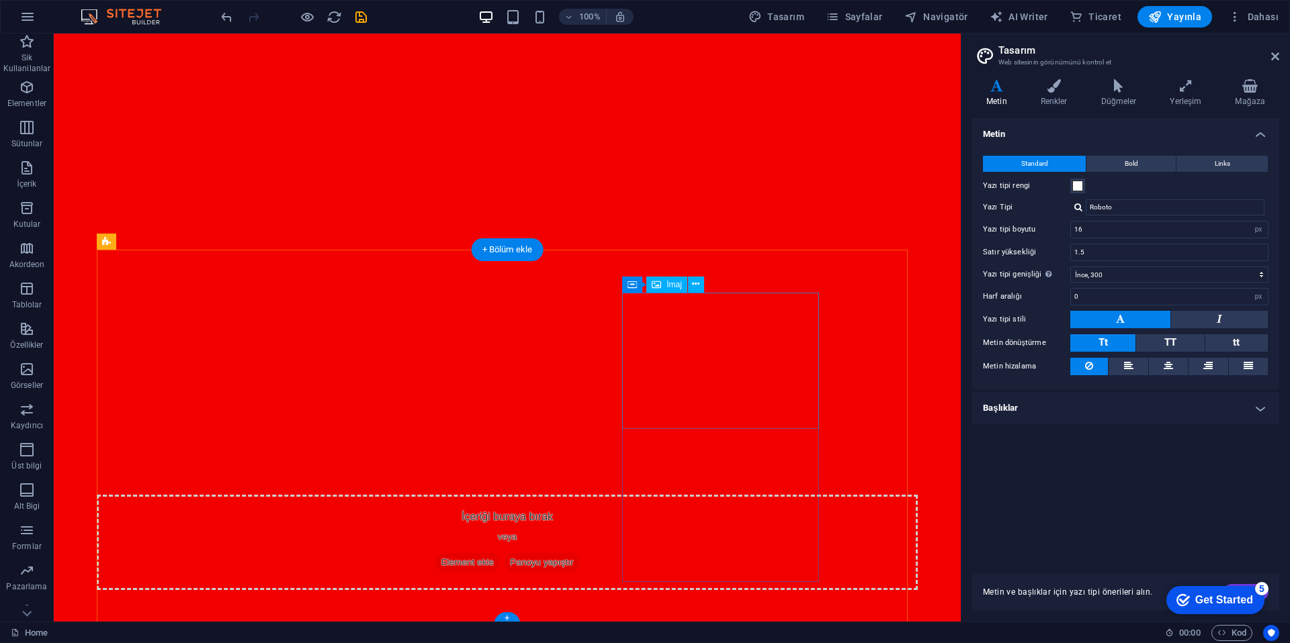
scroll to position [0, 0]
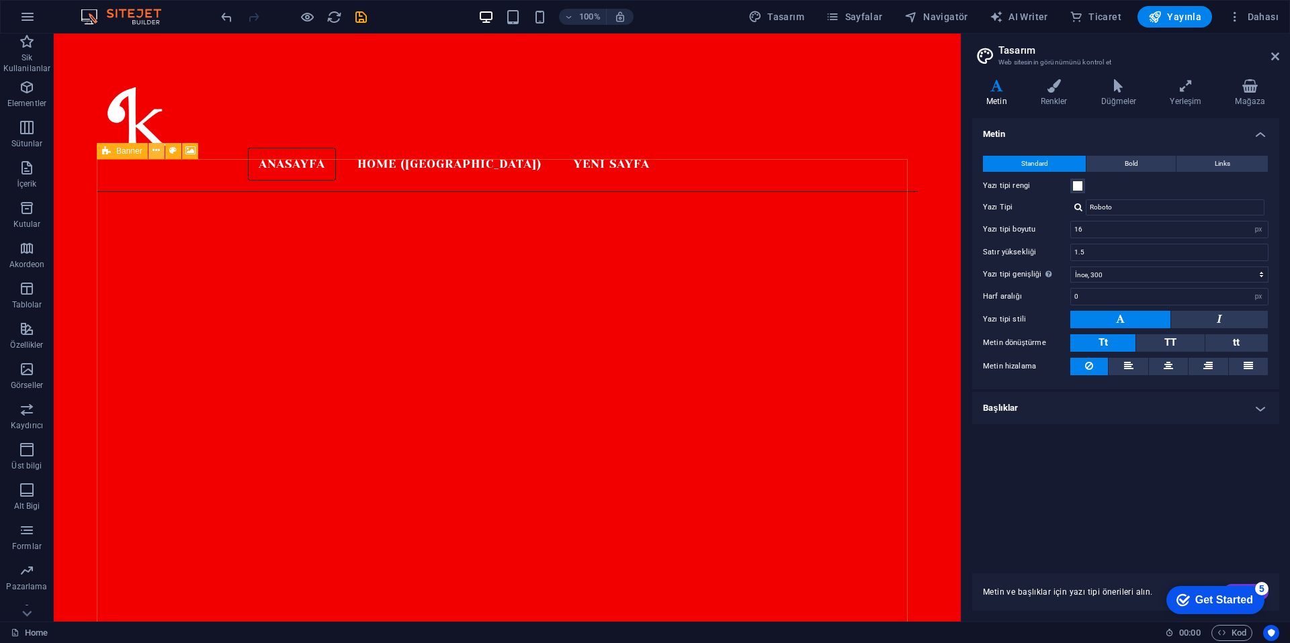
click at [161, 154] on button at bounding box center [156, 151] width 16 height 16
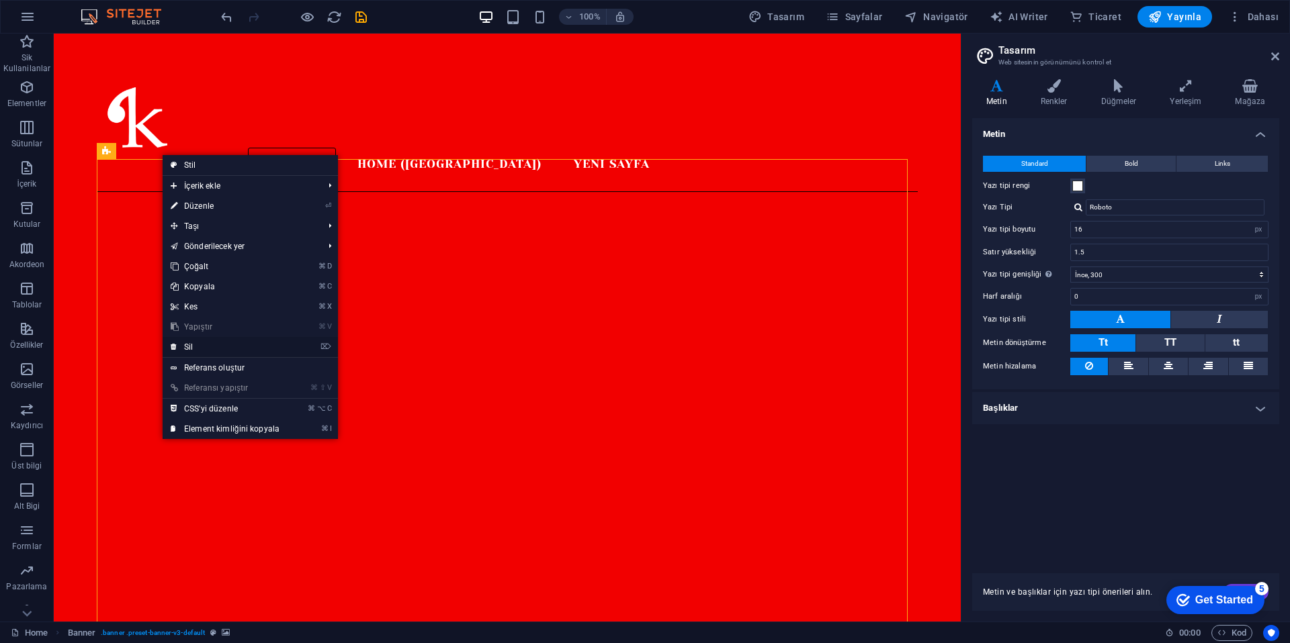
click at [212, 345] on link "⌦ Sil" at bounding box center [225, 347] width 125 height 20
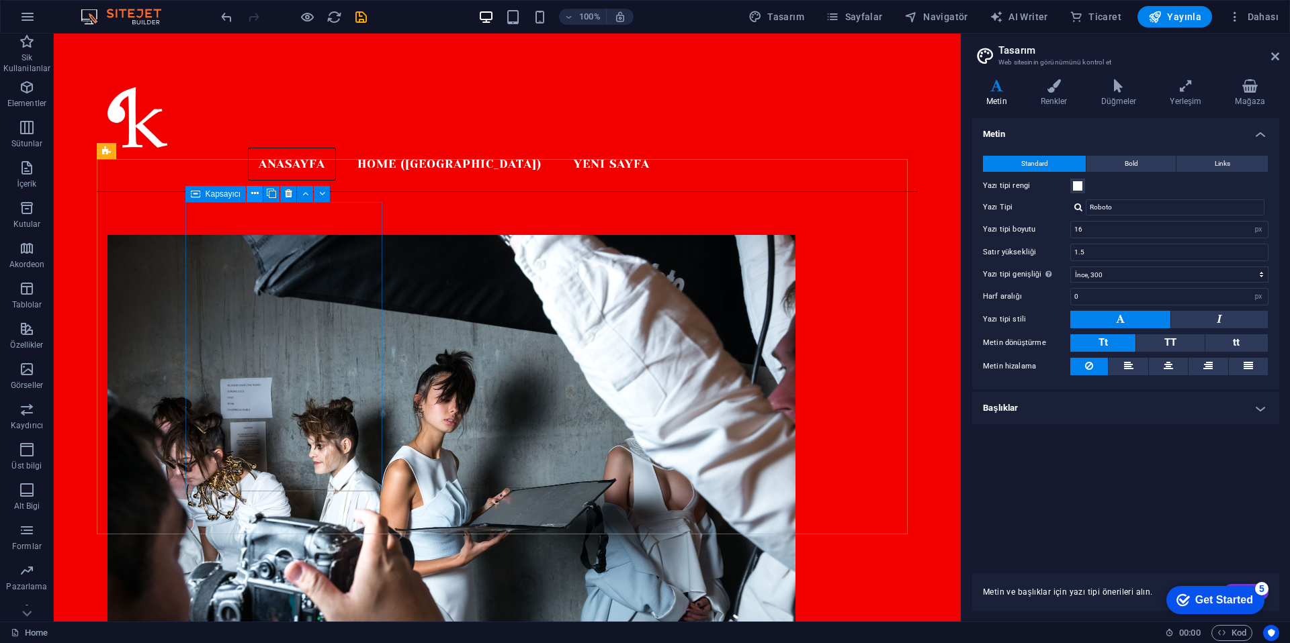
click at [254, 194] on icon at bounding box center [254, 194] width 7 height 14
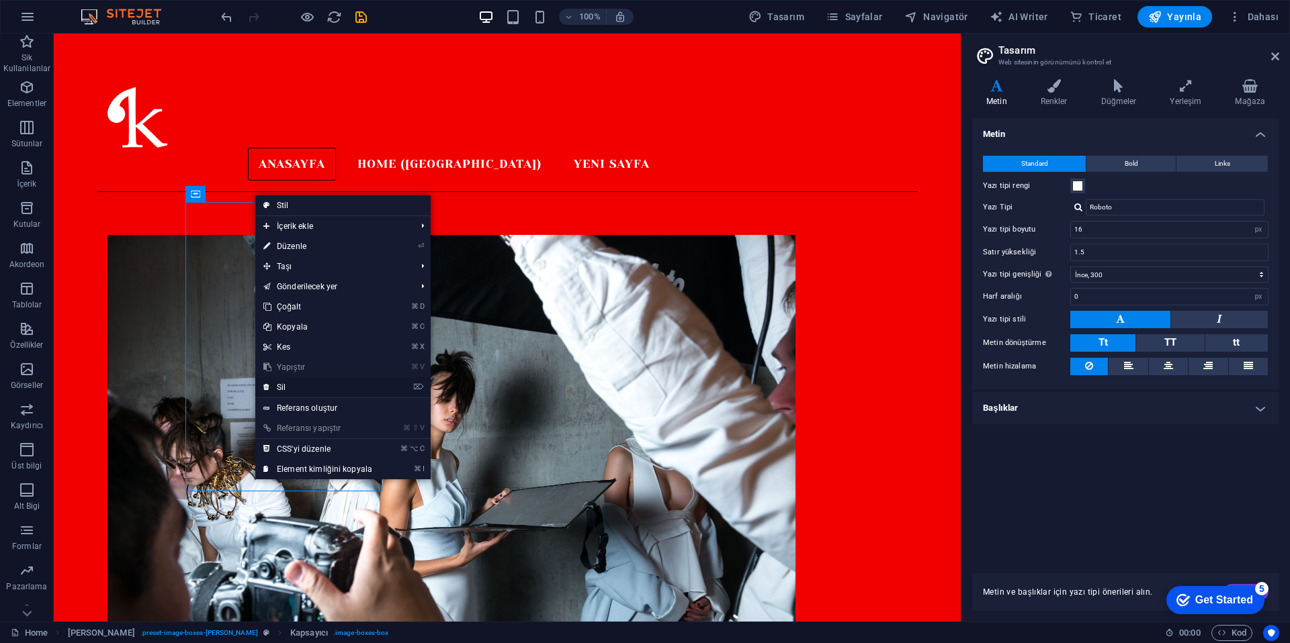
click at [287, 390] on link "⌦ Sil" at bounding box center [317, 387] width 125 height 20
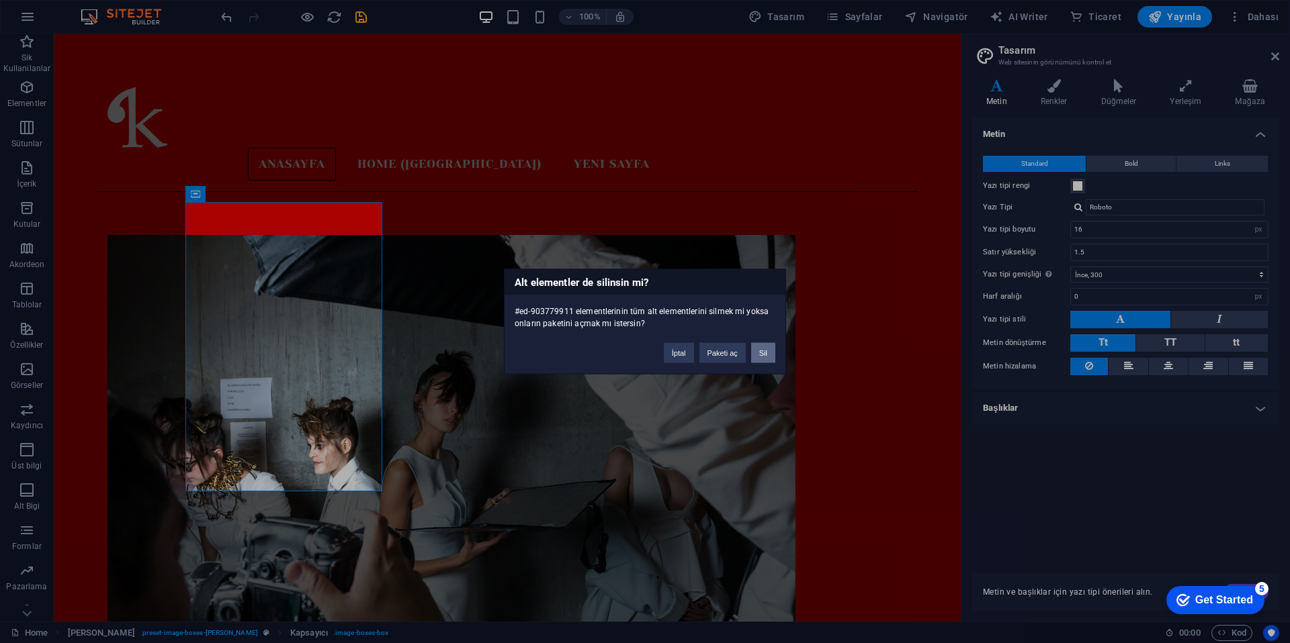
click at [760, 353] on button "Sil" at bounding box center [763, 353] width 24 height 20
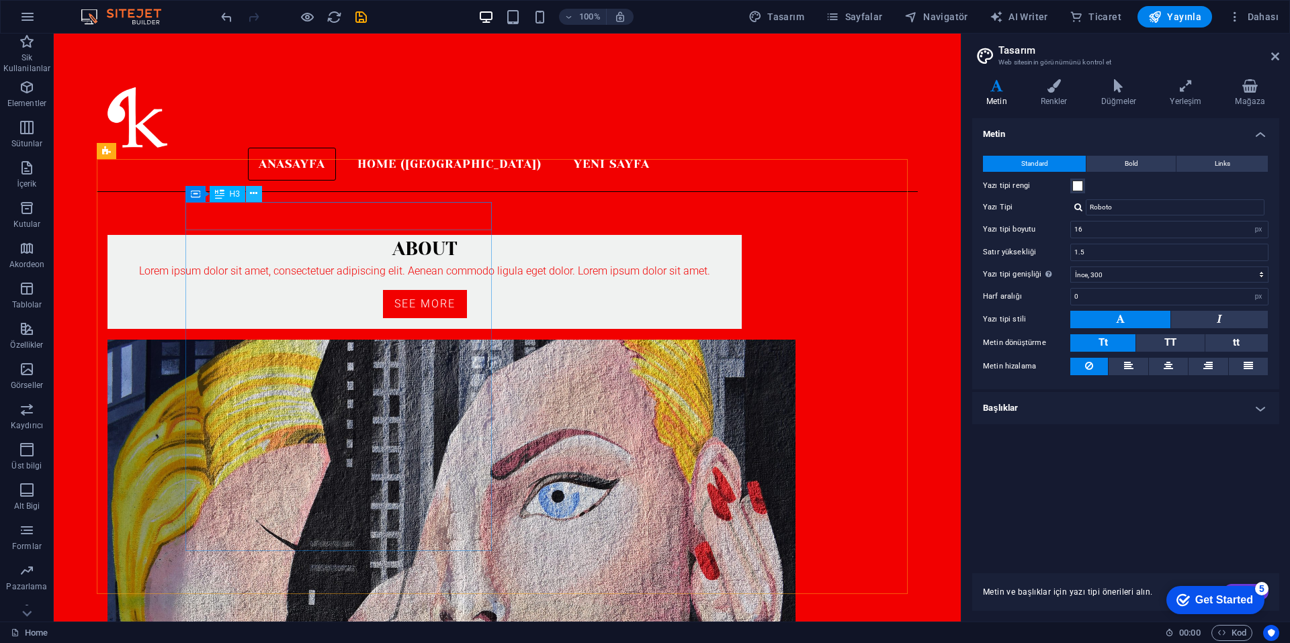
click at [252, 197] on icon at bounding box center [253, 194] width 7 height 14
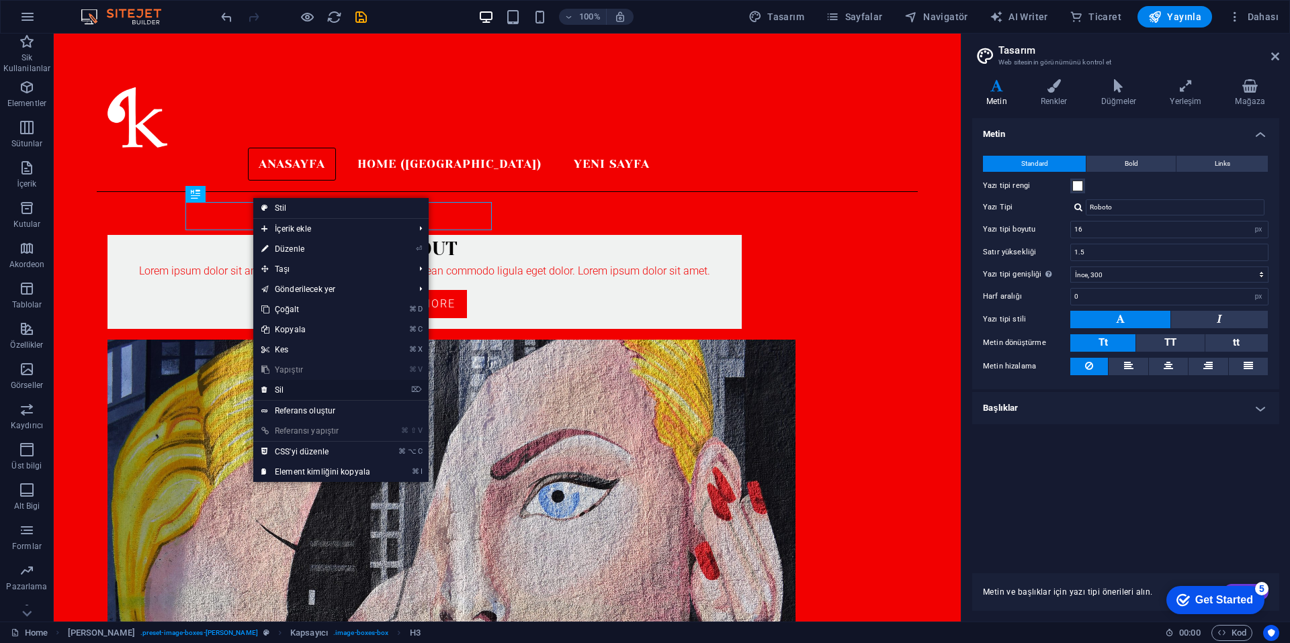
click at [398, 394] on li "⌦ Sil" at bounding box center [340, 390] width 175 height 21
click at [413, 388] on icon "⌦" at bounding box center [416, 390] width 11 height 9
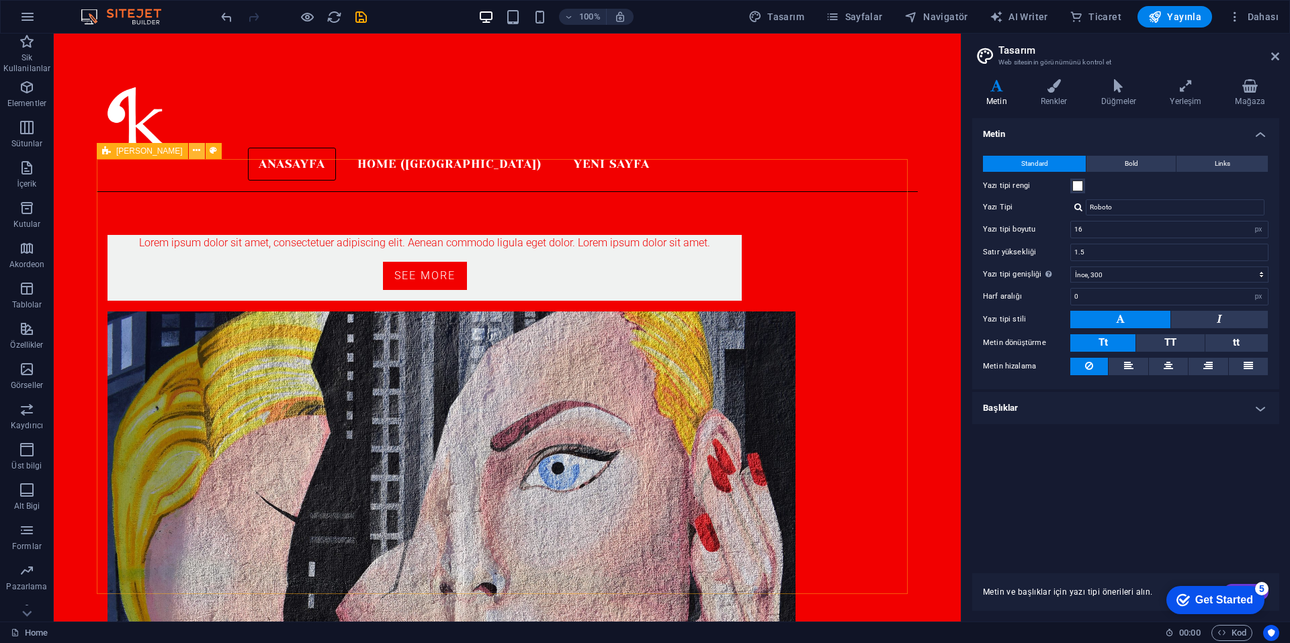
click at [189, 152] on button at bounding box center [197, 151] width 16 height 16
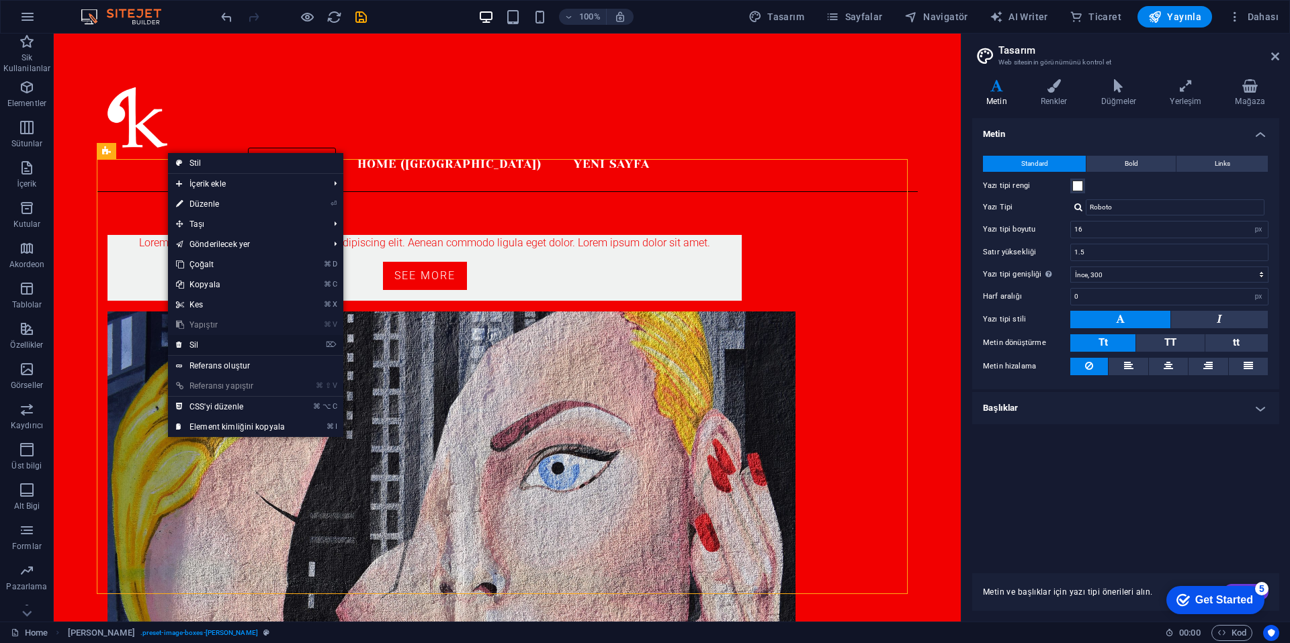
click at [237, 345] on link "⌦ Sil" at bounding box center [230, 345] width 125 height 20
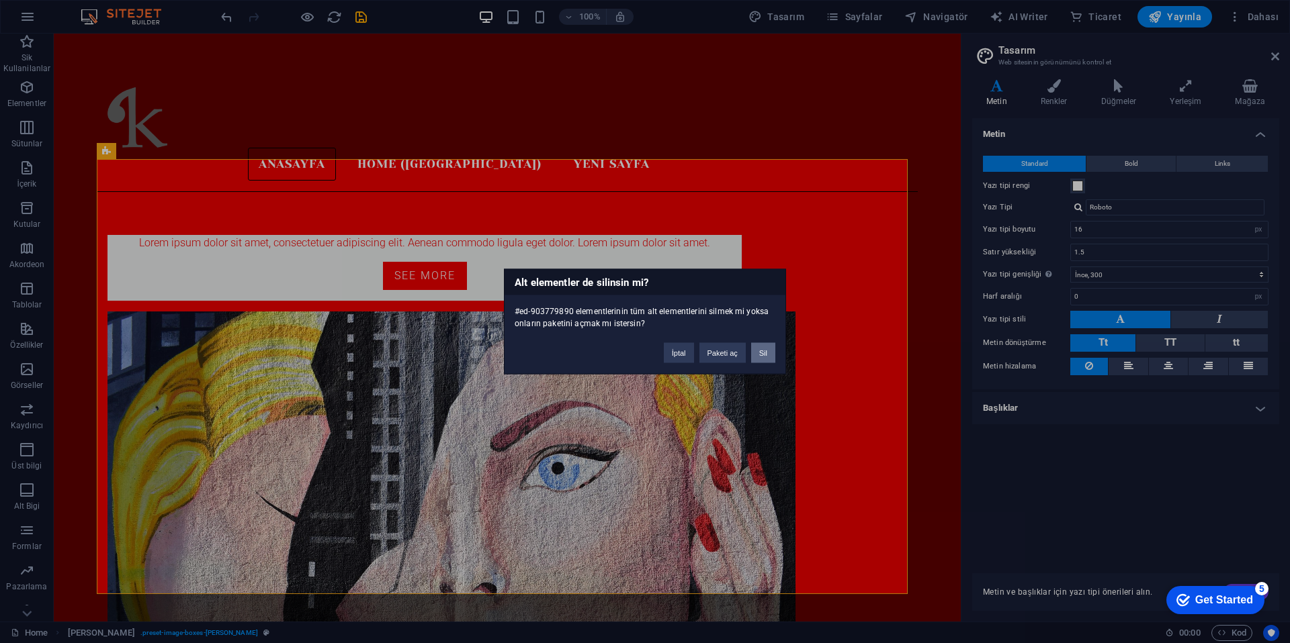
click at [766, 357] on button "Sil" at bounding box center [763, 353] width 24 height 20
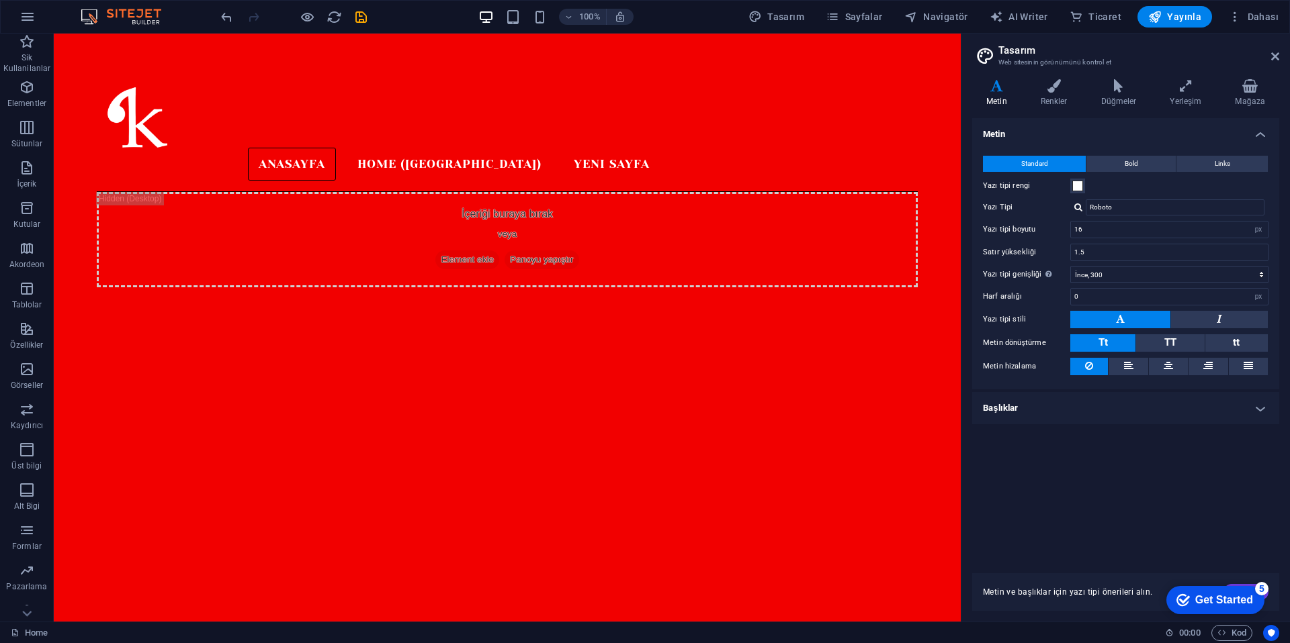
click at [429, 330] on html "Skip to main content Anasayfa Home (Kopyala) Yeni sayfa İçeriği buraya bırak ve…" at bounding box center [507, 182] width 907 height 297
click at [456, 192] on div "İçeriği buraya bırak veya Element ekle Panoyu yapıştır" at bounding box center [507, 239] width 821 height 95
click at [521, 262] on div "+ Bölüm ekle" at bounding box center [508, 254] width 72 height 23
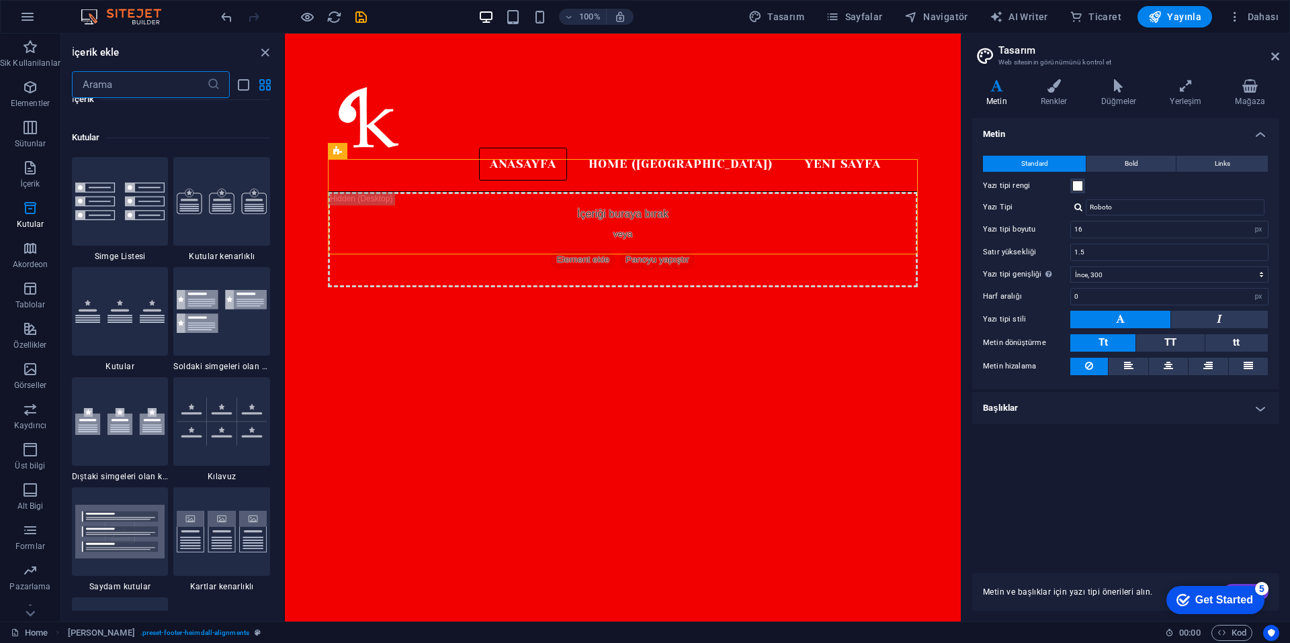
scroll to position [4217, 0]
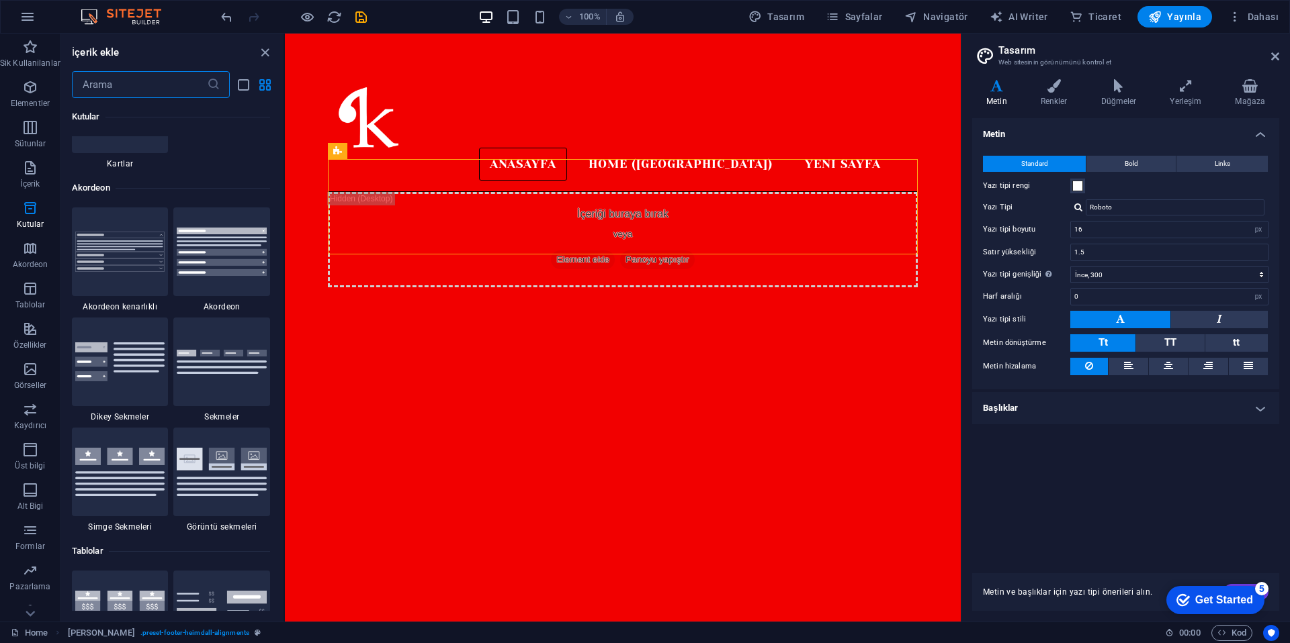
click at [114, 94] on input "text" at bounding box center [139, 84] width 135 height 27
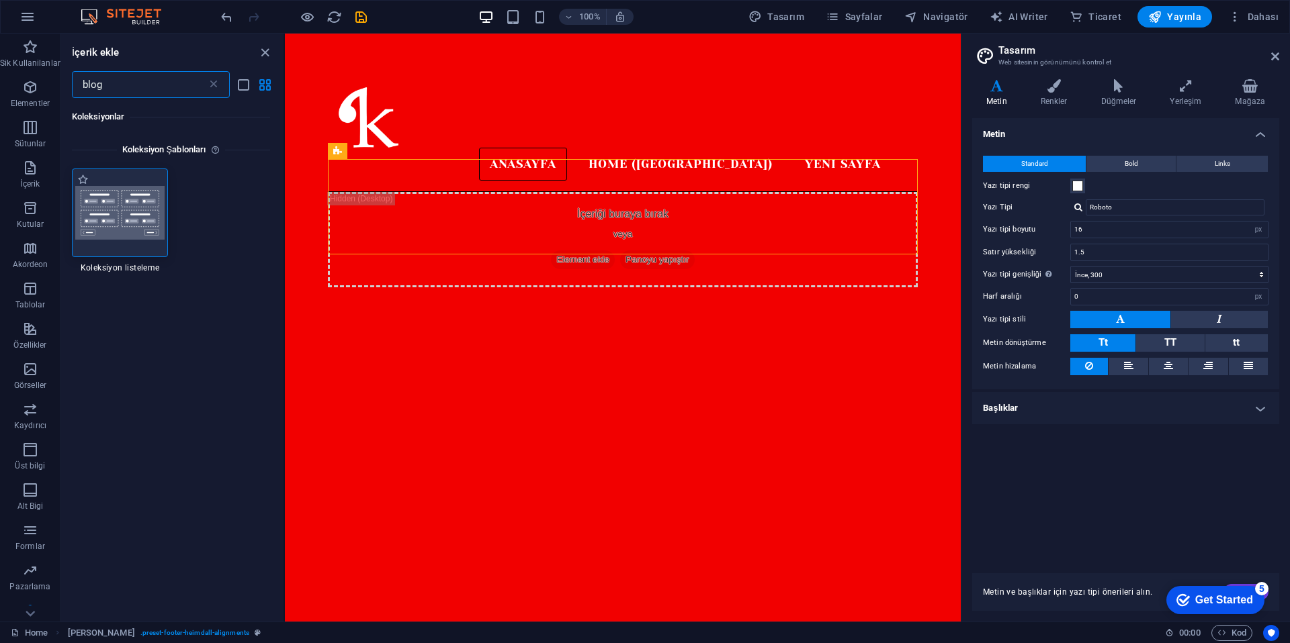
type input "blog"
click at [114, 218] on img at bounding box center [120, 213] width 90 height 54
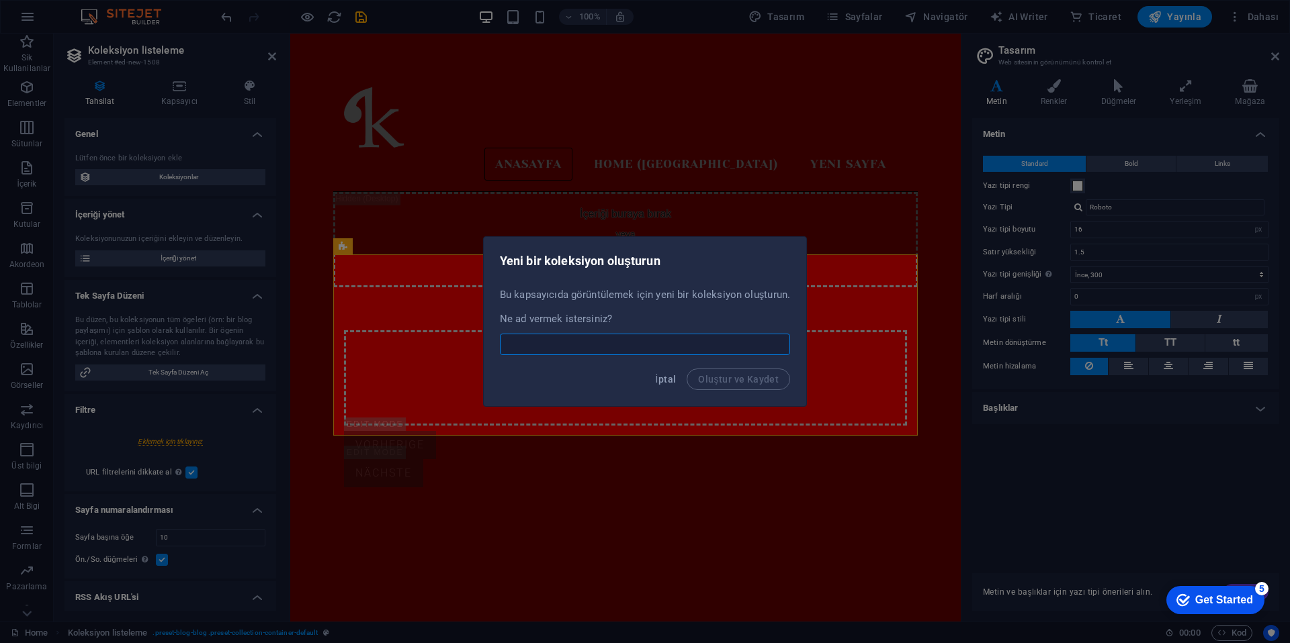
select select
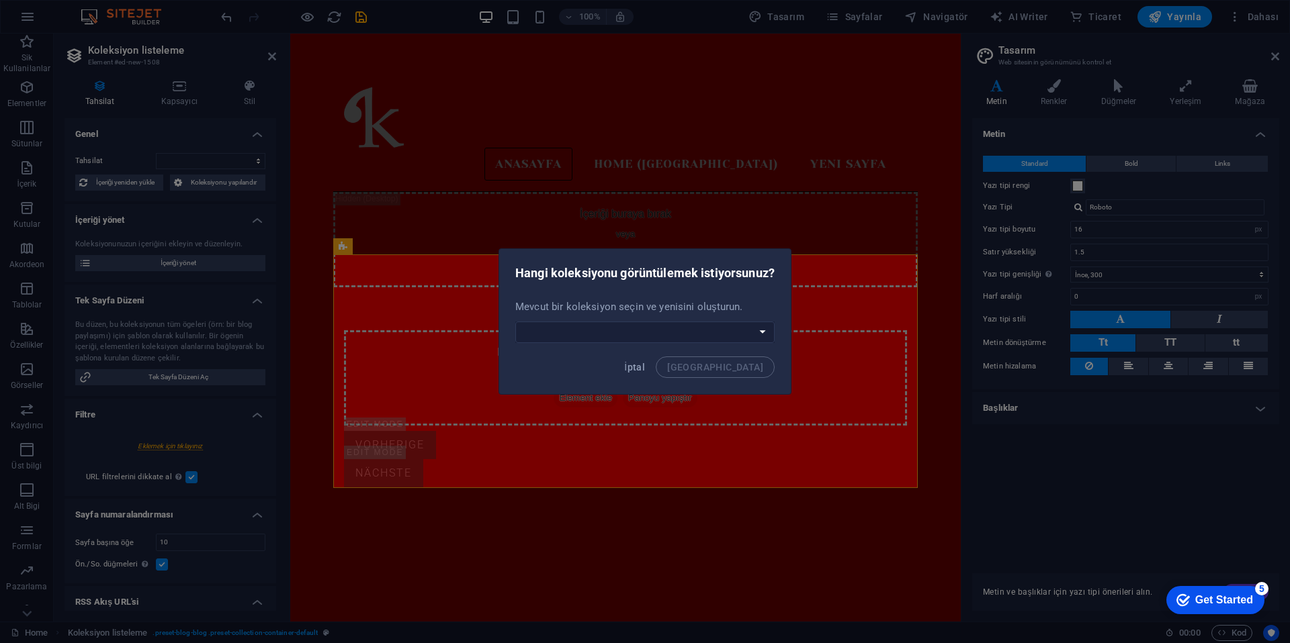
click at [684, 366] on div "İptal Bağla" at bounding box center [645, 372] width 292 height 46
click at [645, 371] on span "İptal" at bounding box center [634, 367] width 21 height 11
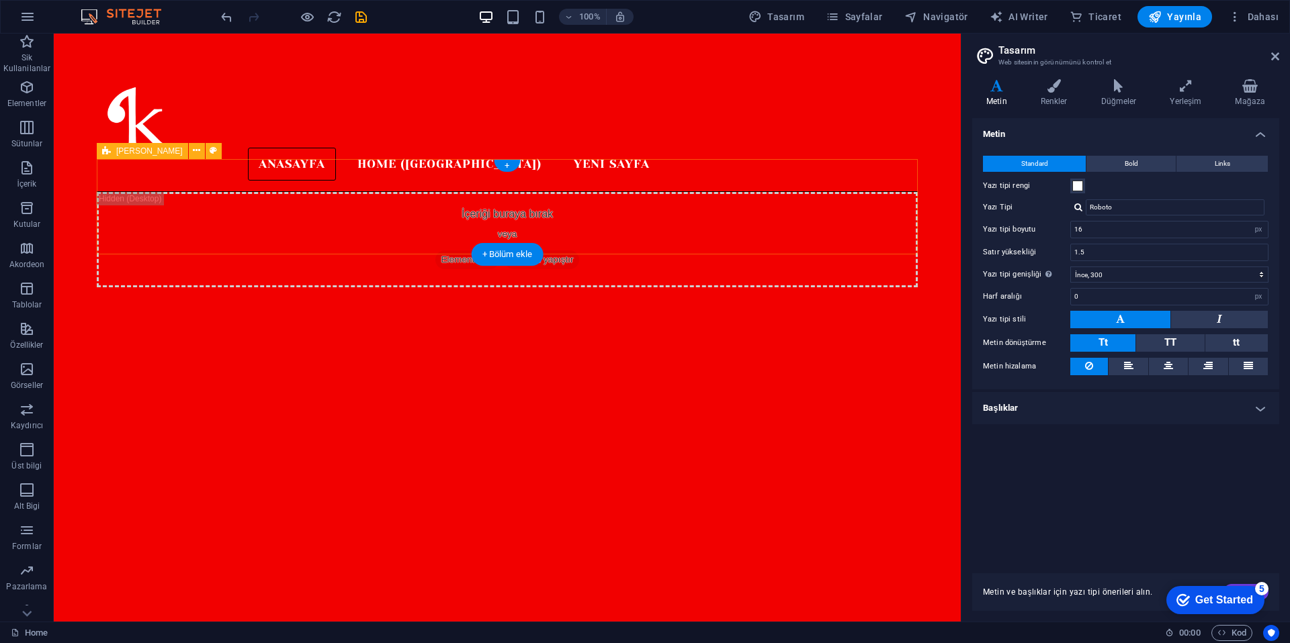
click at [485, 251] on span "Element ekle" at bounding box center [467, 260] width 64 height 19
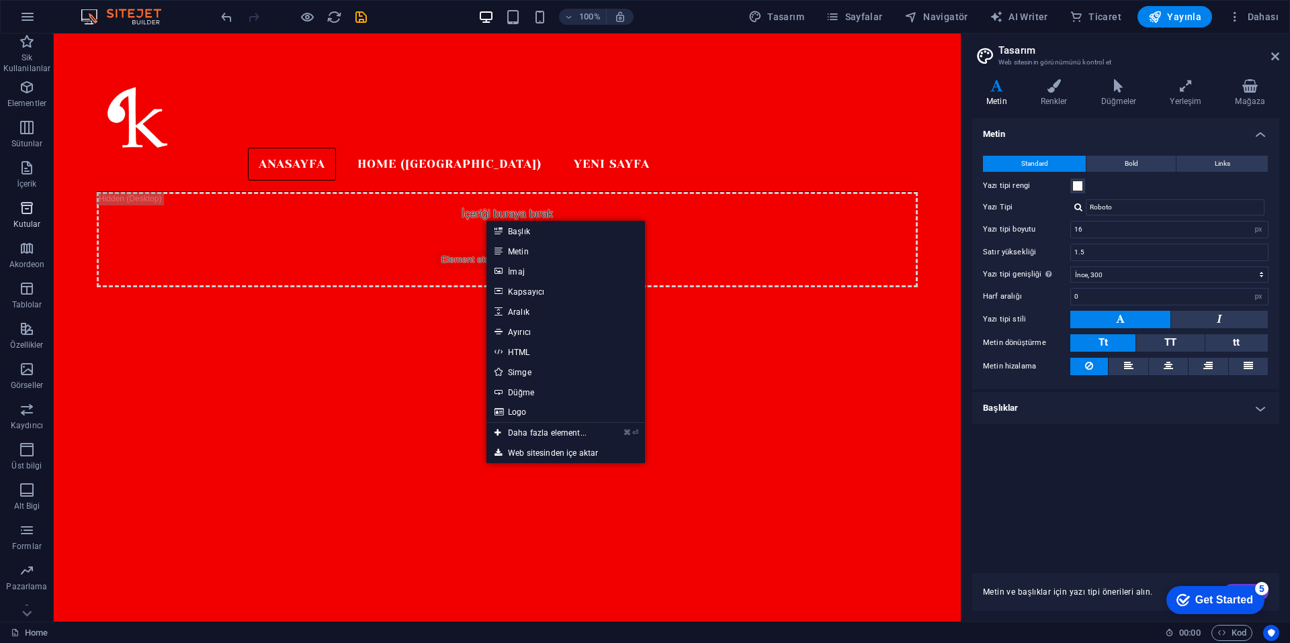
click at [20, 209] on icon "button" at bounding box center [27, 208] width 16 height 16
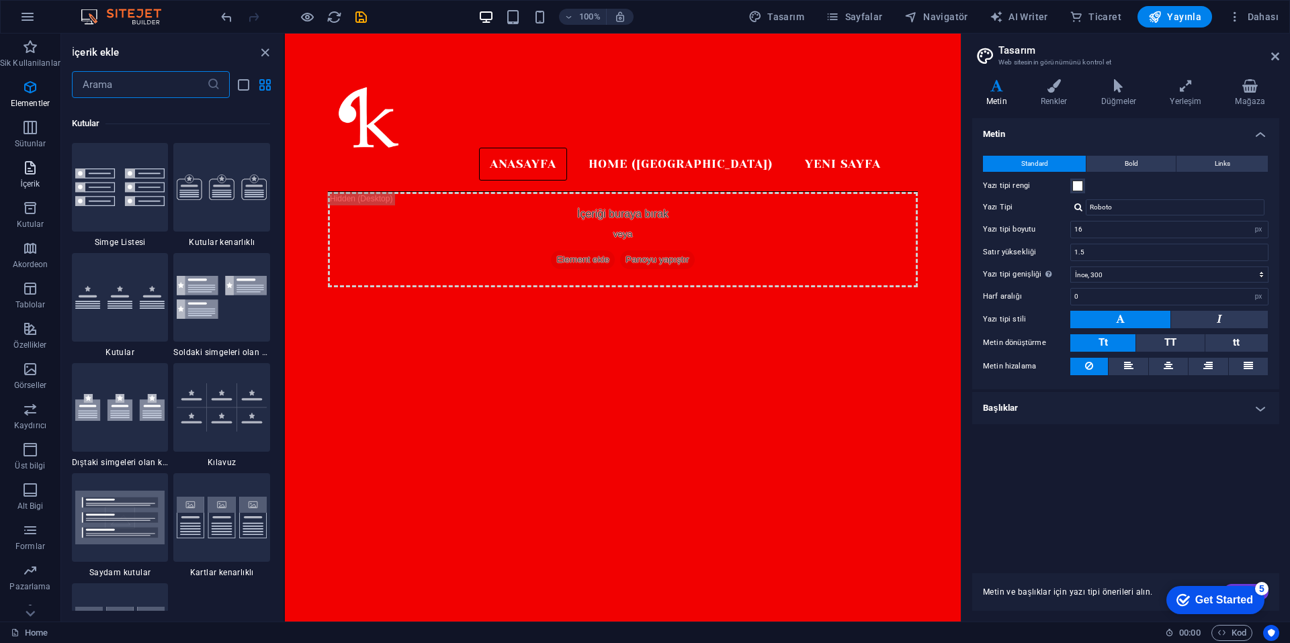
click at [40, 175] on span "İçerik" at bounding box center [30, 176] width 60 height 32
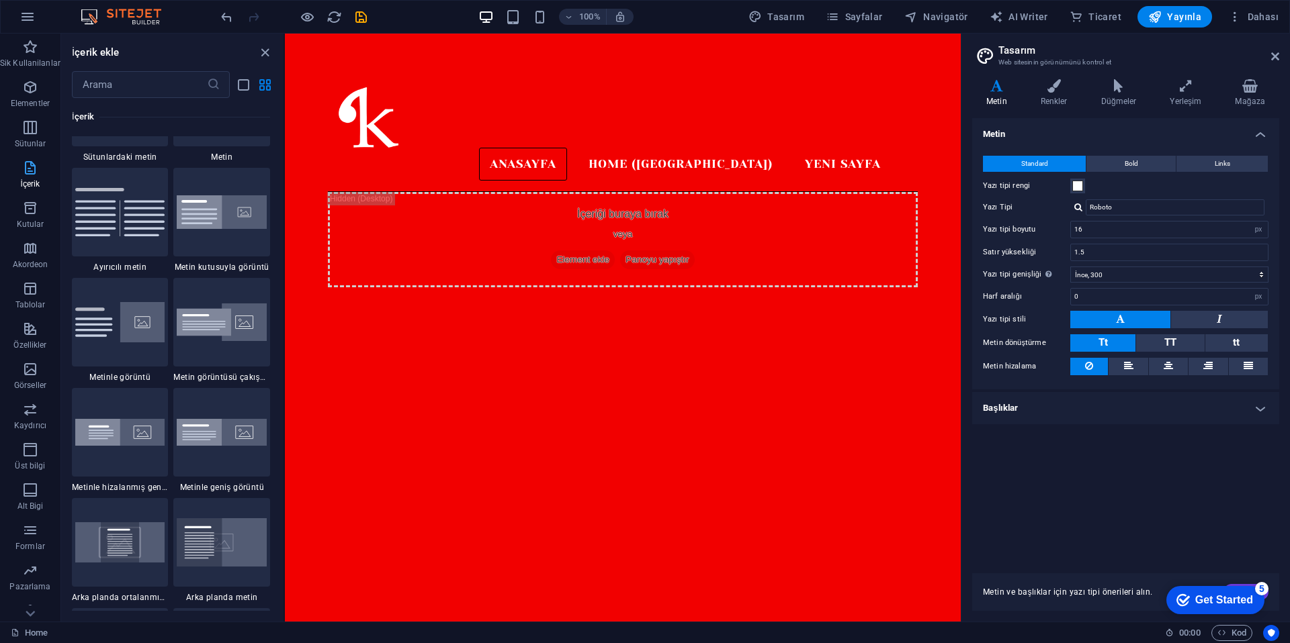
scroll to position [2350, 0]
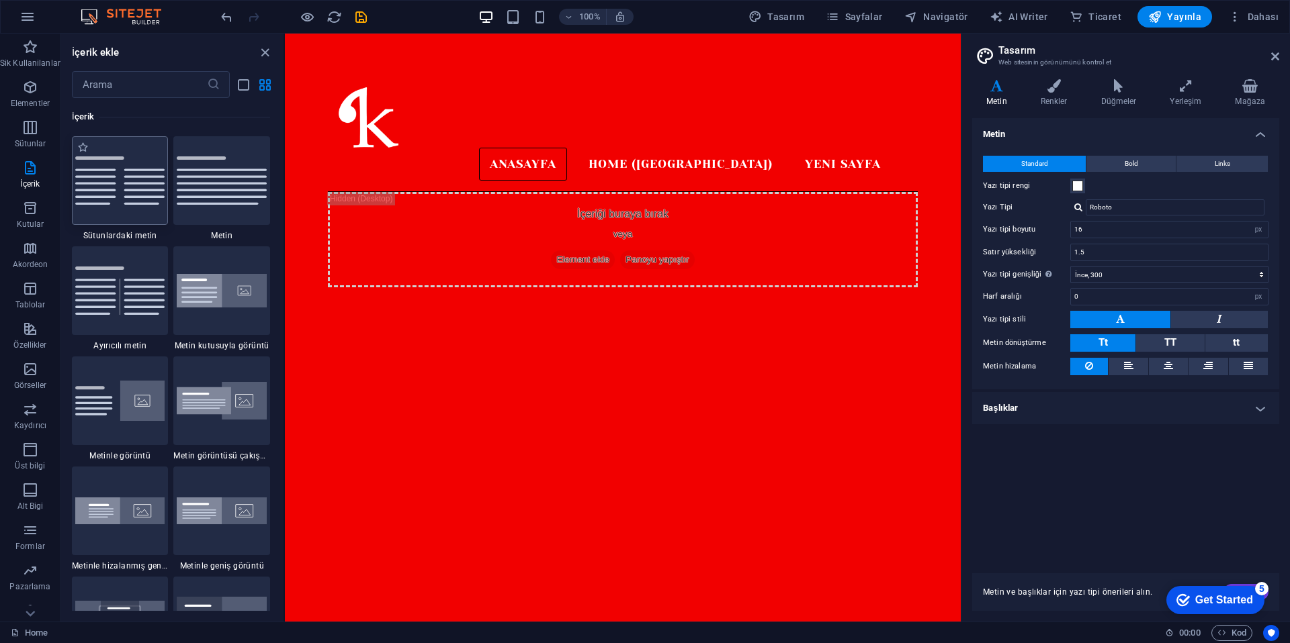
click at [148, 180] on img at bounding box center [120, 181] width 90 height 48
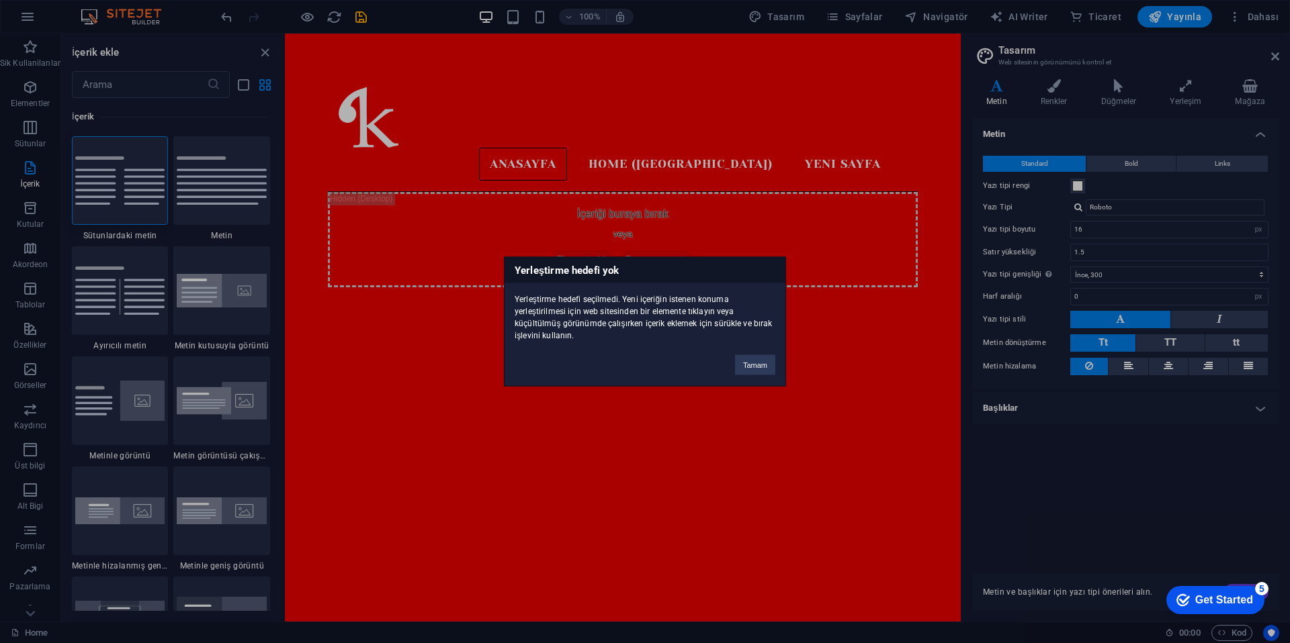
click at [721, 355] on div "Yerleştirme hedefi yok Yerleştirme hedefi seçilmedi. Yeni içeriğin istenen konu…" at bounding box center [645, 322] width 282 height 130
click at [754, 373] on button "Tamam" at bounding box center [755, 365] width 40 height 20
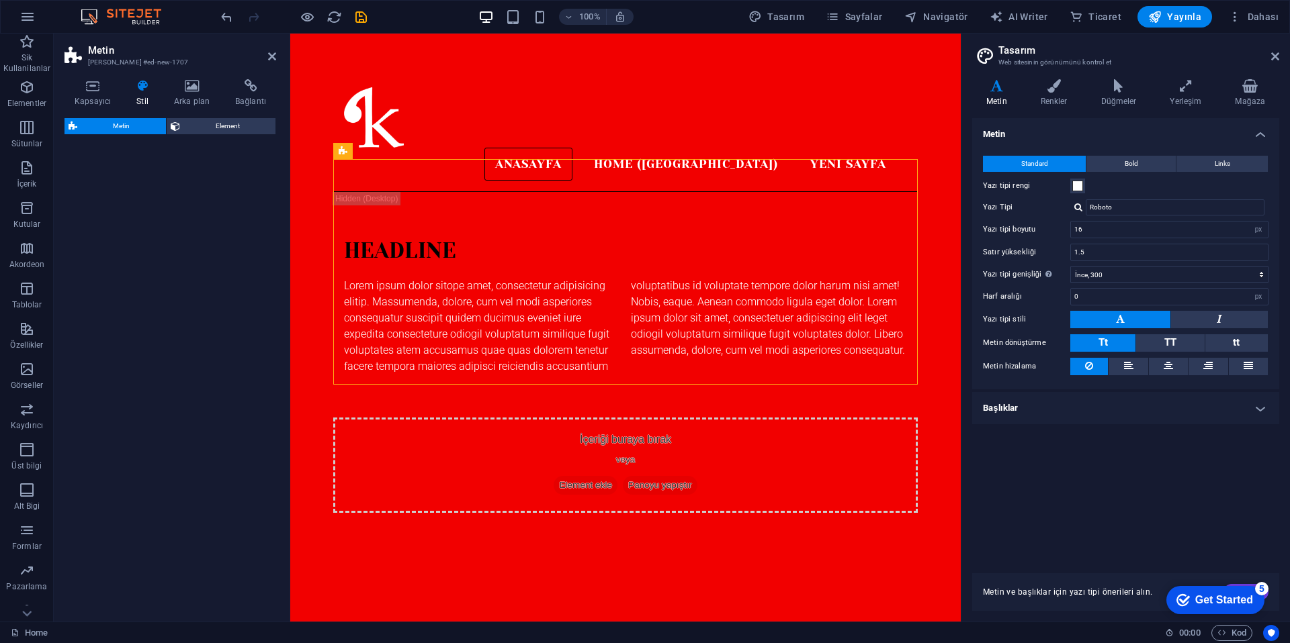
select select "rem"
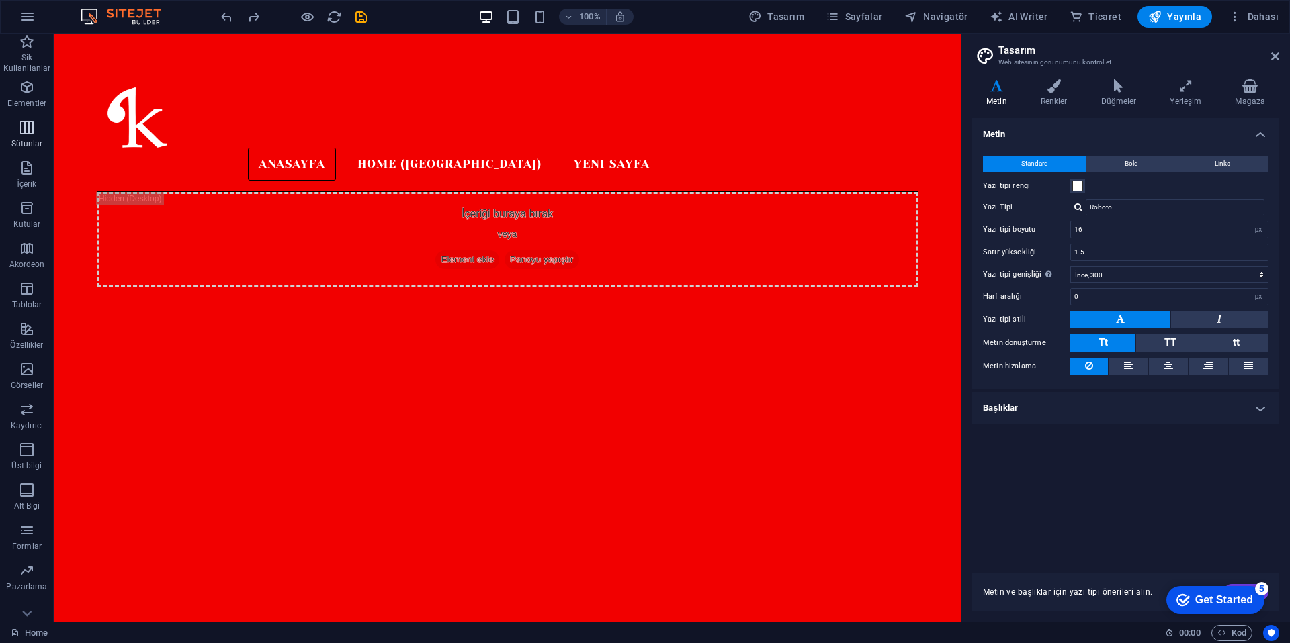
click at [35, 140] on p "Sütunlar" at bounding box center [27, 143] width 32 height 11
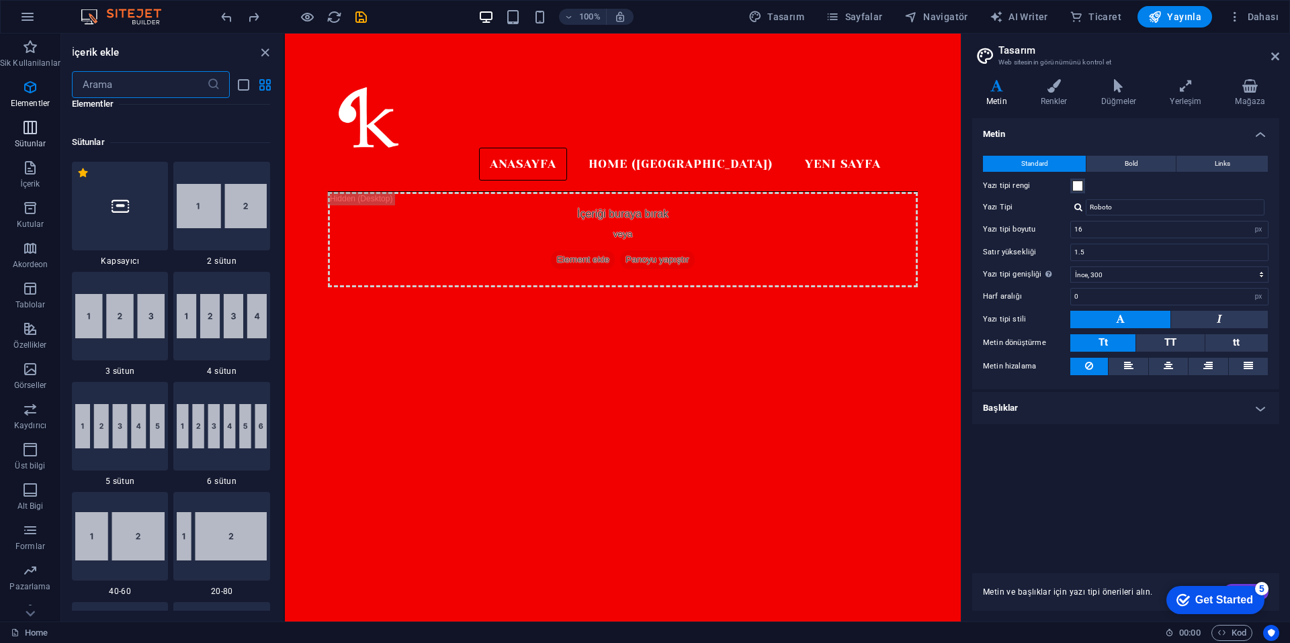
scroll to position [665, 0]
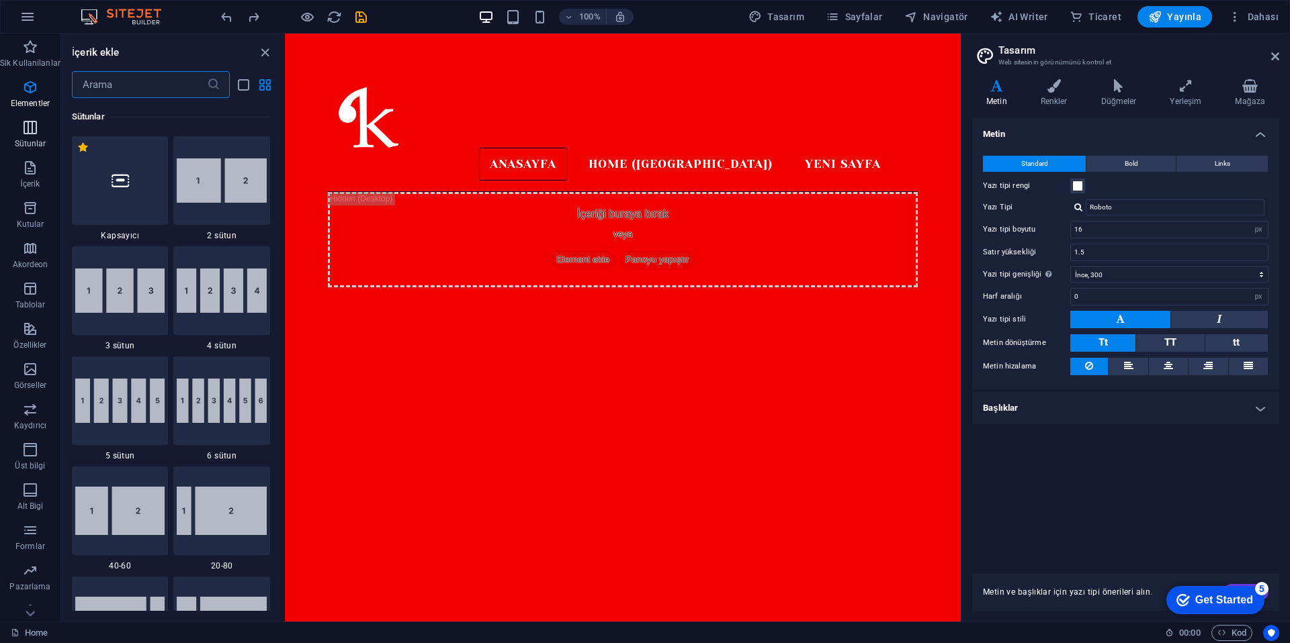
click at [34, 115] on button "Sütunlar" at bounding box center [30, 134] width 60 height 40
click at [19, 103] on p "Elementler" at bounding box center [30, 103] width 39 height 11
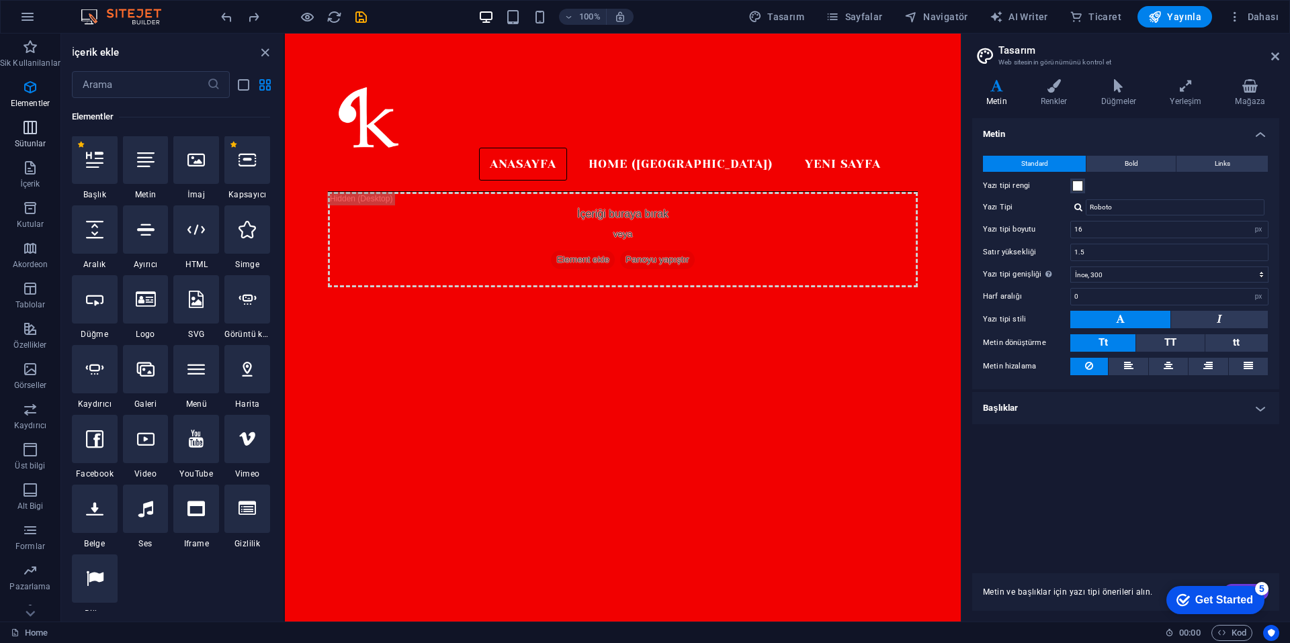
scroll to position [143, 0]
click at [34, 223] on p "Kutular" at bounding box center [31, 224] width 28 height 11
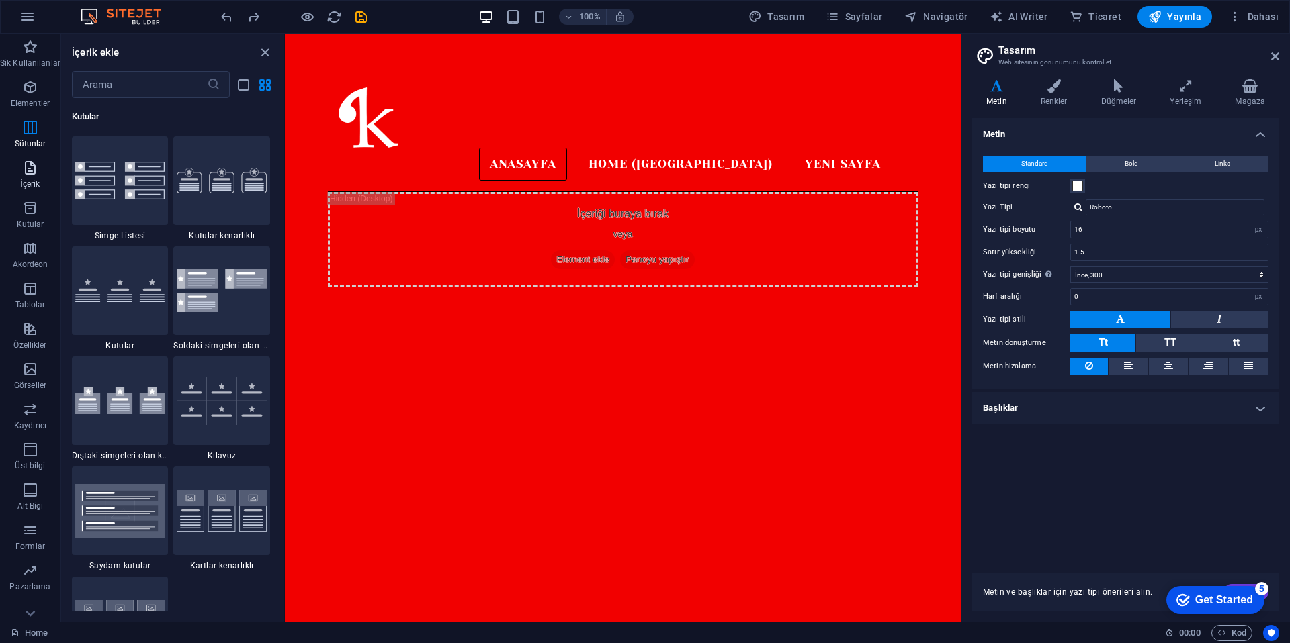
click at [34, 171] on icon "button" at bounding box center [30, 168] width 16 height 16
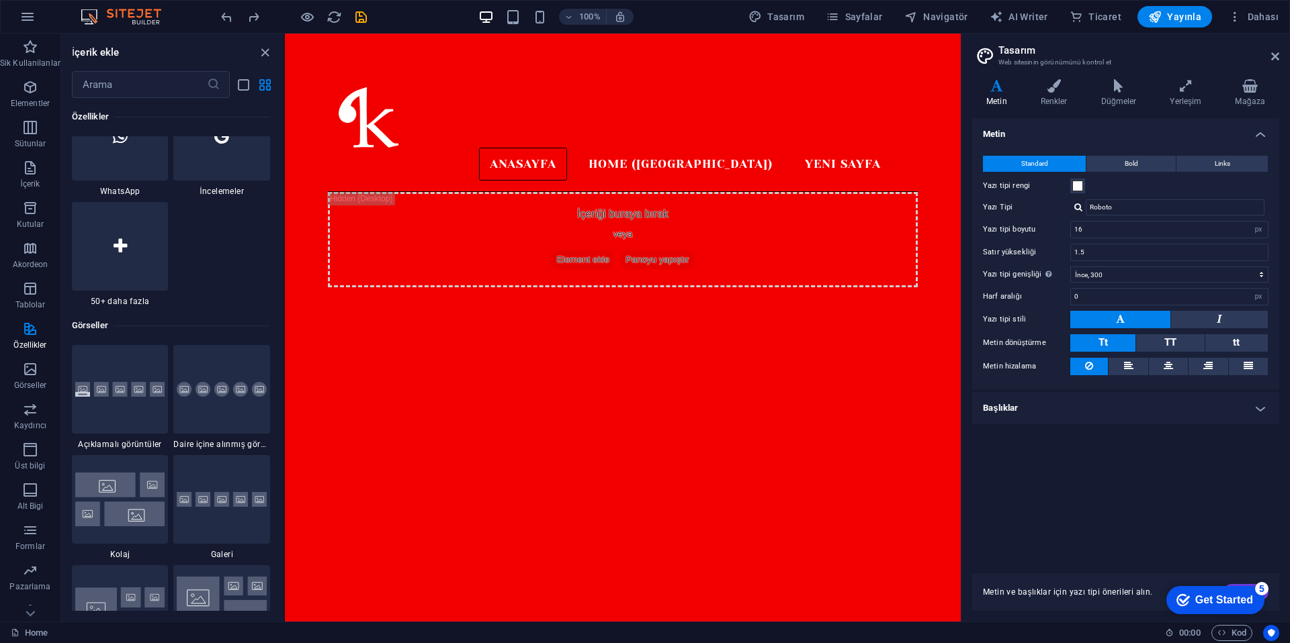
scroll to position [7260, 0]
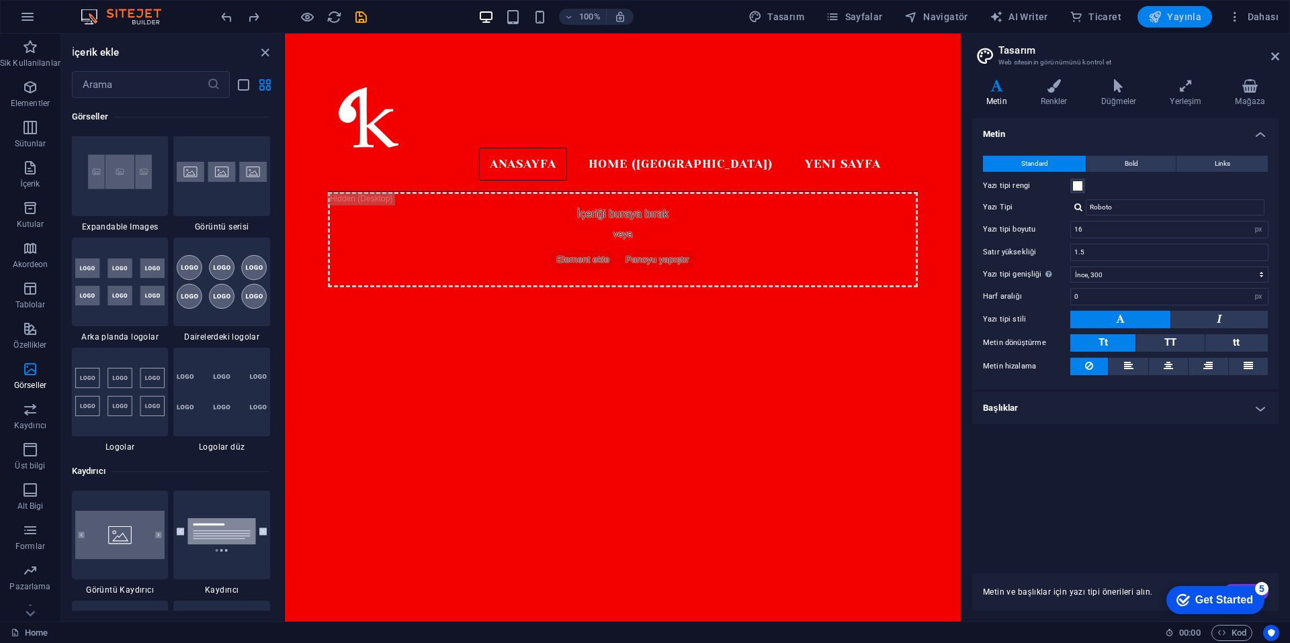
click at [1183, 13] on span "Yayınla" at bounding box center [1174, 16] width 53 height 13
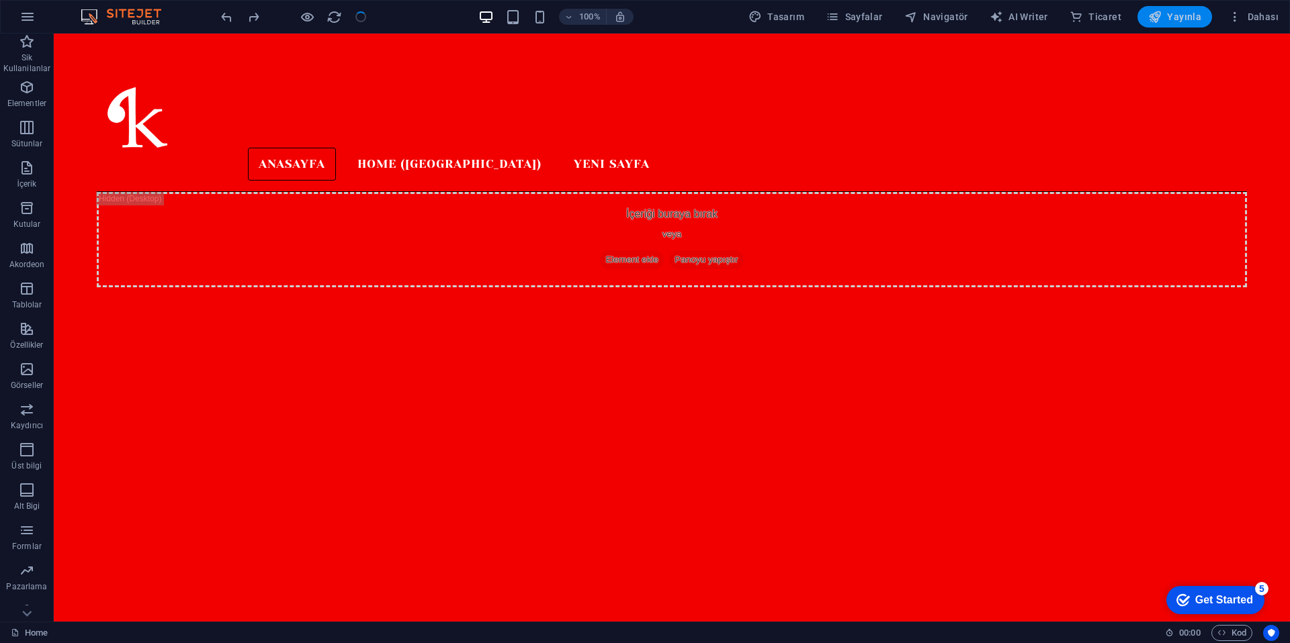
click at [1183, 13] on span "Yayınla" at bounding box center [1174, 16] width 53 height 13
click at [1172, 17] on span "Yayınla" at bounding box center [1174, 16] width 53 height 13
click at [883, 19] on span "Sayfalar" at bounding box center [853, 16] width 57 height 13
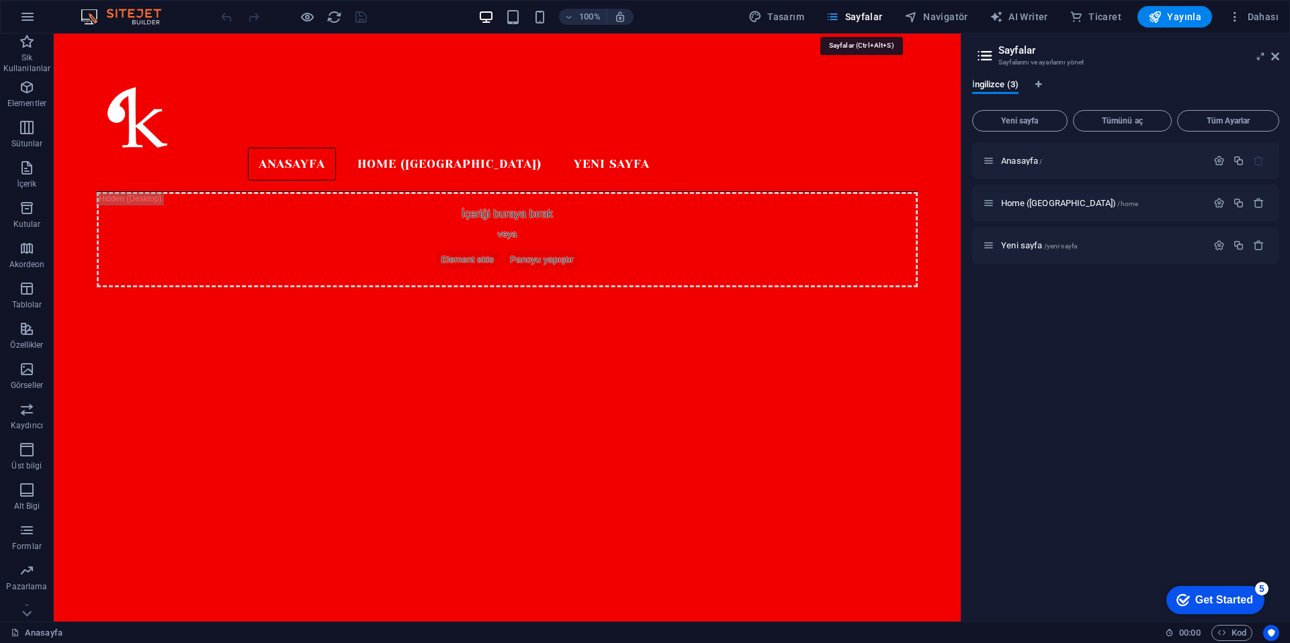
click at [878, 17] on span "Sayfalar" at bounding box center [853, 16] width 57 height 13
click at [25, 31] on button "button" at bounding box center [27, 17] width 32 height 32
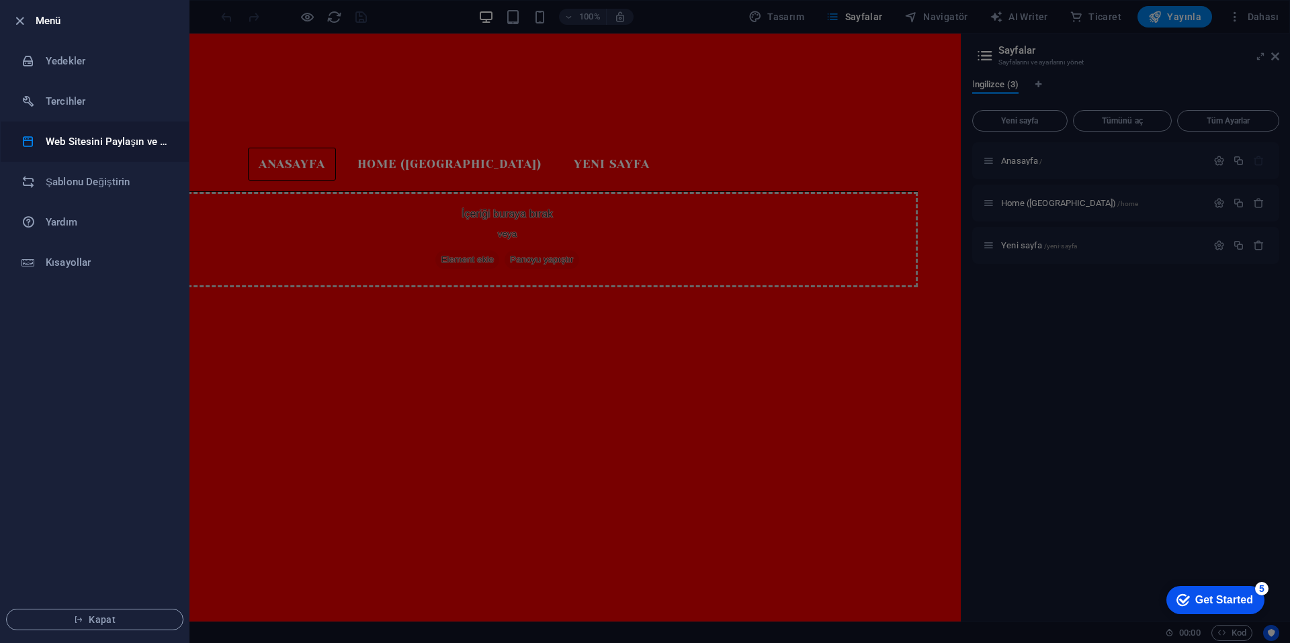
click at [99, 136] on h6 "Web Sitesini Paylaşın ve [GEOGRAPHIC_DATA]" at bounding box center [108, 142] width 124 height 16
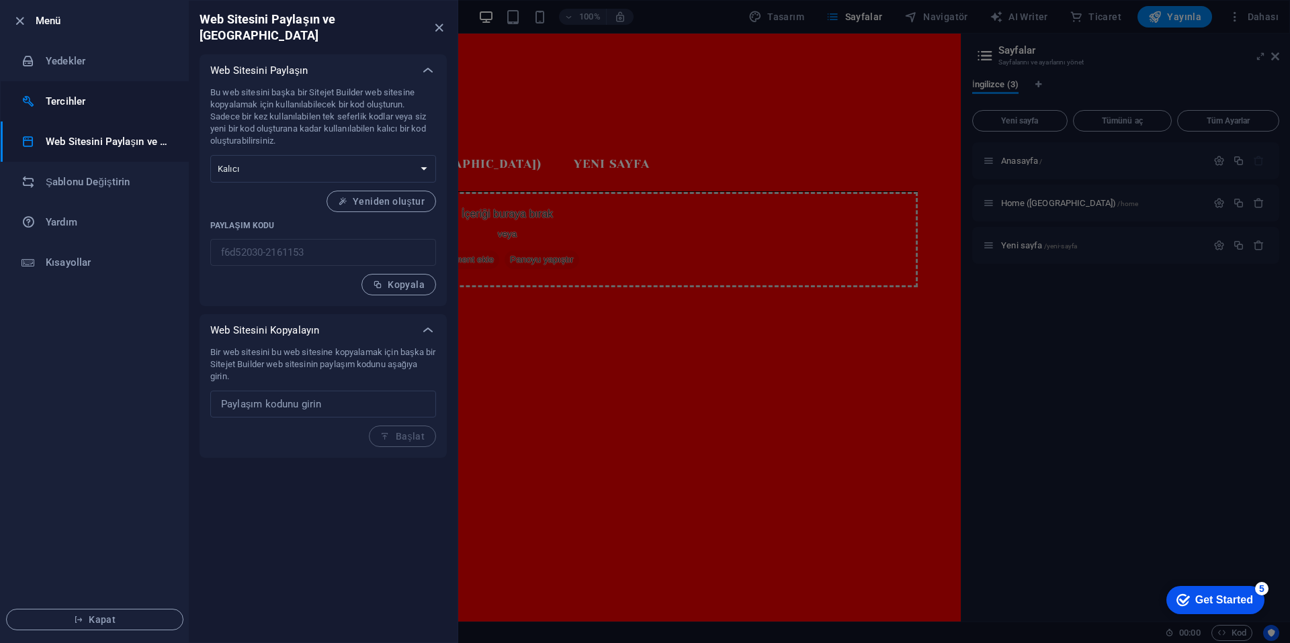
click at [98, 95] on h6 "Tercihler" at bounding box center [108, 101] width 124 height 16
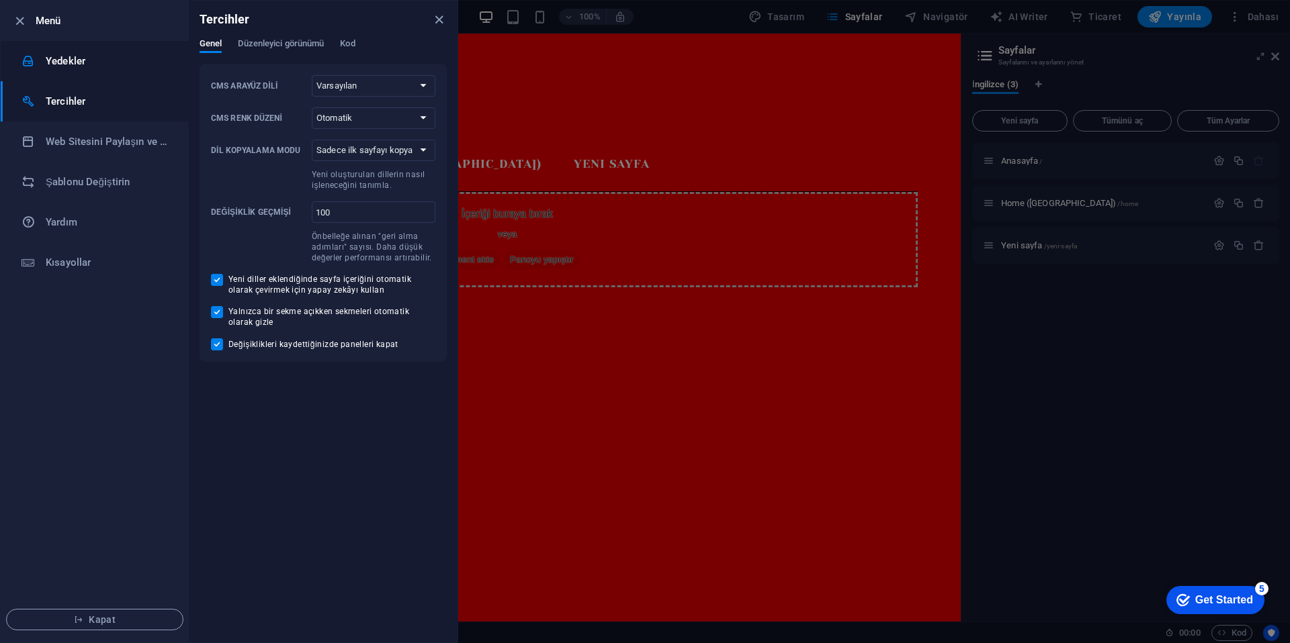
click at [89, 70] on li "Yedekler" at bounding box center [95, 61] width 188 height 40
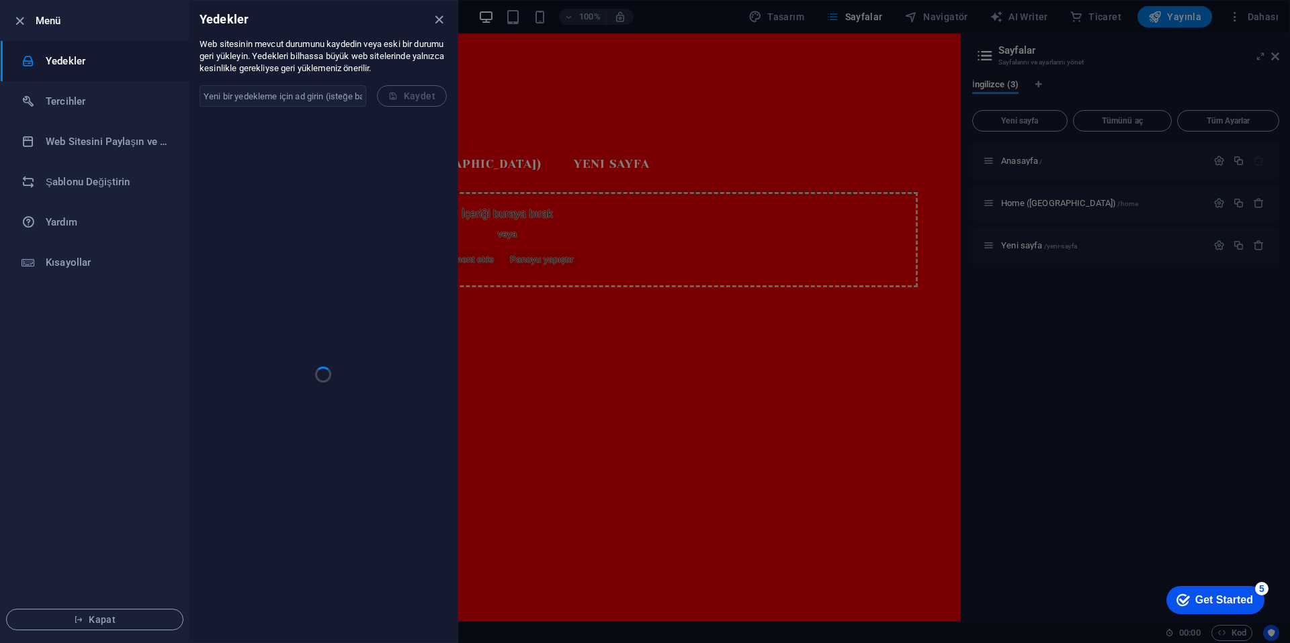
click at [38, 29] on li "Menü" at bounding box center [95, 21] width 188 height 40
click at [28, 24] on div at bounding box center [23, 21] width 24 height 16
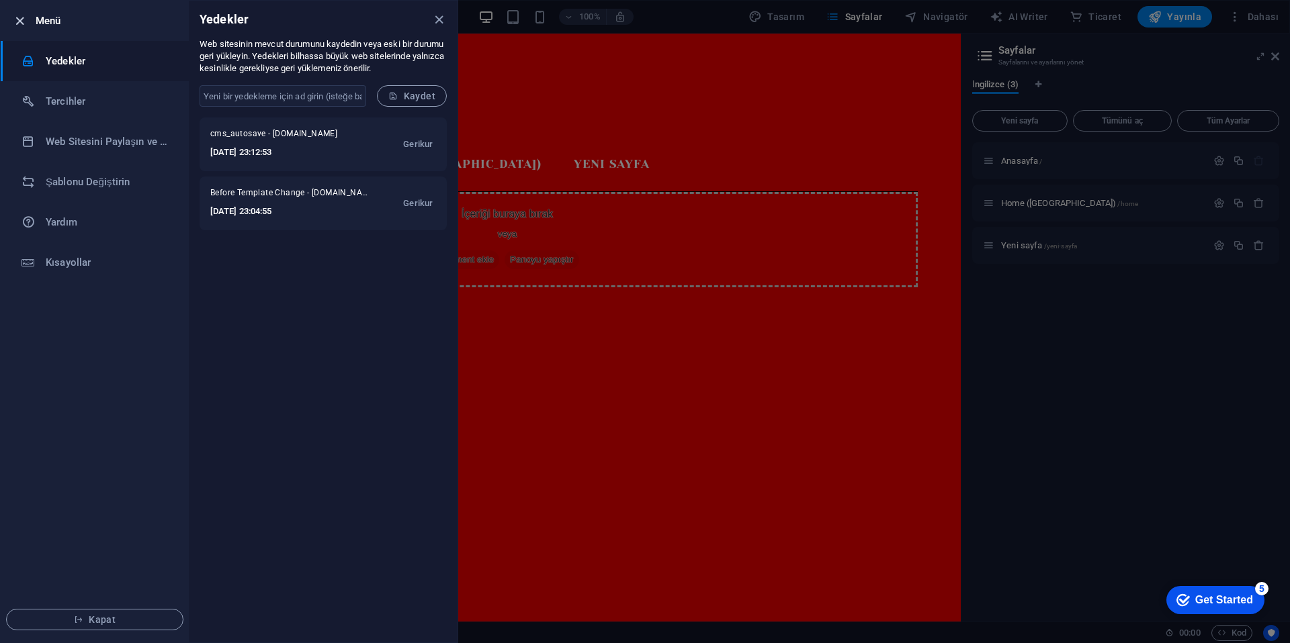
click at [19, 22] on icon "button" at bounding box center [19, 20] width 15 height 15
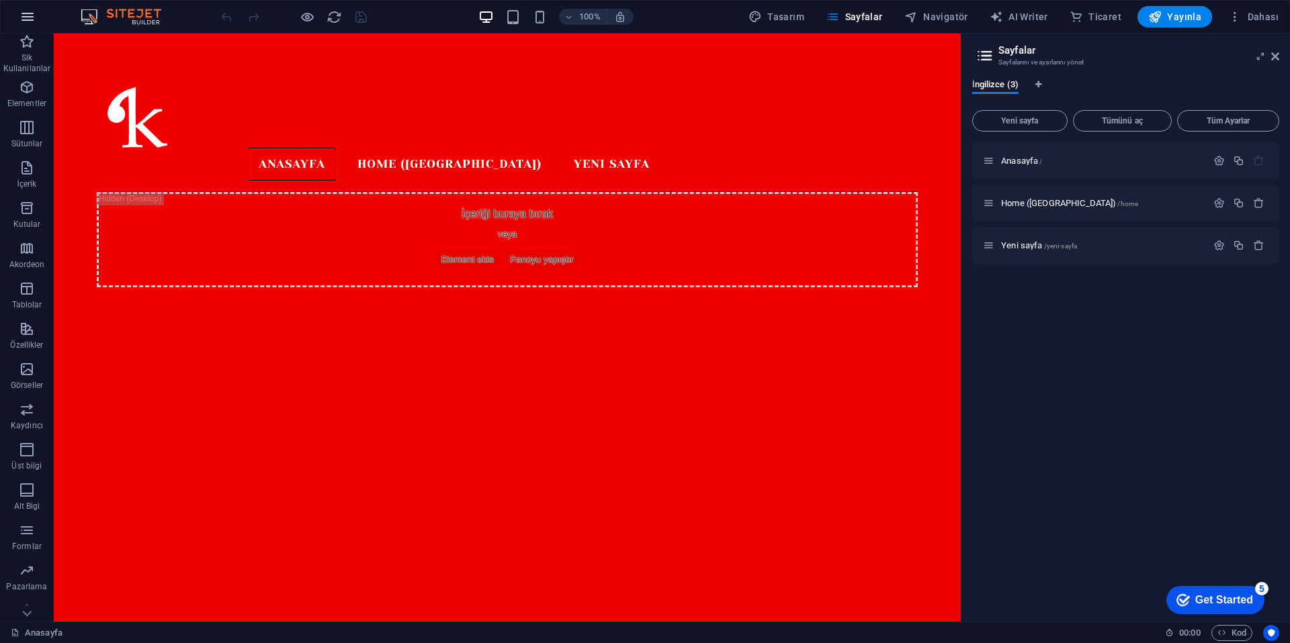
click at [38, 21] on button "button" at bounding box center [27, 17] width 32 height 32
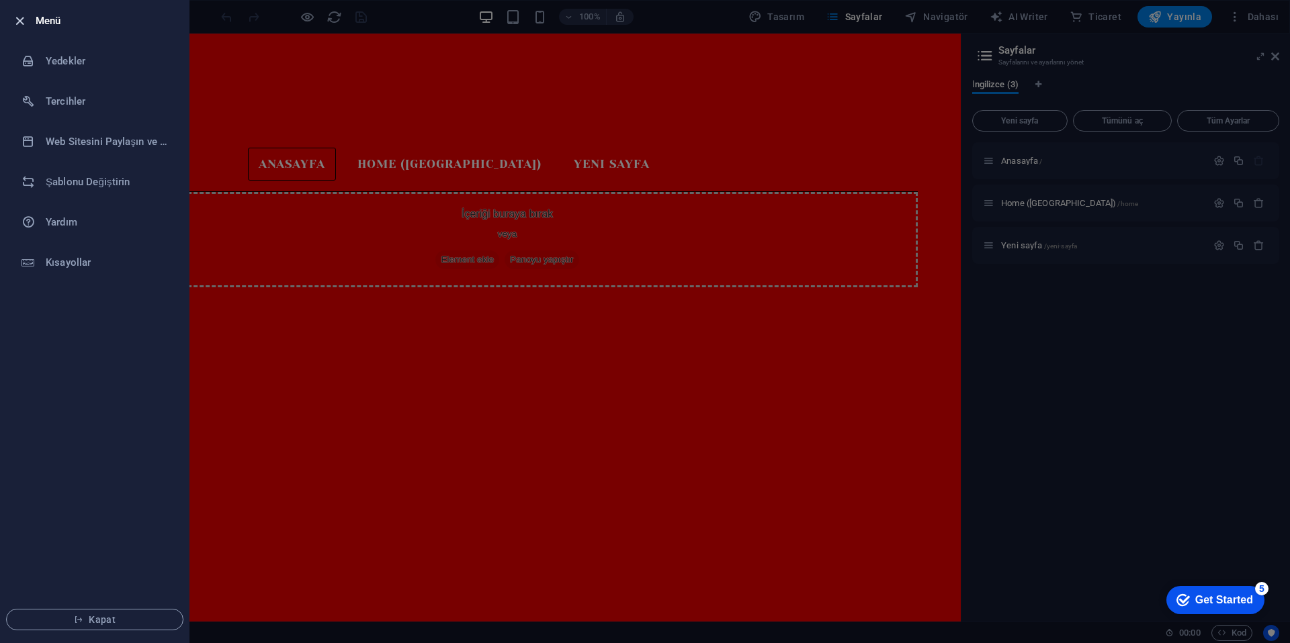
click at [14, 23] on icon "button" at bounding box center [19, 20] width 15 height 15
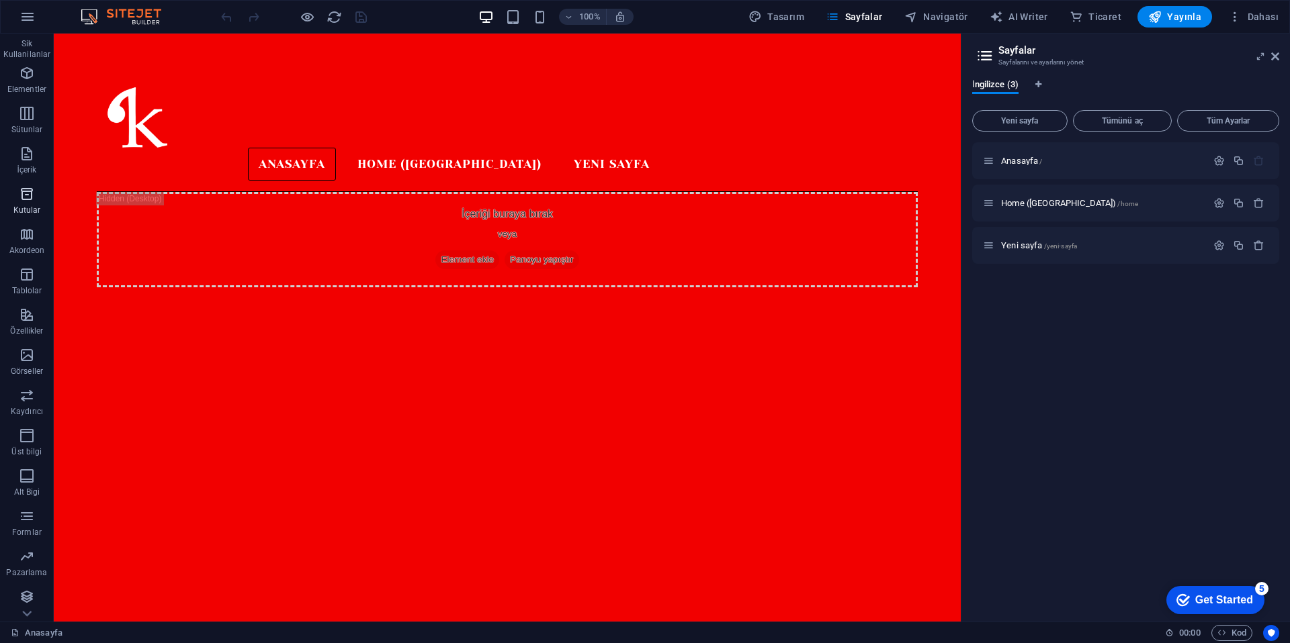
scroll to position [56, 0]
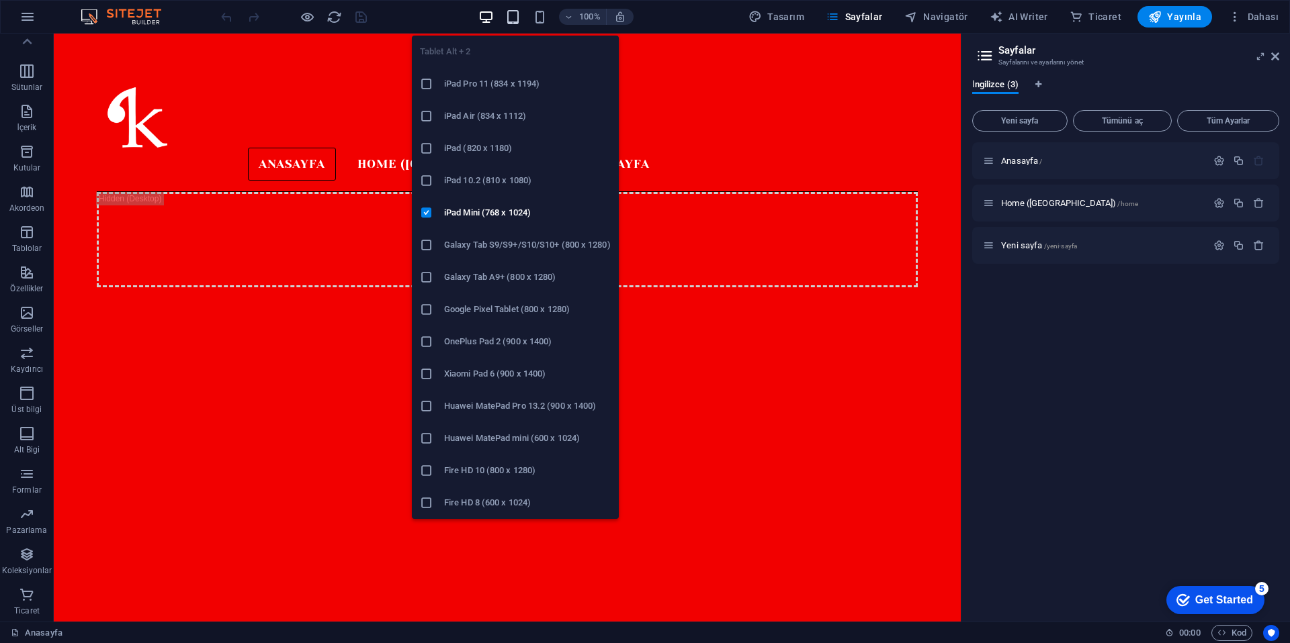
click at [510, 18] on icon "button" at bounding box center [512, 16] width 15 height 15
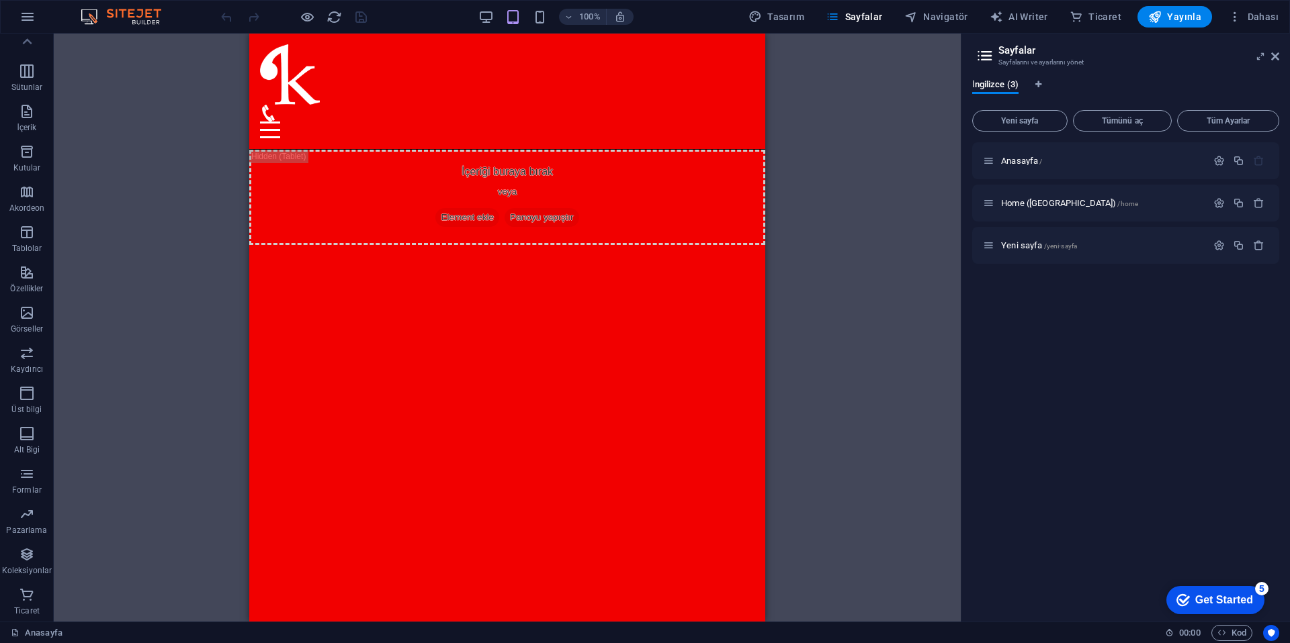
click at [535, 21] on div "100%" at bounding box center [555, 16] width 155 height 21
click at [541, 20] on icon "button" at bounding box center [539, 16] width 15 height 15
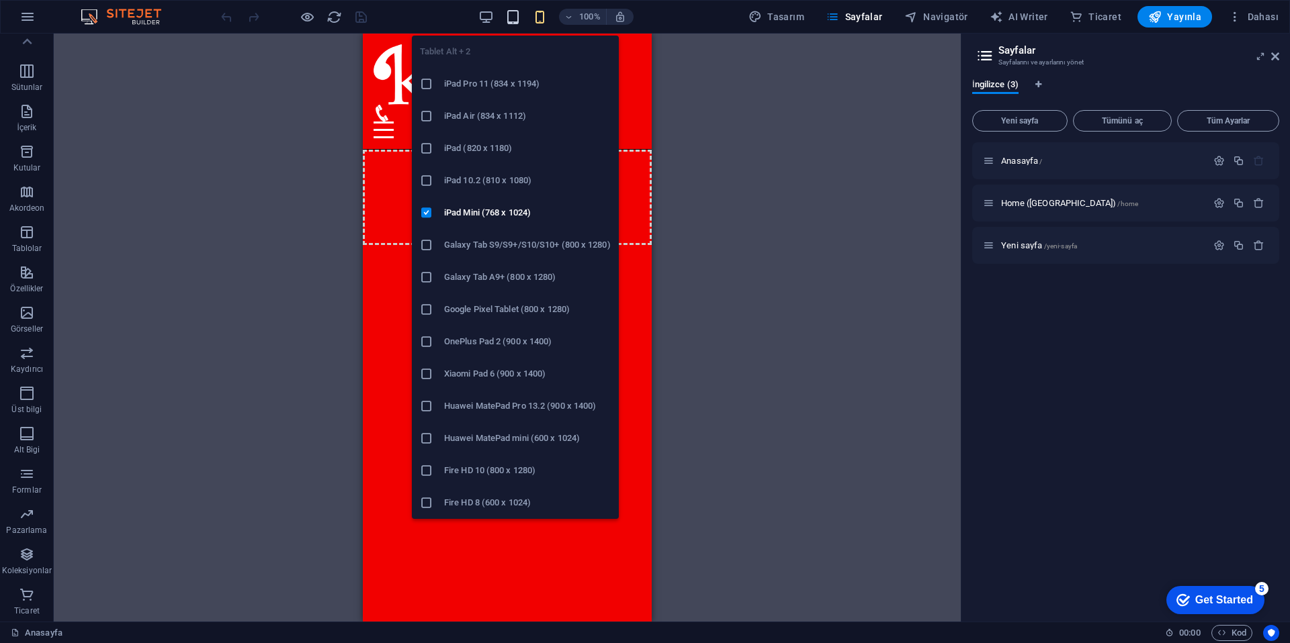
click at [518, 19] on icon "button" at bounding box center [512, 16] width 15 height 15
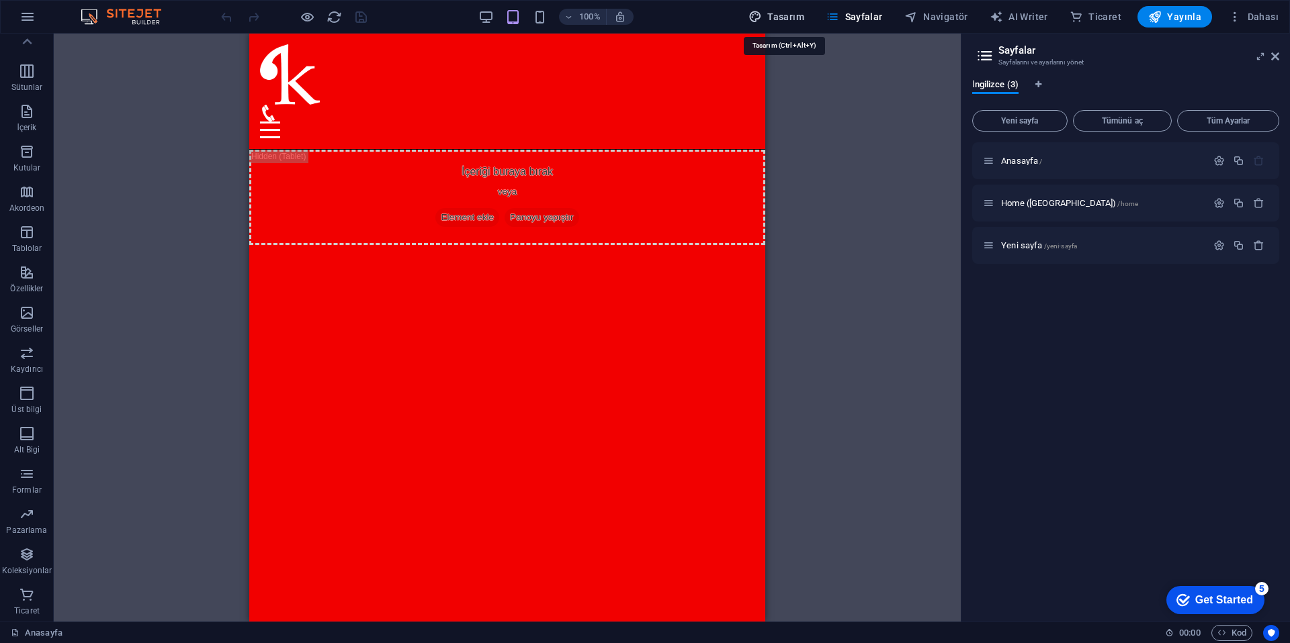
click at [760, 20] on icon "button" at bounding box center [754, 16] width 13 height 13
select select "px"
select select "300"
select select "px"
